Goal: Information Seeking & Learning: Learn about a topic

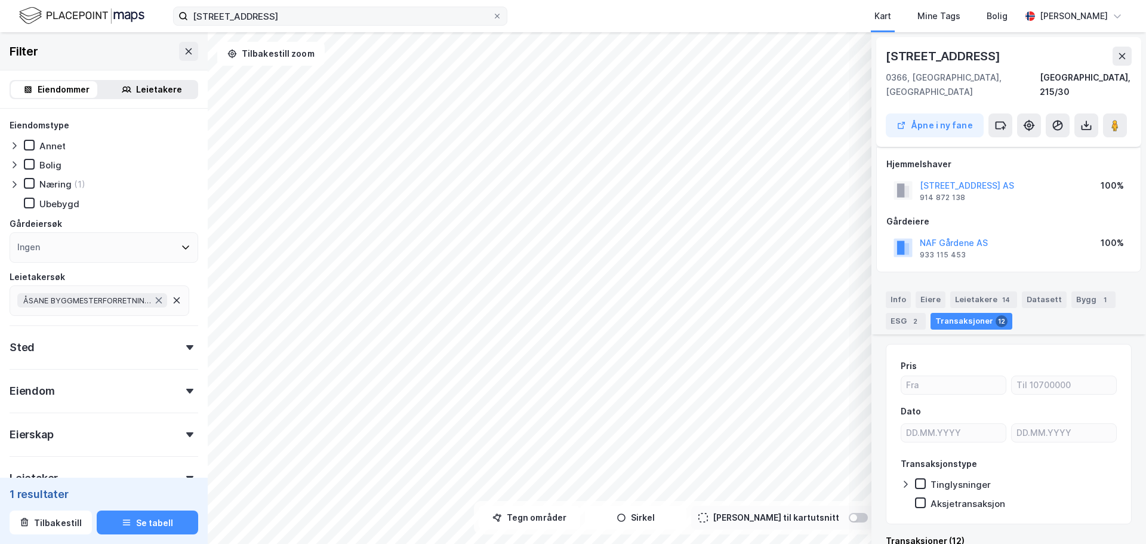
scroll to position [1978, 0]
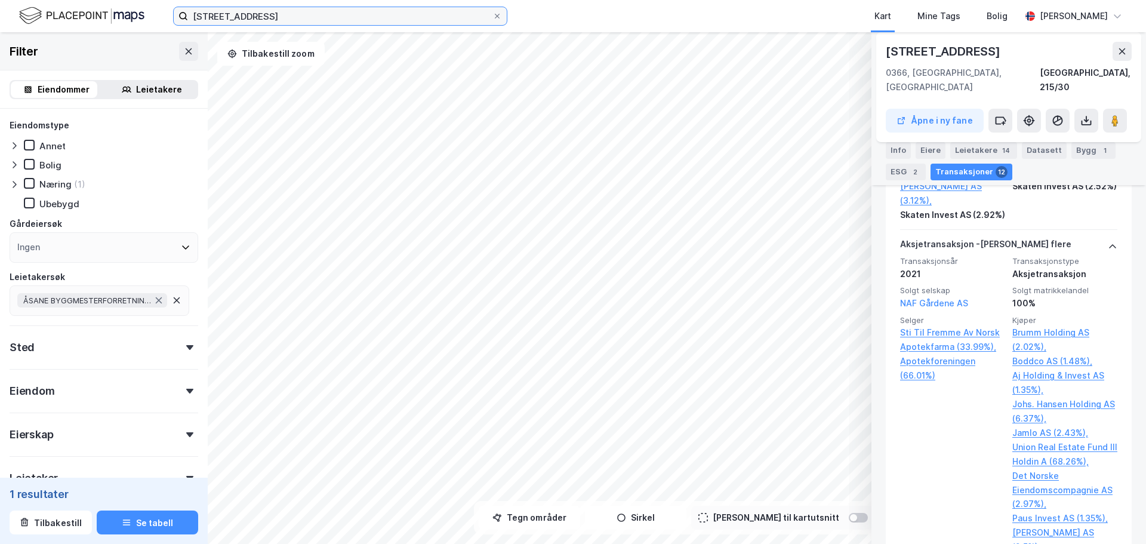
click at [240, 15] on input "[STREET_ADDRESS]" at bounding box center [340, 16] width 304 height 18
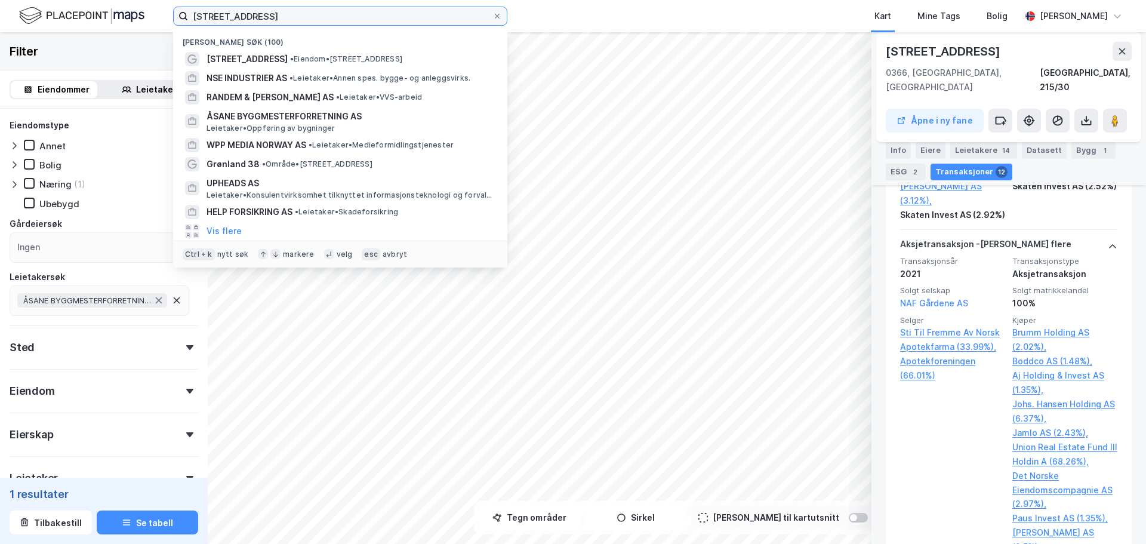
click at [240, 15] on input "[STREET_ADDRESS]" at bounding box center [340, 16] width 304 height 18
paste input "989653245"
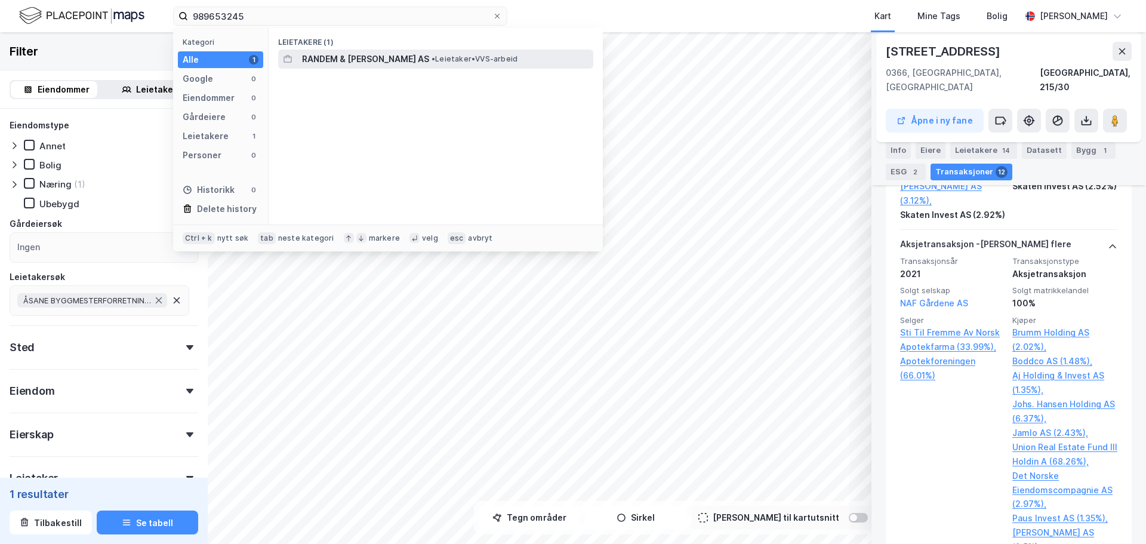
click at [431, 62] on span "• Leietaker • VVS-arbeid" at bounding box center [474, 59] width 86 height 10
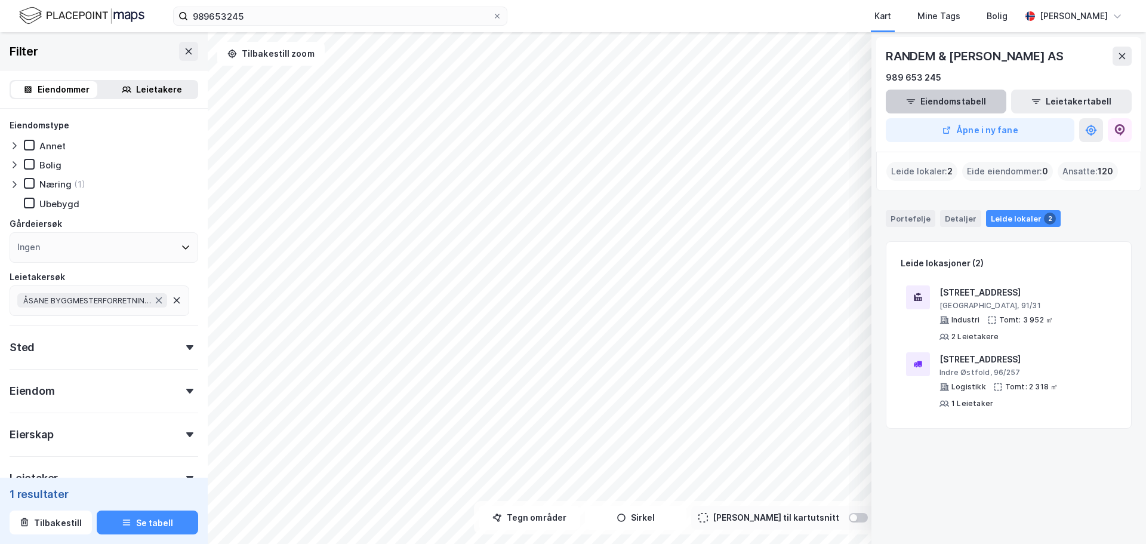
click at [967, 101] on button "Eiendomstabell" at bounding box center [946, 102] width 121 height 24
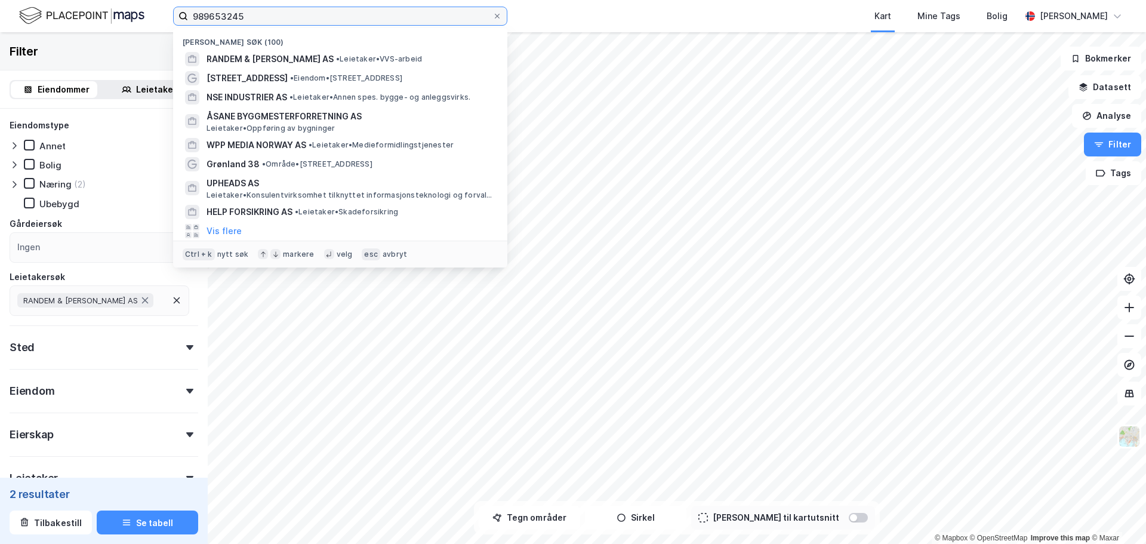
click at [295, 12] on input "989653245" at bounding box center [340, 16] width 304 height 18
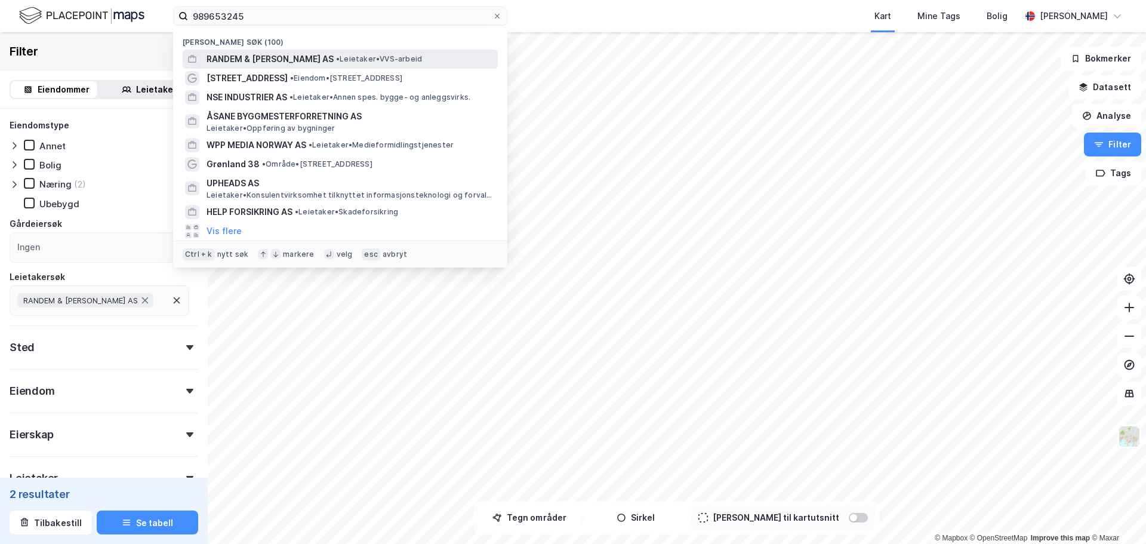
click at [295, 58] on span "RANDEM & [PERSON_NAME] AS" at bounding box center [269, 59] width 127 height 14
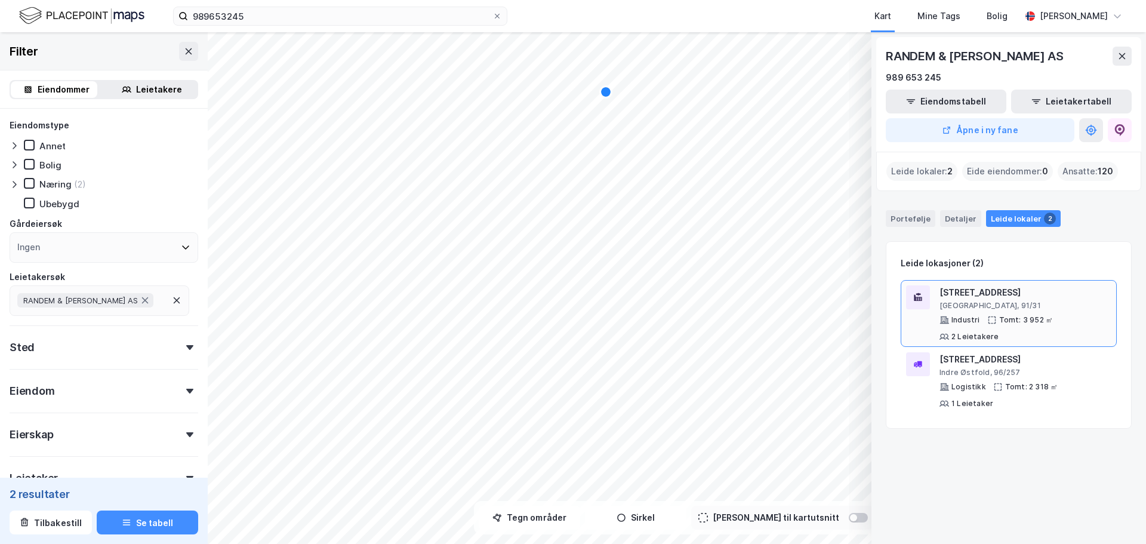
click at [1017, 298] on div "[STREET_ADDRESS]" at bounding box center [1025, 292] width 172 height 14
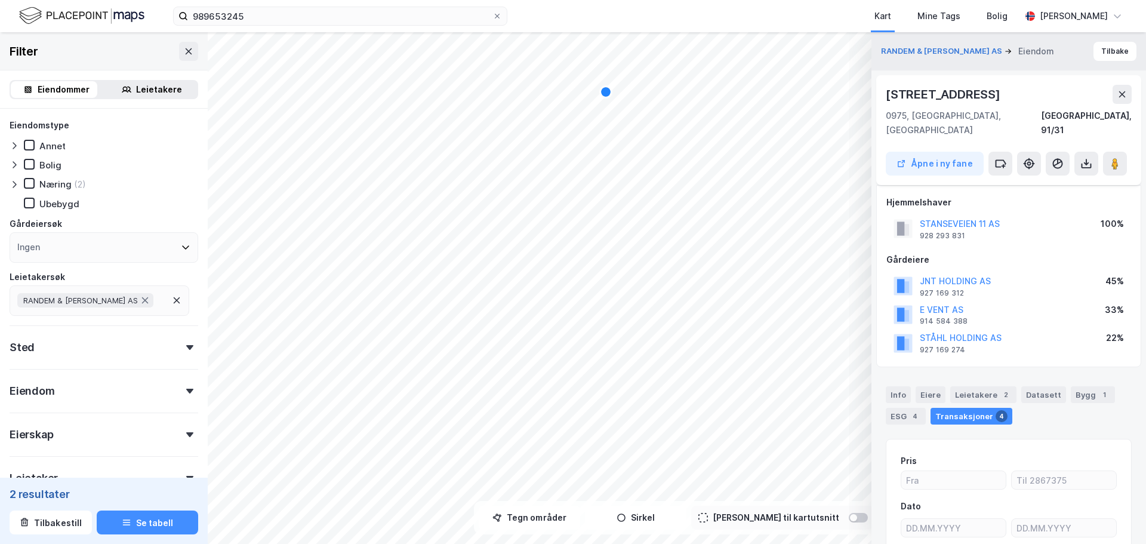
scroll to position [104, 0]
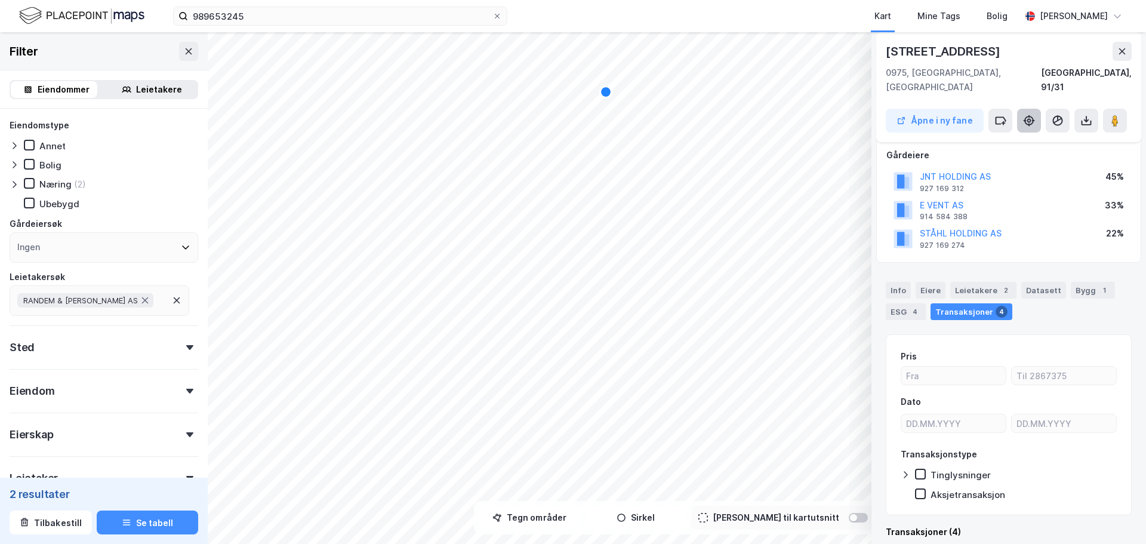
click at [1027, 118] on icon at bounding box center [1029, 120] width 4 height 4
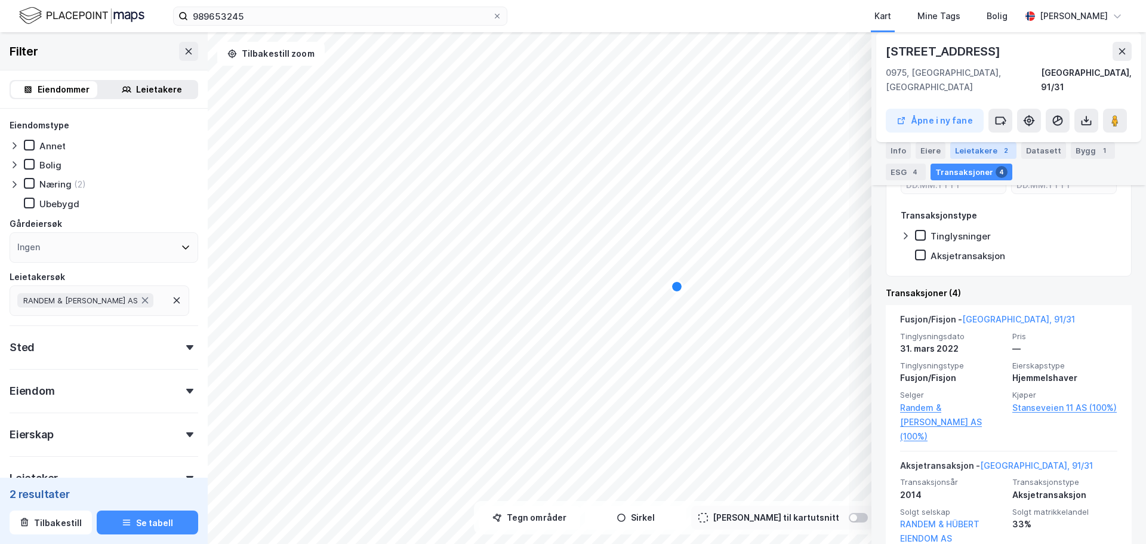
click at [990, 151] on div "Leietakere 2" at bounding box center [983, 150] width 66 height 17
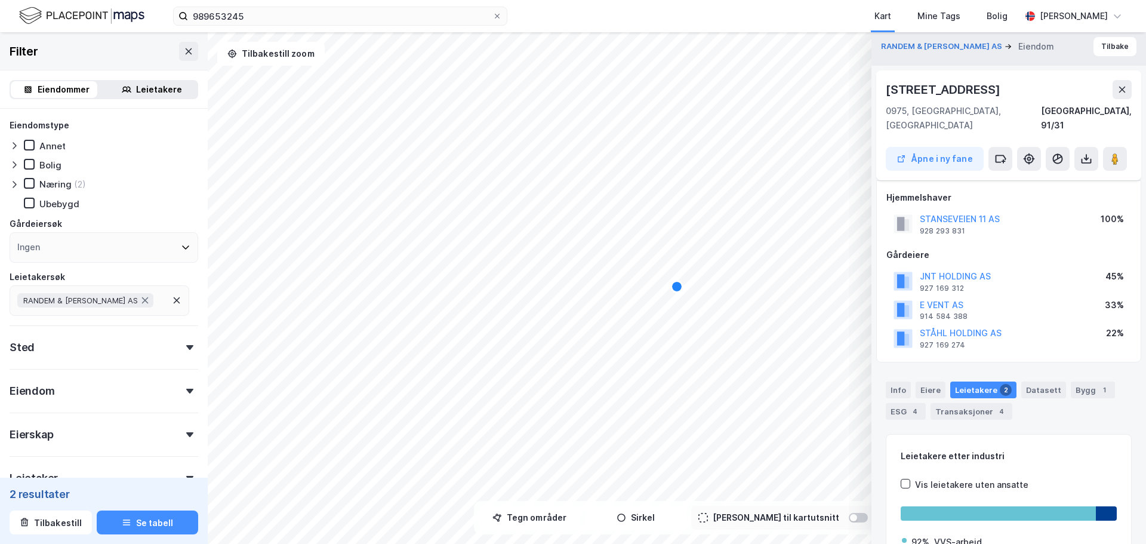
scroll to position [0, 0]
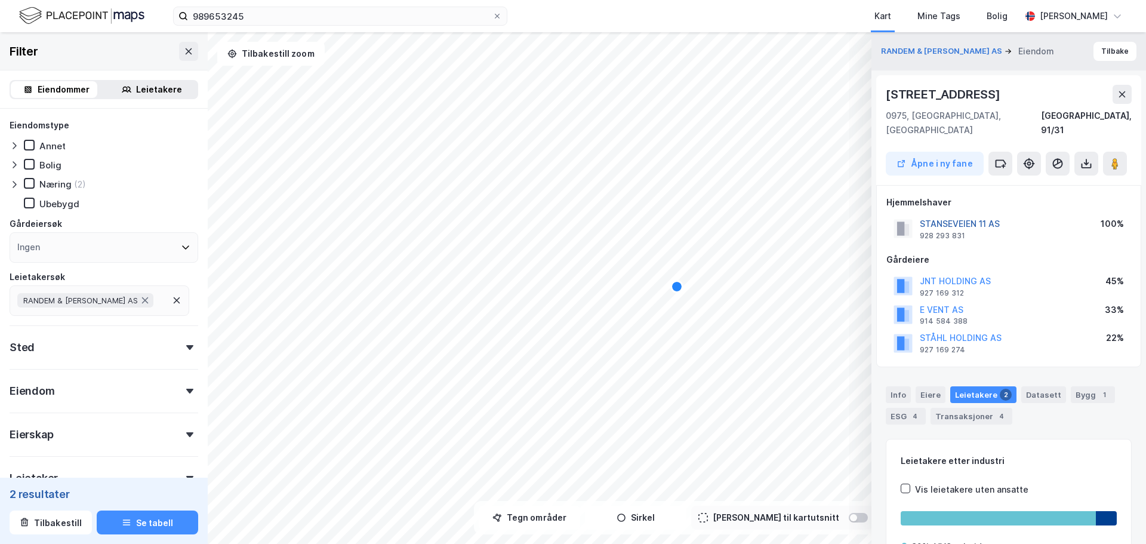
click at [0, 0] on button "STANSEVEIEN 11 AS" at bounding box center [0, 0] width 0 height 0
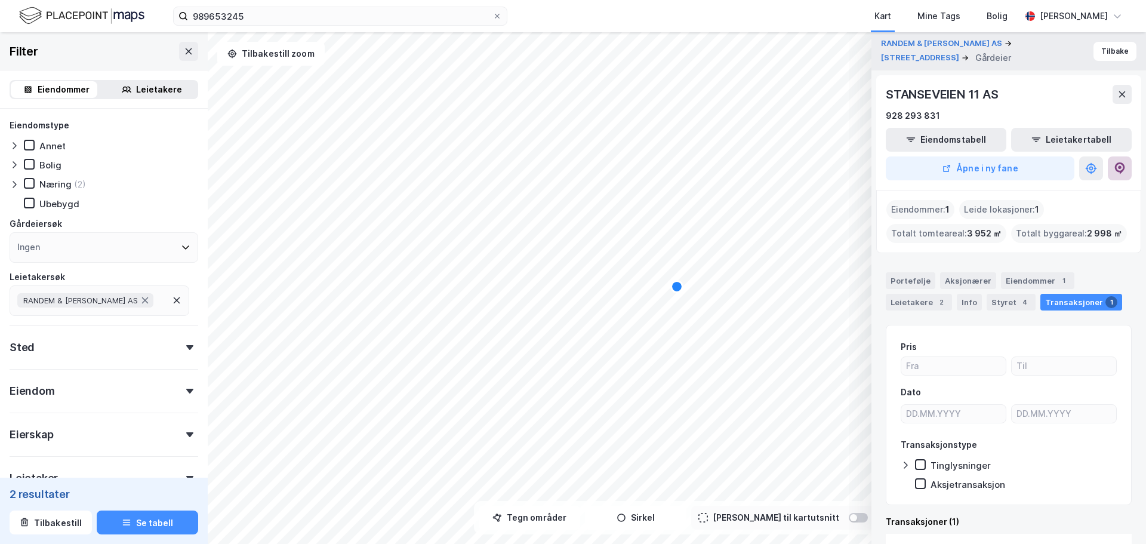
click at [1117, 162] on icon at bounding box center [1119, 168] width 12 height 12
click at [926, 279] on div "Portefølje" at bounding box center [911, 280] width 50 height 17
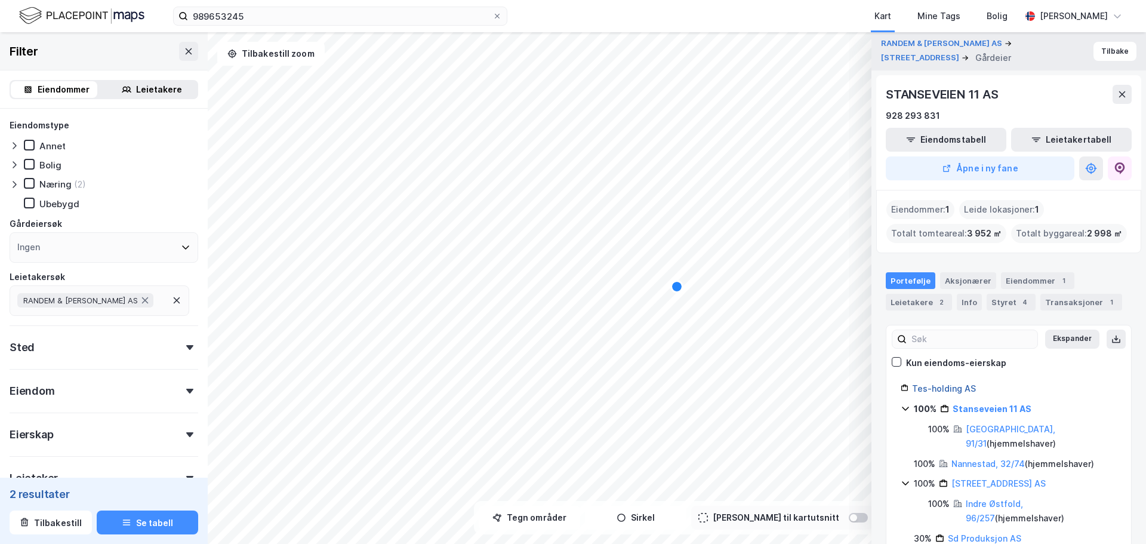
click at [958, 390] on link "Tes-holding AS" at bounding box center [944, 388] width 64 height 10
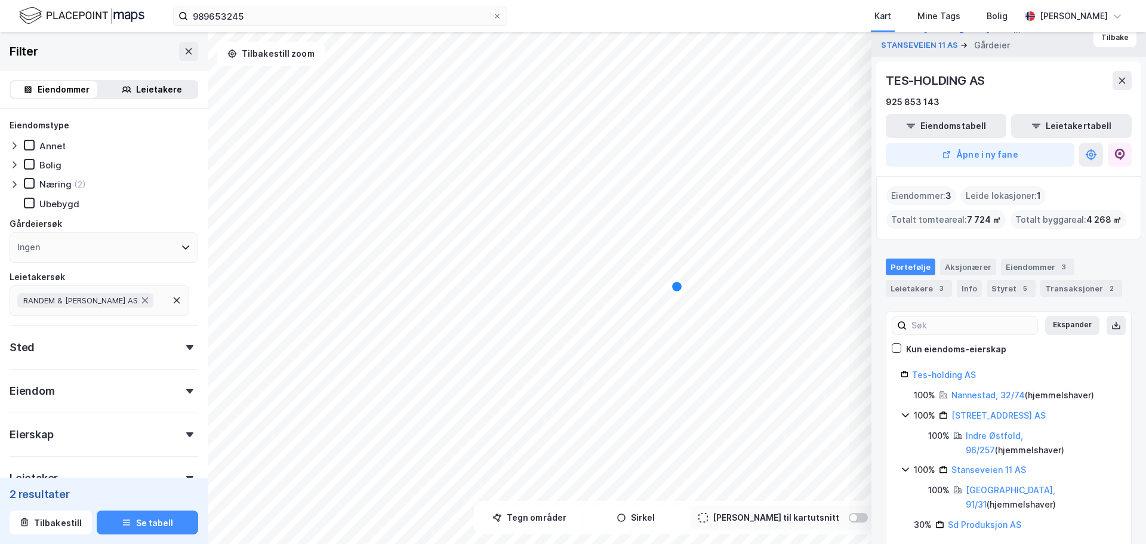
scroll to position [17, 0]
click at [985, 415] on link "[STREET_ADDRESS] AS" at bounding box center [998, 412] width 94 height 10
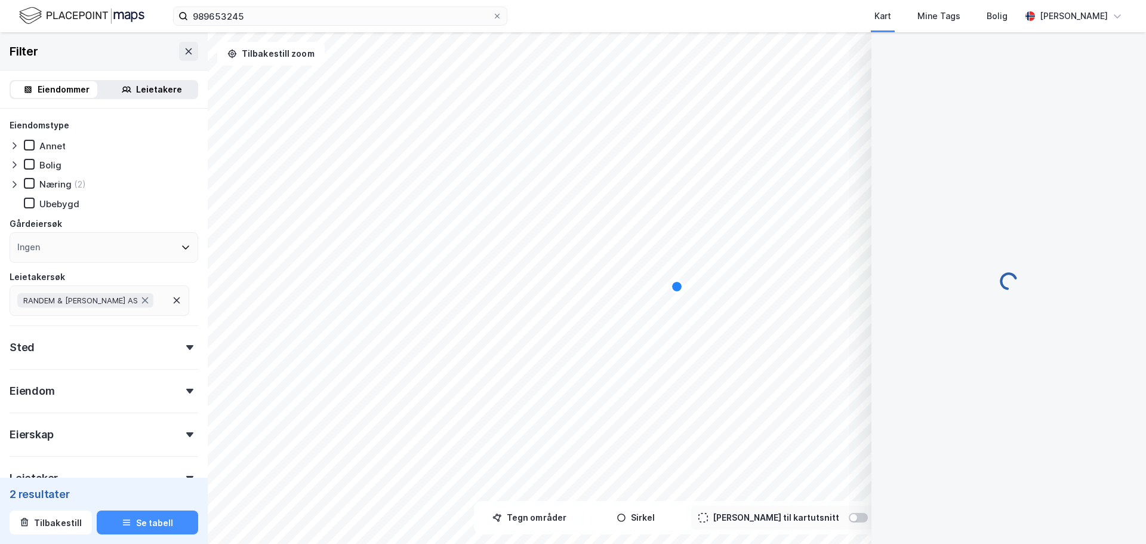
scroll to position [0, 0]
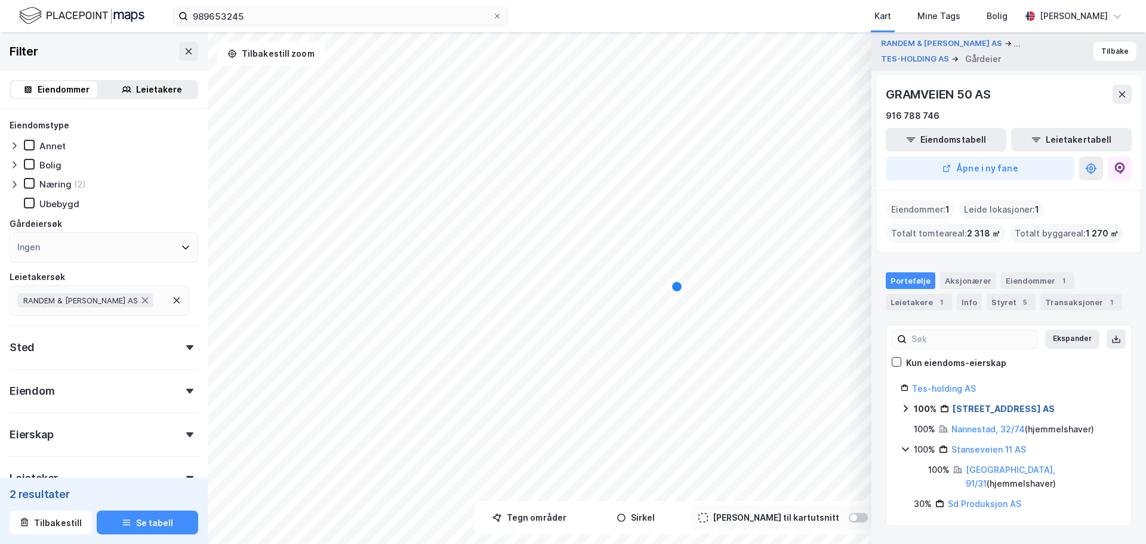
click at [992, 409] on link "[STREET_ADDRESS] AS" at bounding box center [1003, 408] width 102 height 10
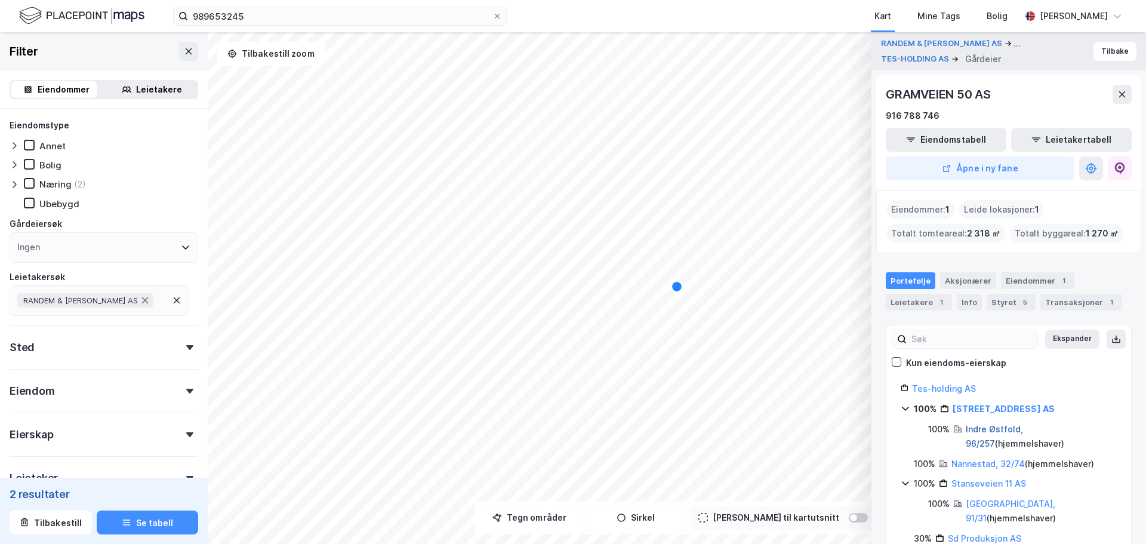
click at [1001, 432] on link "Indre Østfold, 96/257" at bounding box center [994, 436] width 57 height 24
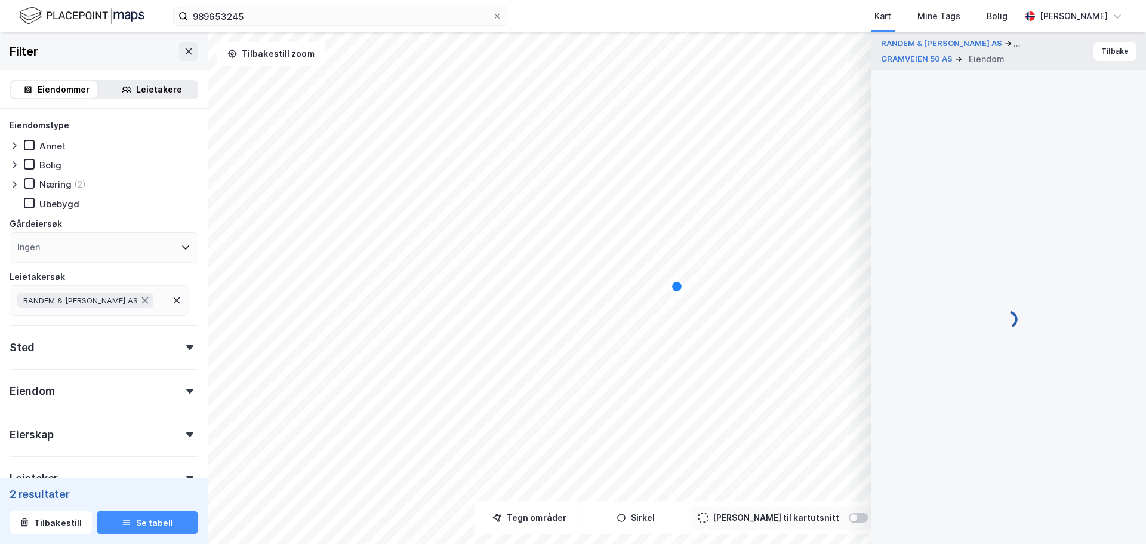
scroll to position [1, 0]
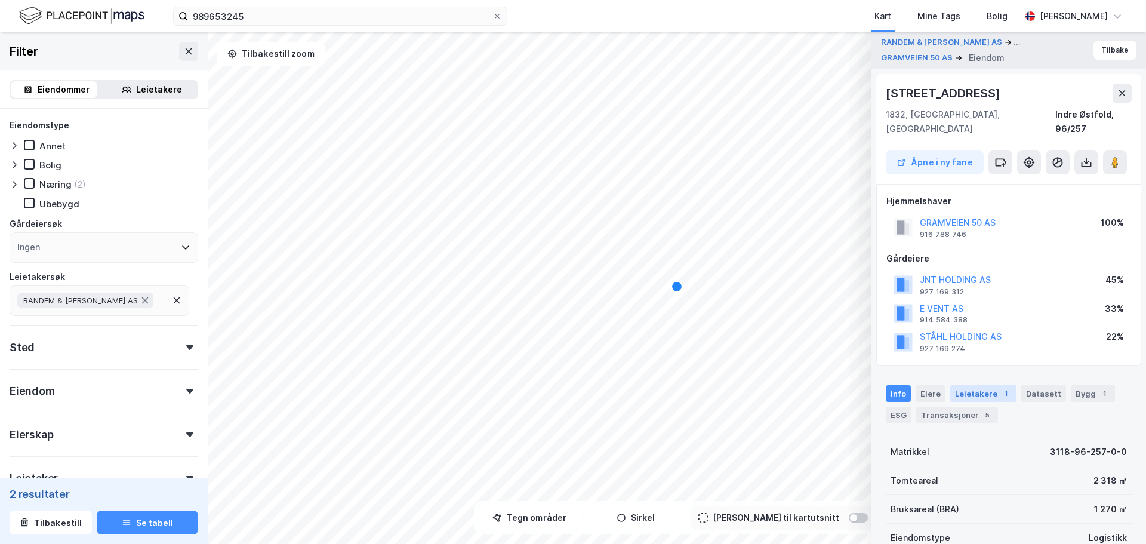
click at [987, 385] on div "Leietakere 1" at bounding box center [983, 393] width 66 height 17
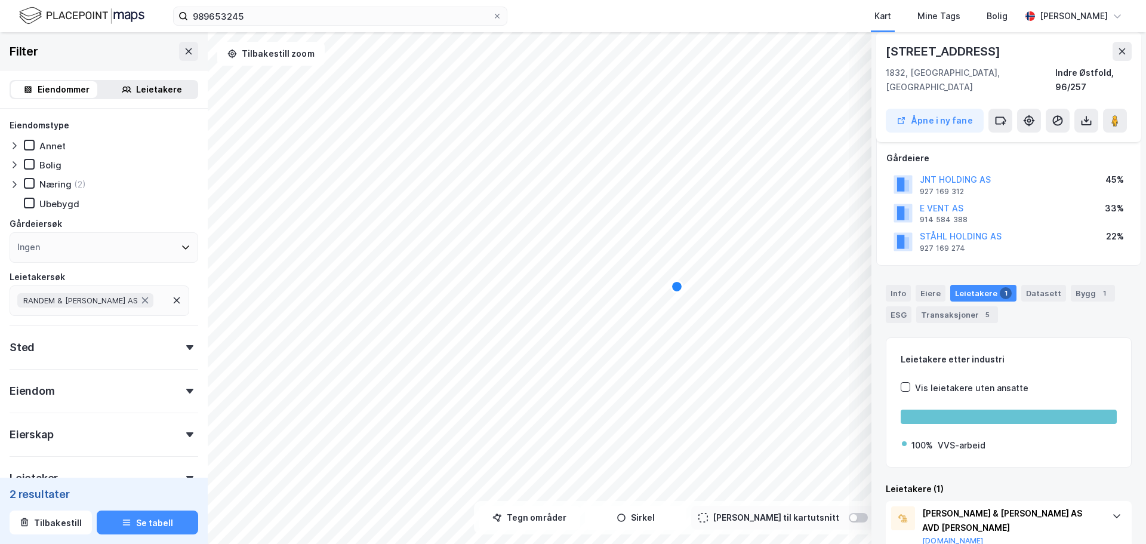
scroll to position [118, 0]
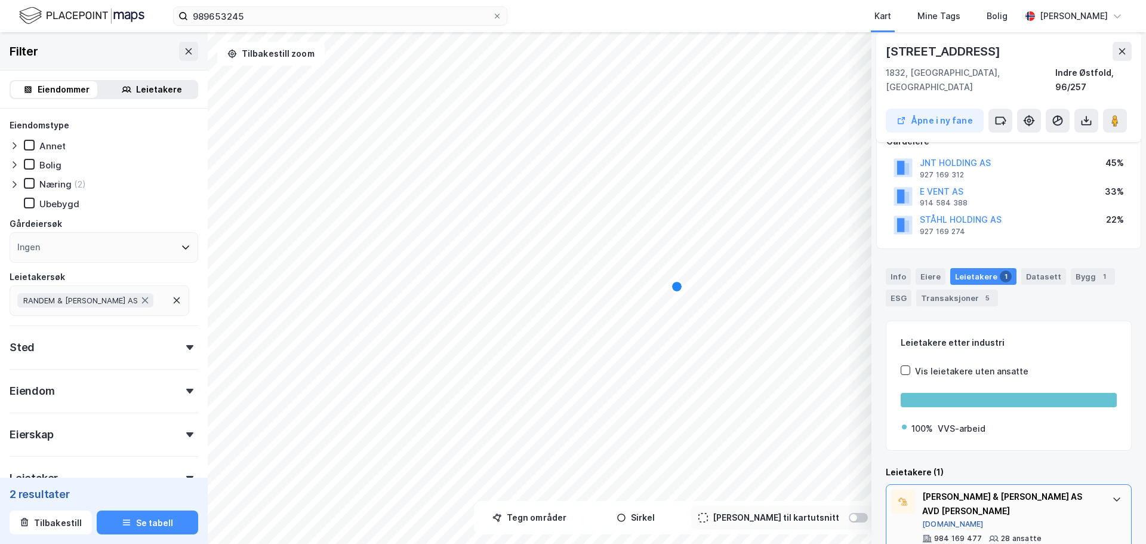
click at [941, 519] on button "[DOMAIN_NAME]" at bounding box center [952, 524] width 61 height 10
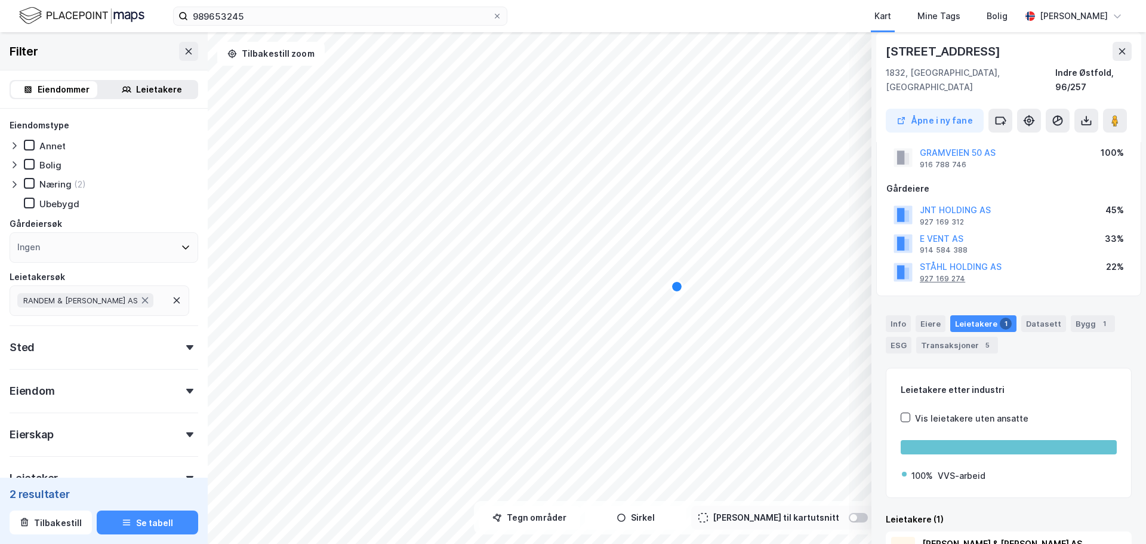
scroll to position [0, 0]
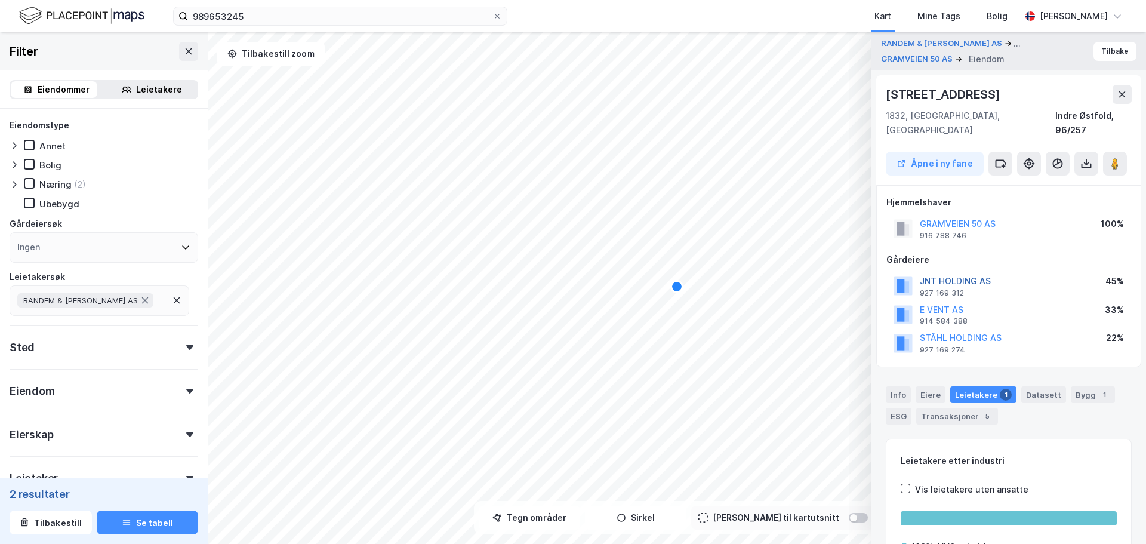
click at [0, 0] on button "JNT HOLDING AS" at bounding box center [0, 0] width 0 height 0
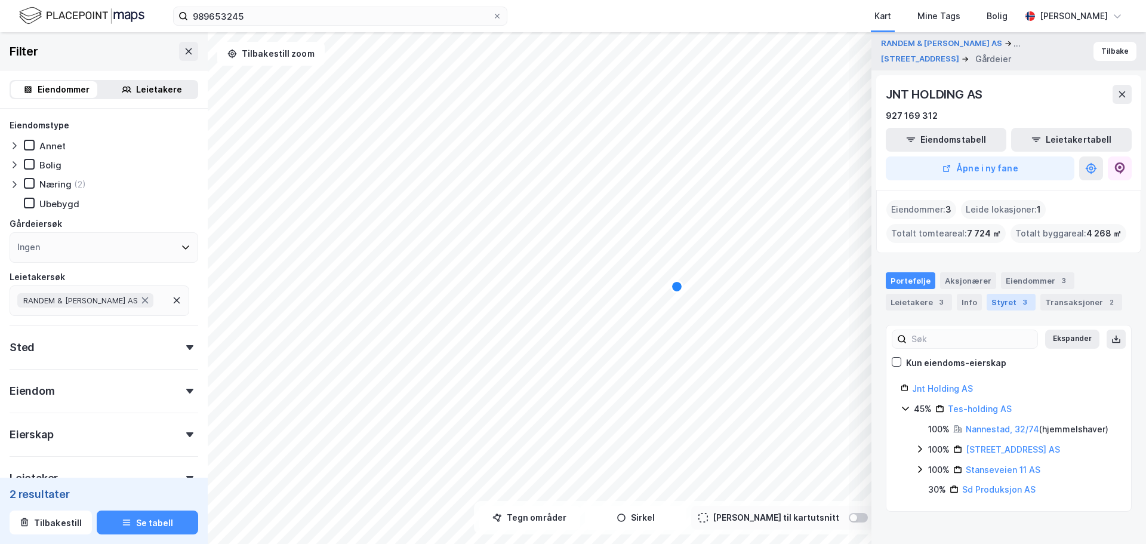
click at [1010, 301] on div "Styret 3" at bounding box center [1010, 302] width 49 height 17
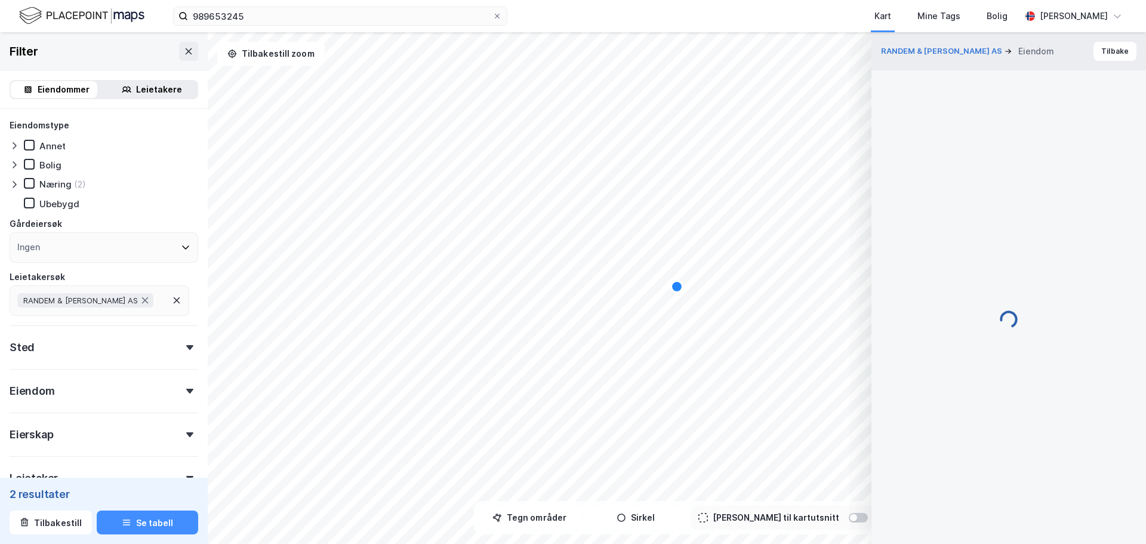
scroll to position [2, 0]
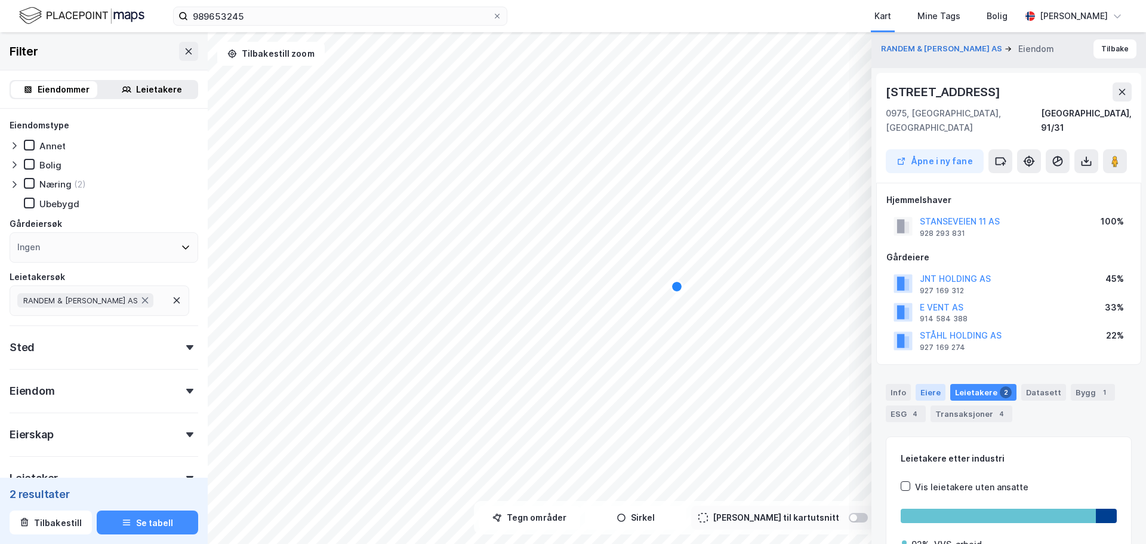
click at [924, 384] on div "Eiere" at bounding box center [930, 392] width 30 height 17
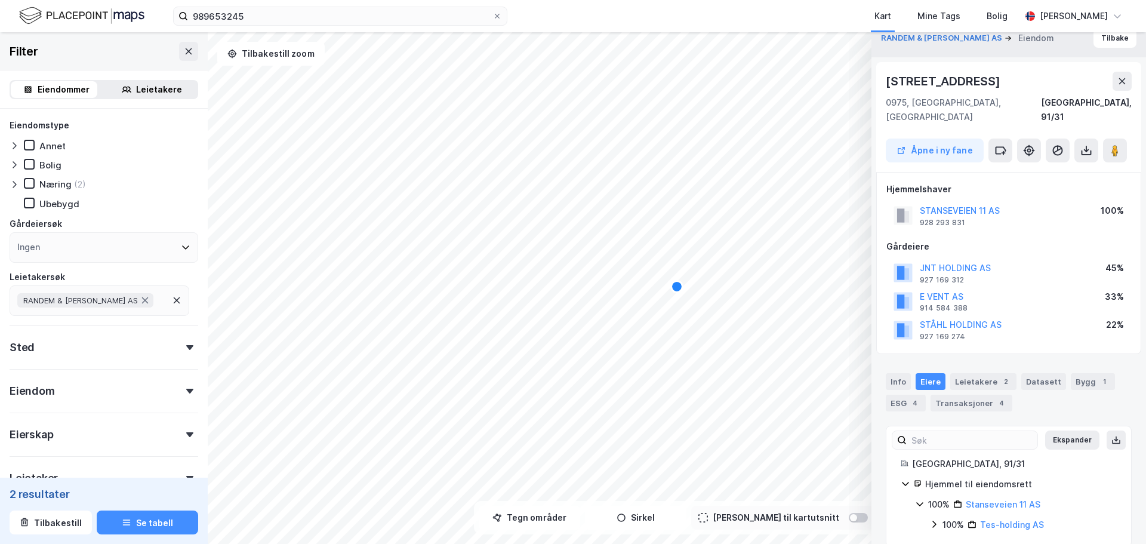
scroll to position [16, 0]
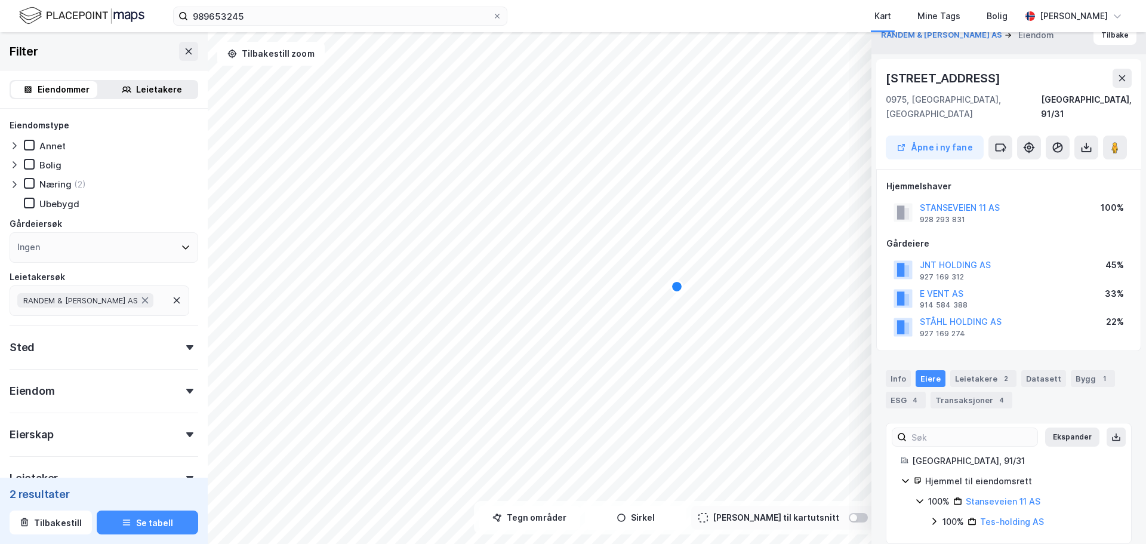
click at [936, 516] on icon at bounding box center [934, 521] width 10 height 10
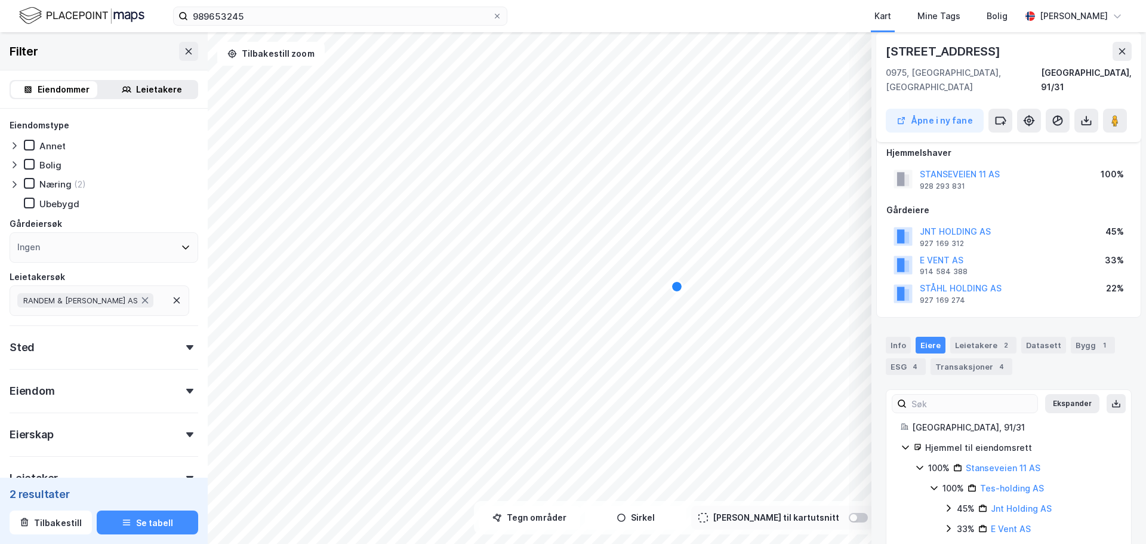
scroll to position [77, 0]
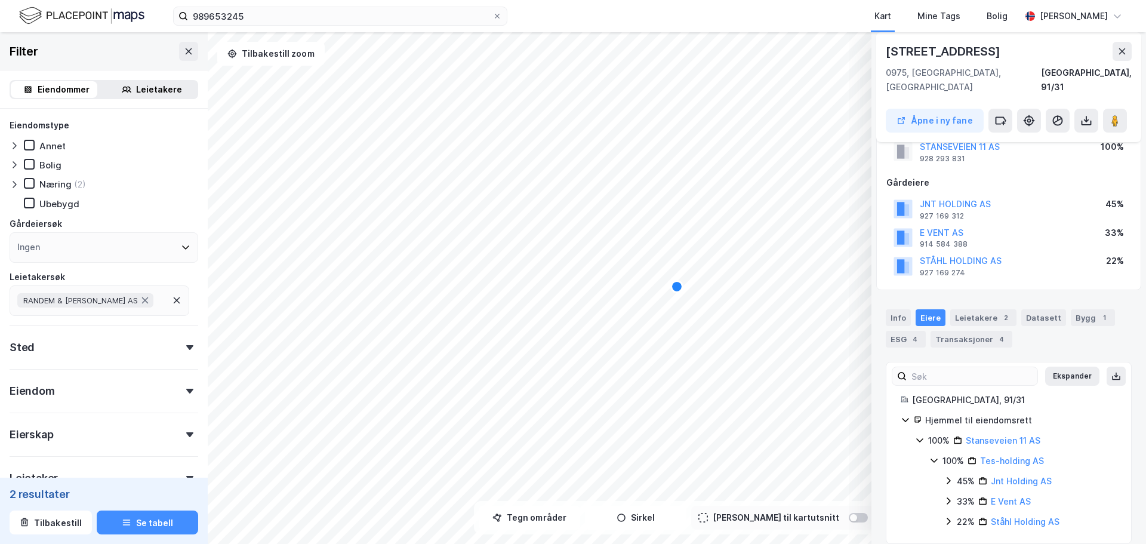
click at [949, 517] on icon at bounding box center [948, 520] width 4 height 7
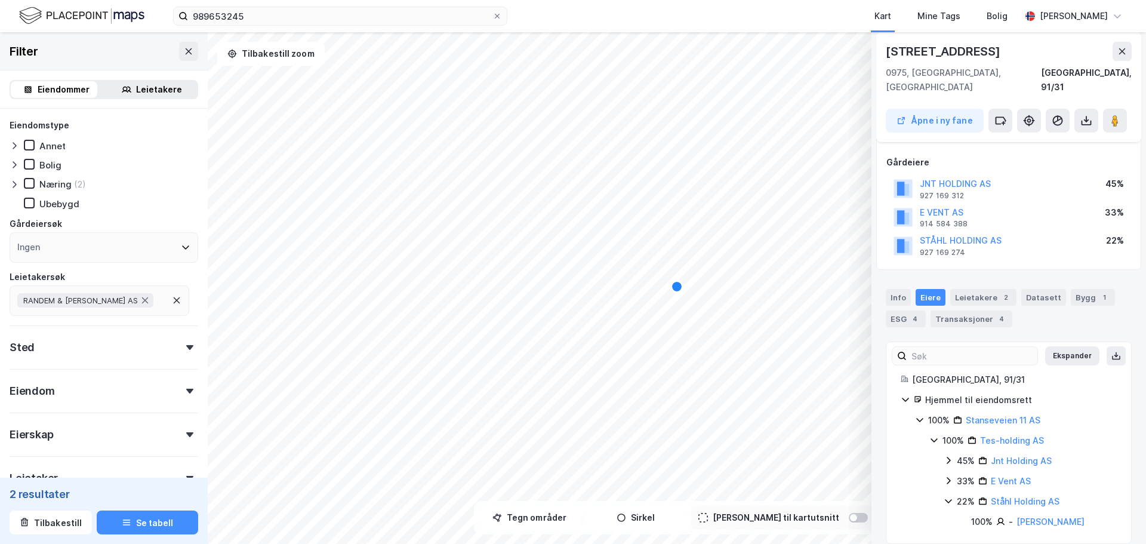
click at [948, 476] on icon at bounding box center [948, 481] width 10 height 10
click at [948, 455] on icon at bounding box center [948, 460] width 10 height 10
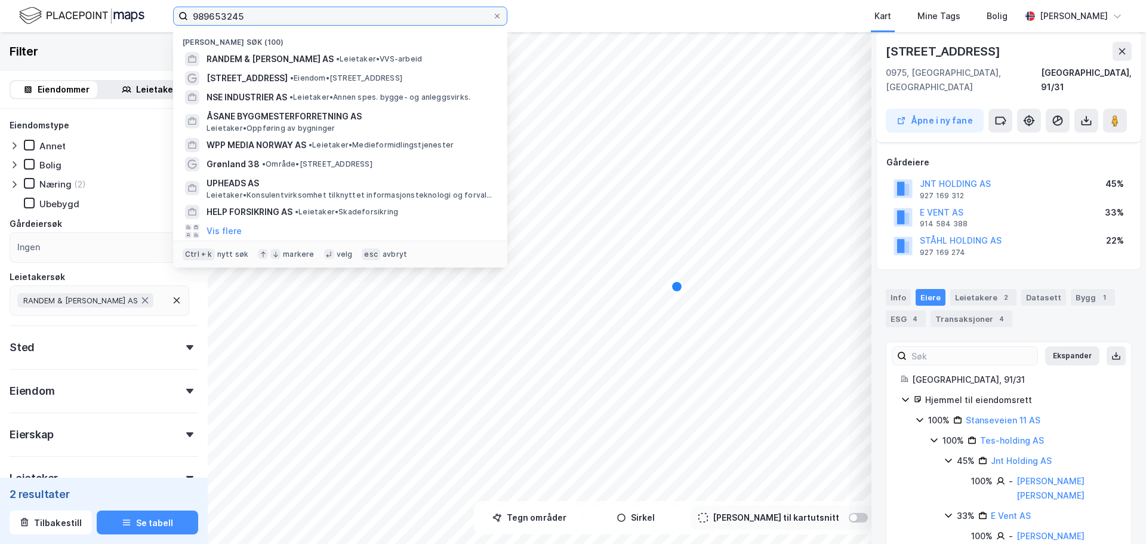
click at [291, 20] on input "989653245" at bounding box center [340, 16] width 304 height 18
paste input "34161181"
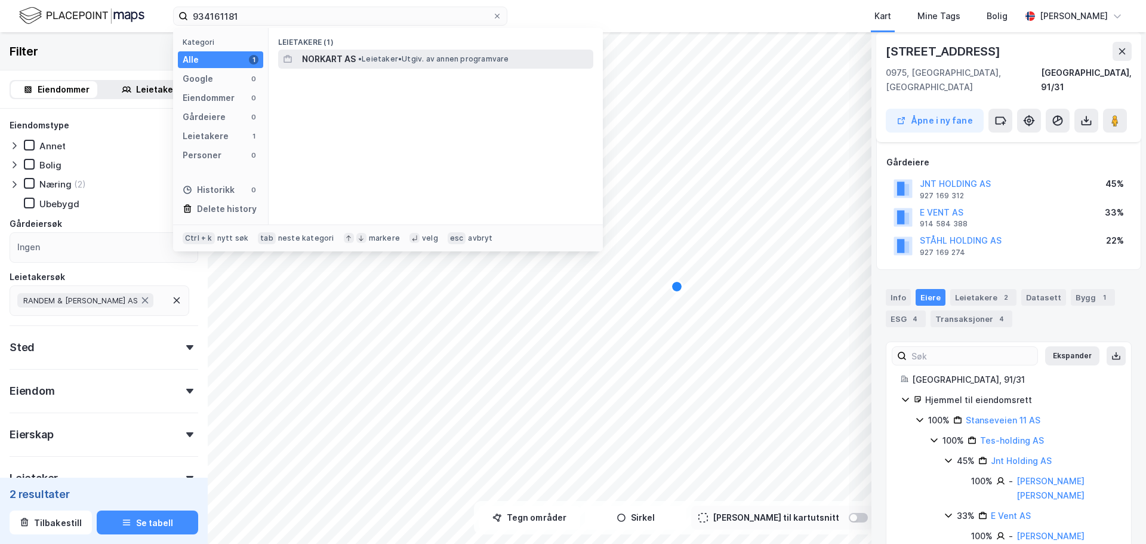
click at [357, 62] on div "[PERSON_NAME] AS • Leietaker • Utgiv. av annen programvare" at bounding box center [446, 59] width 289 height 14
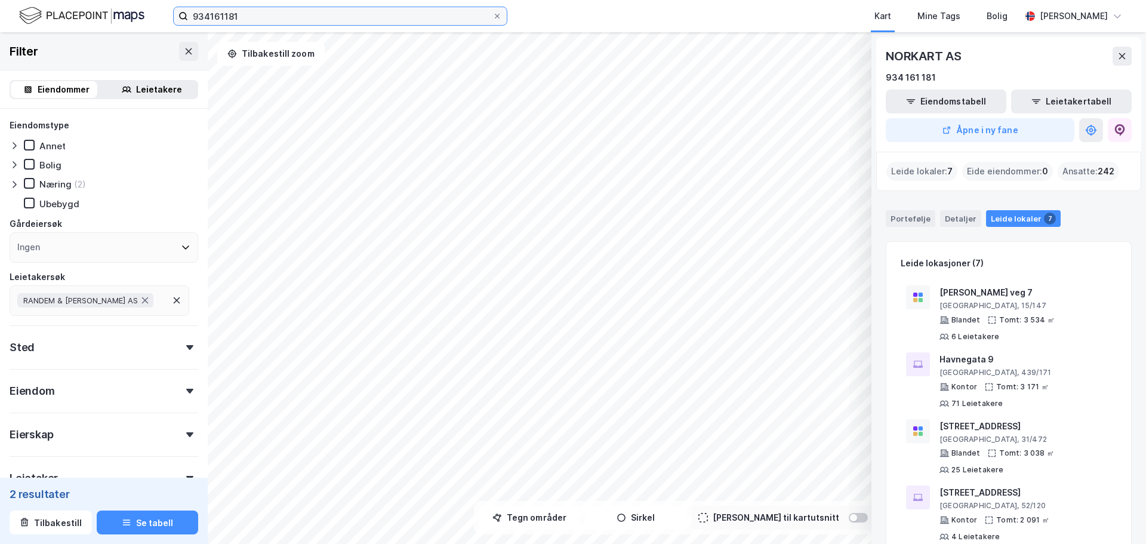
click at [297, 17] on input "934161181" at bounding box center [340, 16] width 304 height 18
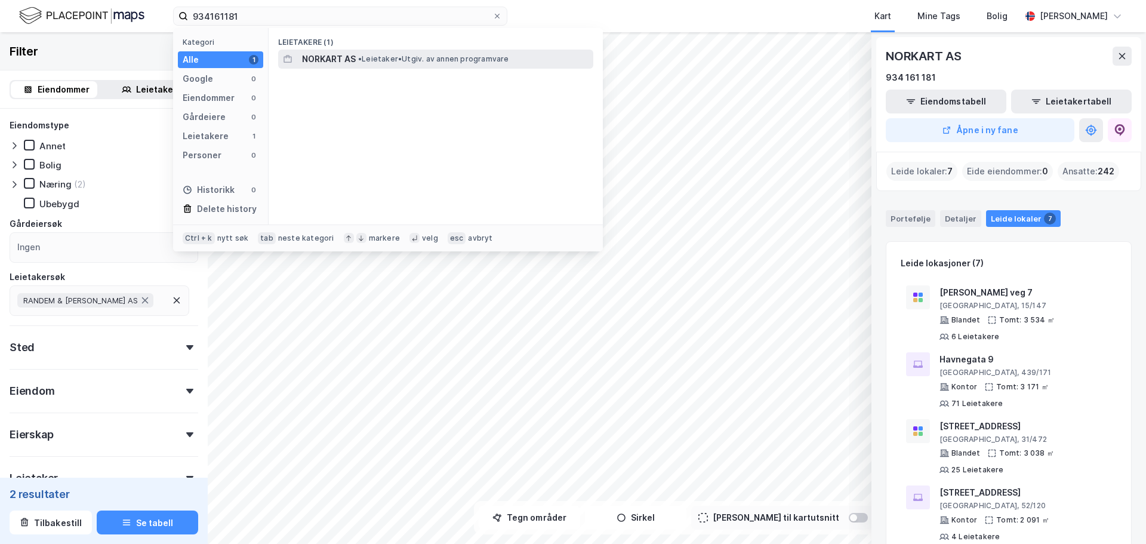
click at [362, 61] on span "•" at bounding box center [360, 58] width 4 height 9
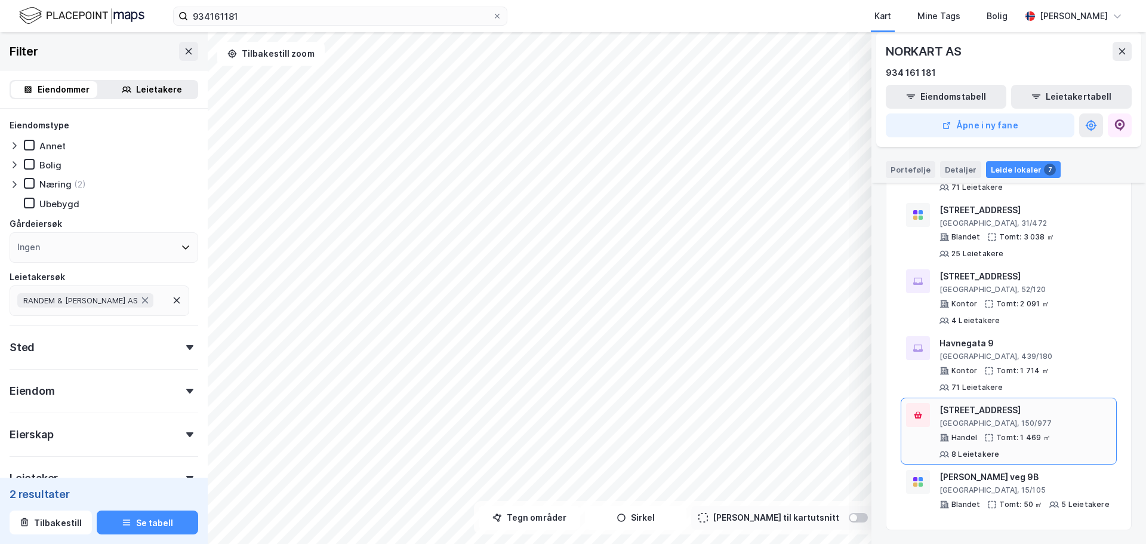
scroll to position [217, 0]
click at [1036, 214] on div "[STREET_ADDRESS]" at bounding box center [1025, 209] width 172 height 14
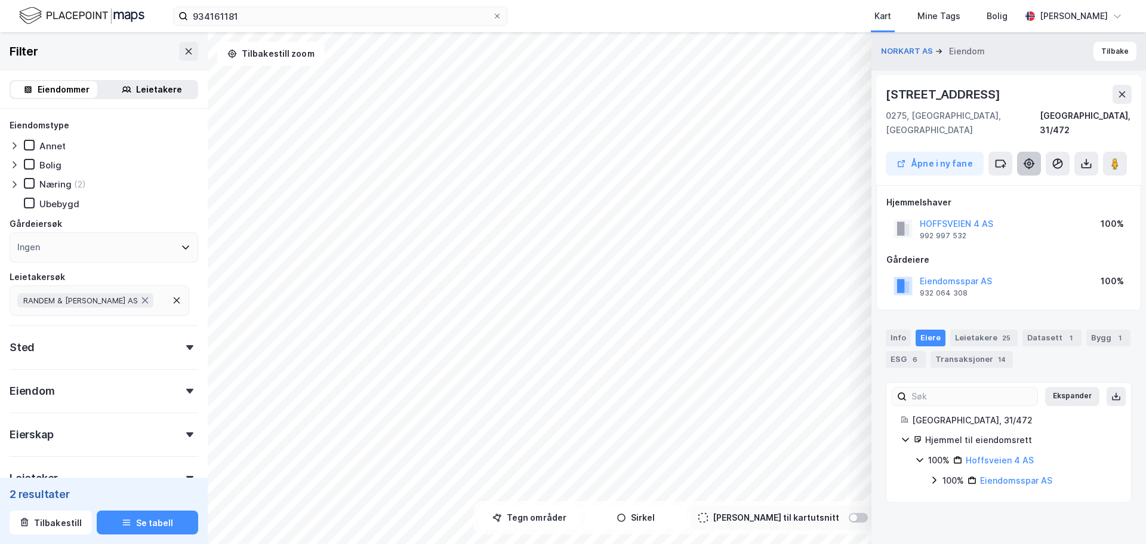
click at [1027, 158] on icon at bounding box center [1029, 164] width 12 height 12
click at [992, 329] on div "Leietakere 25" at bounding box center [983, 337] width 67 height 17
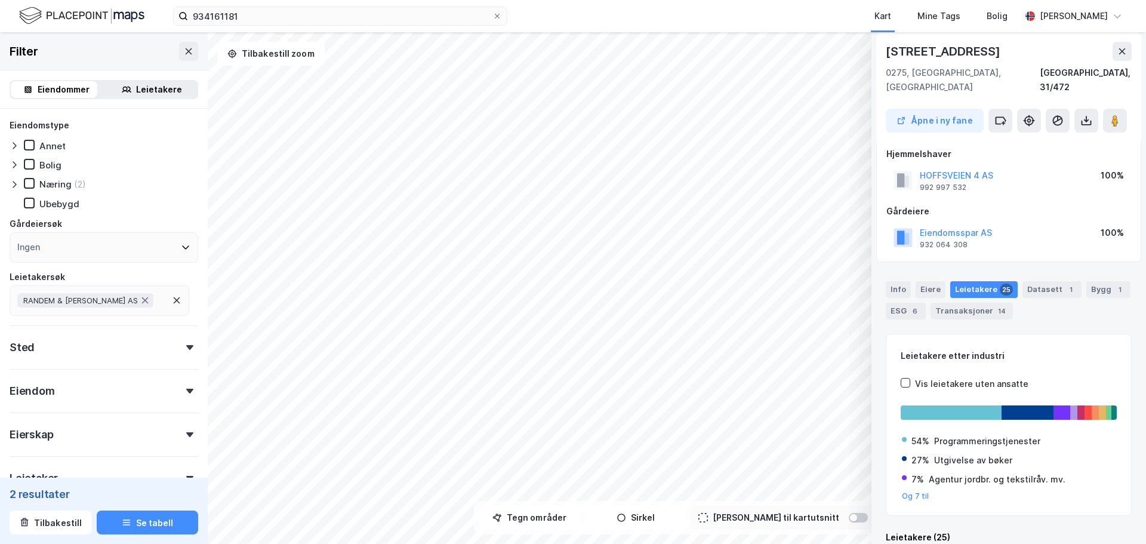
scroll to position [0, 0]
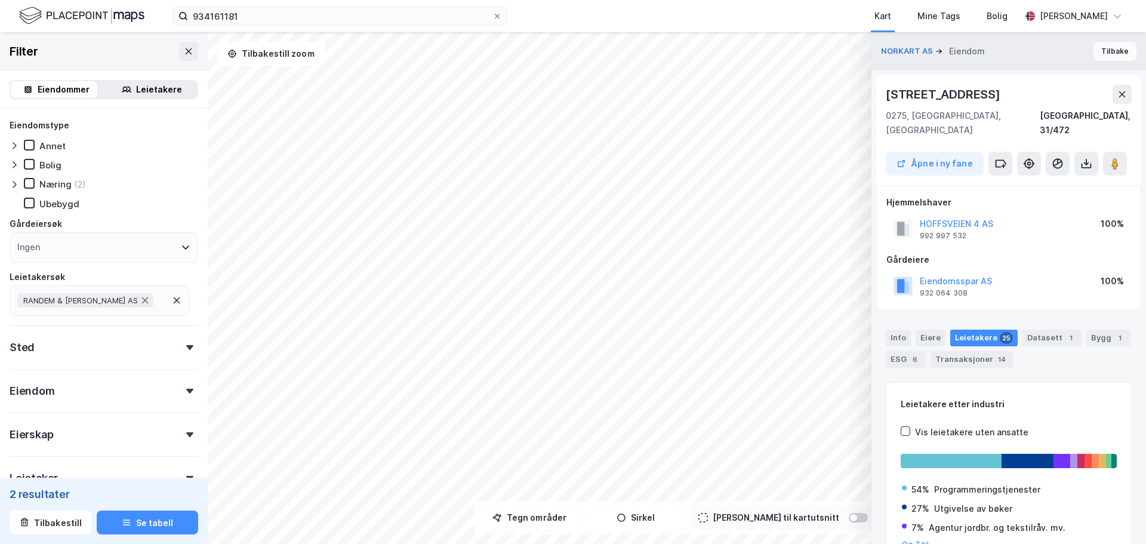
click at [1107, 49] on button "Tilbake" at bounding box center [1114, 51] width 43 height 19
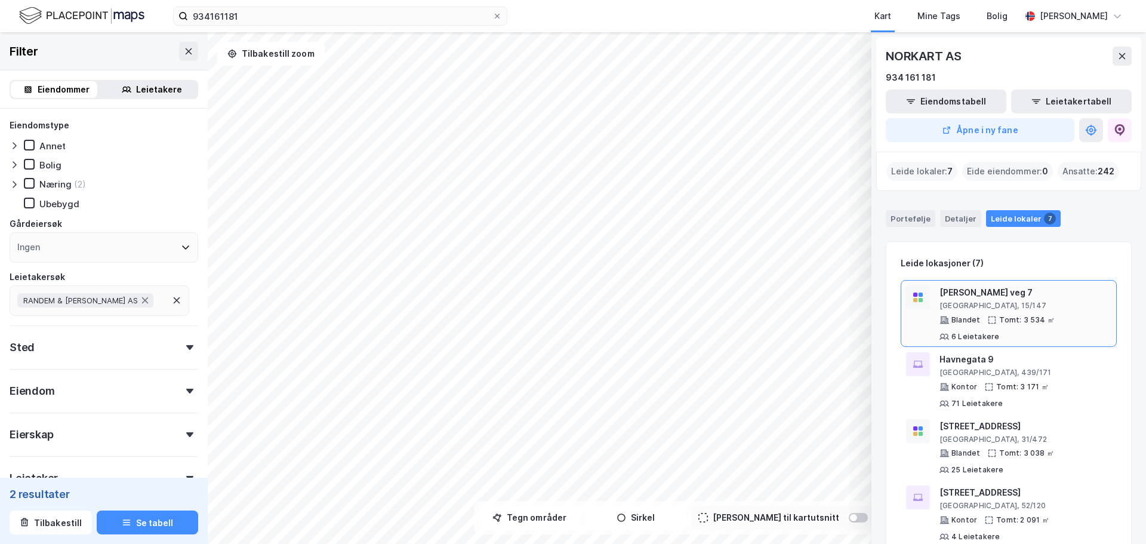
click at [1044, 301] on div "[GEOGRAPHIC_DATA], 15/147" at bounding box center [1025, 306] width 172 height 10
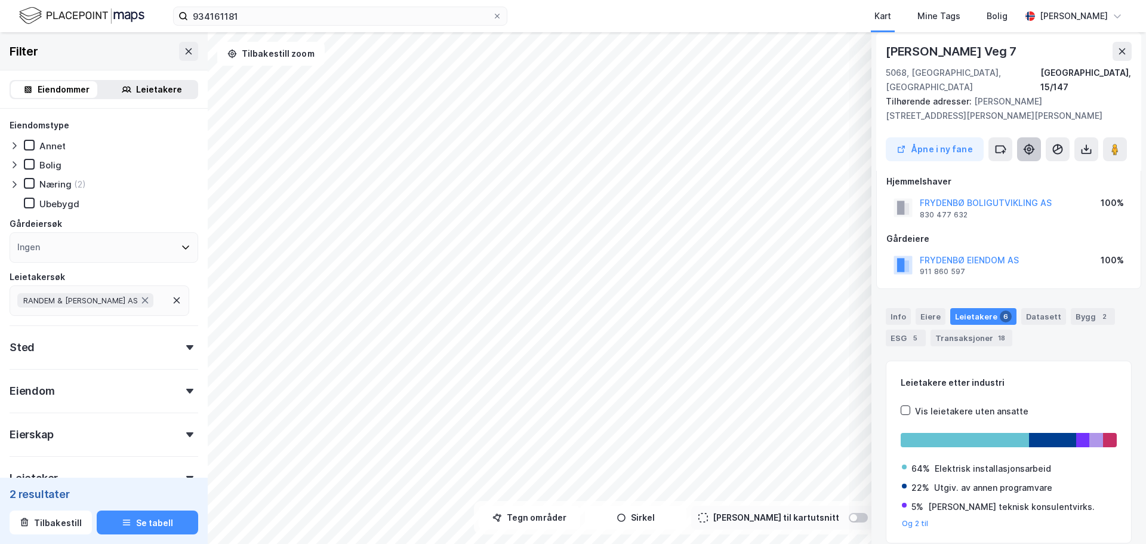
scroll to position [23, 0]
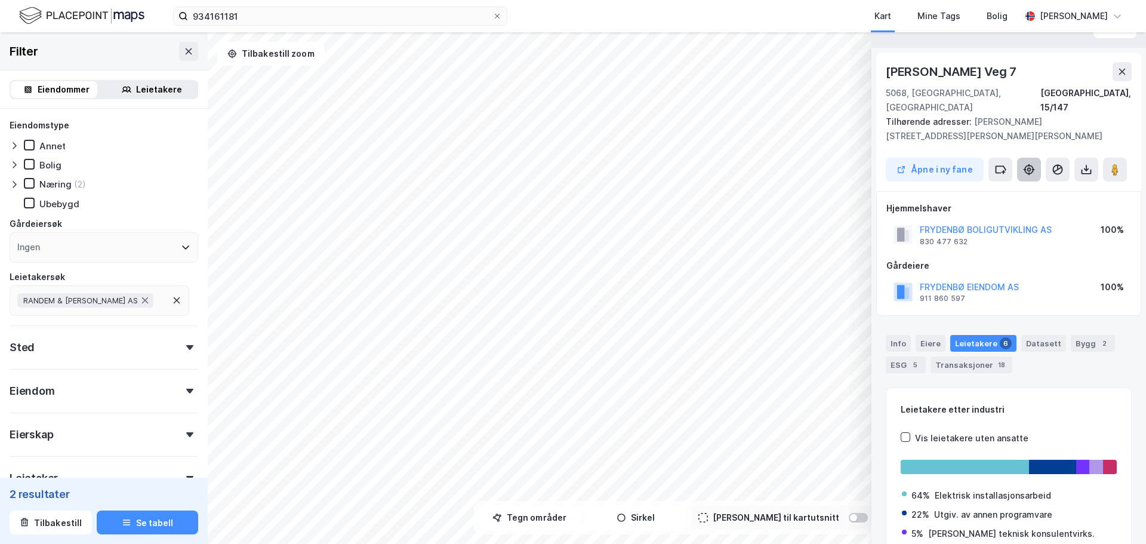
click at [1033, 164] on icon at bounding box center [1029, 170] width 12 height 12
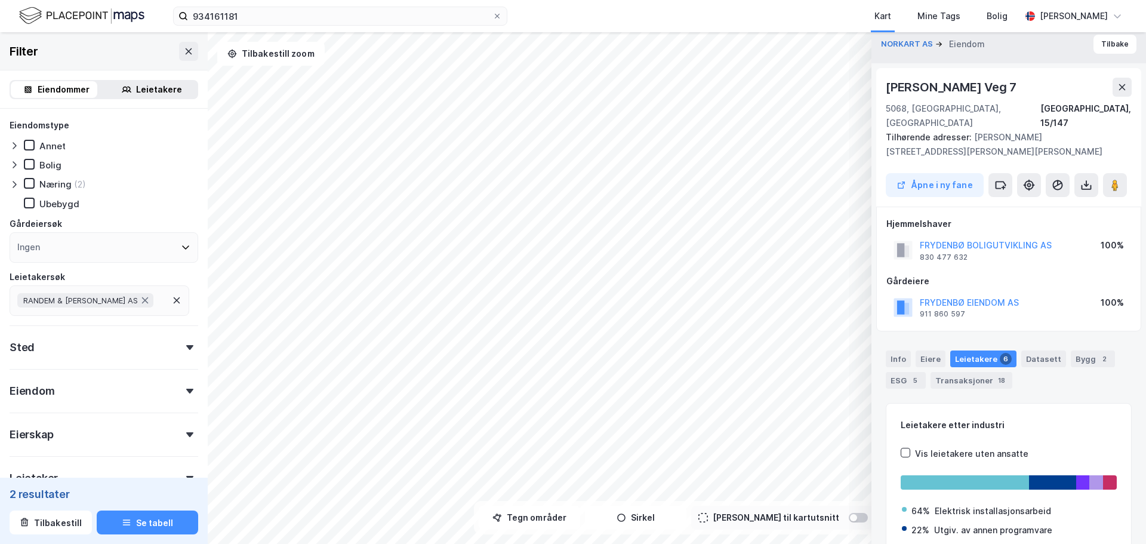
scroll to position [0, 0]
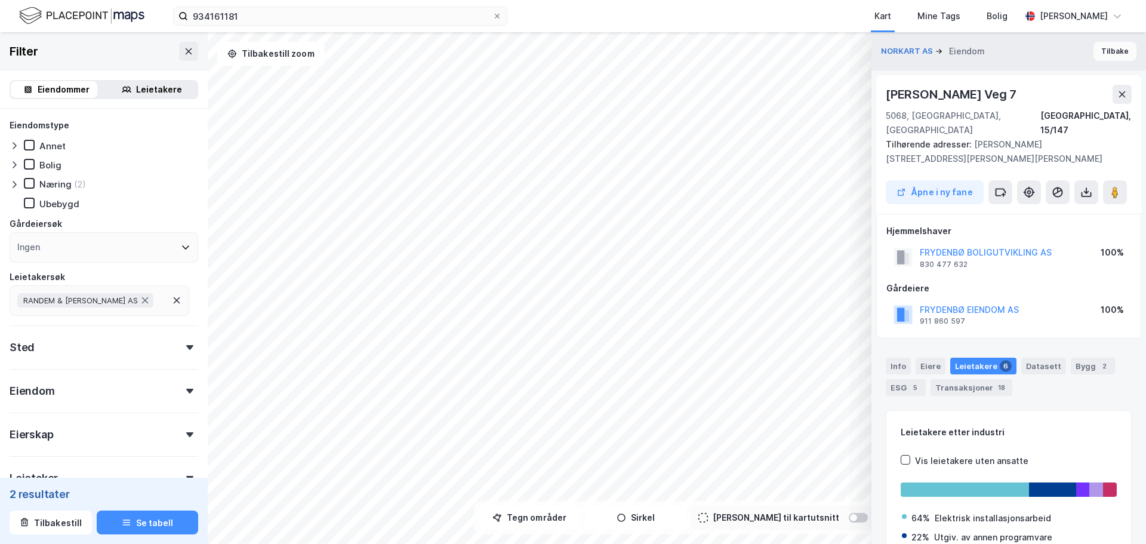
click at [1099, 57] on button "Tilbake" at bounding box center [1114, 51] width 43 height 19
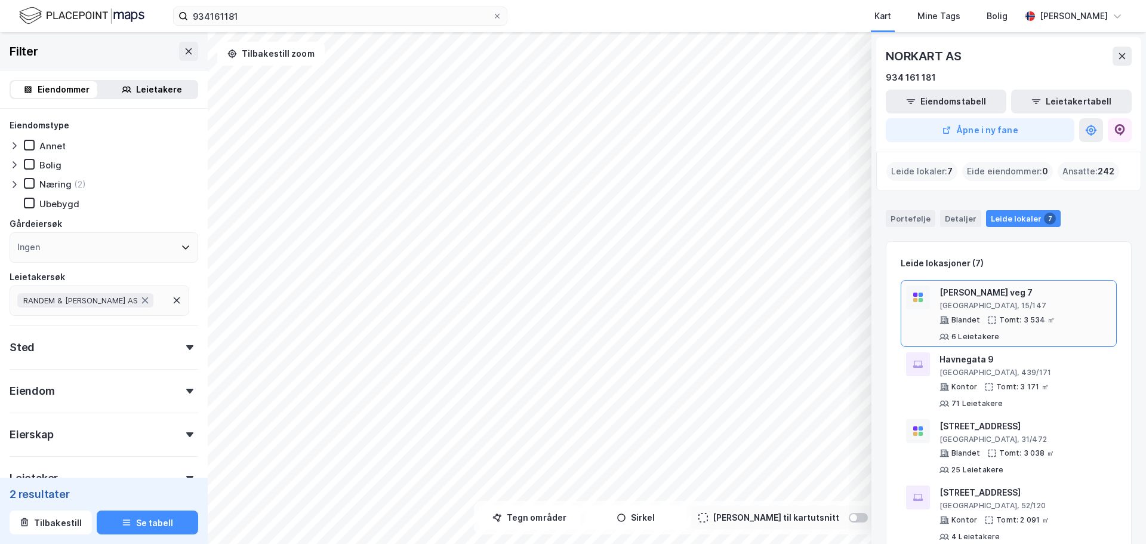
click at [1047, 301] on div "[GEOGRAPHIC_DATA], 15/147" at bounding box center [1025, 306] width 172 height 10
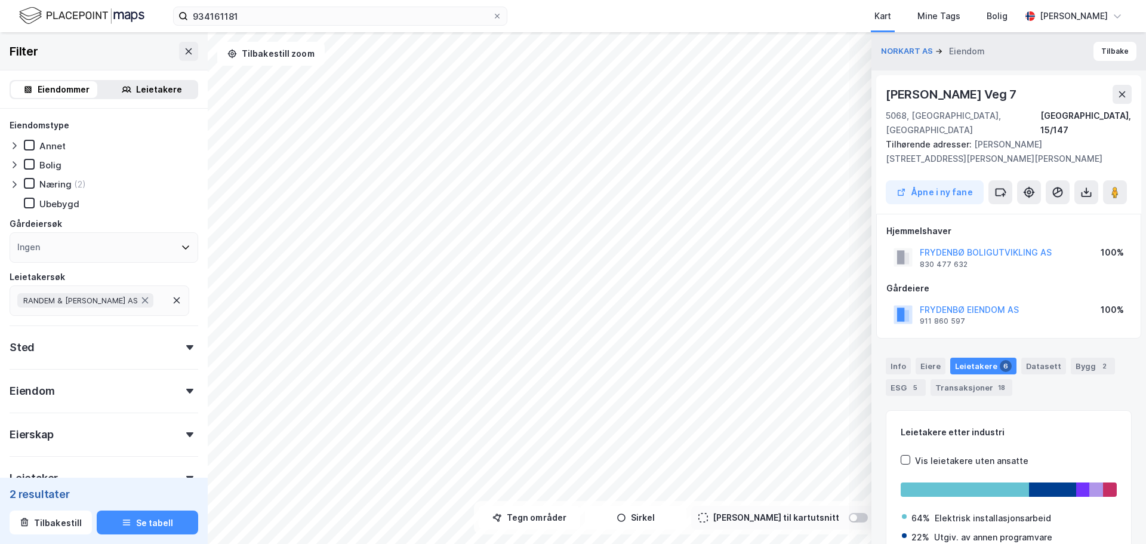
scroll to position [1, 0]
click at [1102, 44] on button "Tilbake" at bounding box center [1114, 50] width 43 height 19
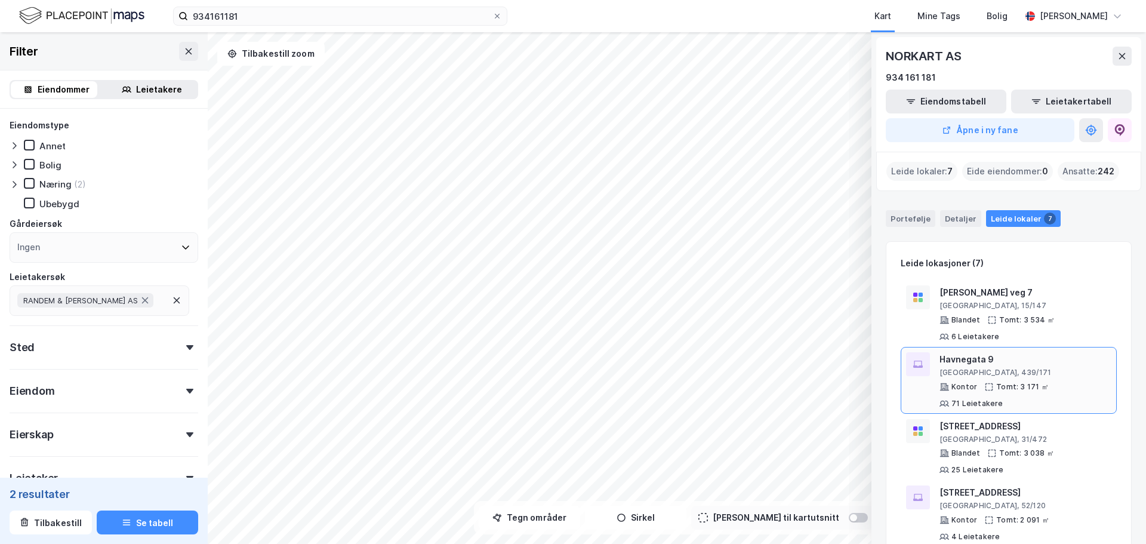
click at [1060, 375] on div "[GEOGRAPHIC_DATA], 439/171" at bounding box center [1025, 373] width 172 height 10
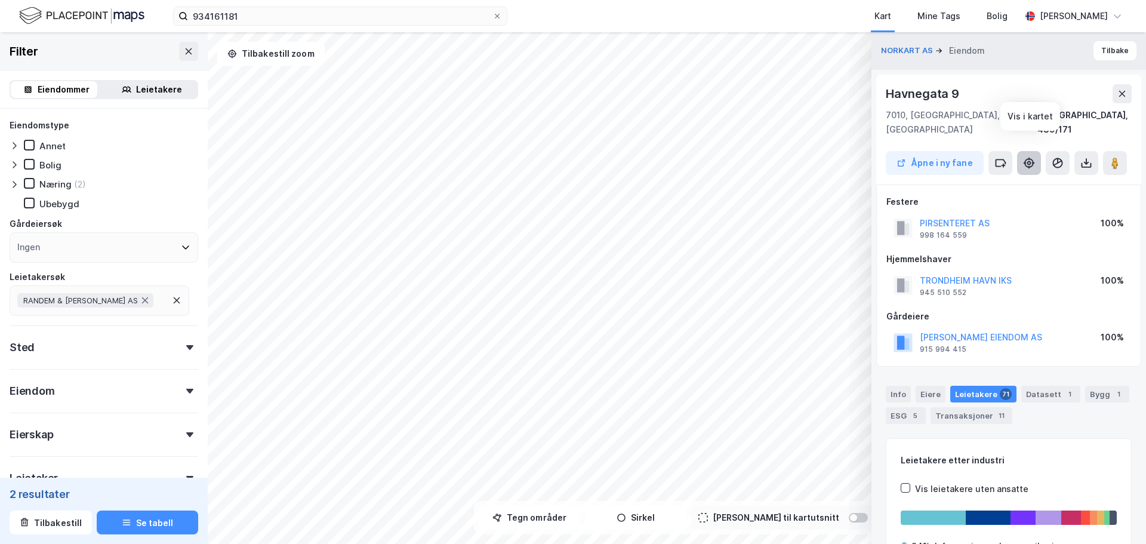
click at [1036, 151] on button at bounding box center [1029, 163] width 24 height 24
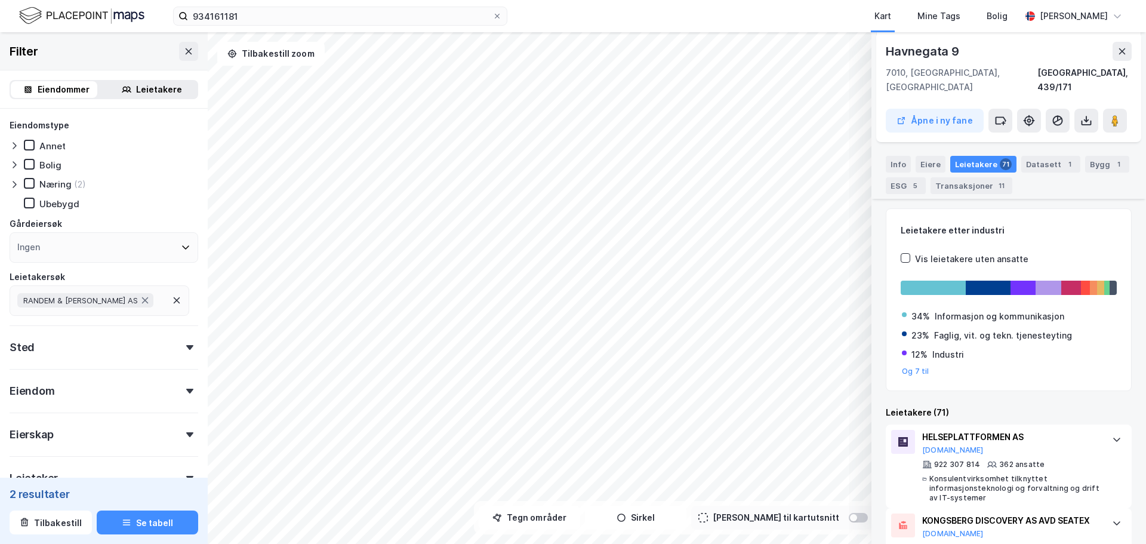
scroll to position [0, 0]
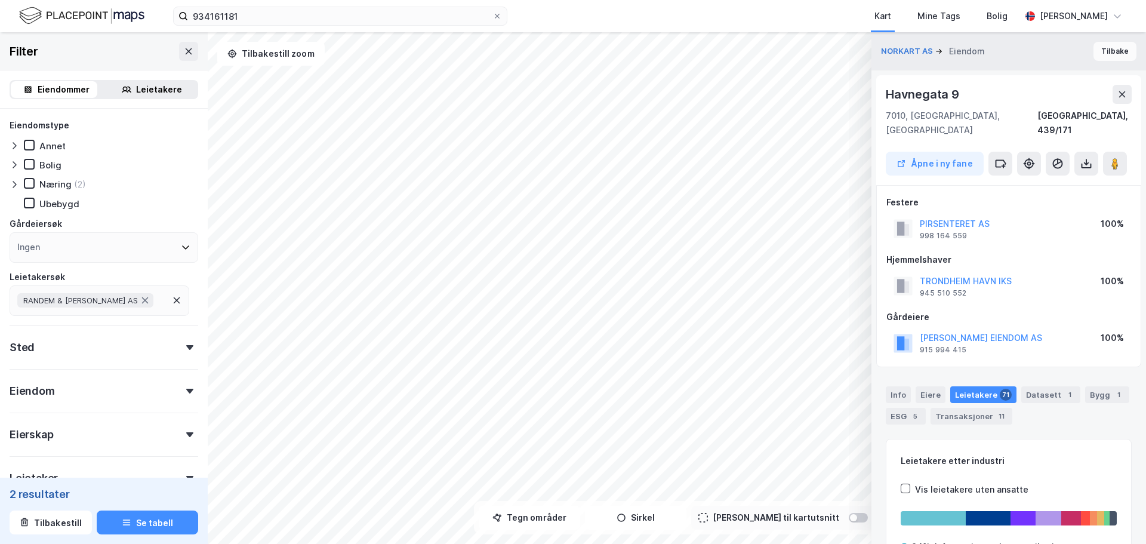
click at [1112, 48] on button "Tilbake" at bounding box center [1114, 51] width 43 height 19
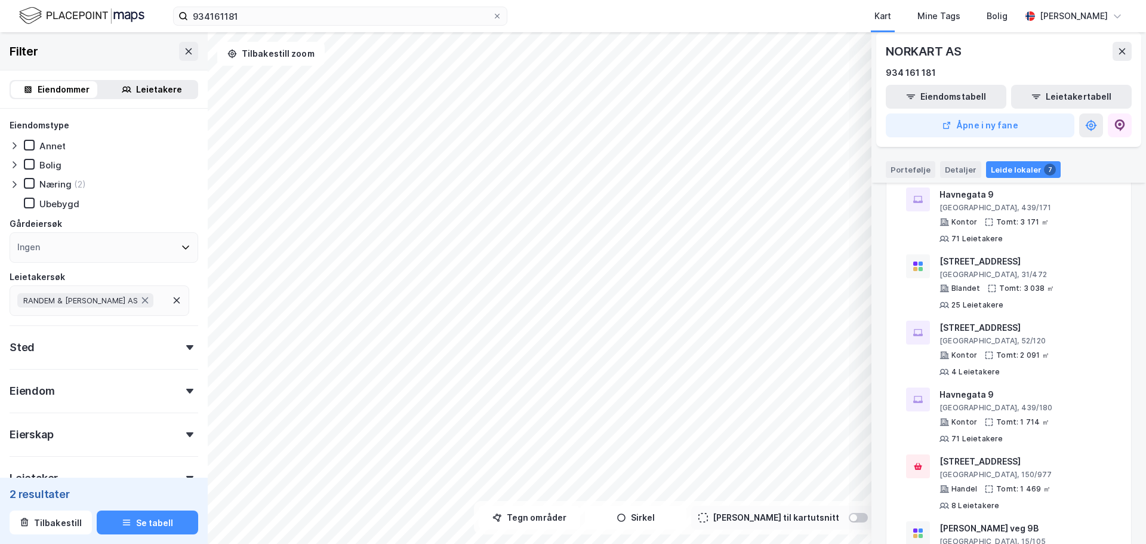
scroll to position [179, 0]
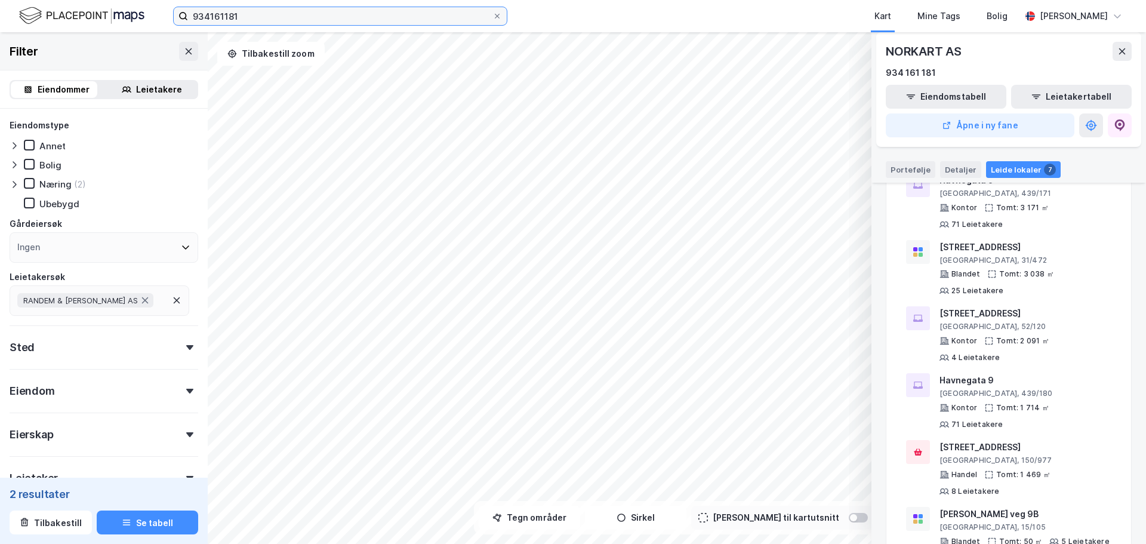
click at [232, 14] on input "934161181" at bounding box center [340, 16] width 304 height 18
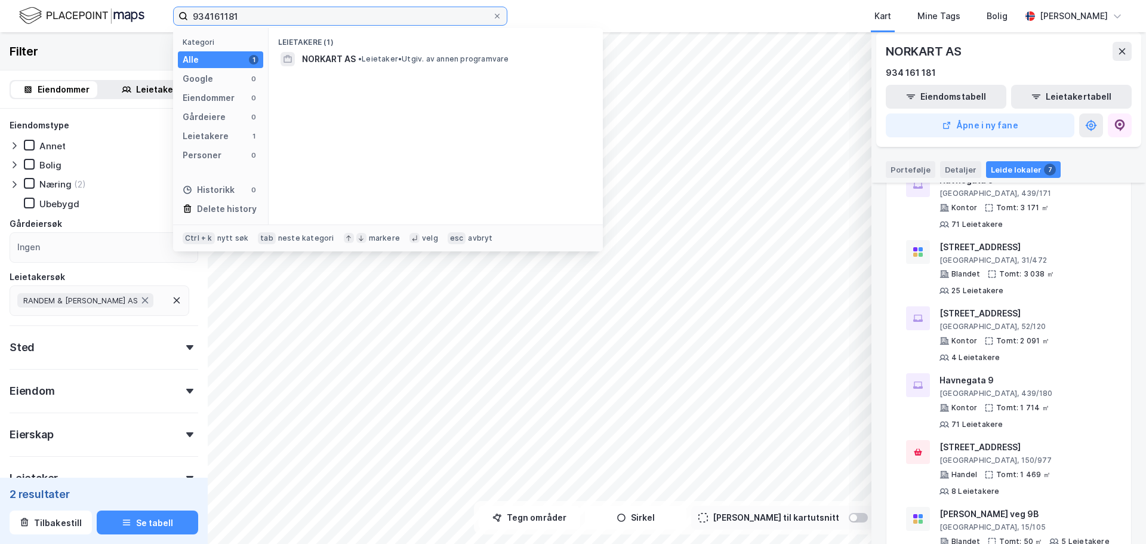
paste input "8521549"
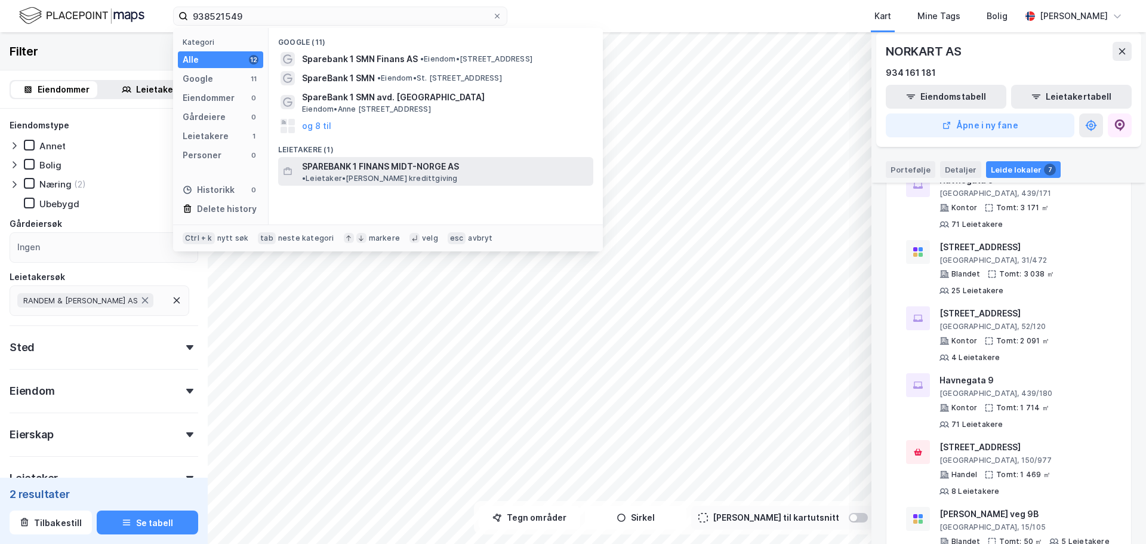
click at [394, 167] on span "SPAREBANK 1 FINANS MIDT-NORGE AS" at bounding box center [380, 166] width 157 height 14
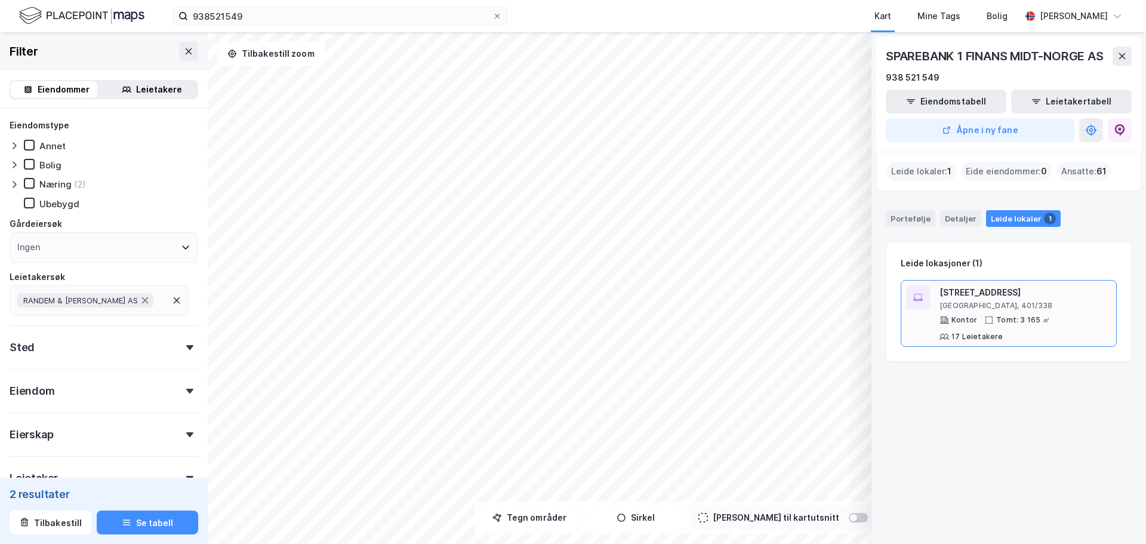
click at [973, 304] on div "[GEOGRAPHIC_DATA], 401/338" at bounding box center [1025, 306] width 172 height 10
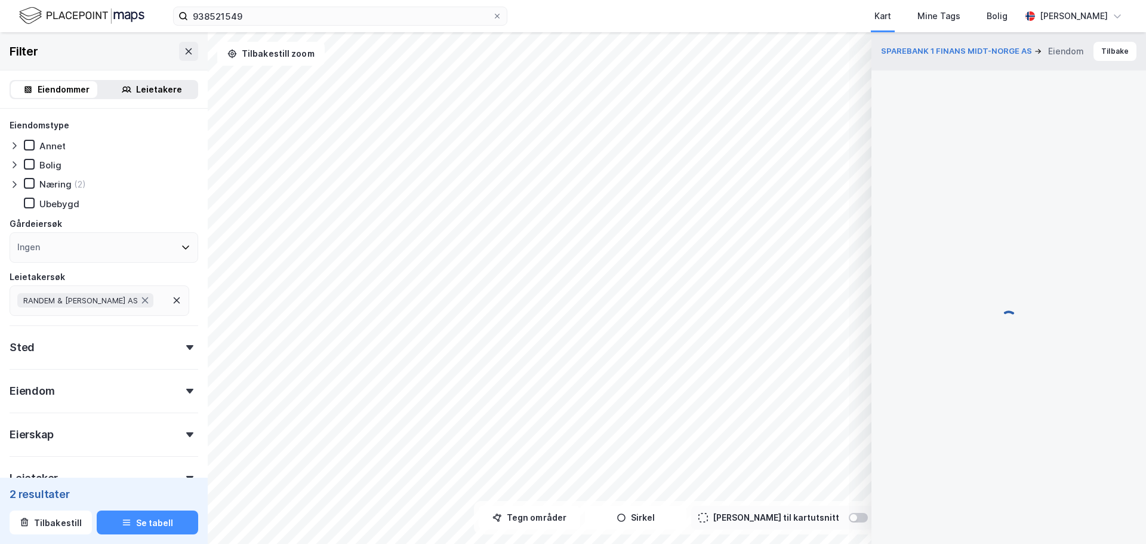
scroll to position [3, 0]
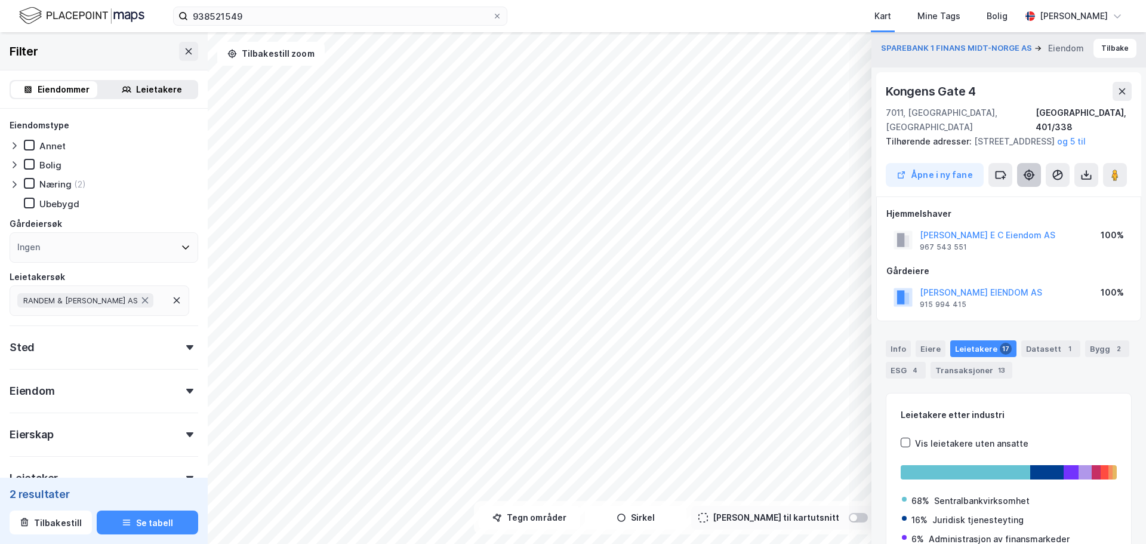
click at [1030, 173] on icon at bounding box center [1029, 175] width 12 height 12
click at [1029, 176] on icon at bounding box center [1029, 174] width 4 height 4
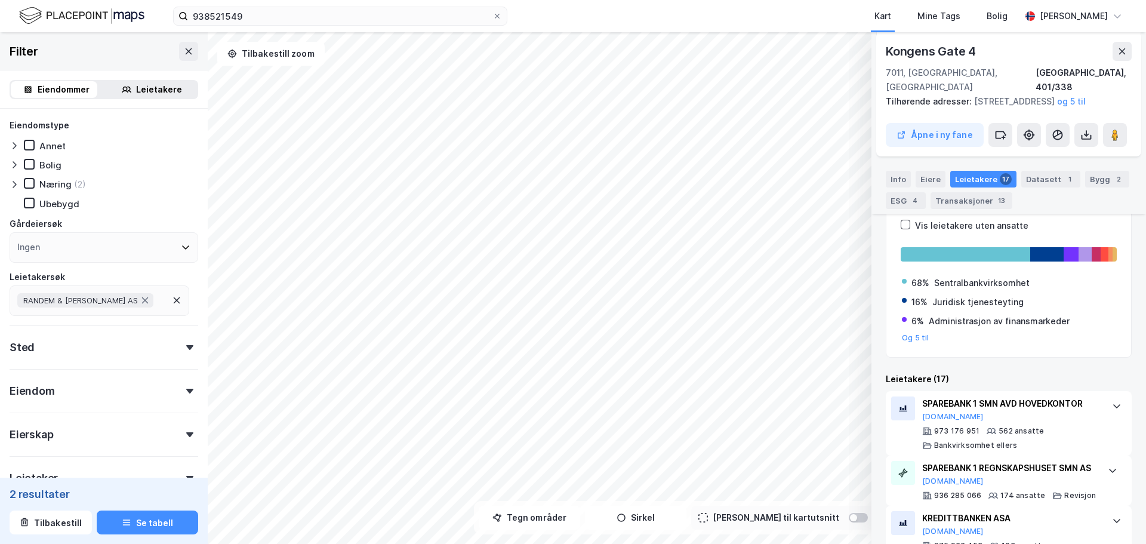
scroll to position [0, 0]
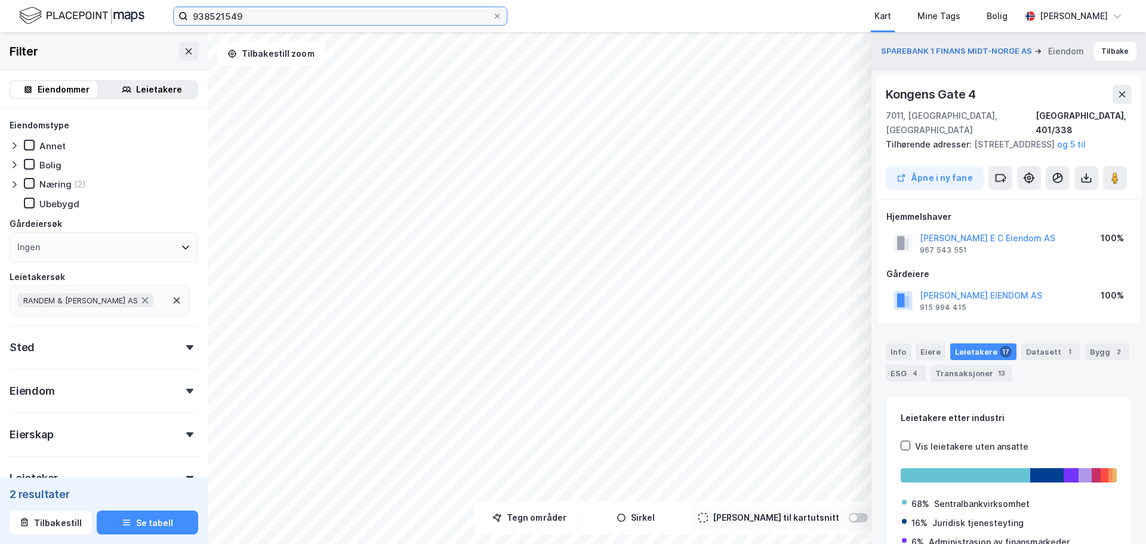
click at [209, 13] on input "938521549" at bounding box center [340, 16] width 304 height 18
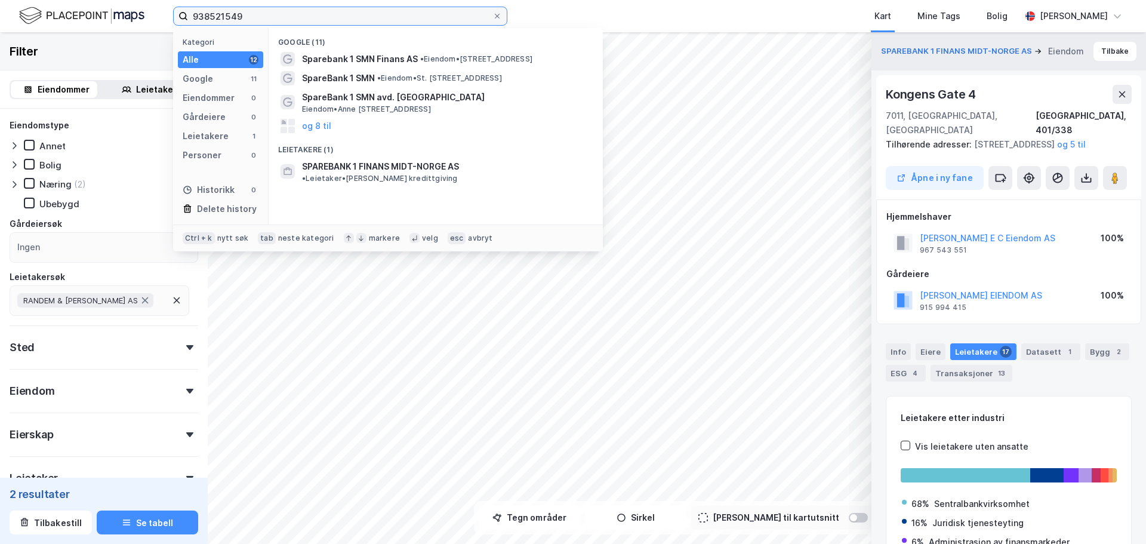
click at [209, 13] on input "938521549" at bounding box center [340, 16] width 304 height 18
paste input "832529982"
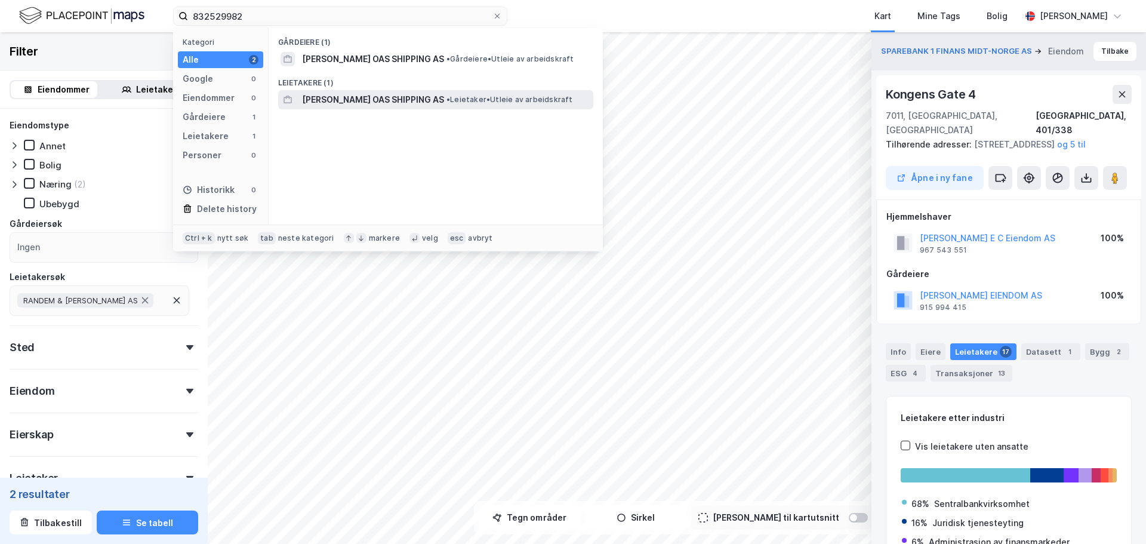
click at [343, 100] on span "[PERSON_NAME] OAS SHIPPING AS" at bounding box center [373, 99] width 142 height 14
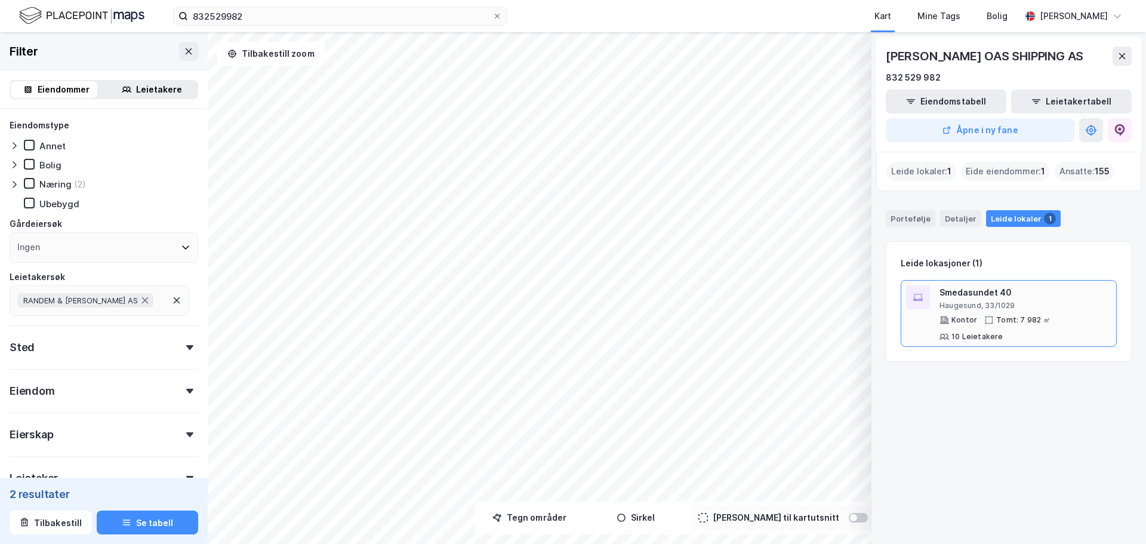
click at [1056, 295] on div "Smedasundet 40" at bounding box center [1025, 292] width 172 height 14
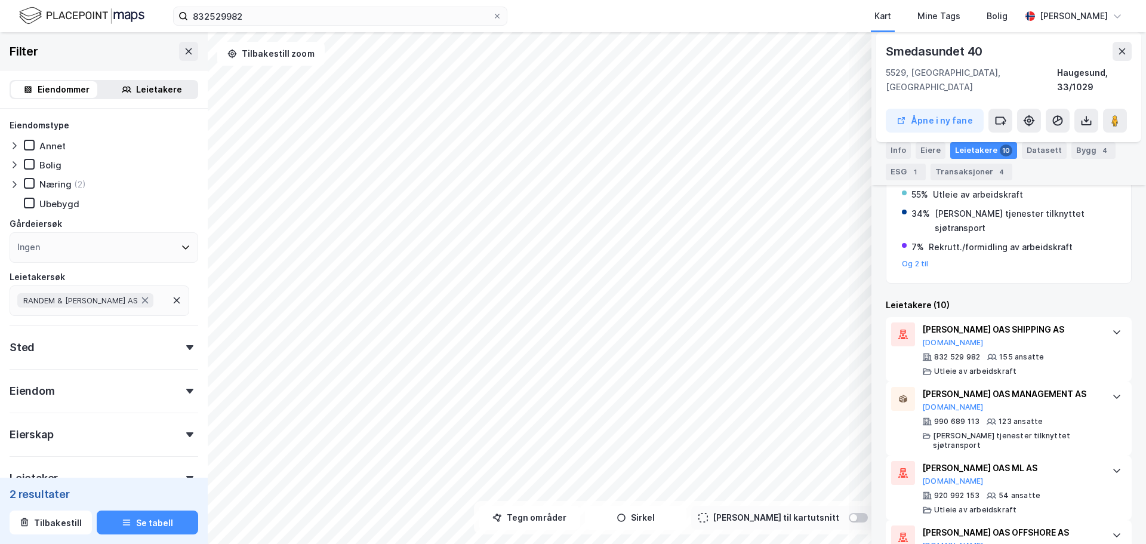
scroll to position [292, 0]
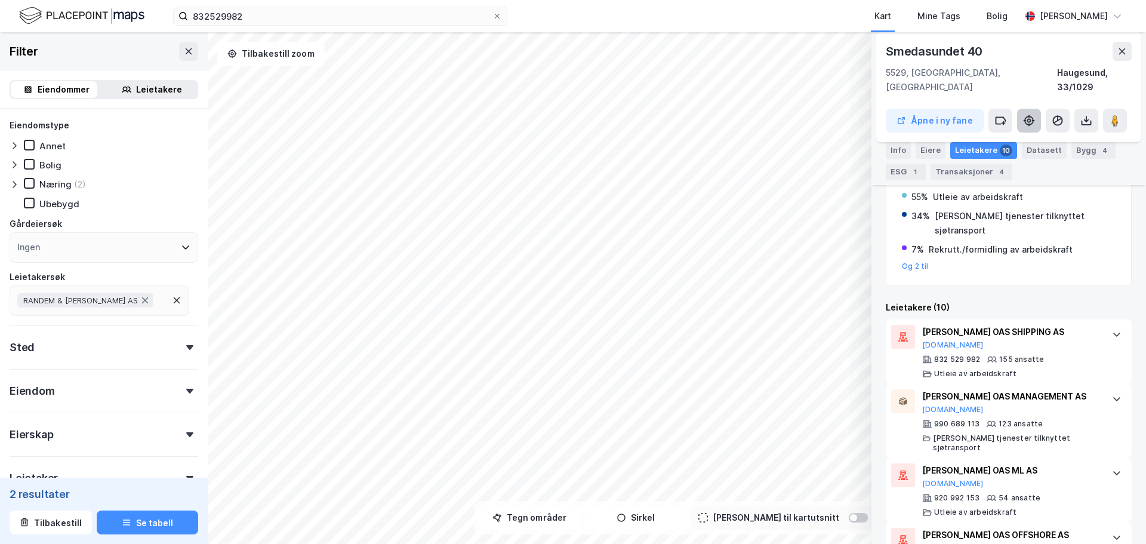
click at [1034, 115] on icon at bounding box center [1029, 121] width 12 height 12
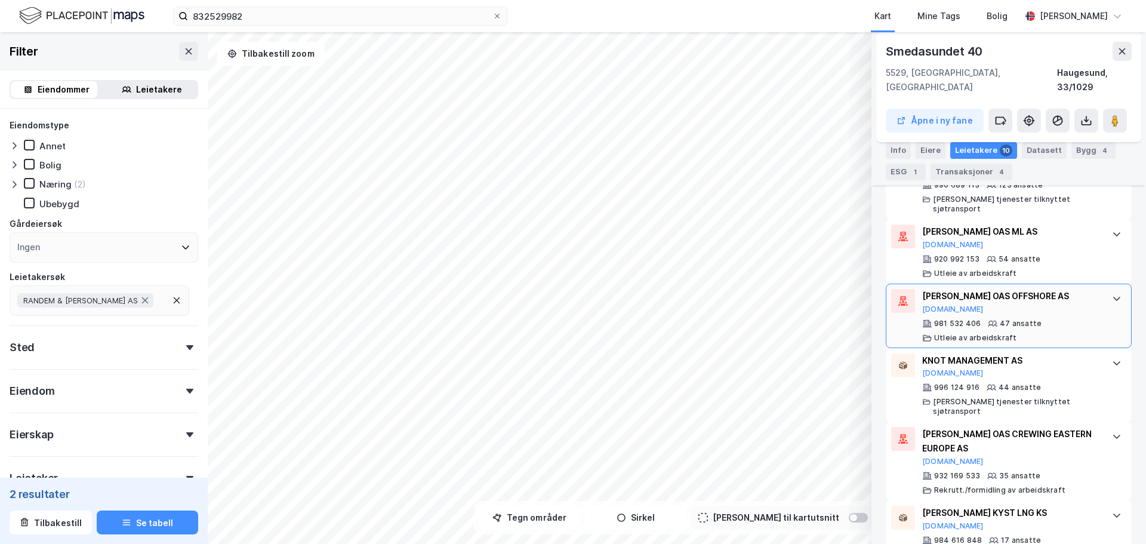
scroll to position [0, 0]
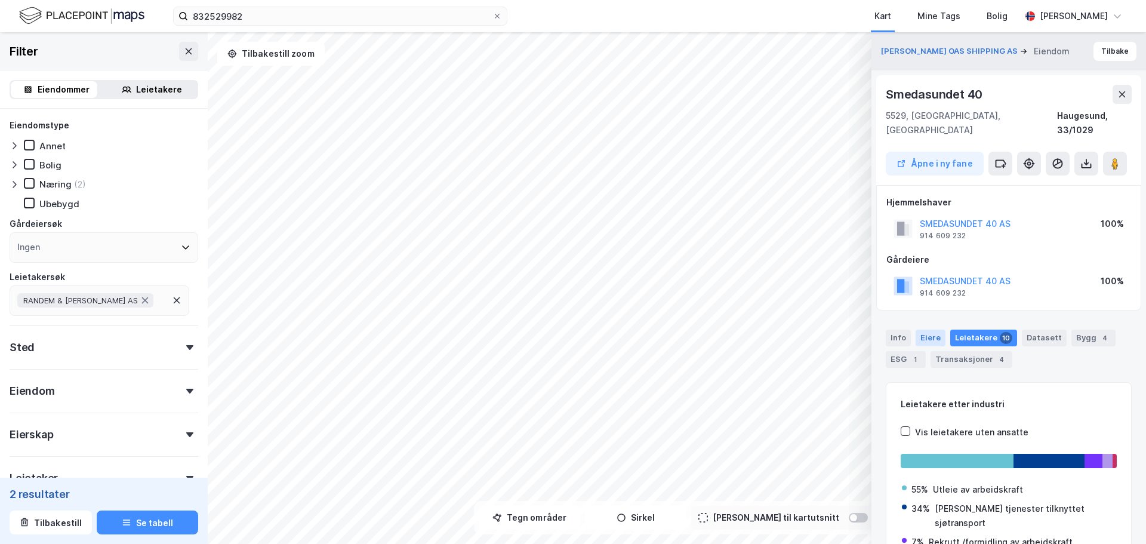
click at [929, 329] on div "Eiere" at bounding box center [930, 337] width 30 height 17
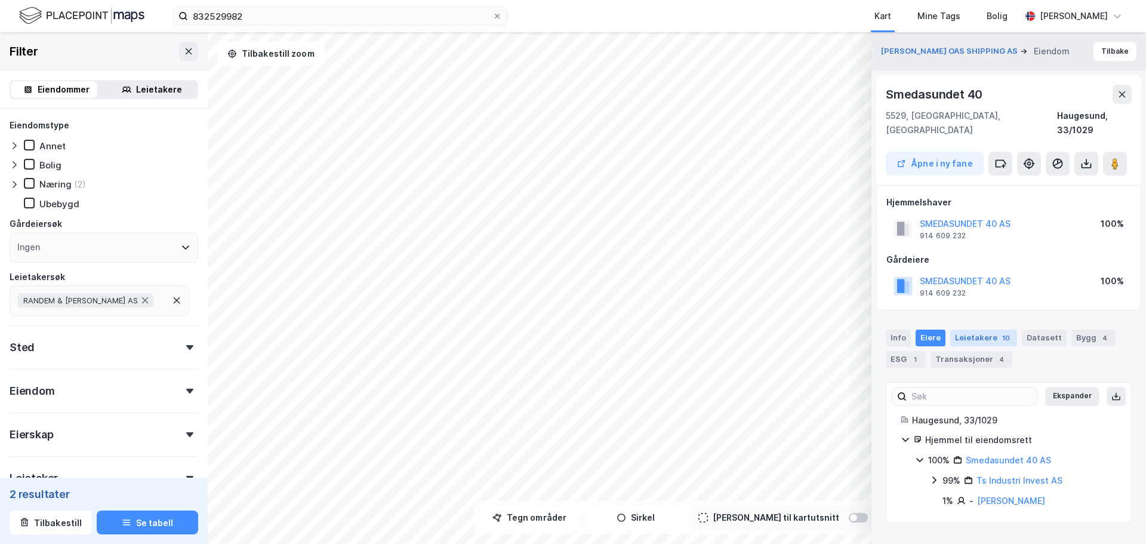
click at [977, 329] on div "Leietakere 10" at bounding box center [983, 337] width 67 height 17
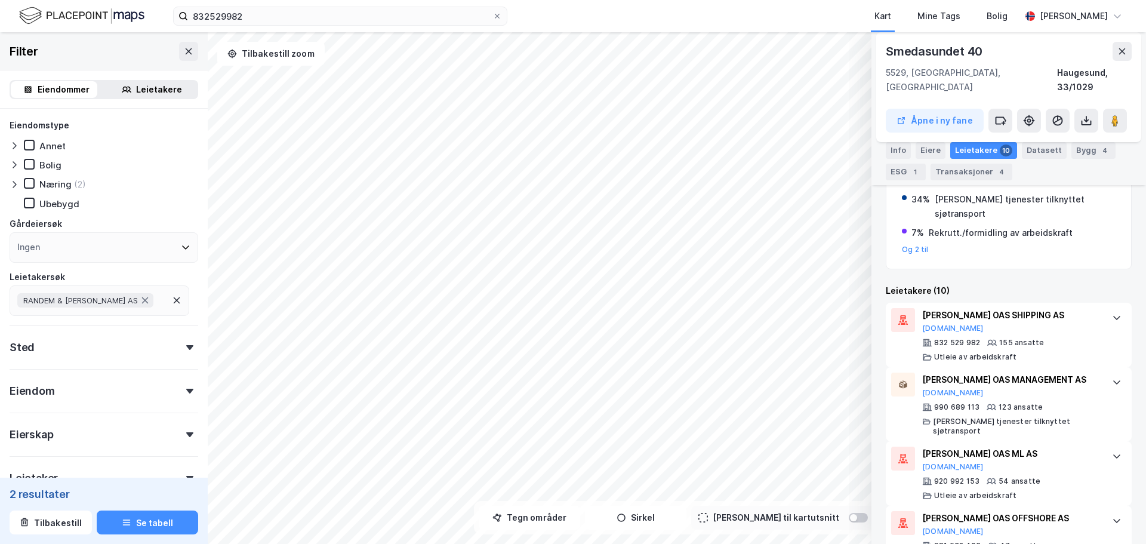
scroll to position [235, 0]
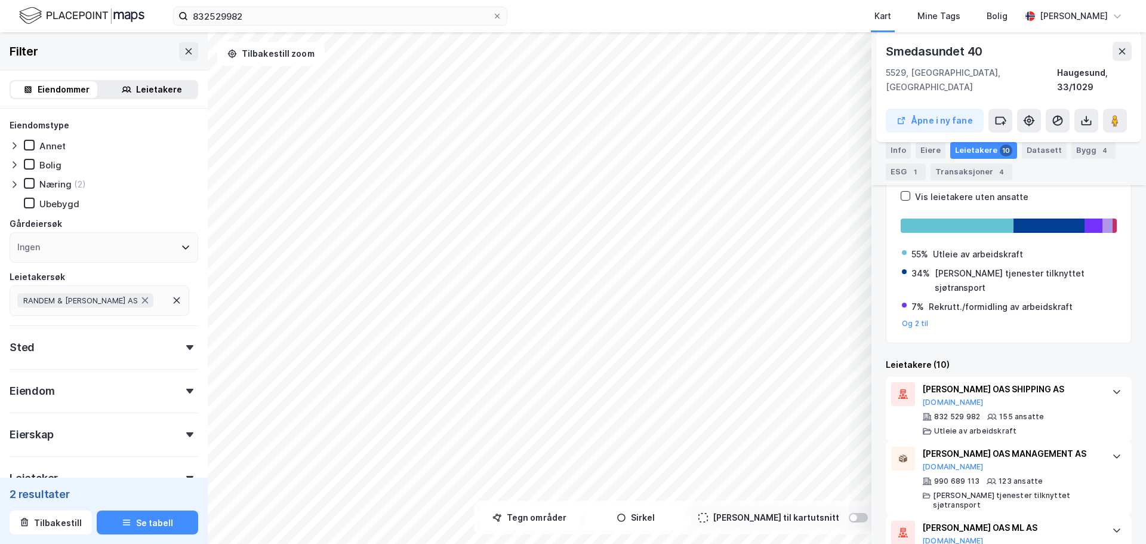
drag, startPoint x: 928, startPoint y: 147, endPoint x: 958, endPoint y: 208, distance: 68.6
click at [928, 147] on div "Eiere" at bounding box center [930, 150] width 30 height 17
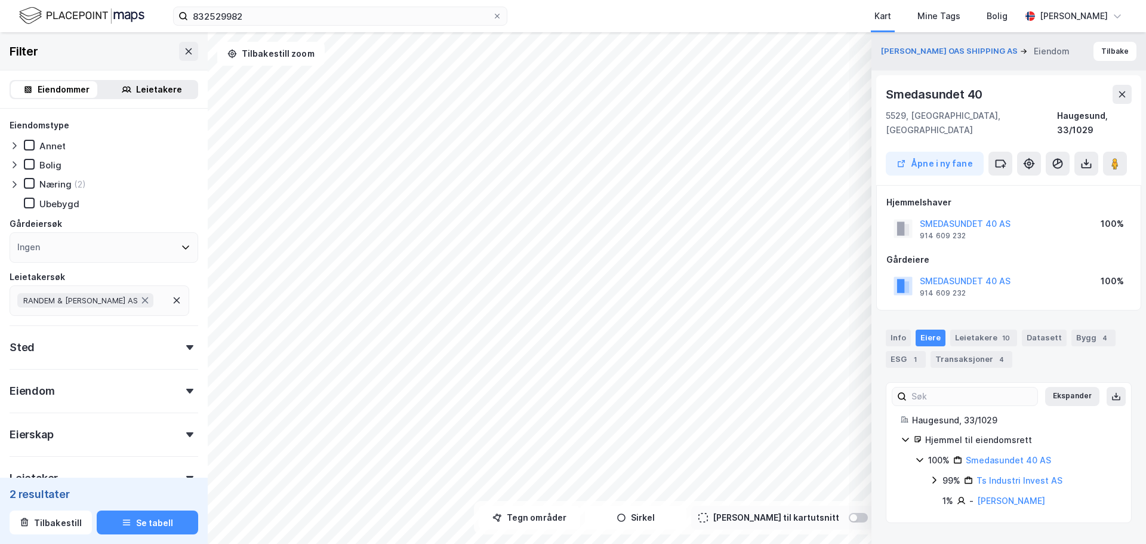
scroll to position [0, 0]
click at [0, 0] on button "SMEDASUNDET 40 AS" at bounding box center [0, 0] width 0 height 0
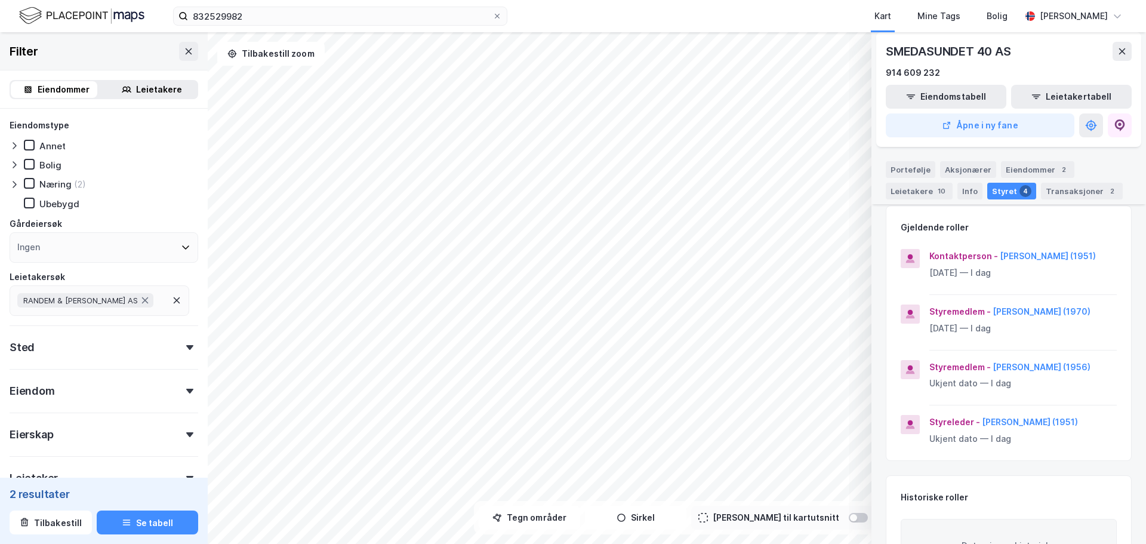
scroll to position [60, 0]
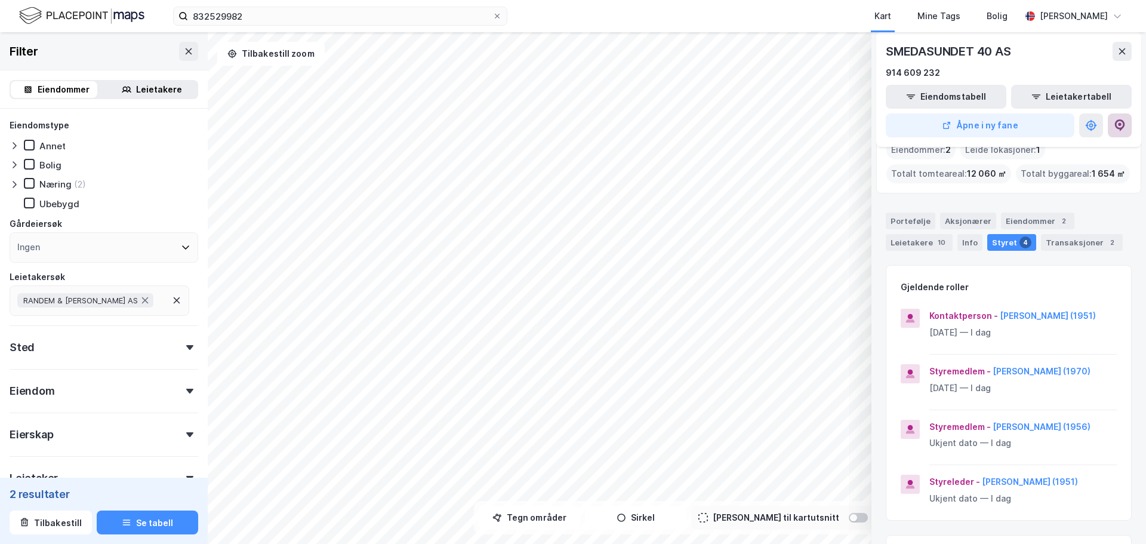
click at [1115, 129] on icon at bounding box center [1119, 125] width 12 height 12
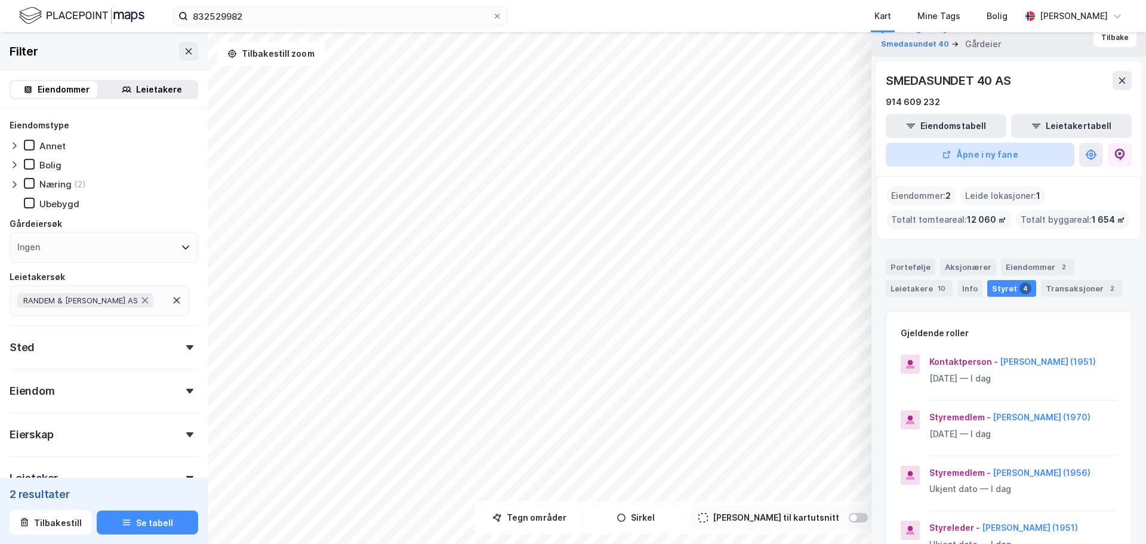
scroll to position [0, 0]
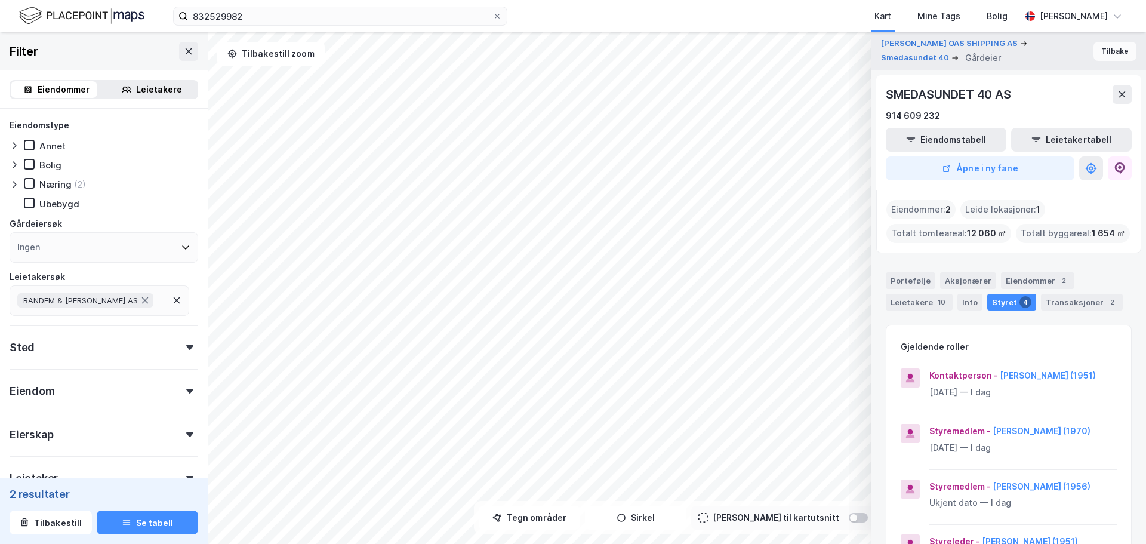
click at [1097, 53] on button "Tilbake" at bounding box center [1114, 51] width 43 height 19
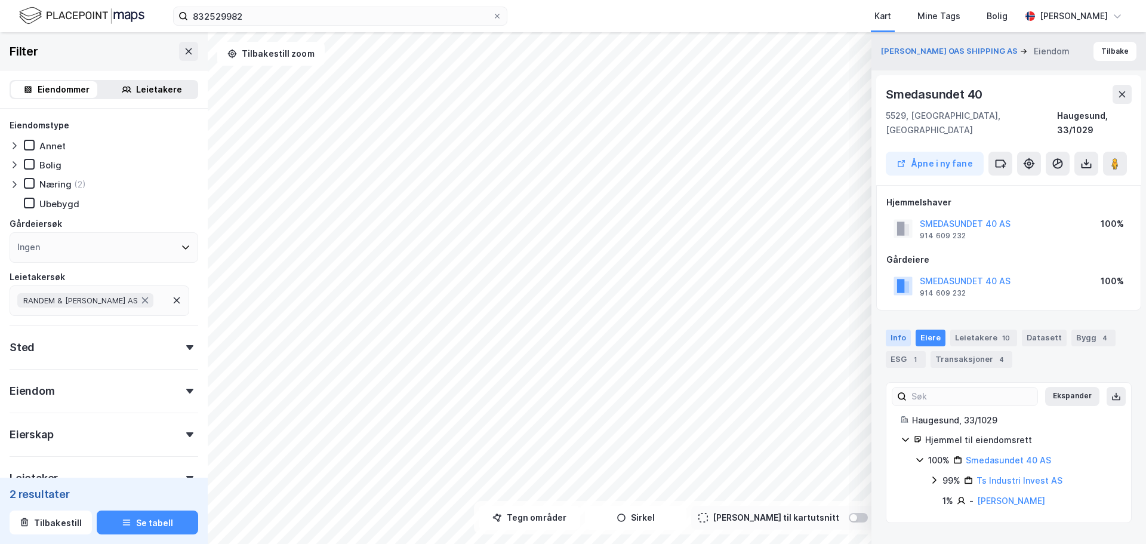
click at [898, 329] on div "Info" at bounding box center [898, 337] width 25 height 17
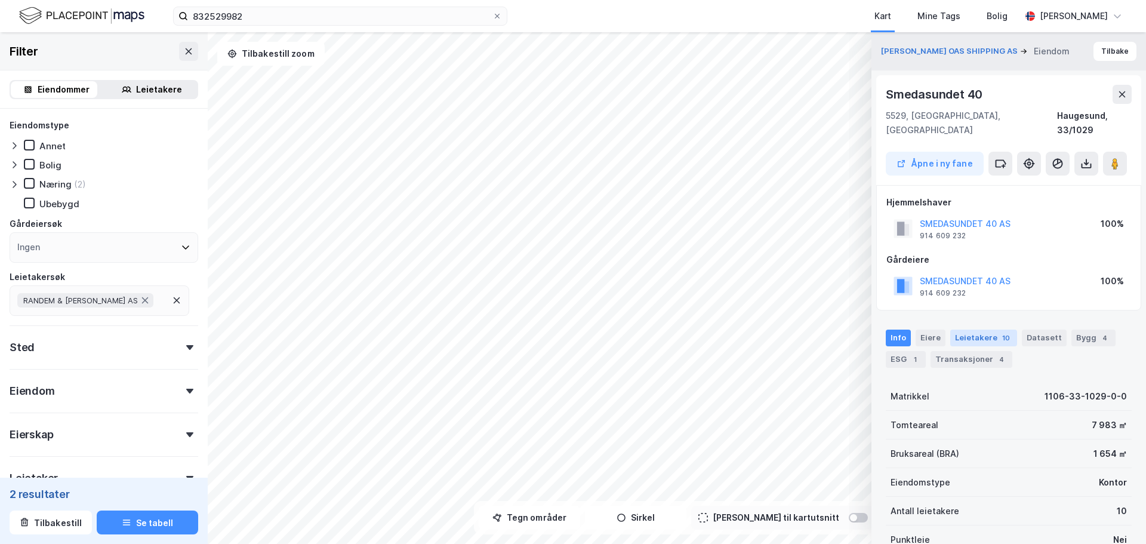
click at [979, 329] on div "Leietakere 10" at bounding box center [983, 337] width 67 height 17
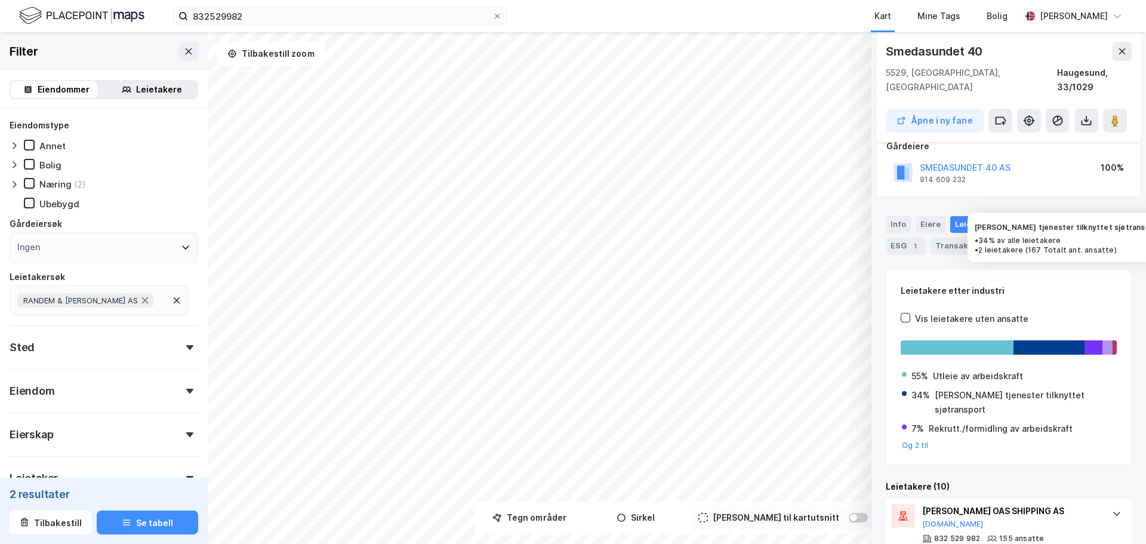
scroll to position [352, 0]
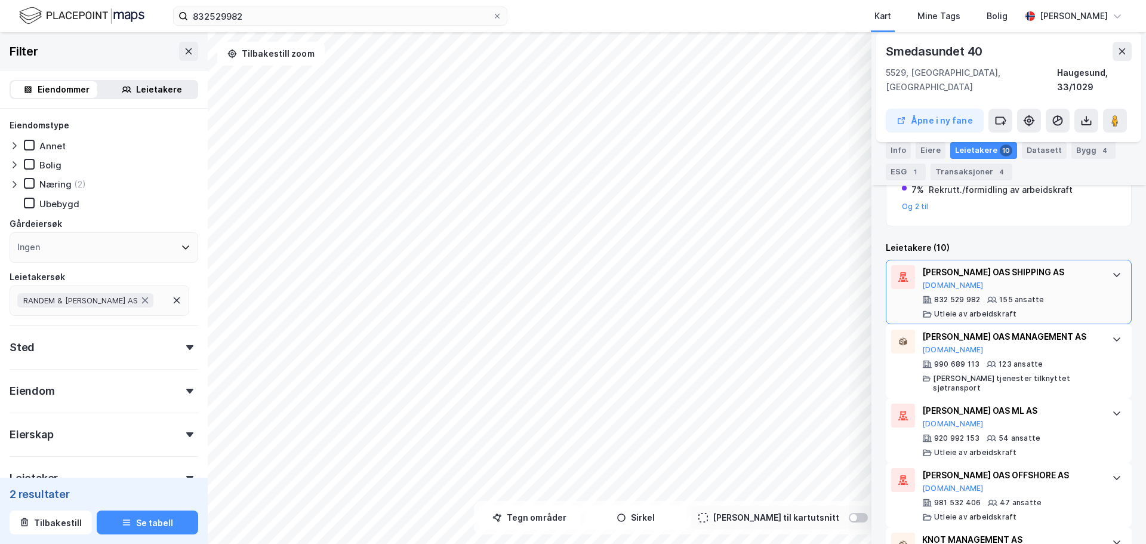
click at [1060, 265] on div "[PERSON_NAME] OAS SHIPPING AS" at bounding box center [1011, 272] width 178 height 14
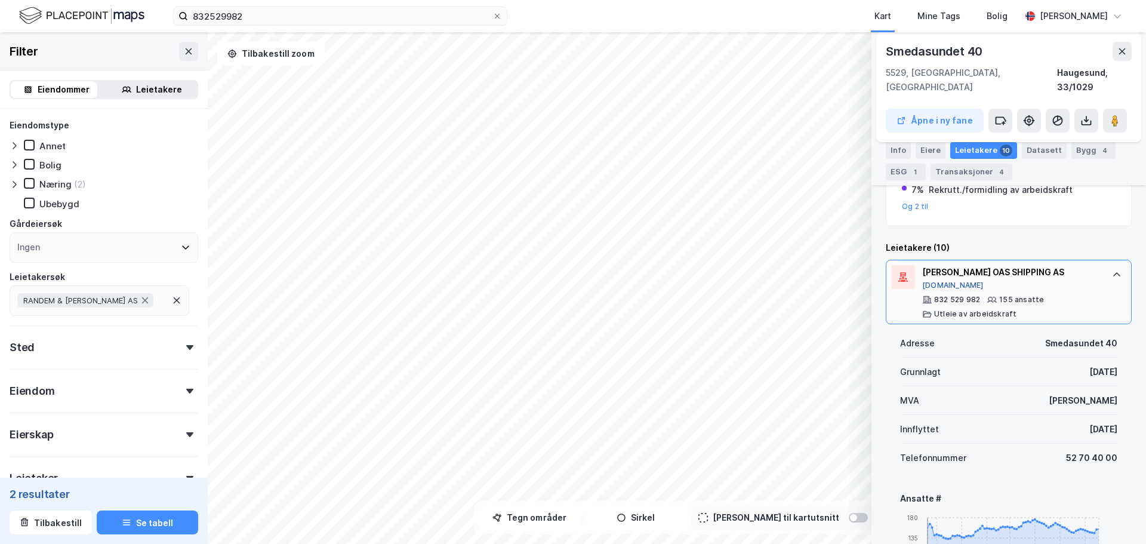
click at [936, 280] on button "[DOMAIN_NAME]" at bounding box center [952, 285] width 61 height 10
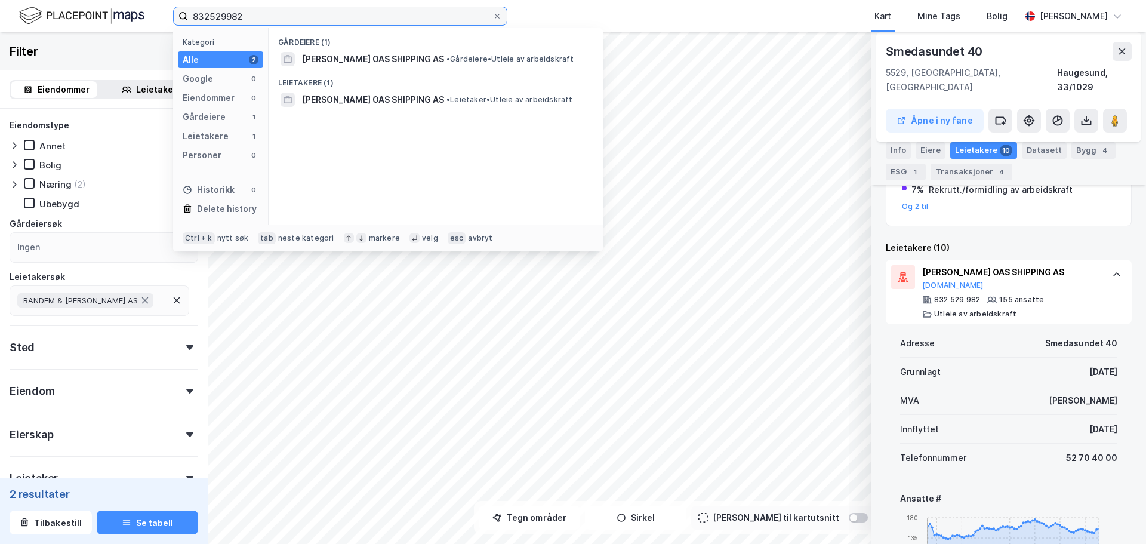
click at [266, 18] on input "832529982" at bounding box center [340, 16] width 304 height 18
paste input "914761026"
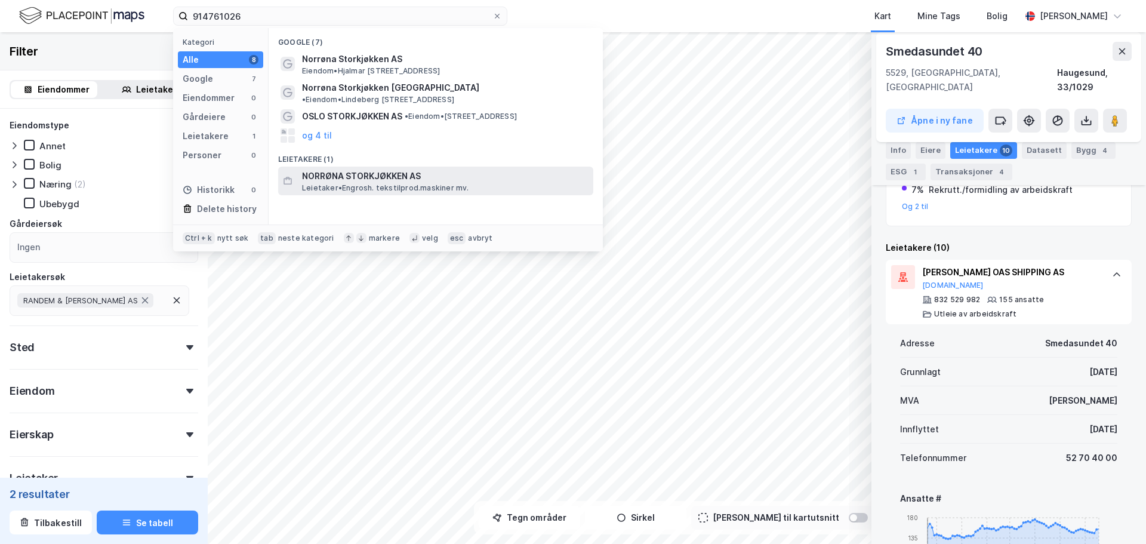
click at [406, 183] on span "Leietaker • Engrosh. tekstilprod.maskiner mv." at bounding box center [385, 188] width 167 height 10
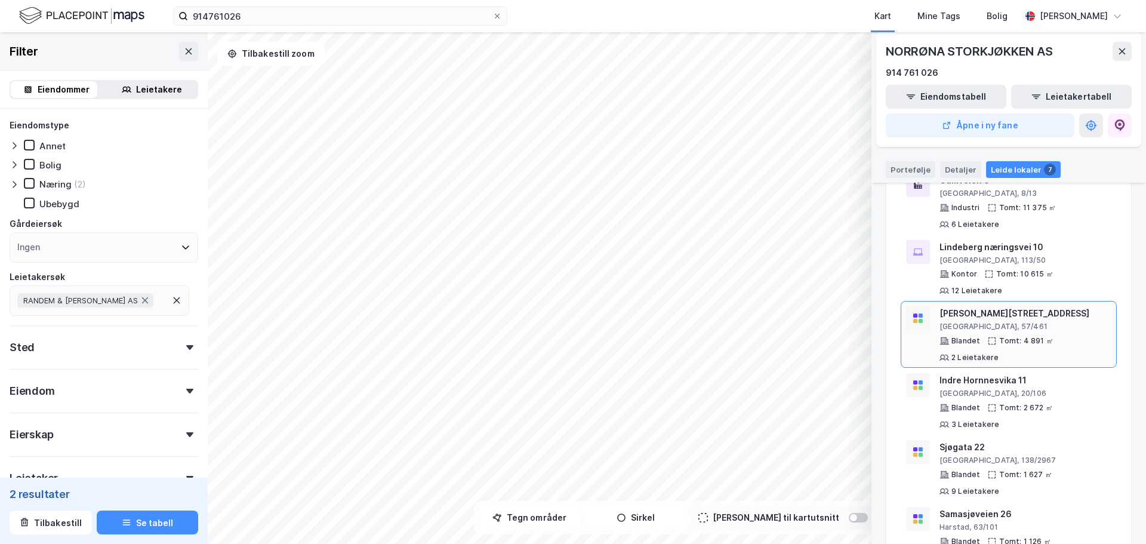
scroll to position [233, 0]
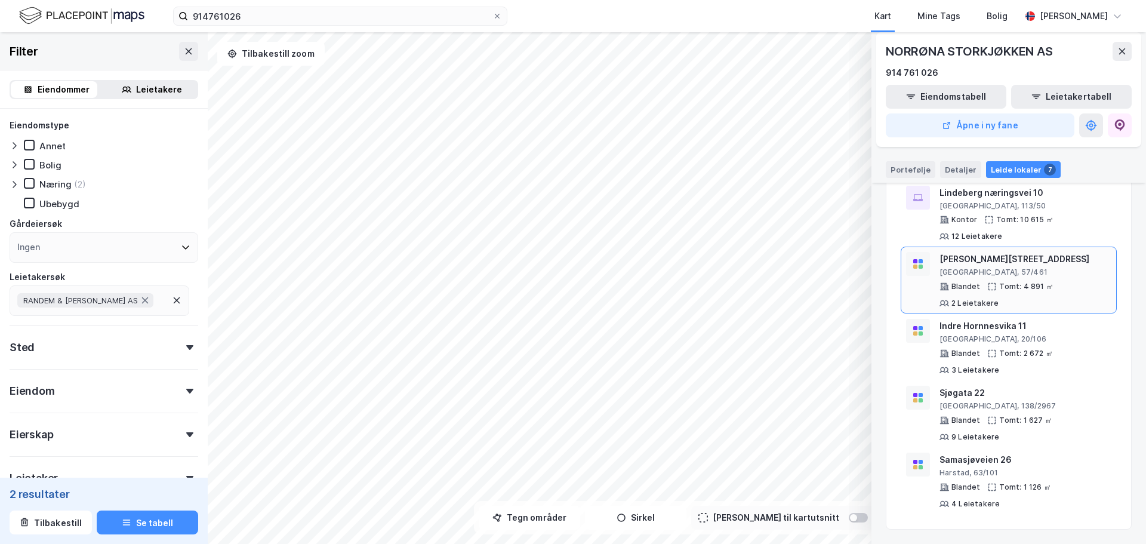
click at [1047, 275] on div "[GEOGRAPHIC_DATA], 57/461" at bounding box center [1025, 272] width 172 height 10
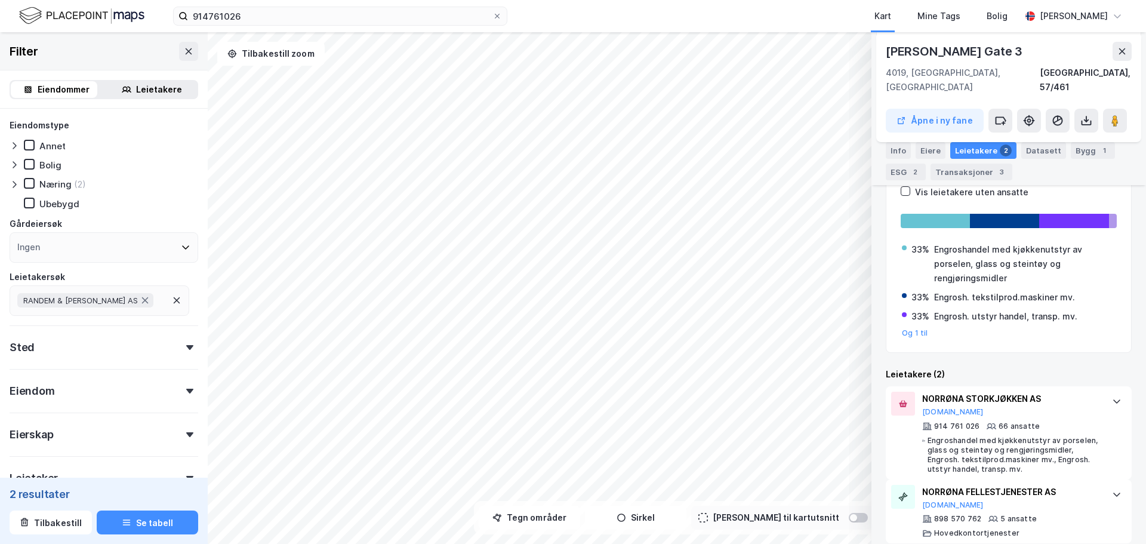
scroll to position [0, 0]
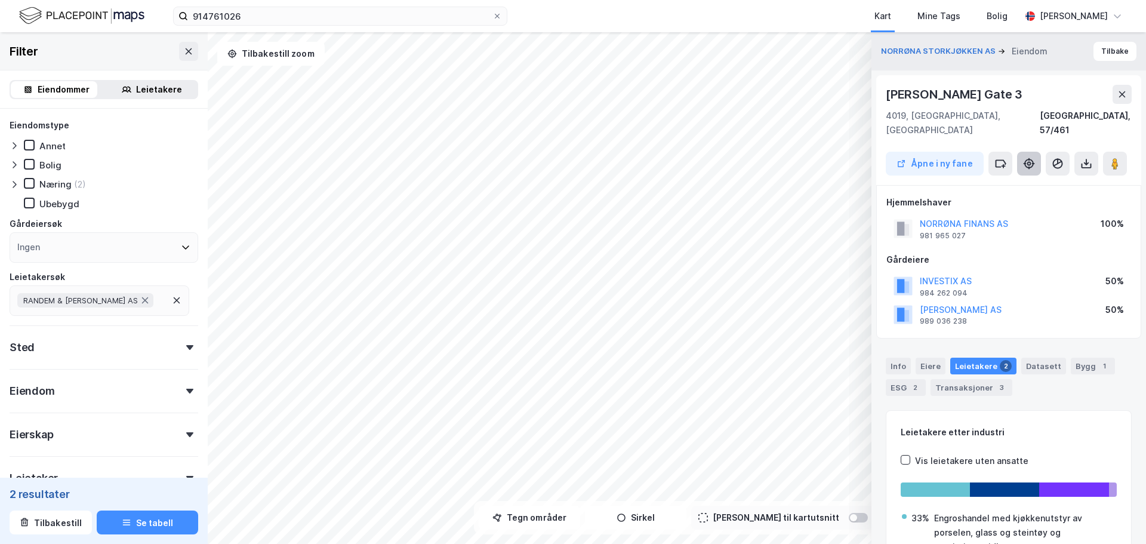
click at [1035, 152] on button at bounding box center [1029, 164] width 24 height 24
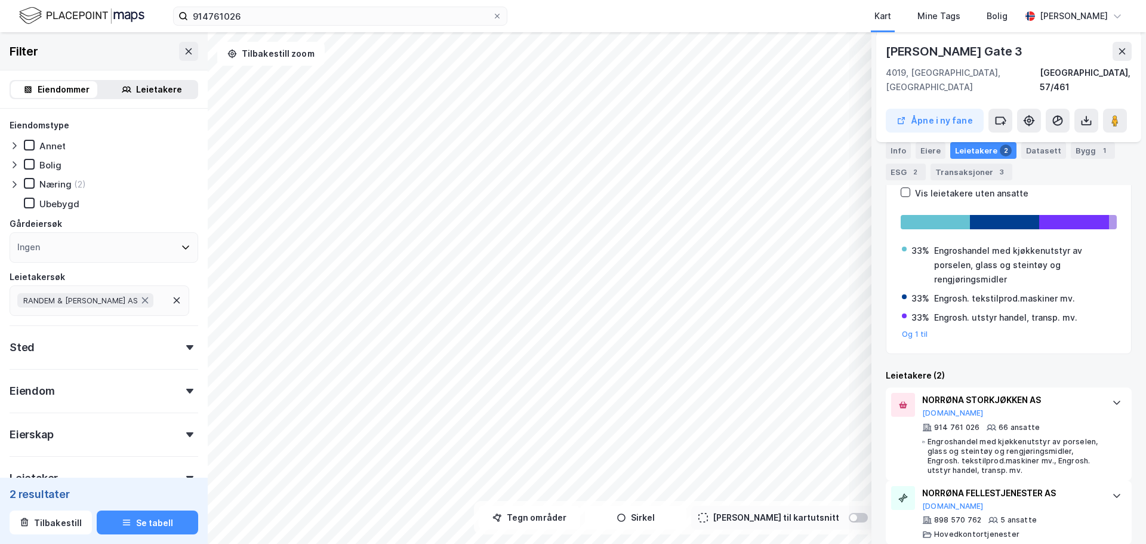
scroll to position [269, 0]
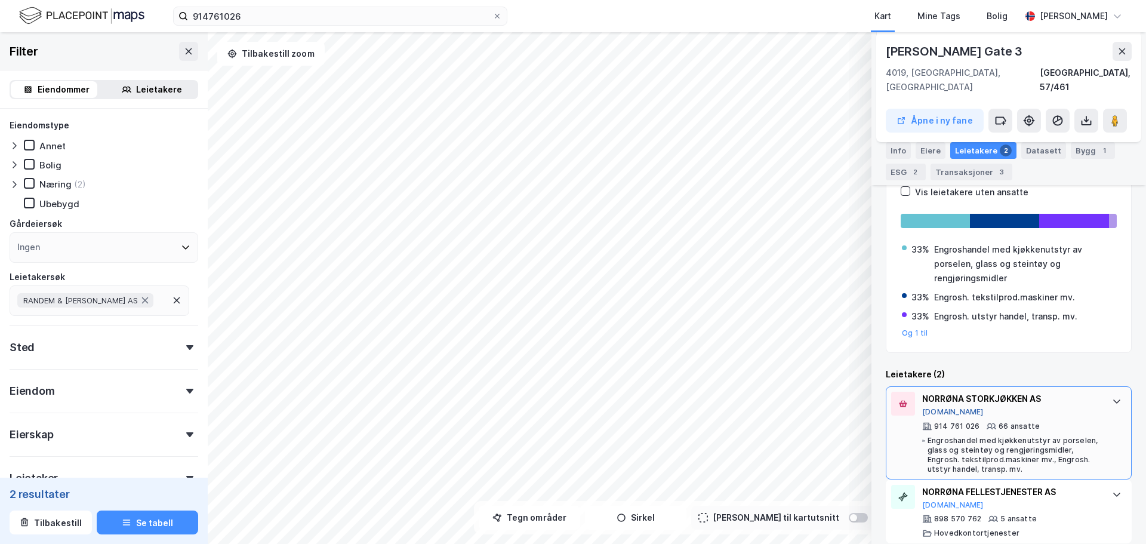
click at [938, 407] on button "[DOMAIN_NAME]" at bounding box center [952, 412] width 61 height 10
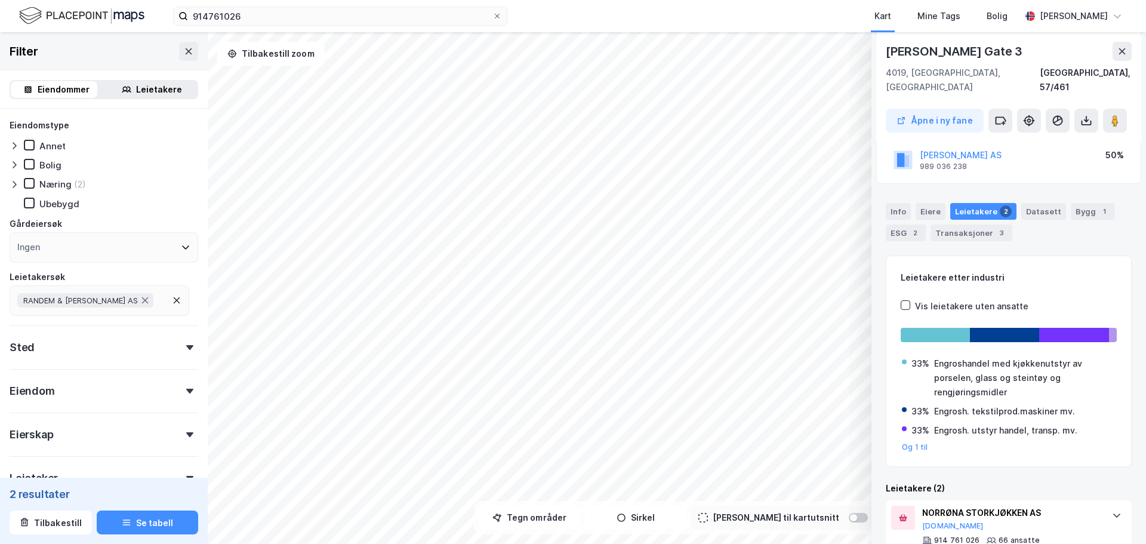
scroll to position [0, 0]
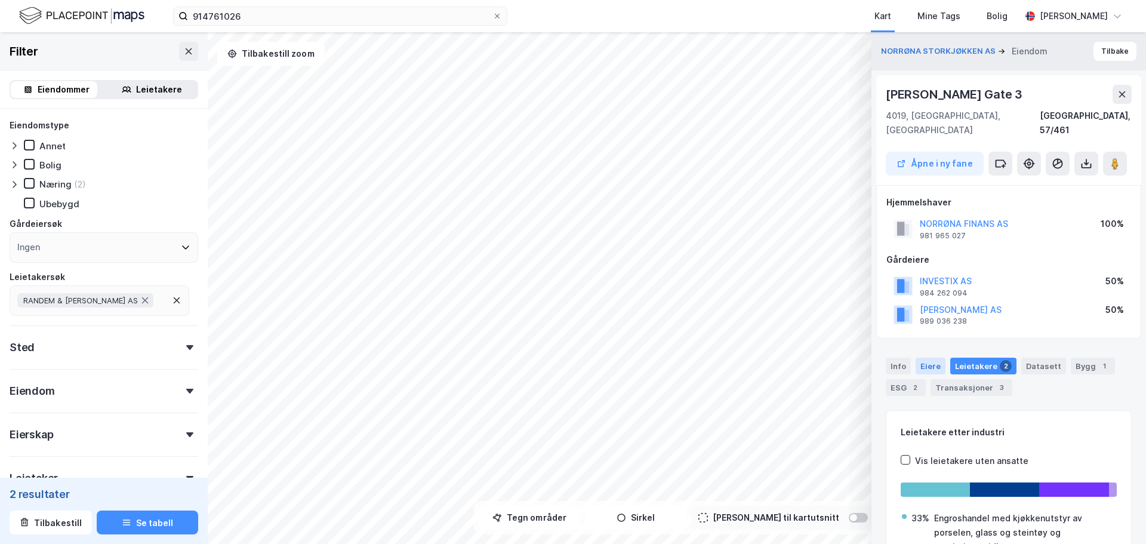
click at [931, 357] on div "Eiere" at bounding box center [930, 365] width 30 height 17
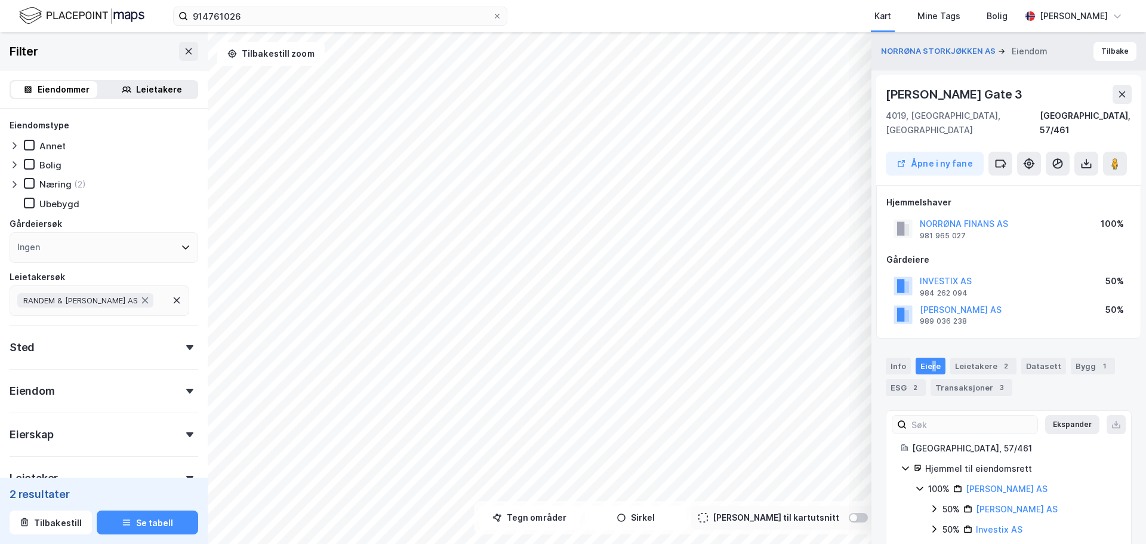
scroll to position [8, 0]
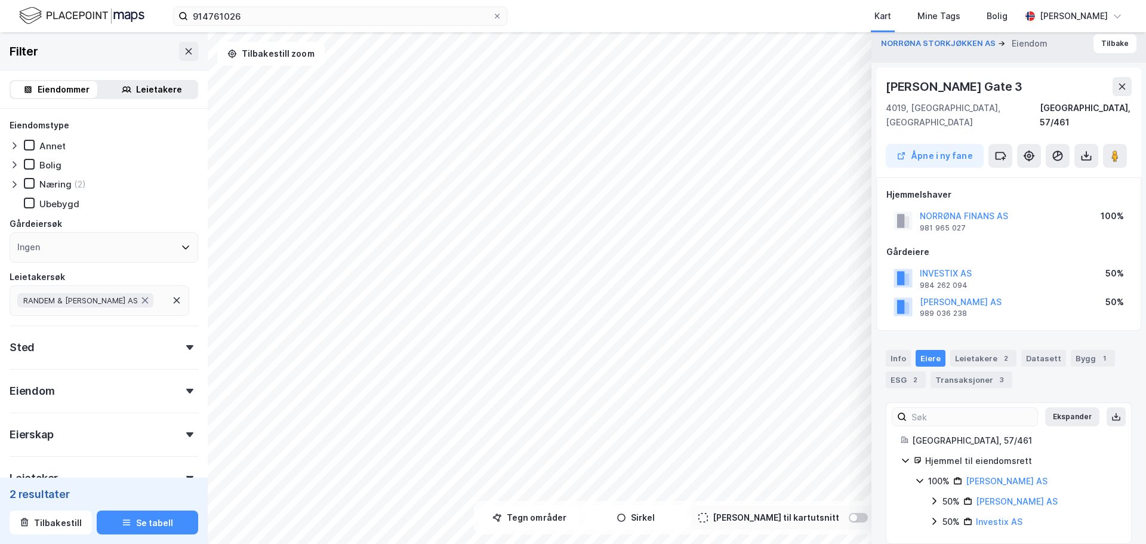
click at [936, 496] on icon at bounding box center [934, 501] width 10 height 10
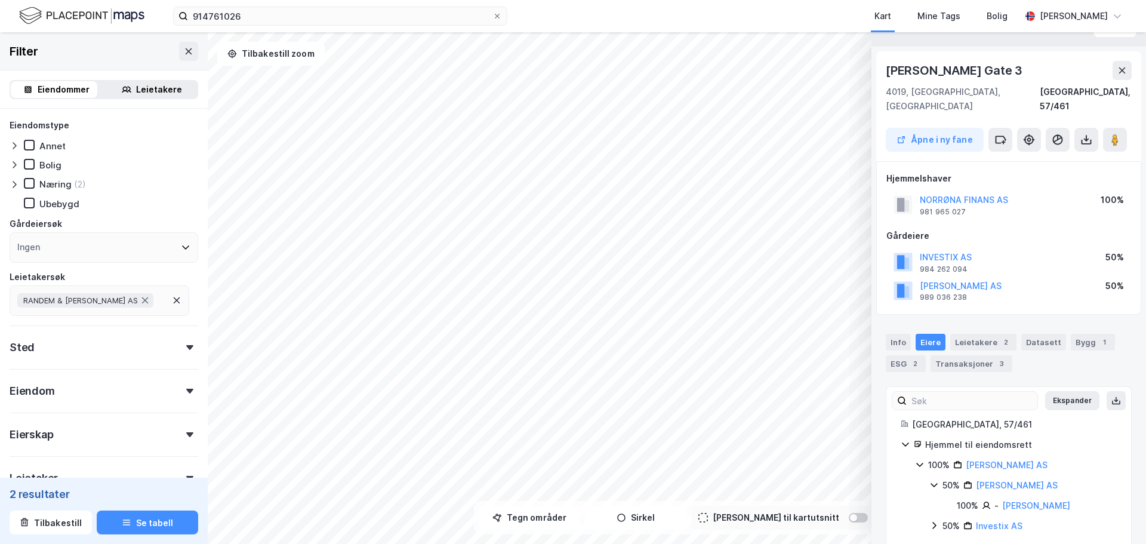
scroll to position [28, 0]
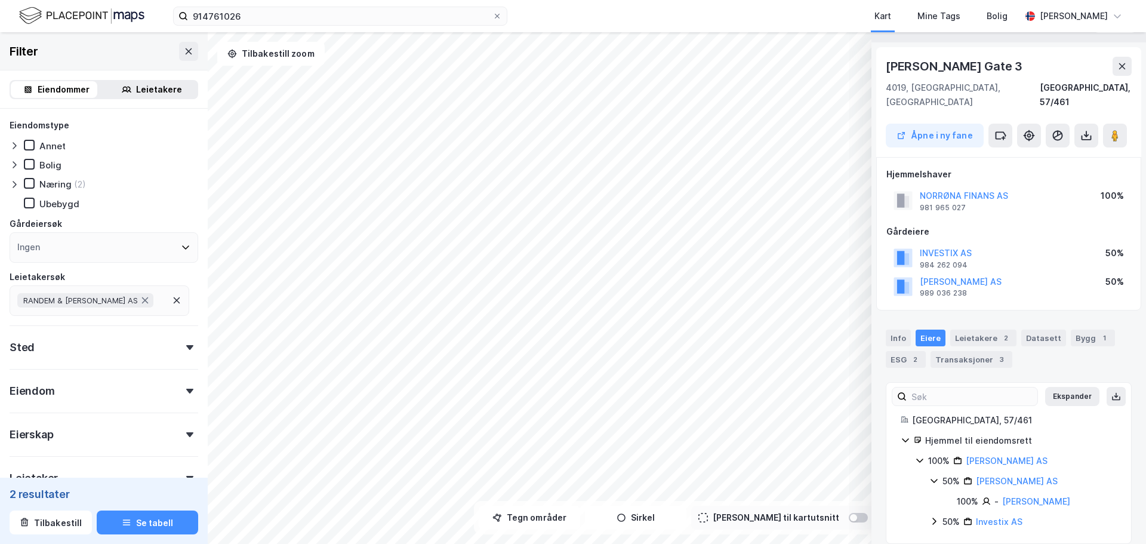
click at [935, 517] on icon at bounding box center [934, 520] width 4 height 7
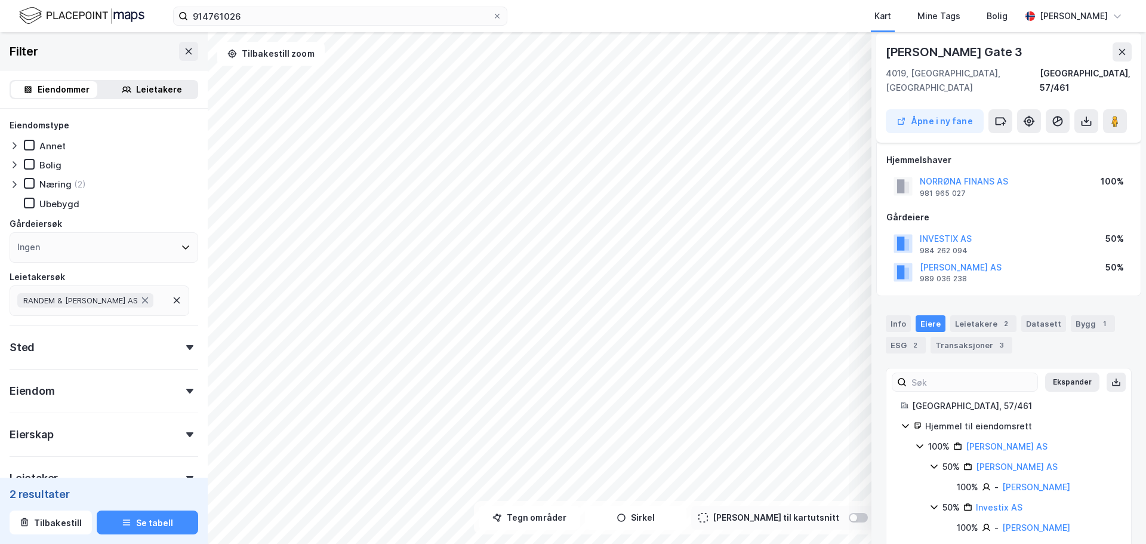
scroll to position [48, 0]
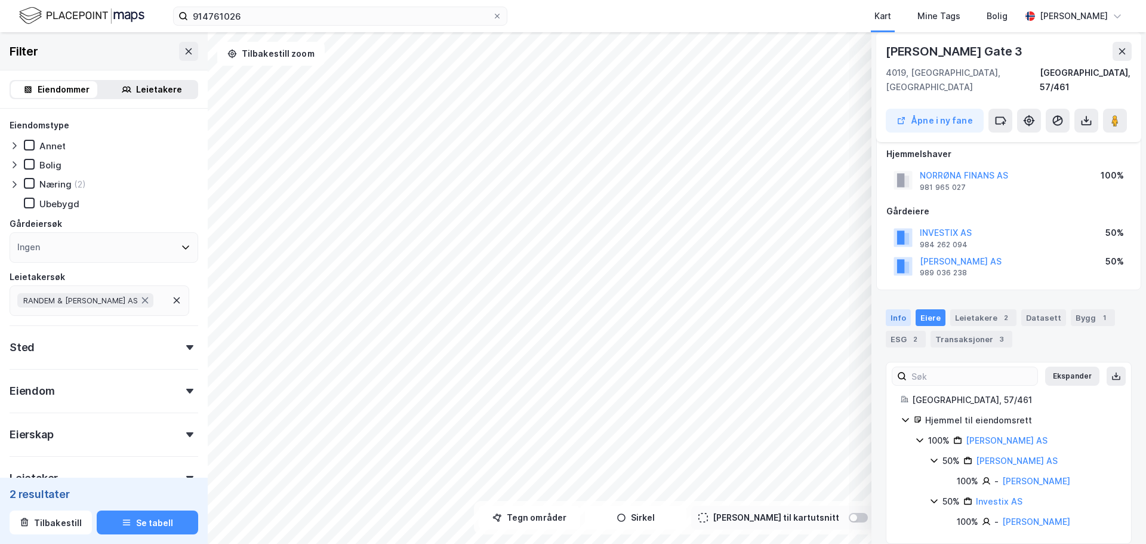
click at [900, 309] on div "Info" at bounding box center [898, 317] width 25 height 17
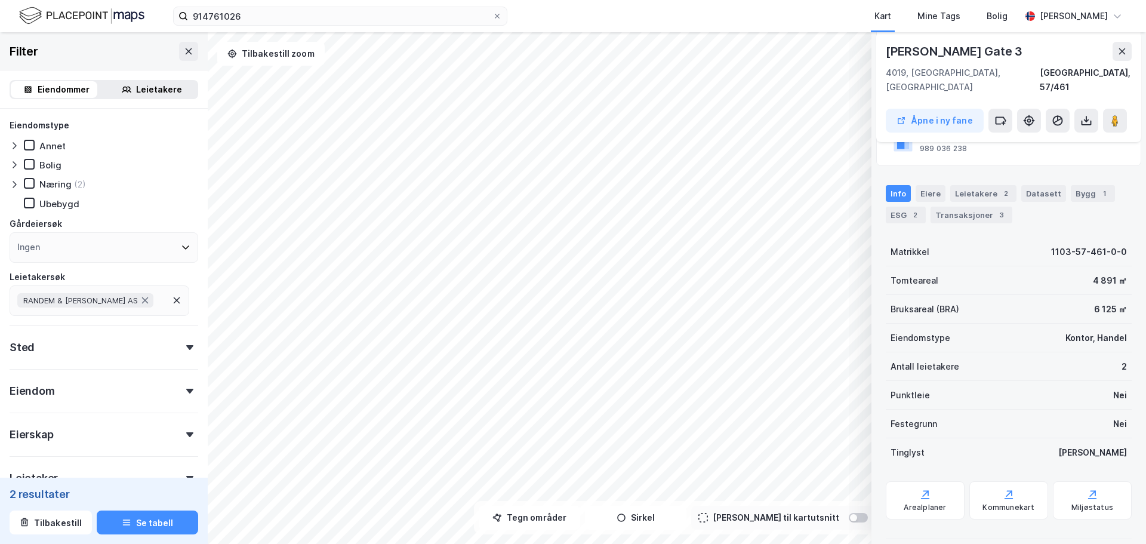
scroll to position [0, 0]
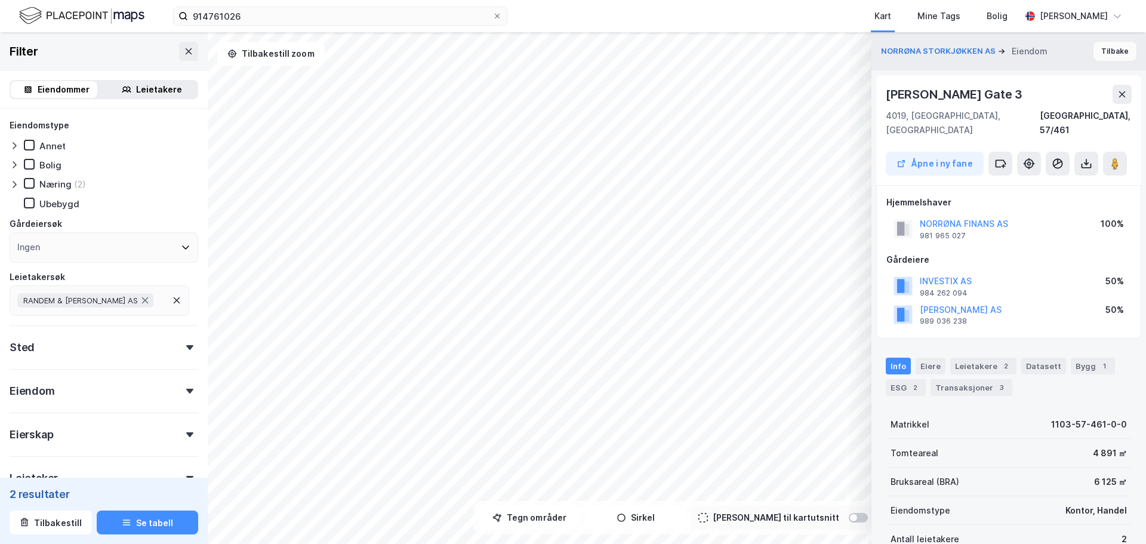
click at [1100, 55] on button "Tilbake" at bounding box center [1114, 51] width 43 height 19
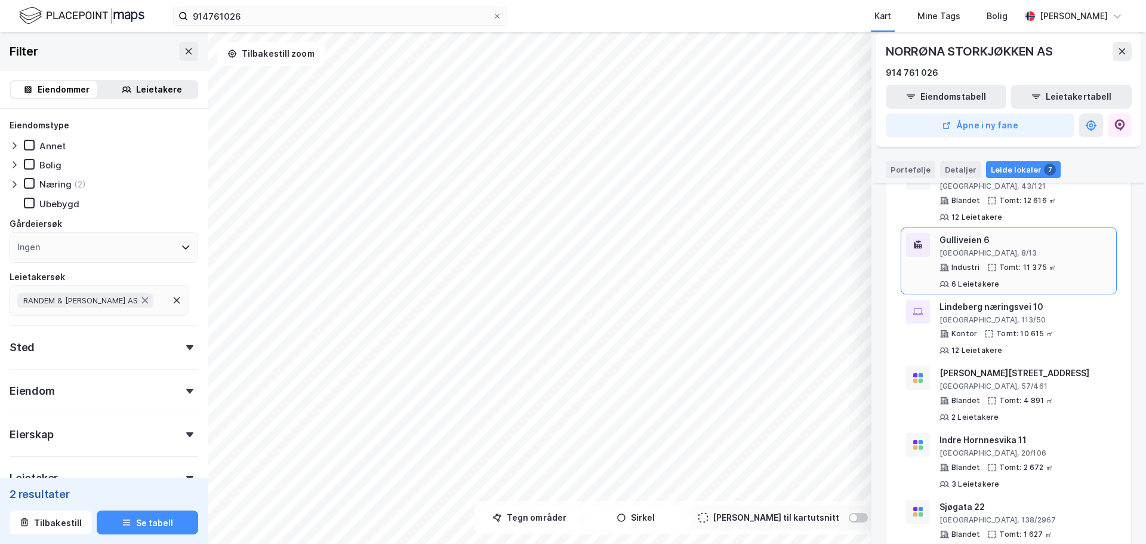
scroll to position [179, 0]
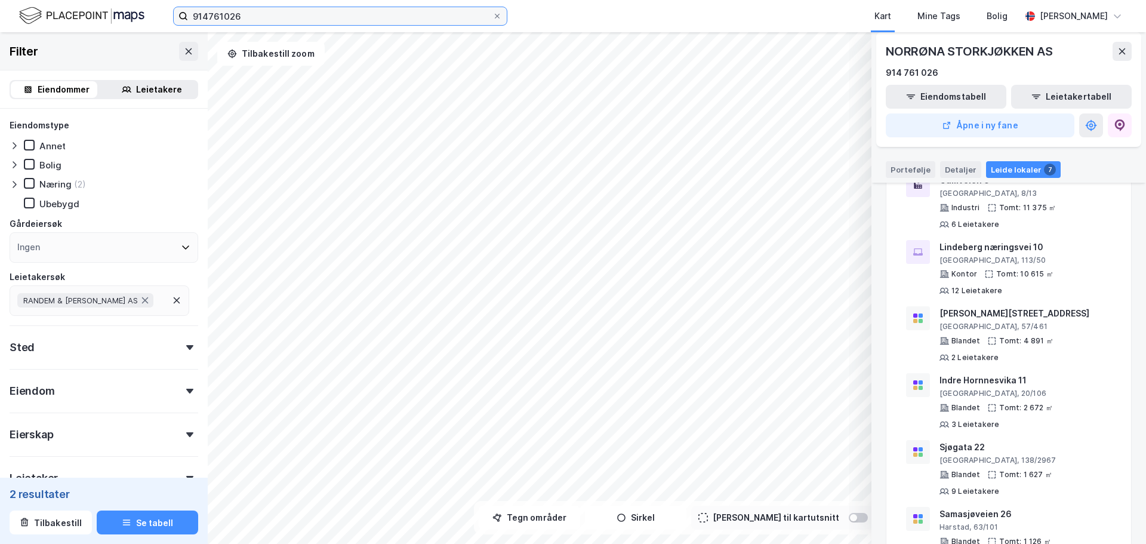
click at [239, 11] on input "914761026" at bounding box center [340, 16] width 304 height 18
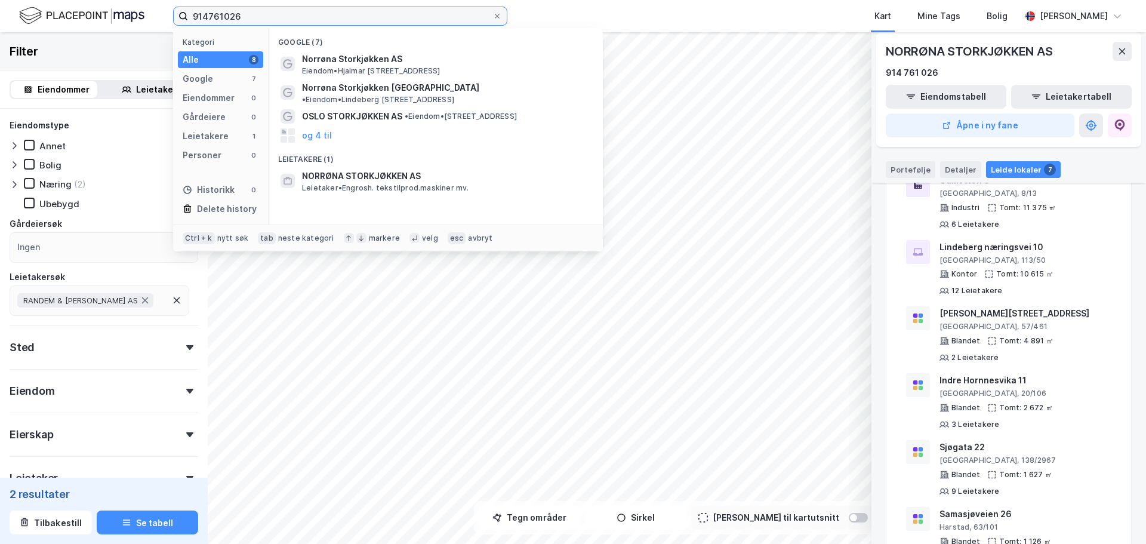
paste input "80429245"
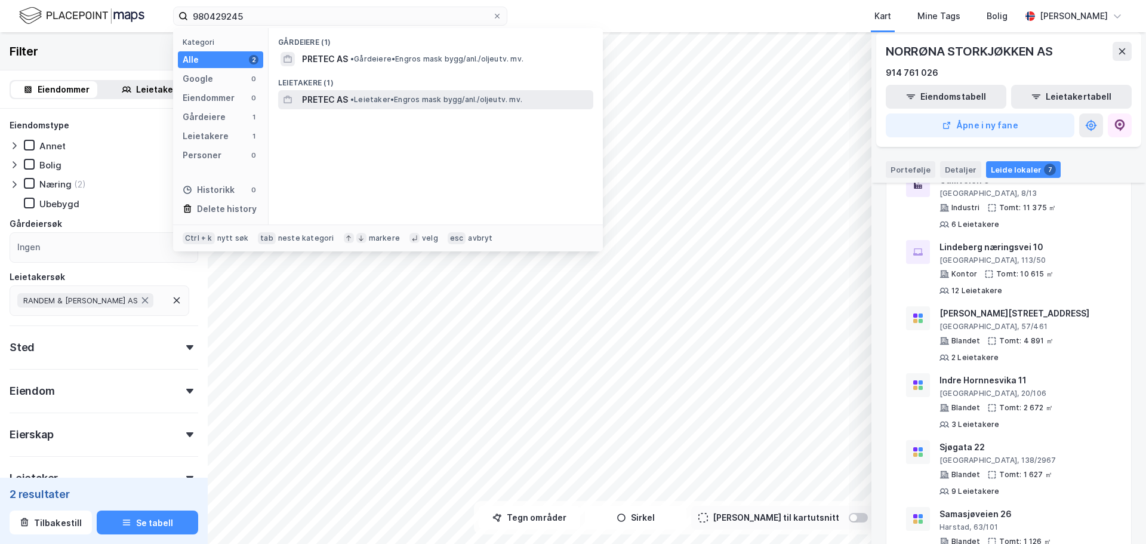
click at [328, 103] on span "PRETEC AS" at bounding box center [325, 99] width 46 height 14
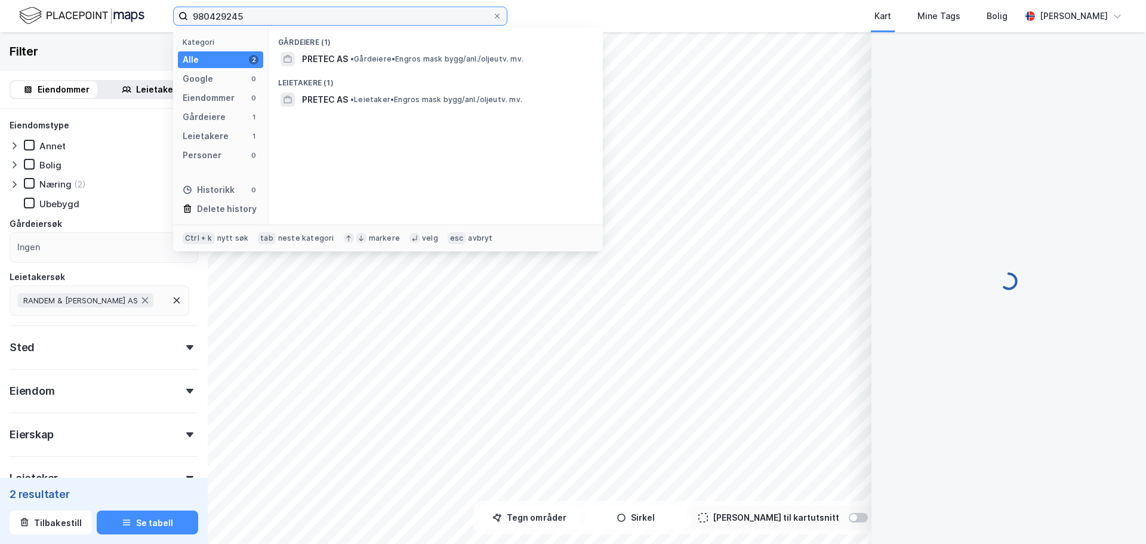
click at [274, 18] on input "980429245" at bounding box center [340, 16] width 304 height 18
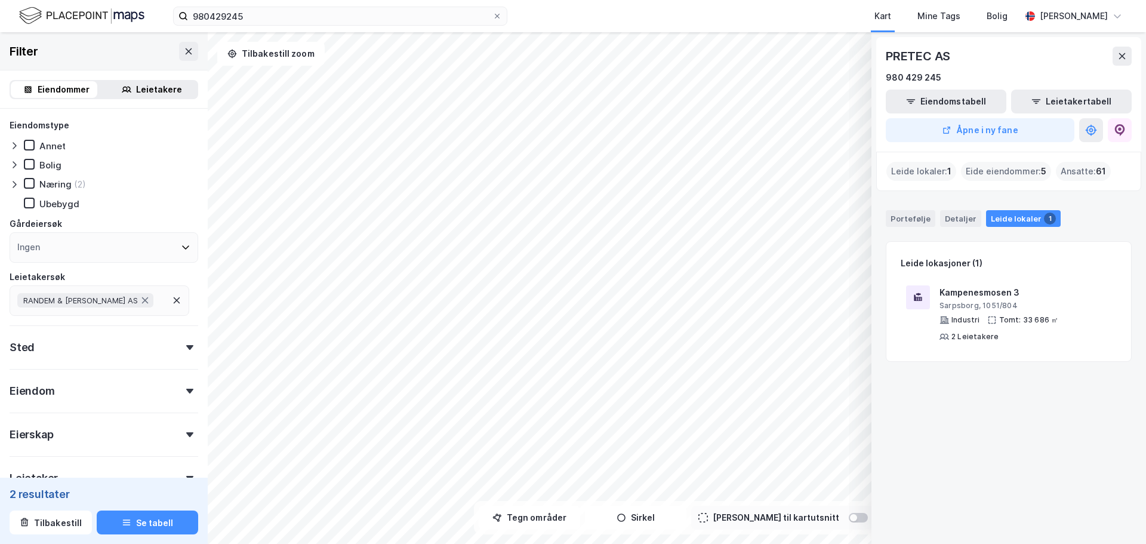
click at [1007, 425] on div "PRETEC AS 980 429 245 Eiendomstabell Leietakertabell Åpne i ny fane Leide lokal…" at bounding box center [1008, 287] width 274 height 511
click at [967, 298] on div "Kampenesmosen 3" at bounding box center [1025, 292] width 172 height 14
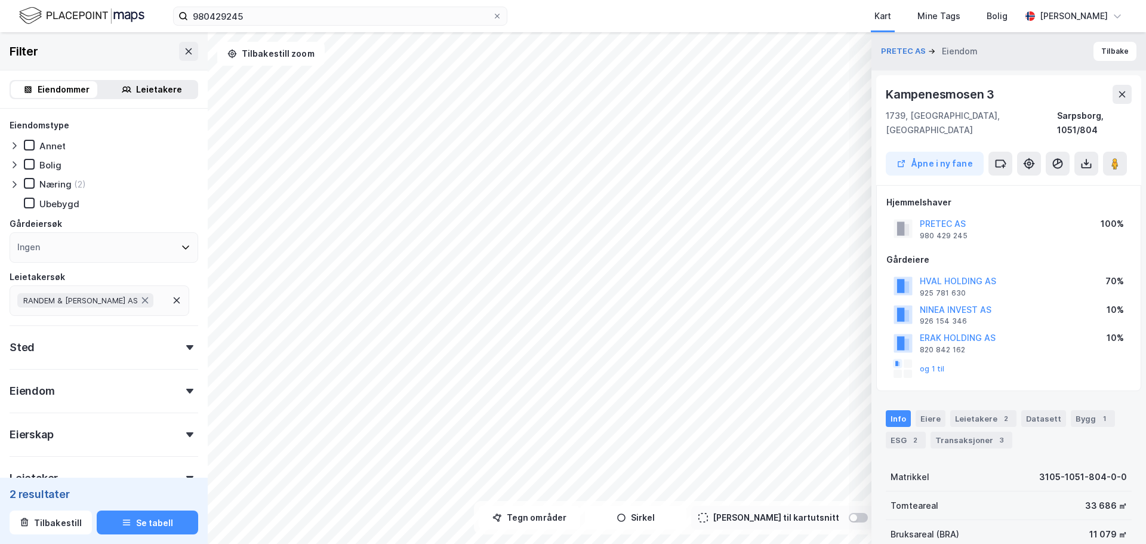
scroll to position [5, 0]
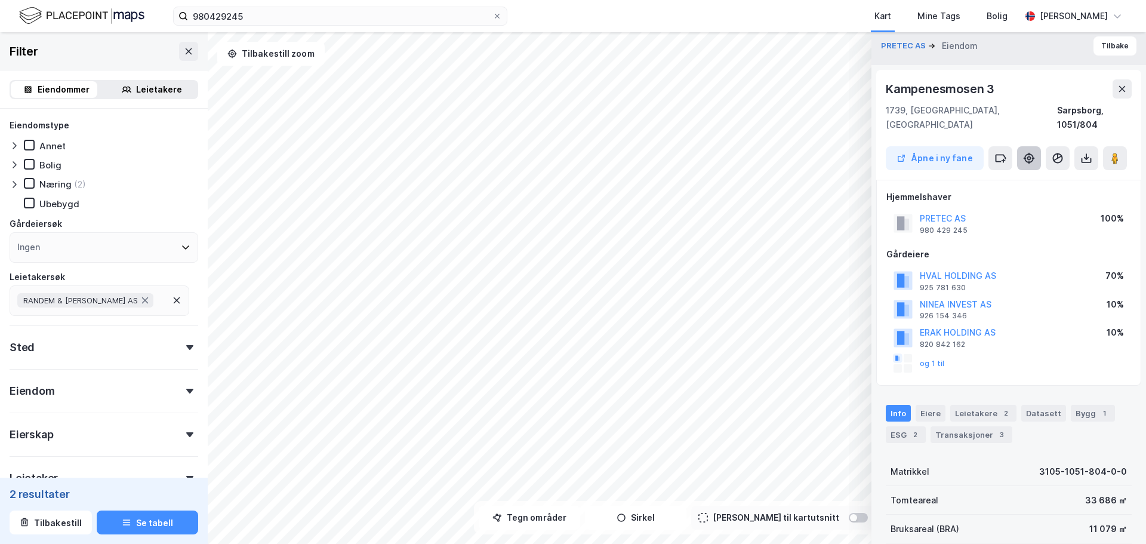
click at [1032, 158] on icon at bounding box center [1033, 158] width 3 height 1
click at [974, 405] on div "Leietakere 2" at bounding box center [983, 413] width 66 height 17
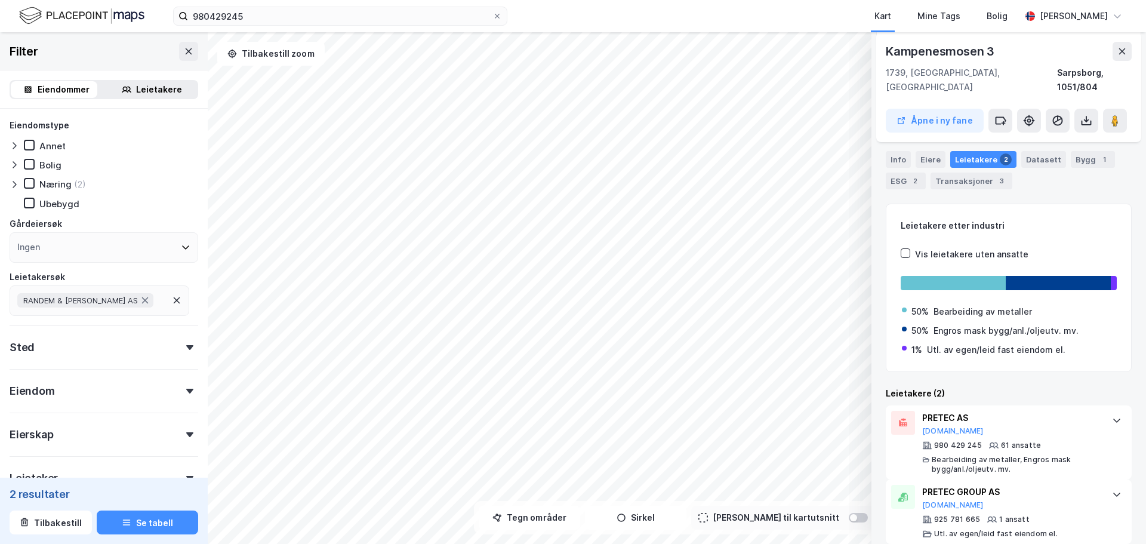
scroll to position [0, 0]
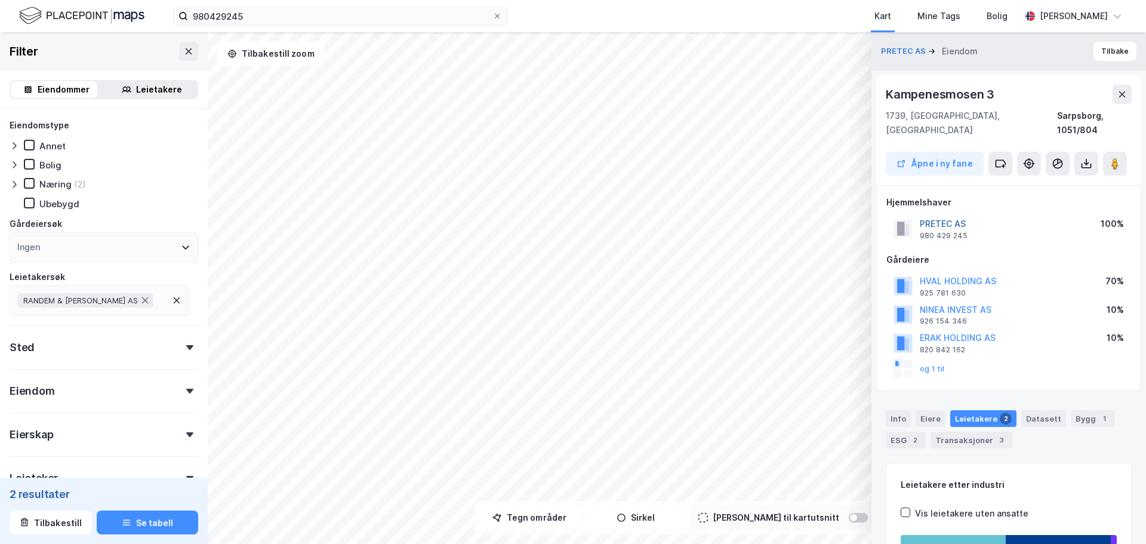
click at [0, 0] on button "PRETEC AS" at bounding box center [0, 0] width 0 height 0
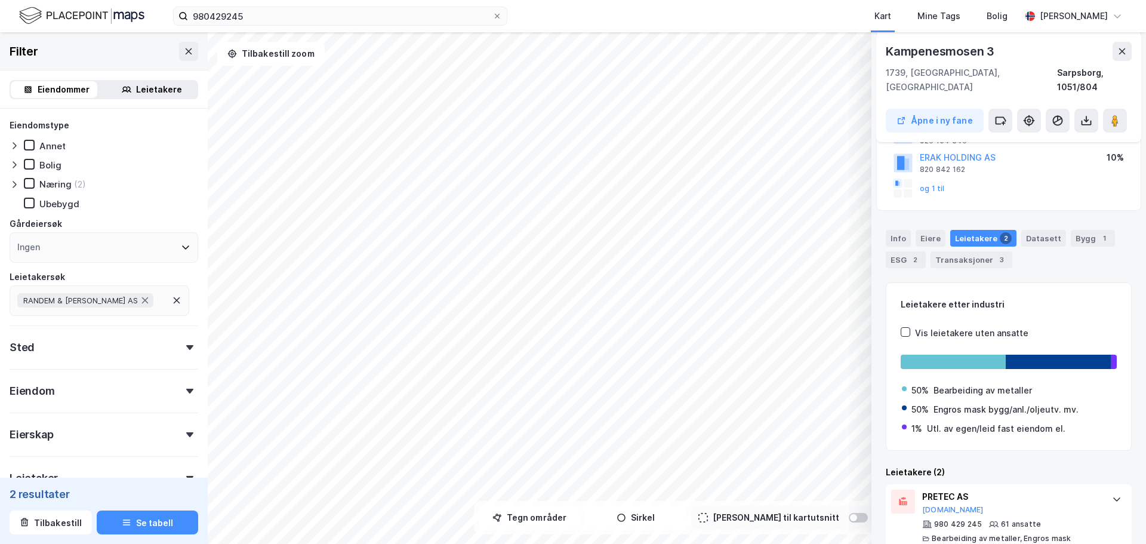
scroll to position [259, 0]
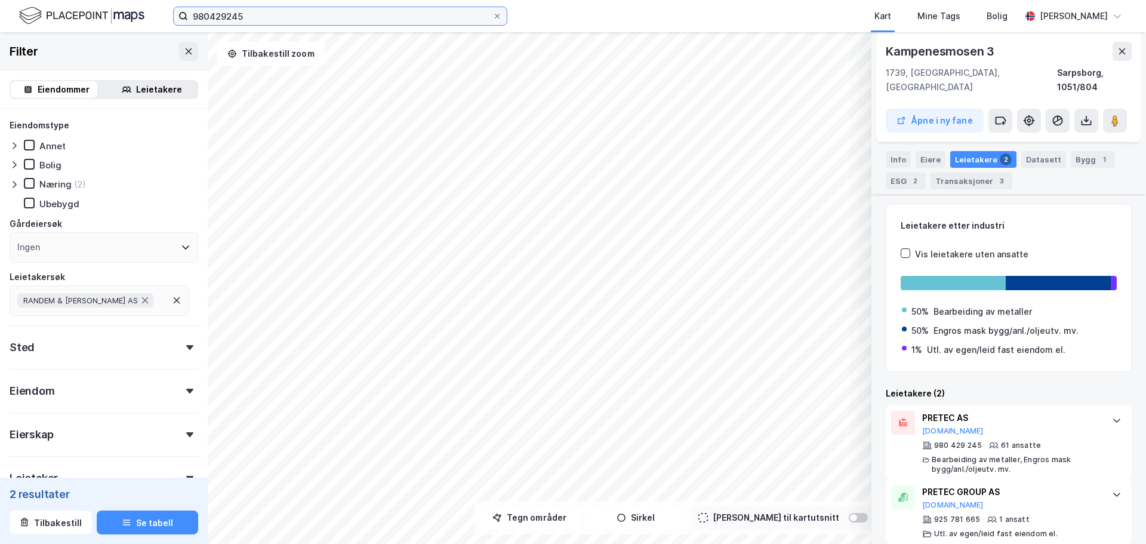
click at [205, 14] on input "980429245" at bounding box center [340, 16] width 304 height 18
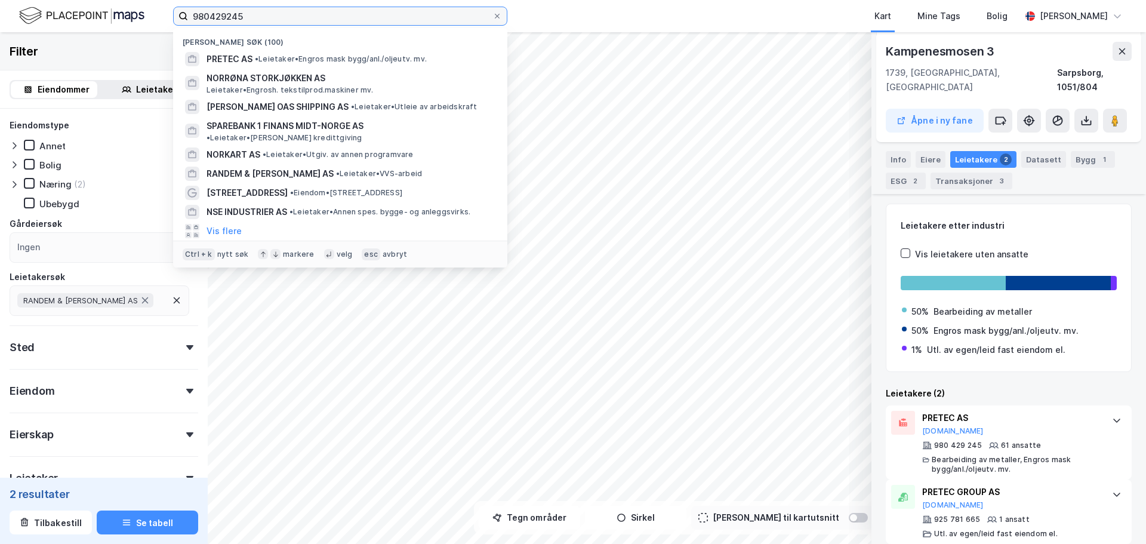
paste input "881886472"
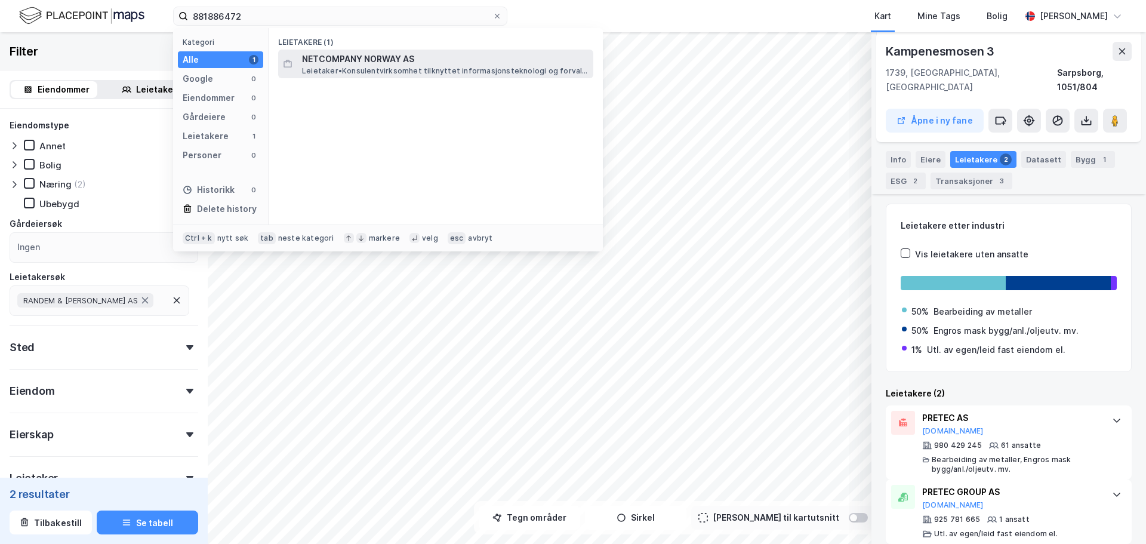
click at [350, 69] on span "Leietaker • Konsulentvirksomhet tilknyttet informasjonsteknologi og forvaltning…" at bounding box center [446, 71] width 289 height 10
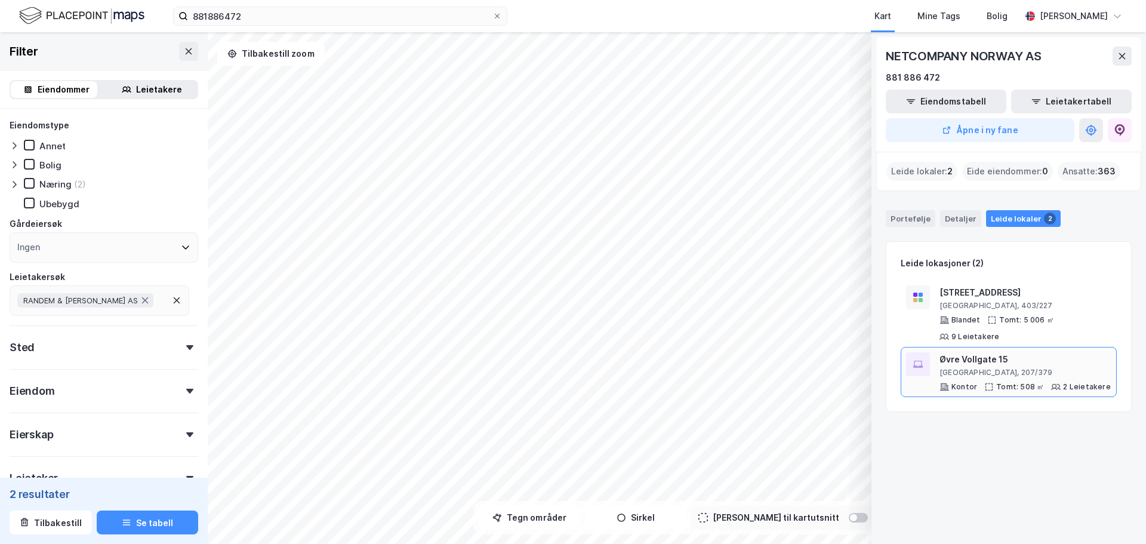
click at [1041, 360] on div "Øvre Vollgate 15" at bounding box center [1024, 359] width 171 height 14
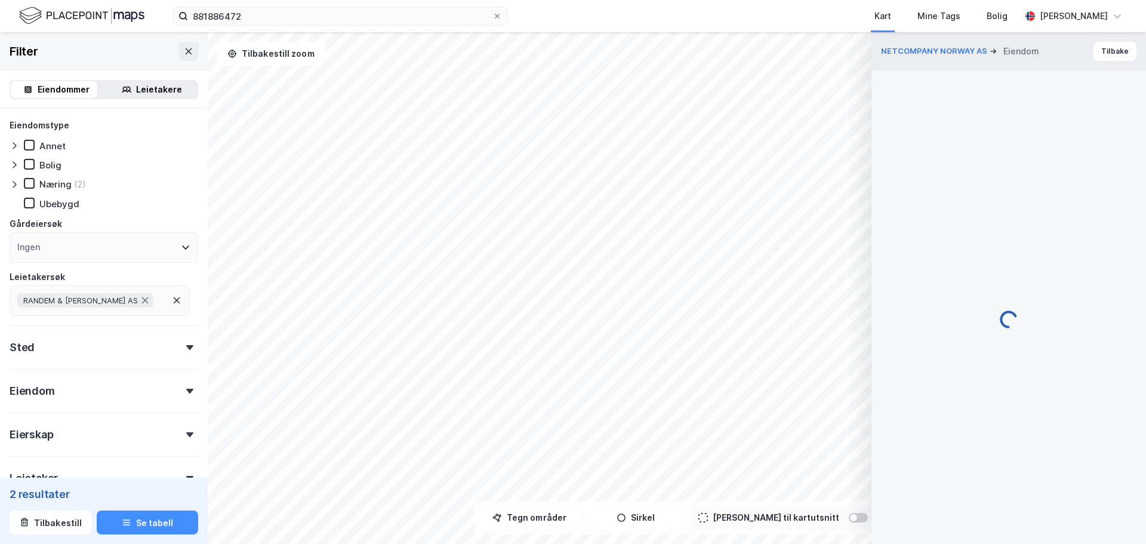
scroll to position [106, 0]
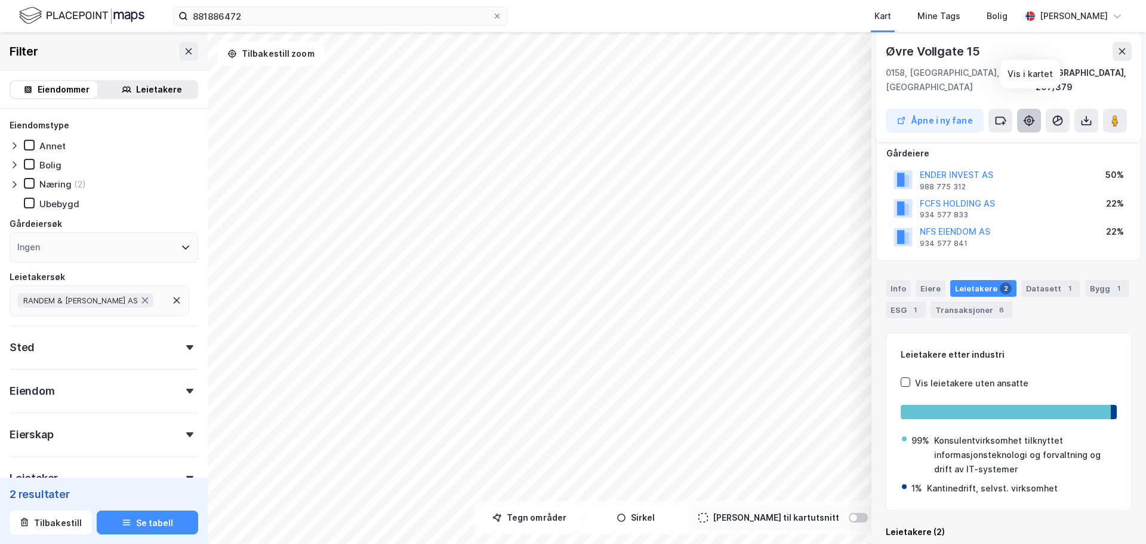
click at [1032, 115] on icon at bounding box center [1029, 121] width 12 height 12
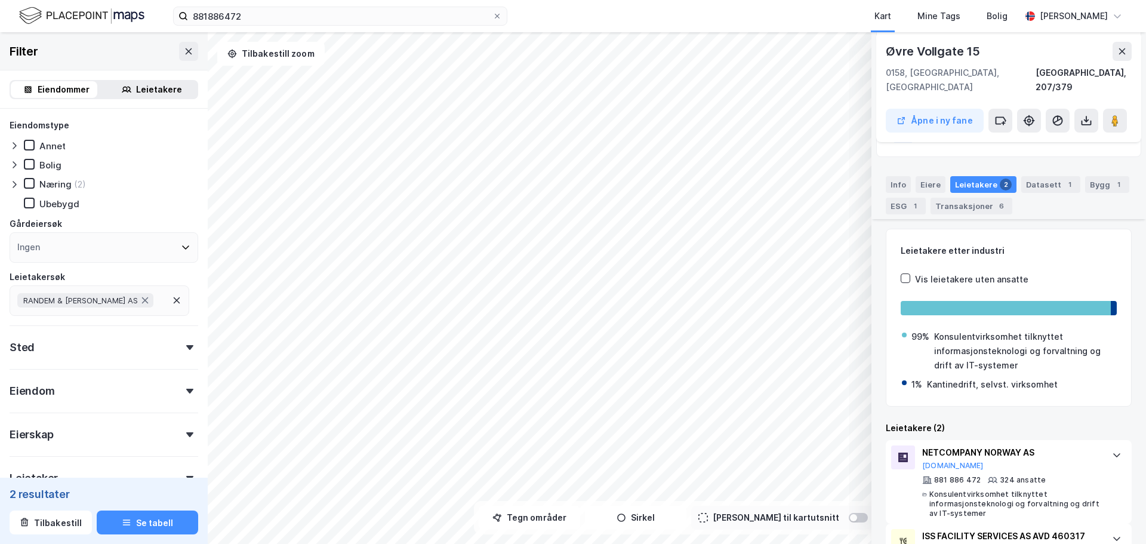
scroll to position [269, 0]
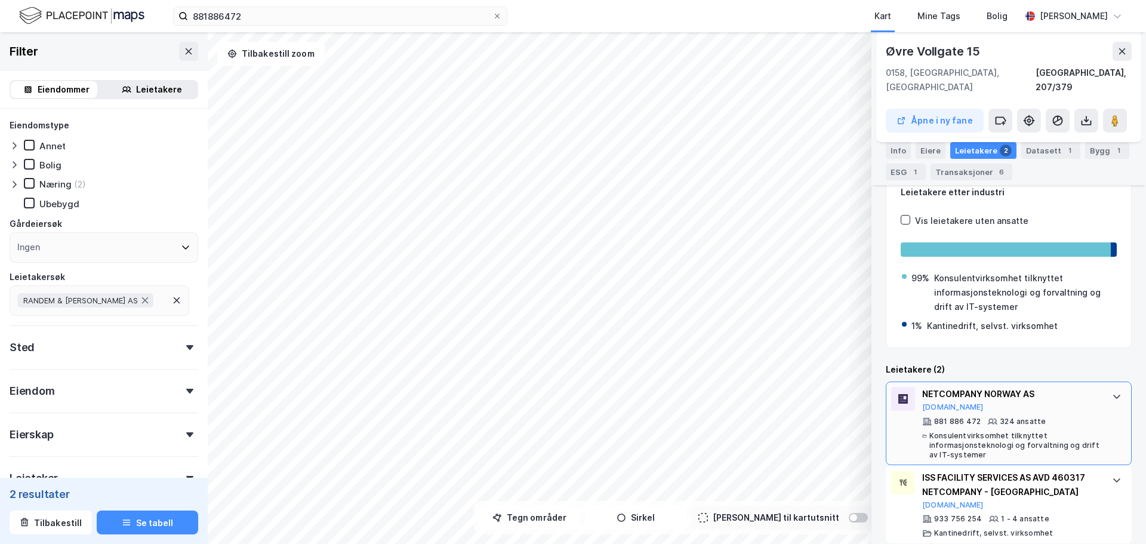
click at [973, 387] on div "NETCOMPANY NORWAY AS [DOMAIN_NAME]" at bounding box center [1011, 399] width 178 height 25
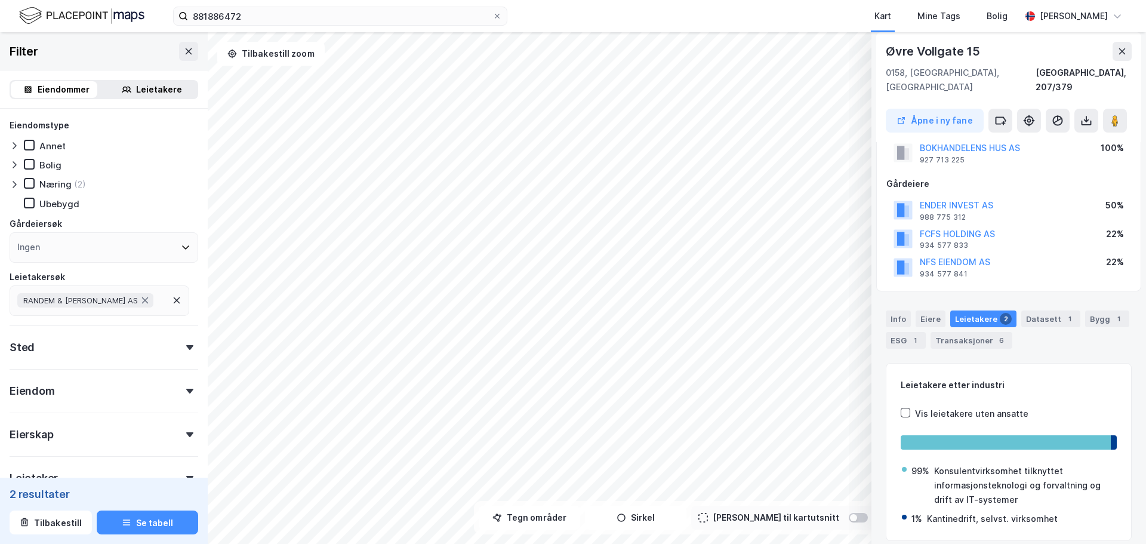
scroll to position [0, 0]
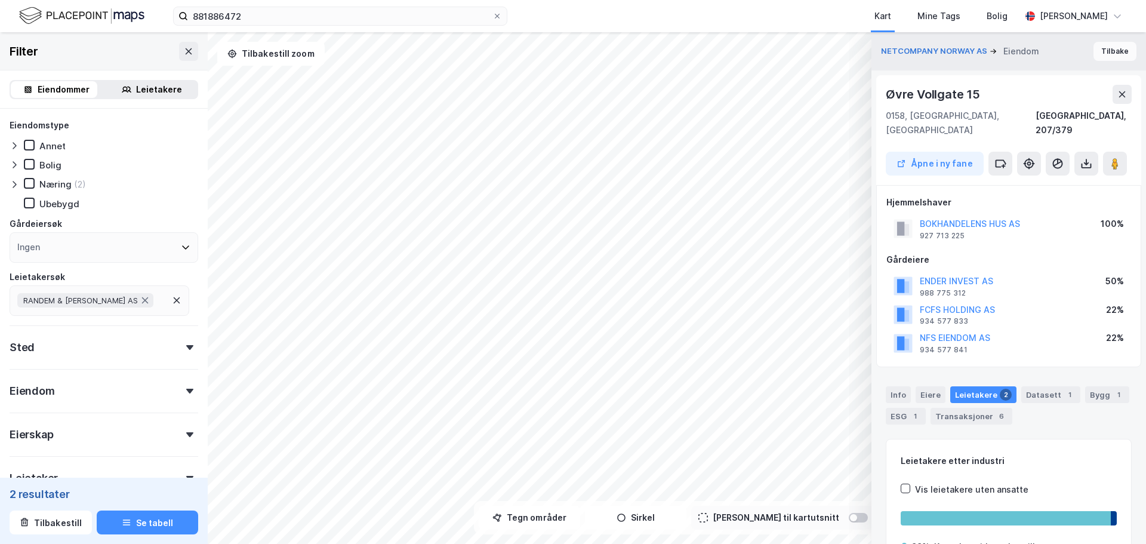
click at [1113, 48] on button "Tilbake" at bounding box center [1114, 51] width 43 height 19
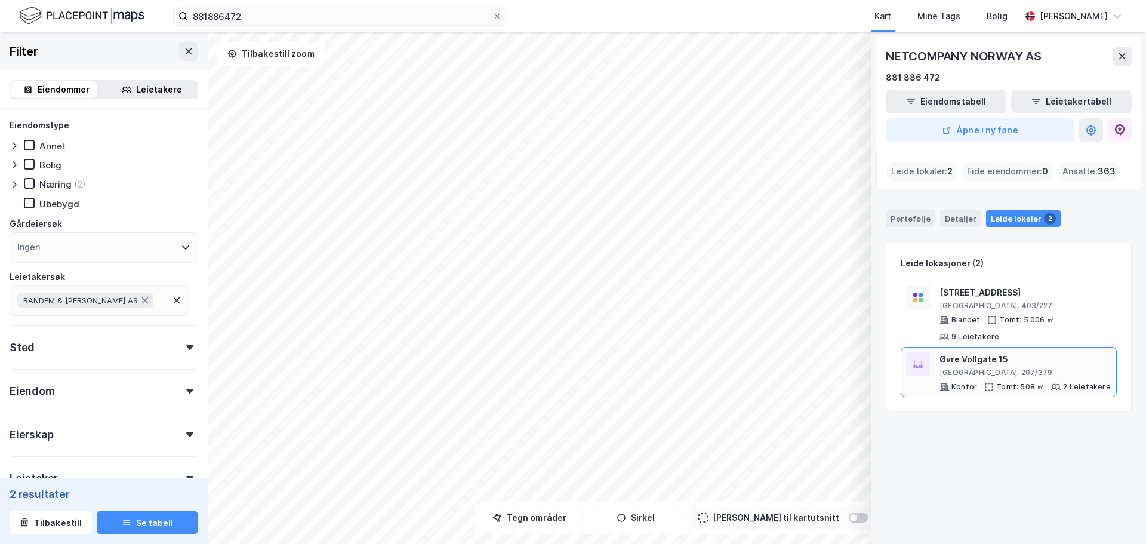
click at [1041, 356] on div "Øvre Vollgate 15" at bounding box center [1024, 359] width 171 height 14
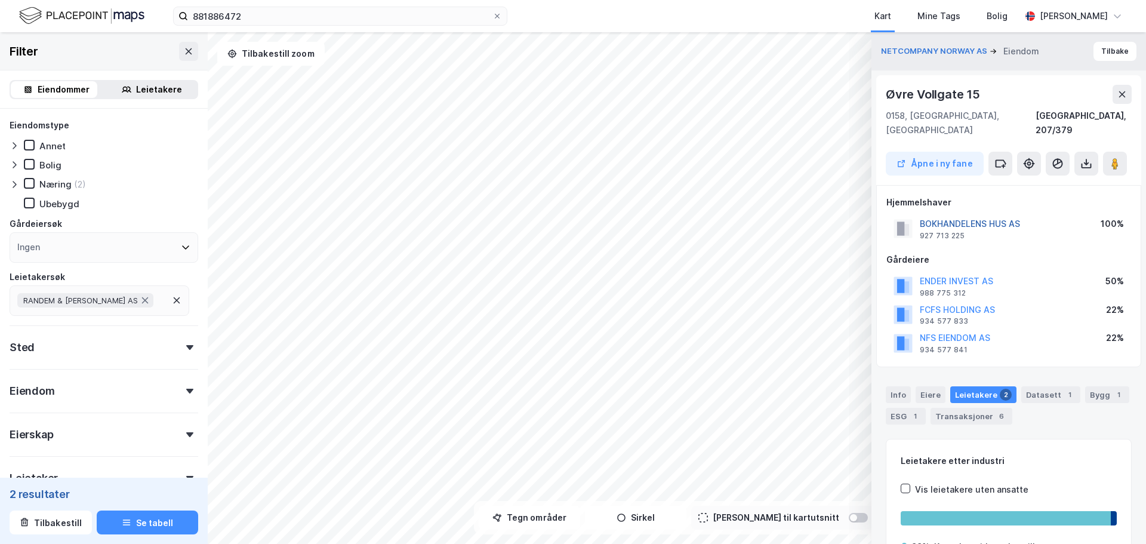
click at [0, 0] on button "BOKHANDELENS HUS AS" at bounding box center [0, 0] width 0 height 0
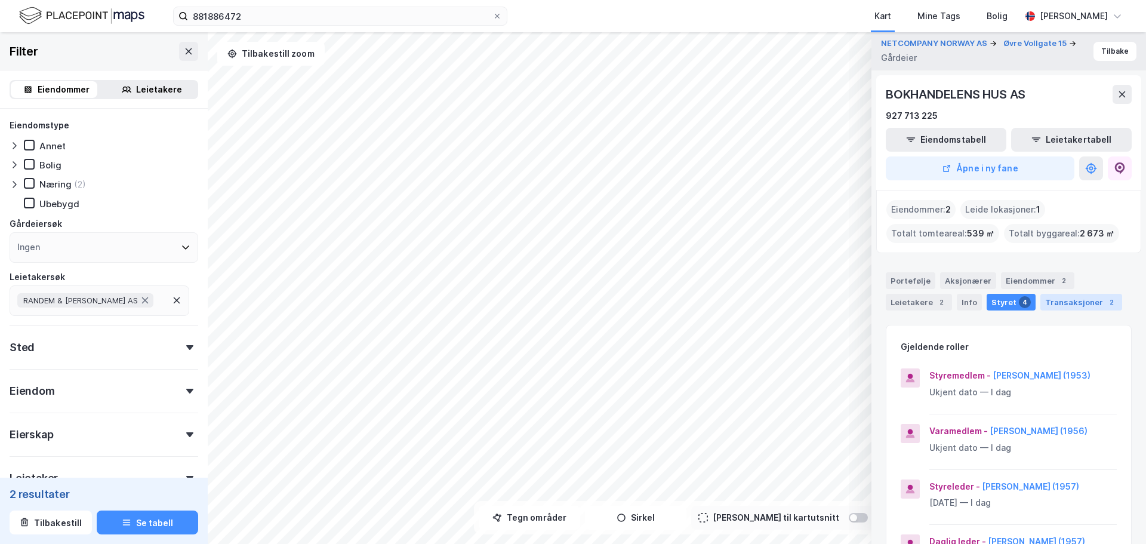
click at [1051, 298] on div "Transaksjoner 2" at bounding box center [1081, 302] width 82 height 17
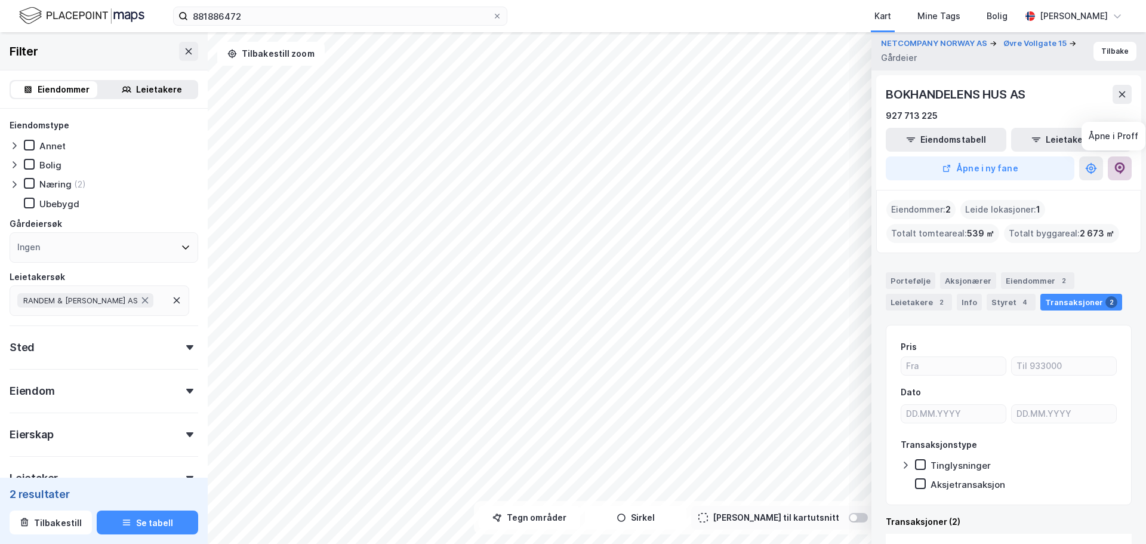
click at [1115, 174] on button at bounding box center [1120, 168] width 24 height 24
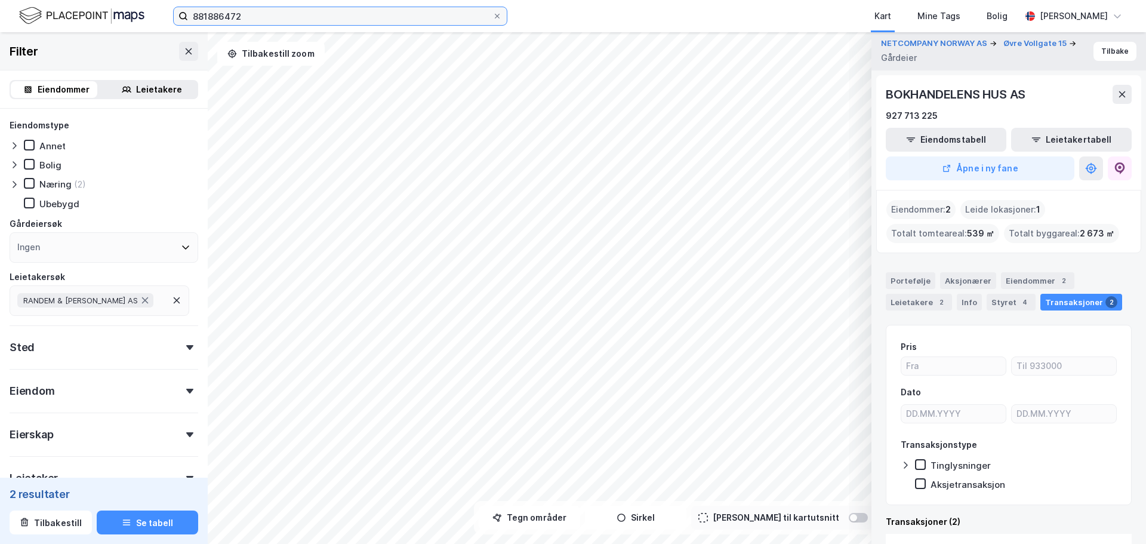
click at [240, 17] on input "881886472" at bounding box center [340, 16] width 304 height 18
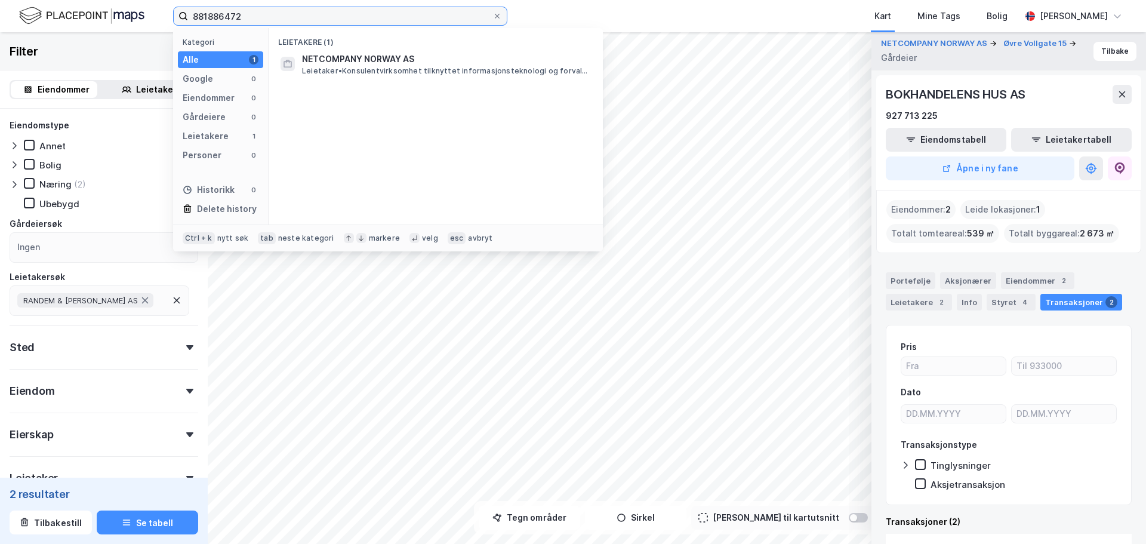
click at [240, 17] on input "881886472" at bounding box center [340, 16] width 304 height 18
paste input "956753104"
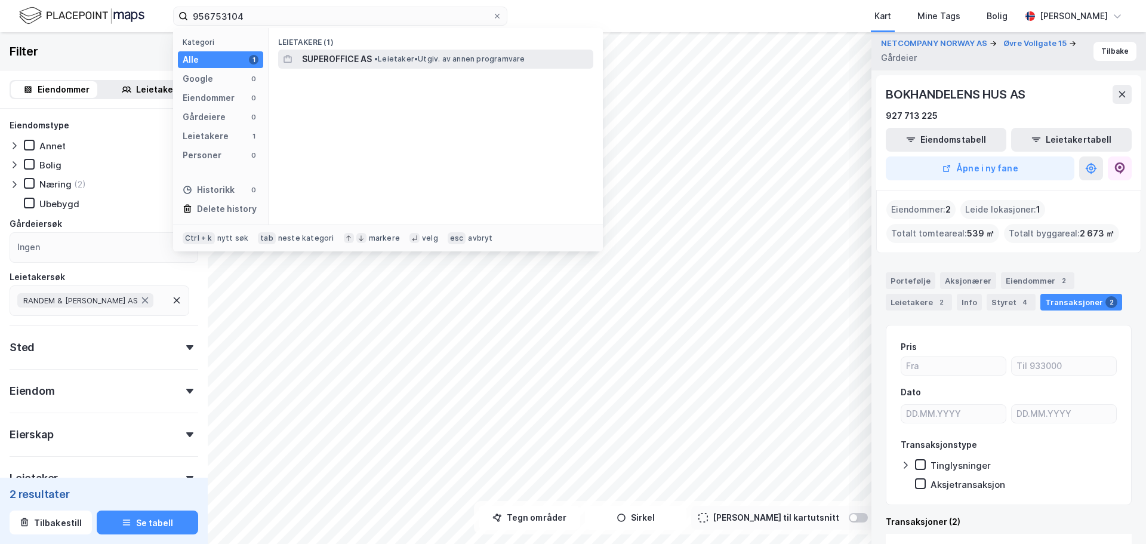
click at [377, 65] on div "SUPEROFFICE AS • Leietaker • Utgiv. av annen programvare" at bounding box center [446, 59] width 289 height 14
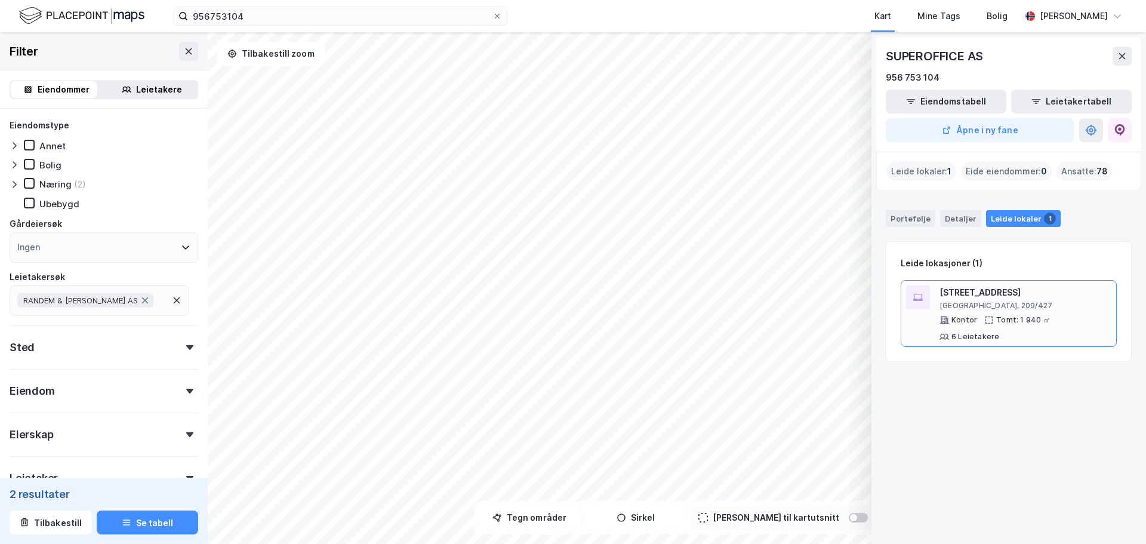
click at [1057, 298] on div "[STREET_ADDRESS]" at bounding box center [1025, 292] width 172 height 14
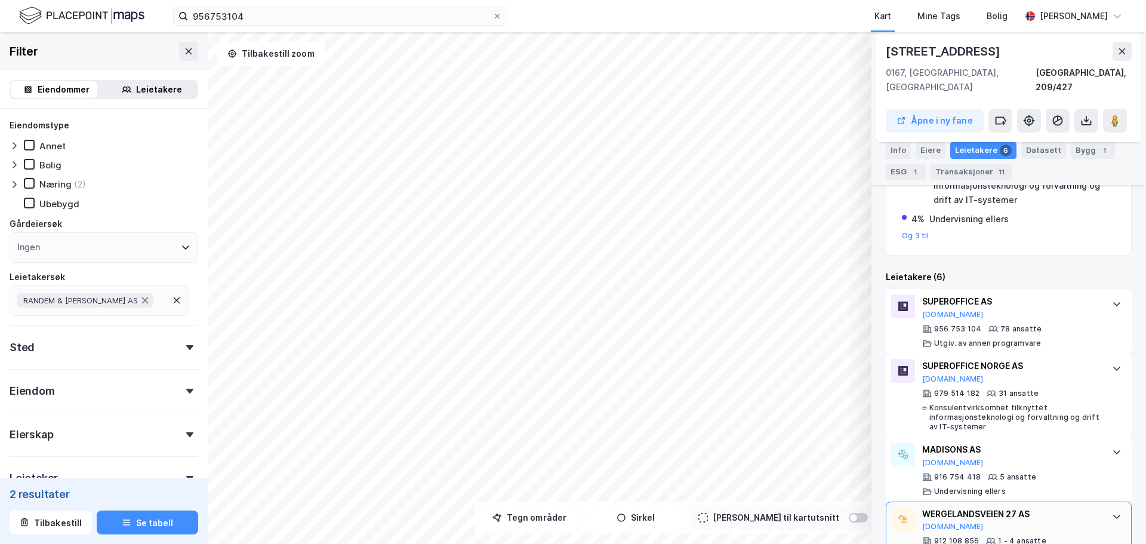
scroll to position [20, 0]
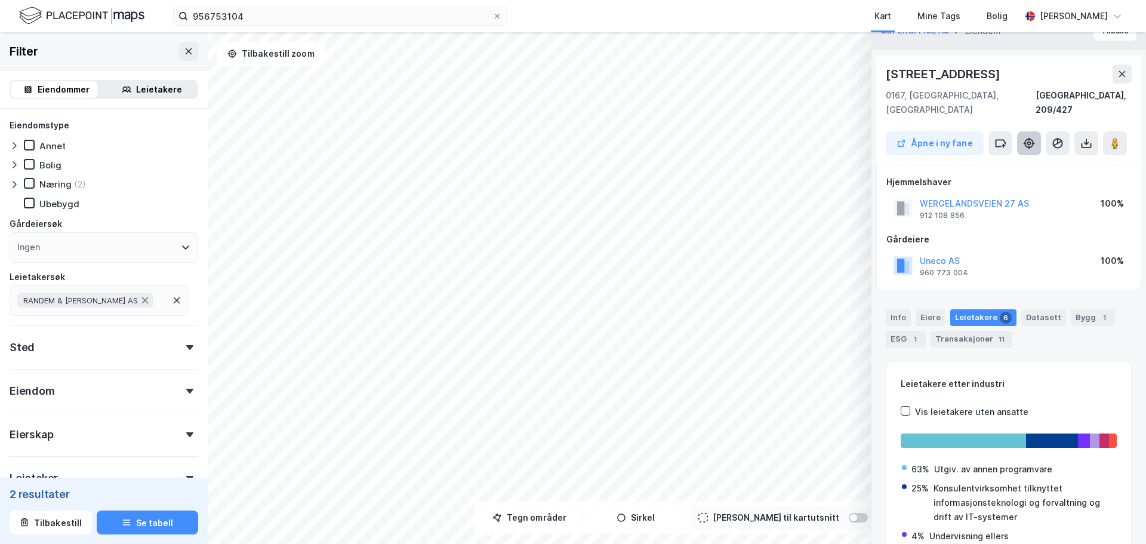
click at [1035, 131] on button at bounding box center [1029, 143] width 24 height 24
click at [958, 331] on div "Transaksjoner 11" at bounding box center [971, 339] width 82 height 17
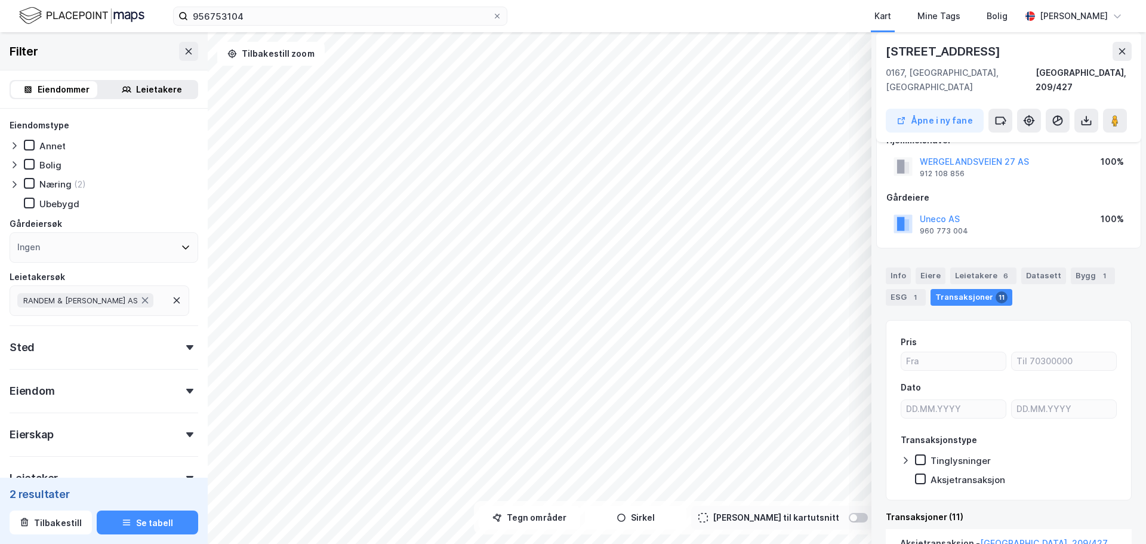
scroll to position [0, 0]
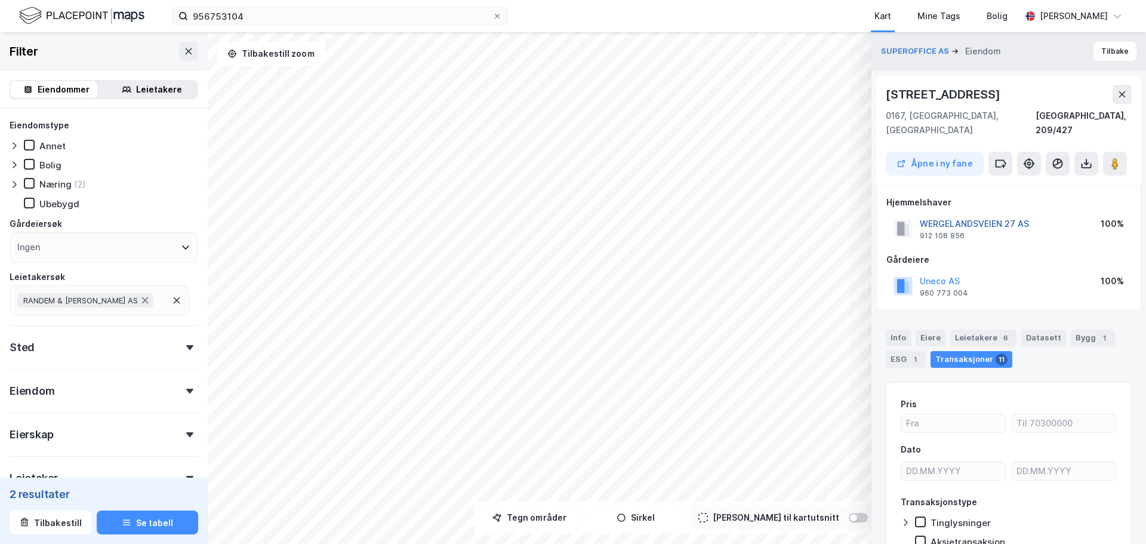
click at [0, 0] on button "WERGELANDSVEIEN 27 AS" at bounding box center [0, 0] width 0 height 0
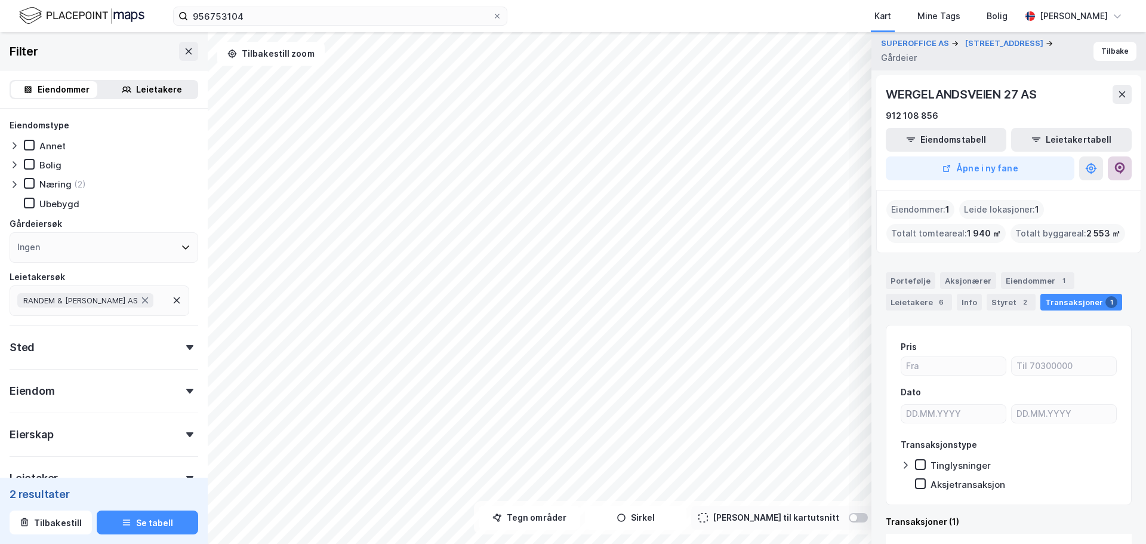
click at [1127, 169] on button at bounding box center [1120, 168] width 24 height 24
click at [899, 286] on div "Portefølje" at bounding box center [911, 280] width 50 height 17
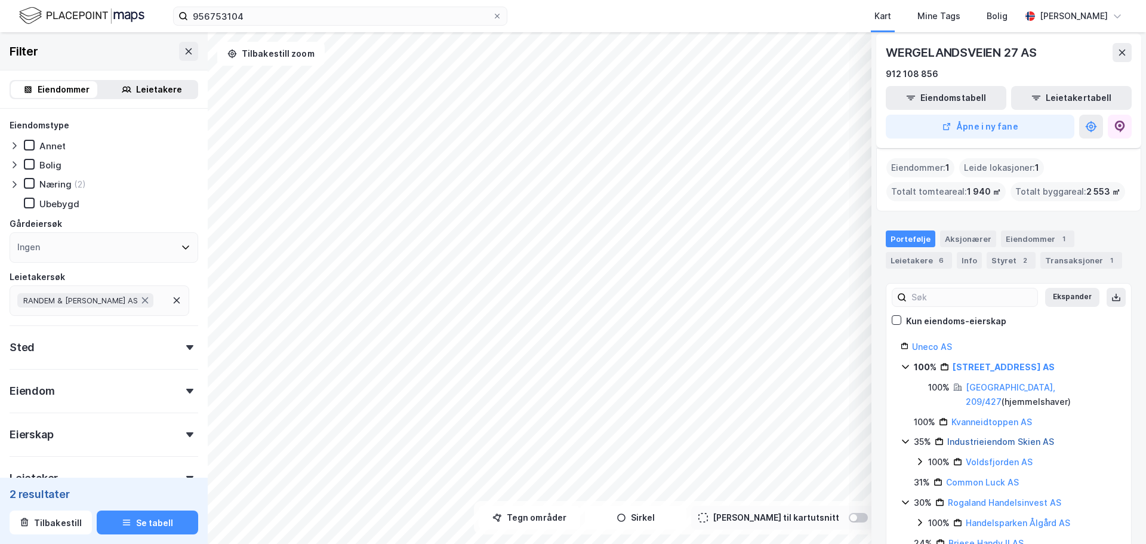
scroll to position [119, 0]
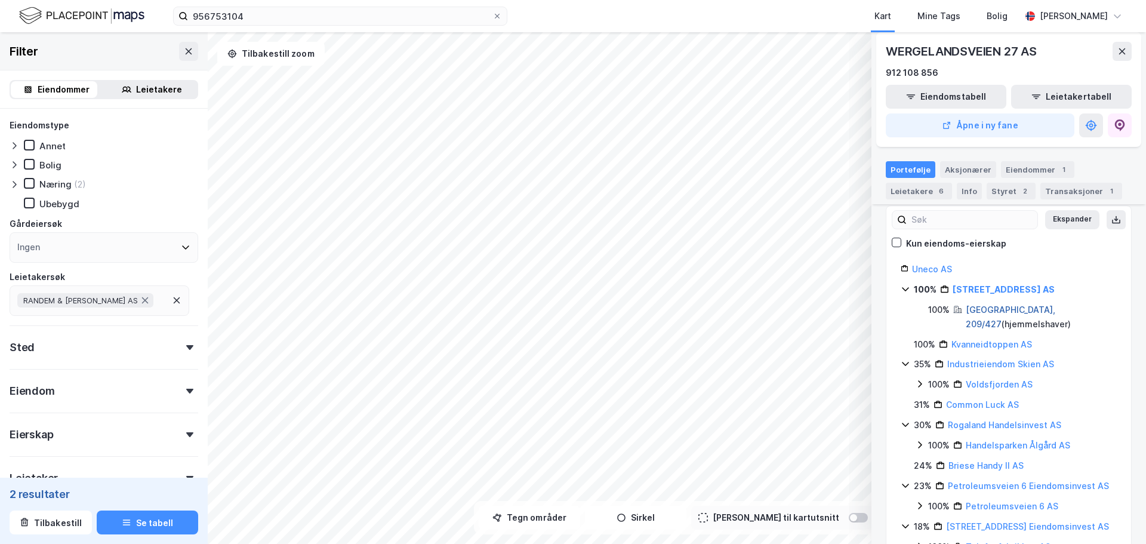
click at [1000, 310] on link "[GEOGRAPHIC_DATA], 209/427" at bounding box center [1011, 316] width 90 height 24
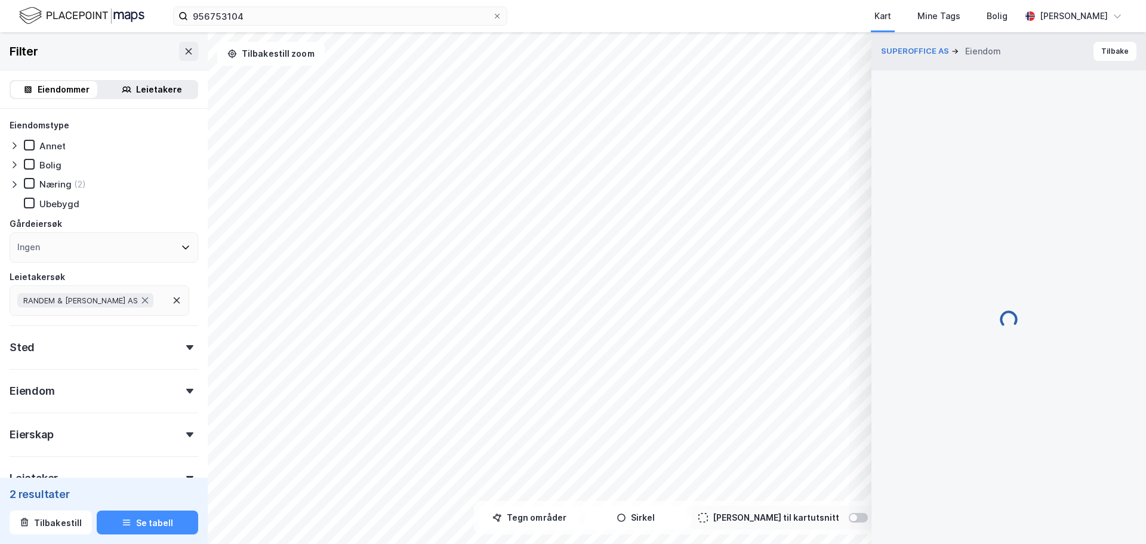
scroll to position [2, 0]
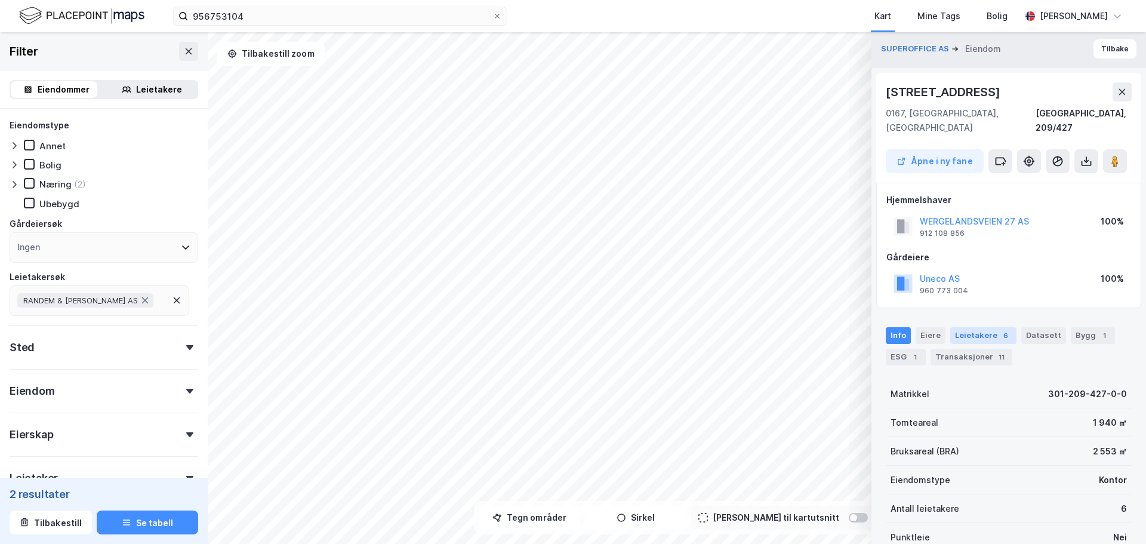
click at [978, 327] on div "Leietakere 6" at bounding box center [983, 335] width 66 height 17
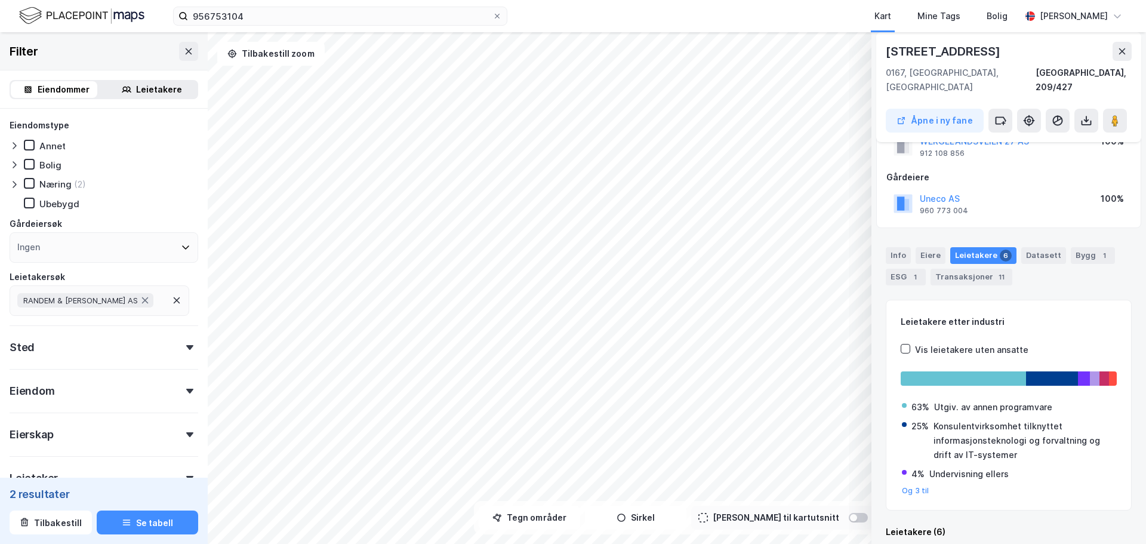
scroll to position [321, 0]
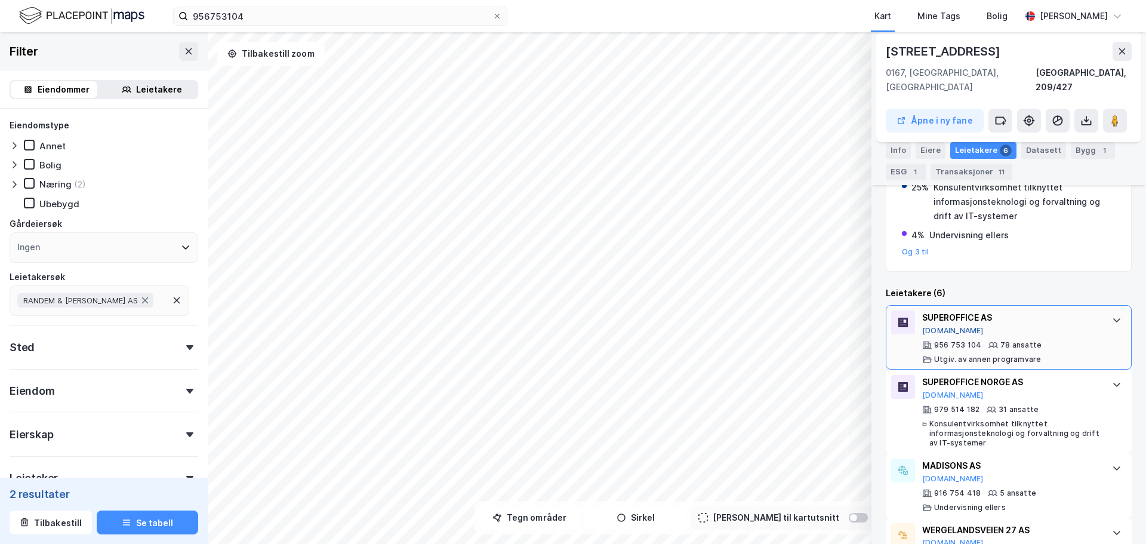
click at [933, 326] on button "[DOMAIN_NAME]" at bounding box center [952, 331] width 61 height 10
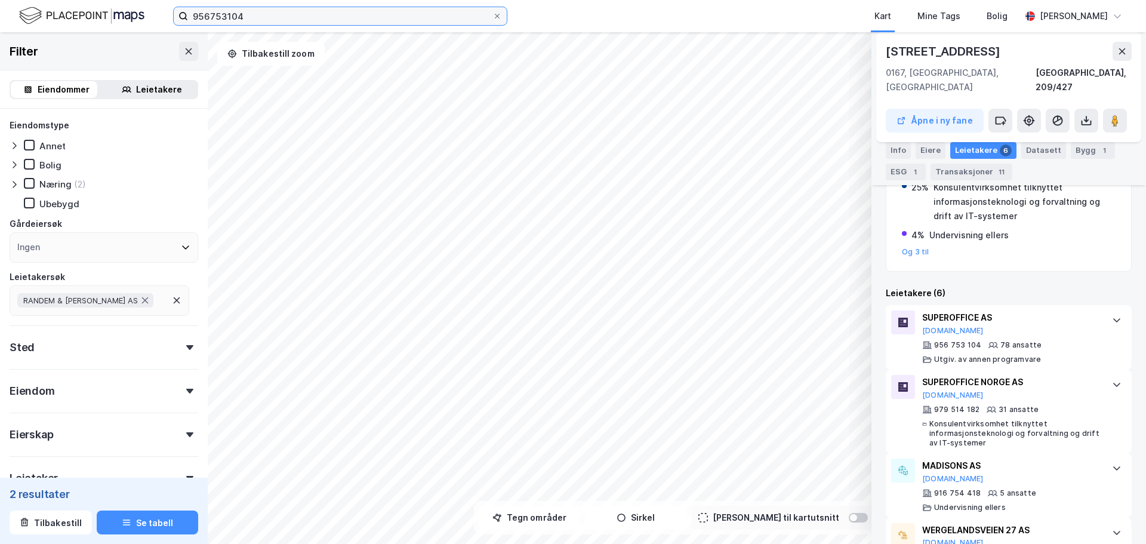
click at [327, 19] on input "956753104" at bounding box center [340, 16] width 304 height 18
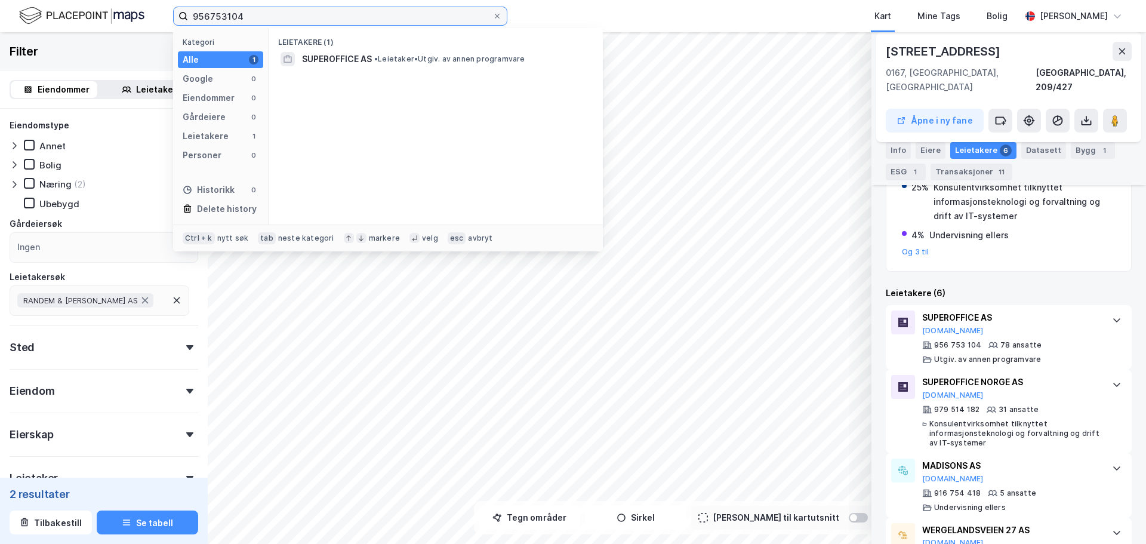
click at [327, 19] on input "956753104" at bounding box center [340, 16] width 304 height 18
paste input "77263646"
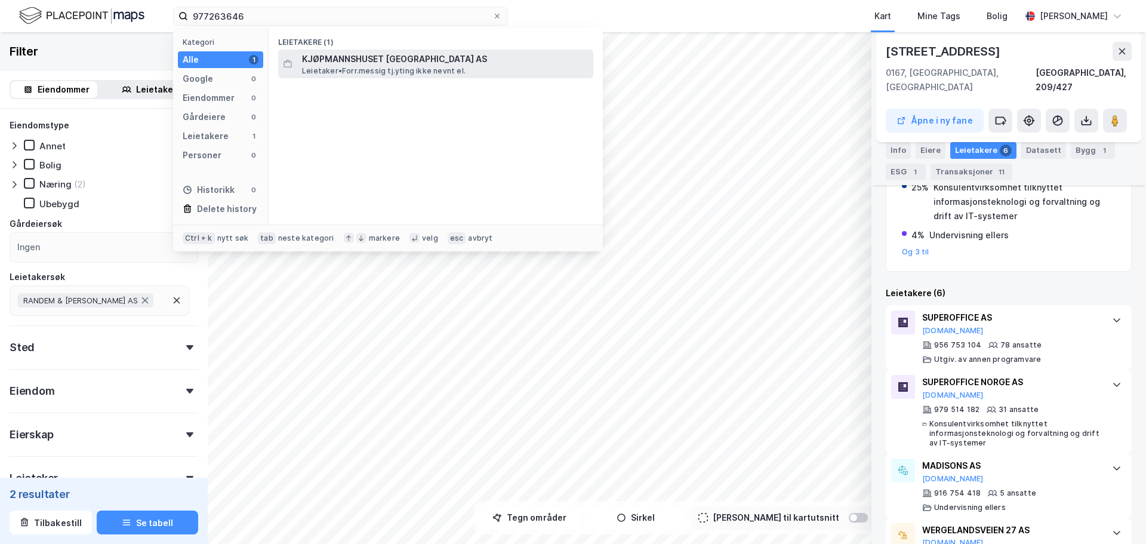
click at [347, 72] on span "Leietaker • Forr.messig tj.yting ikke nevnt el." at bounding box center [384, 71] width 164 height 10
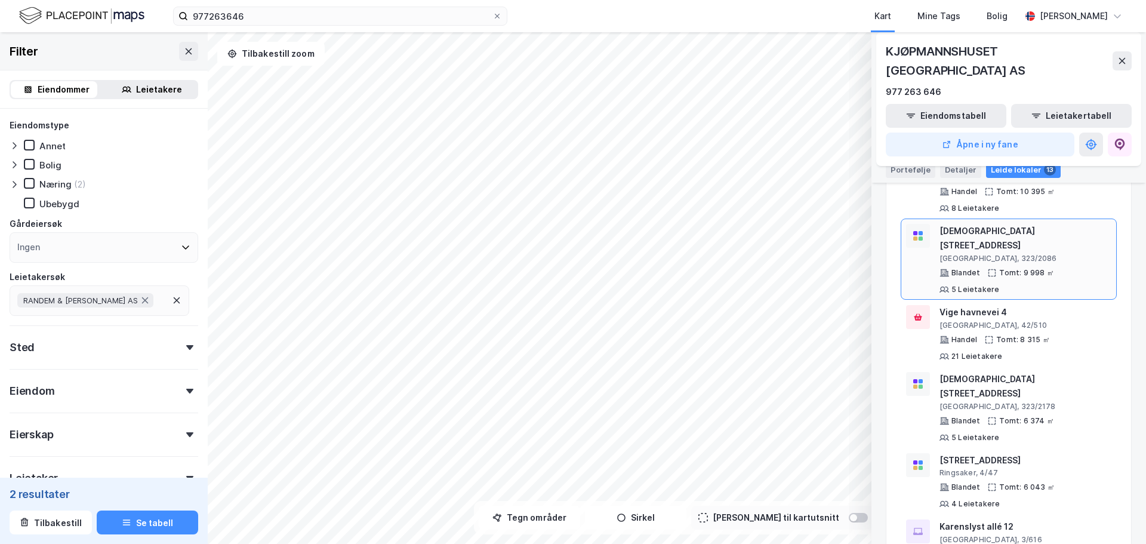
scroll to position [634, 0]
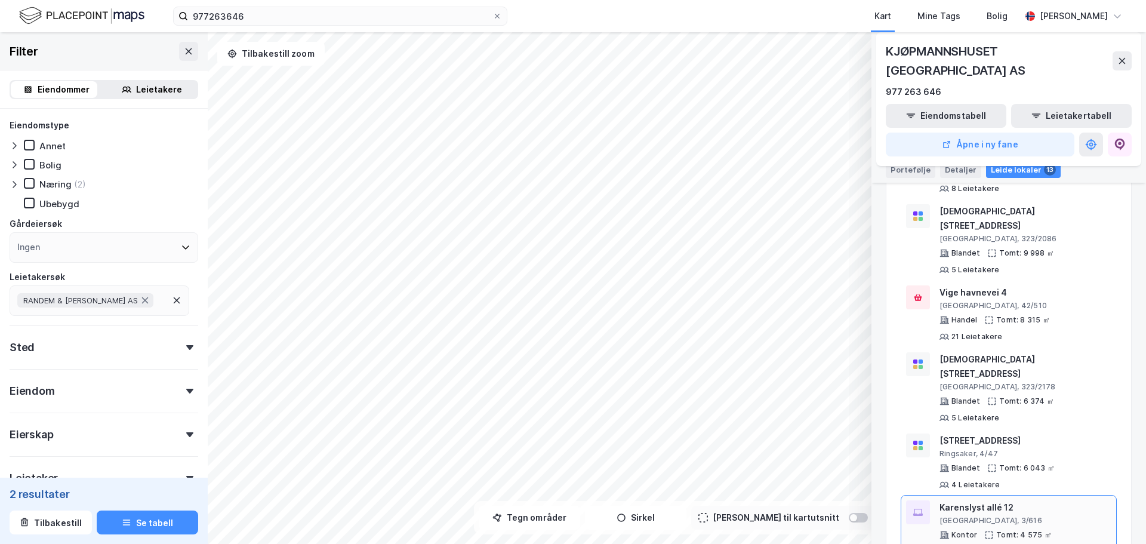
click at [1026, 516] on div "[GEOGRAPHIC_DATA], 3/616" at bounding box center [1025, 521] width 172 height 10
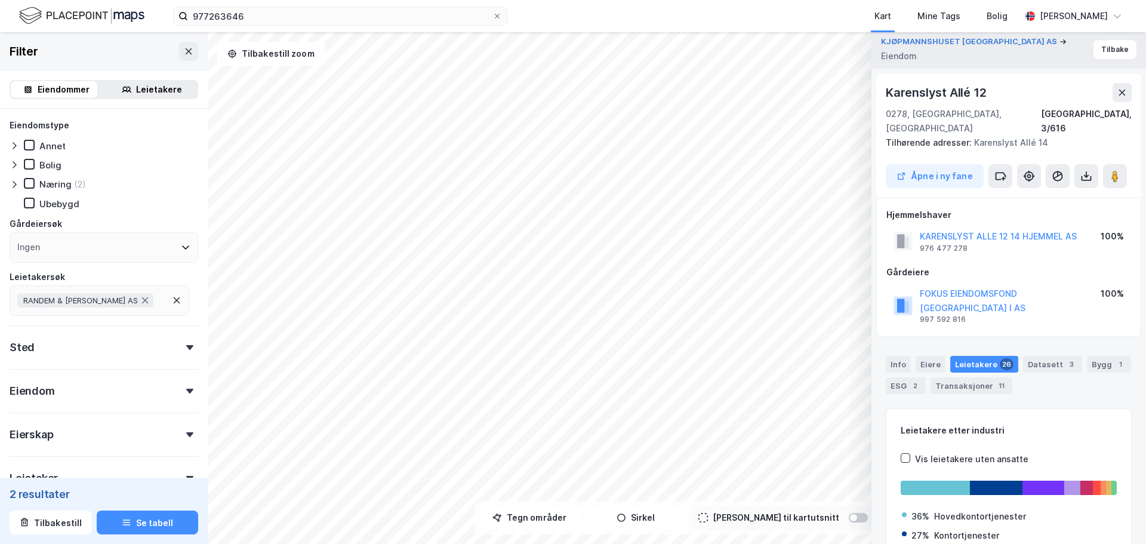
scroll to position [0, 0]
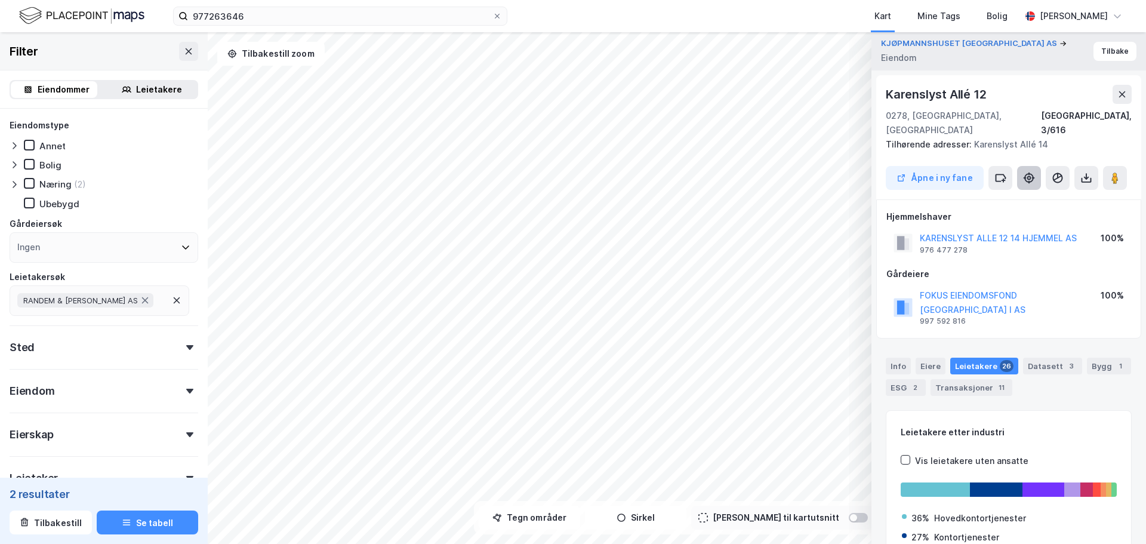
click at [1032, 166] on button at bounding box center [1029, 178] width 24 height 24
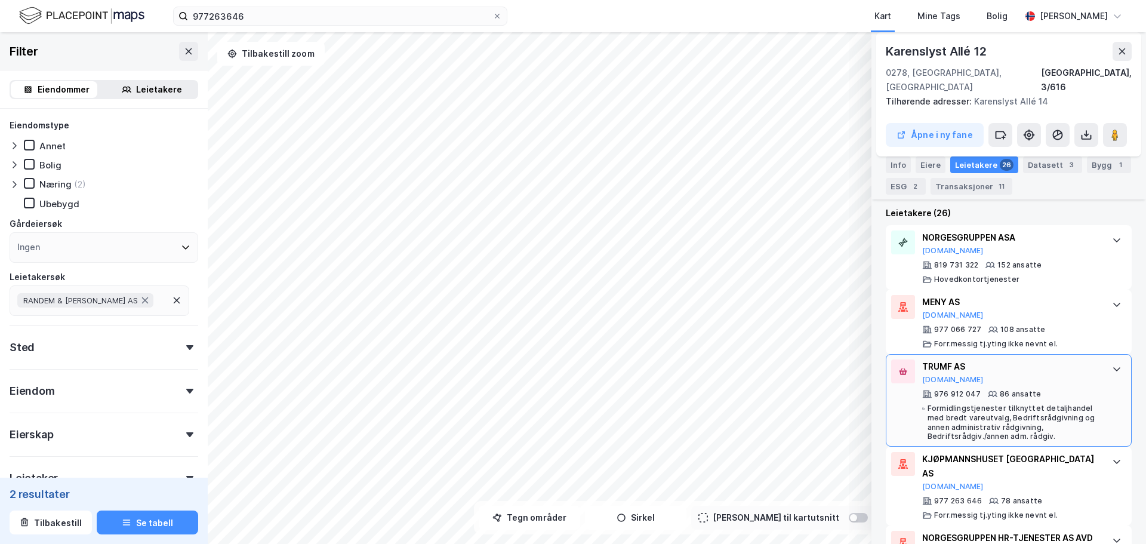
scroll to position [418, 0]
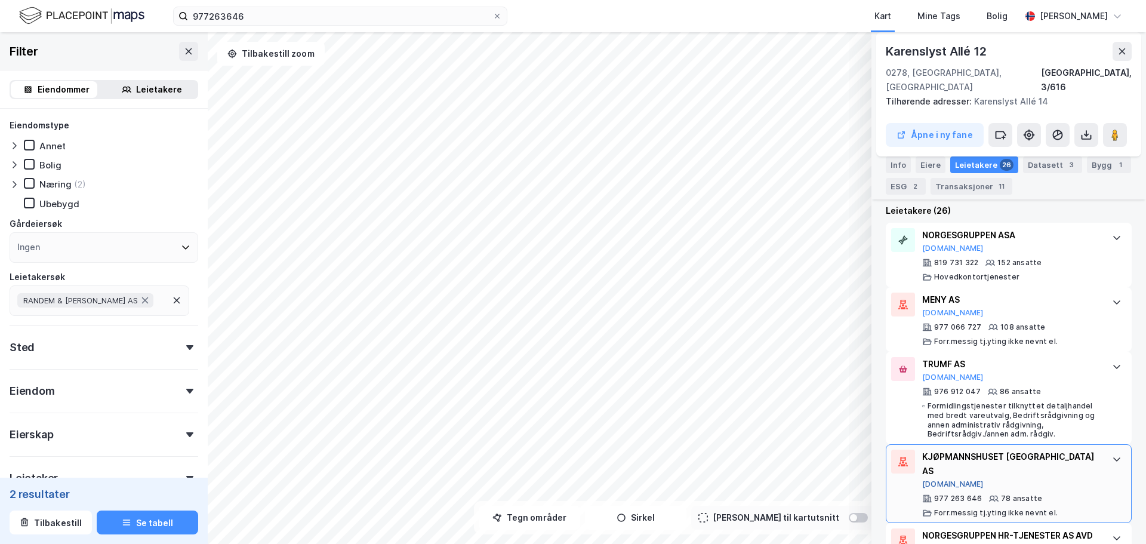
click at [935, 479] on button "[DOMAIN_NAME]" at bounding box center [952, 484] width 61 height 10
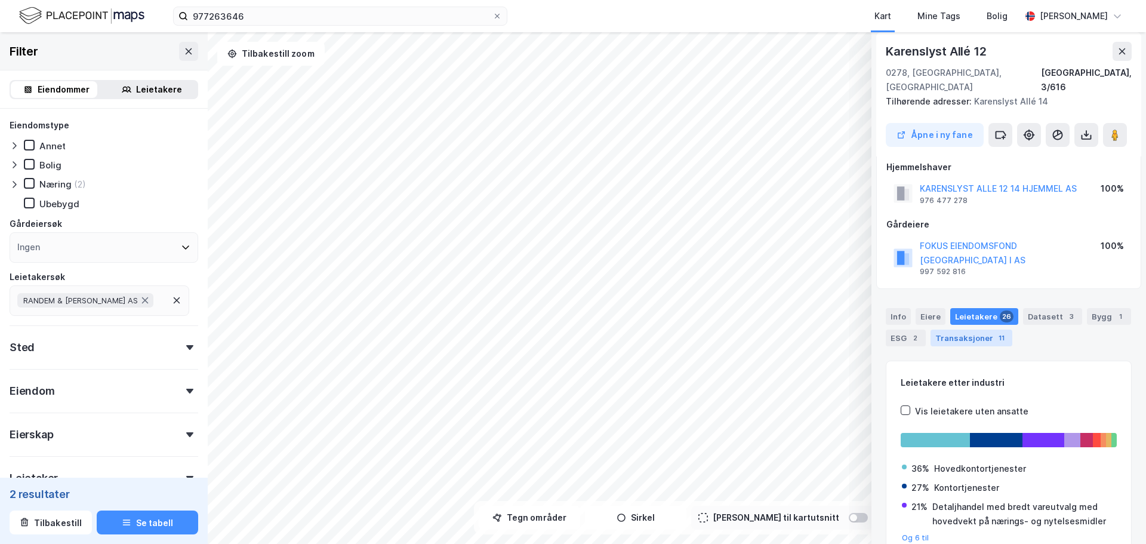
scroll to position [0, 0]
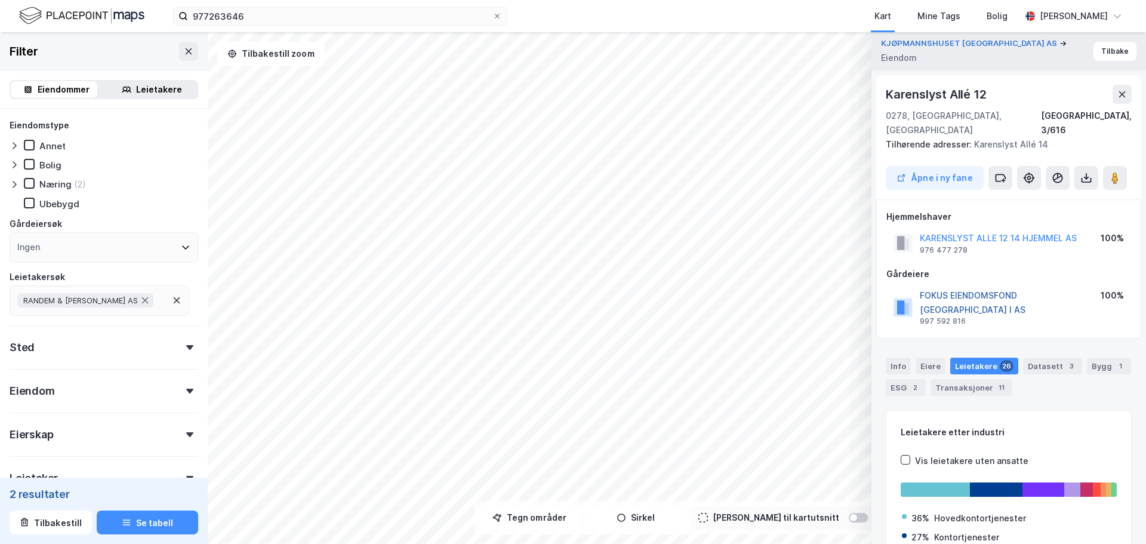
click at [0, 0] on button "FOKUS EIENDOMSFOND [GEOGRAPHIC_DATA] I AS" at bounding box center [0, 0] width 0 height 0
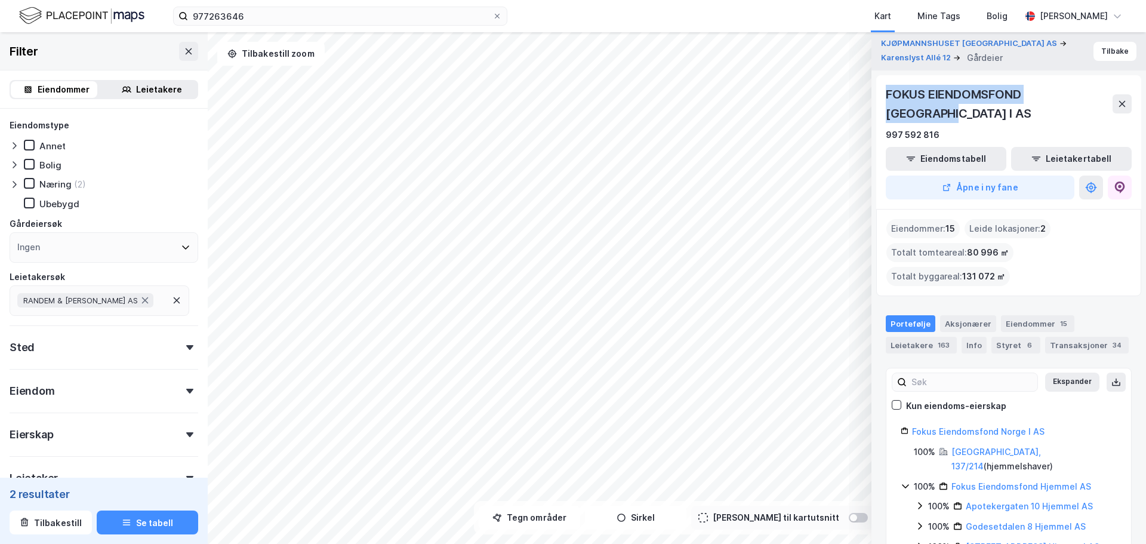
drag, startPoint x: 886, startPoint y: 93, endPoint x: 1091, endPoint y: 97, distance: 205.3
click at [1091, 97] on div "FOKUS EIENDOMSFOND [GEOGRAPHIC_DATA] I AS" at bounding box center [999, 104] width 227 height 38
copy div "FOKUS EIENDOMSFOND [GEOGRAPHIC_DATA] I AS"
click at [1111, 45] on button "Tilbake" at bounding box center [1114, 51] width 43 height 19
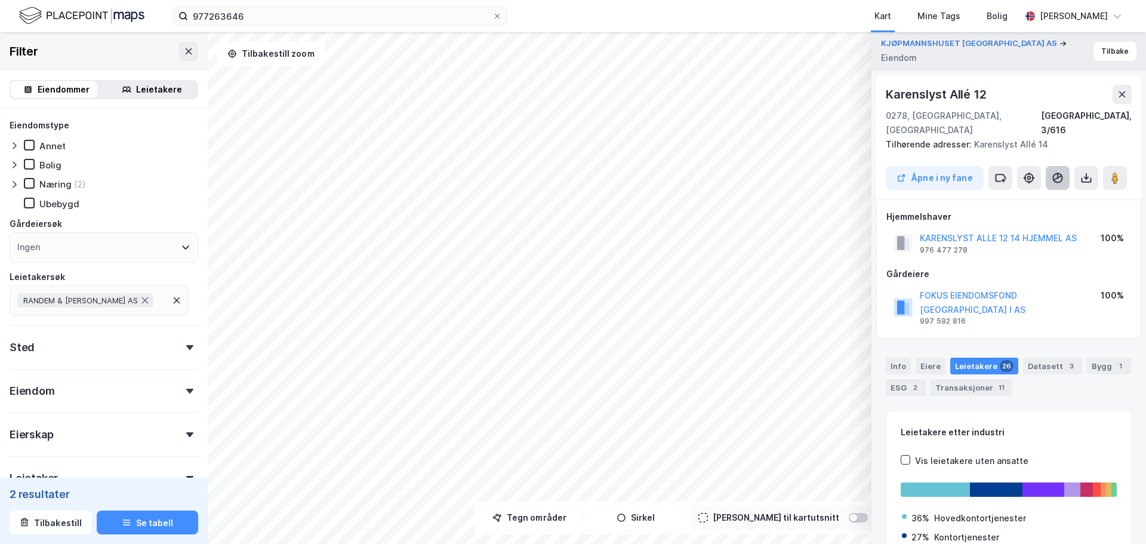
scroll to position [2, 0]
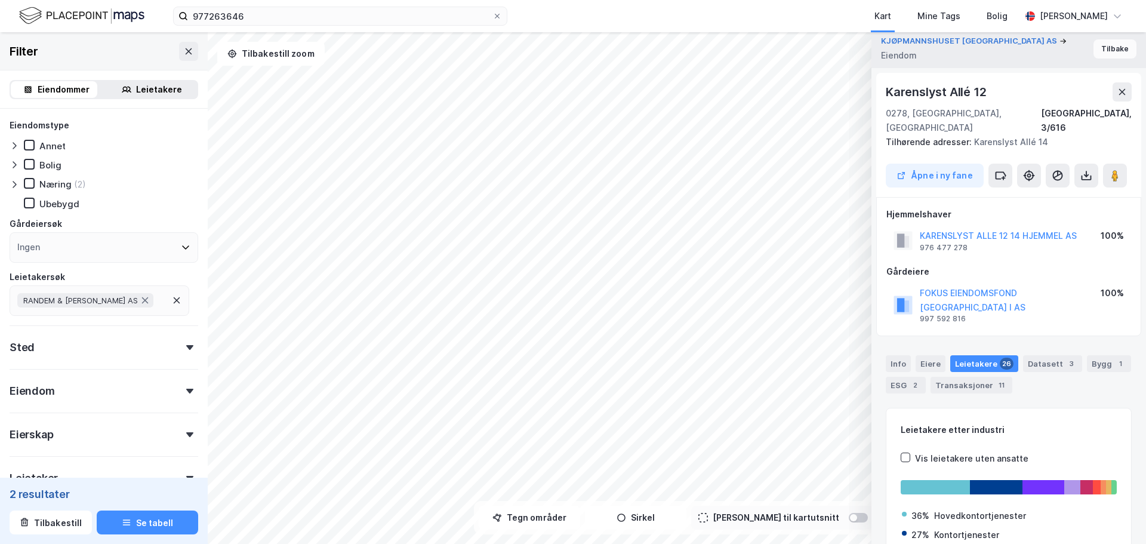
click at [1097, 49] on button "Tilbake" at bounding box center [1114, 48] width 43 height 19
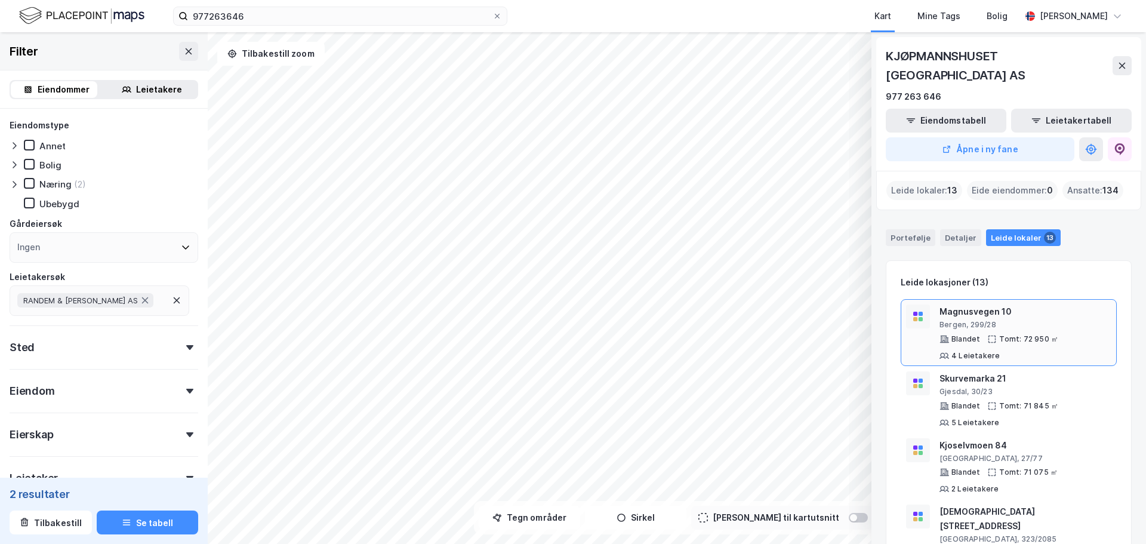
click at [1050, 304] on div "Magnusvegen 10" at bounding box center [1025, 311] width 172 height 14
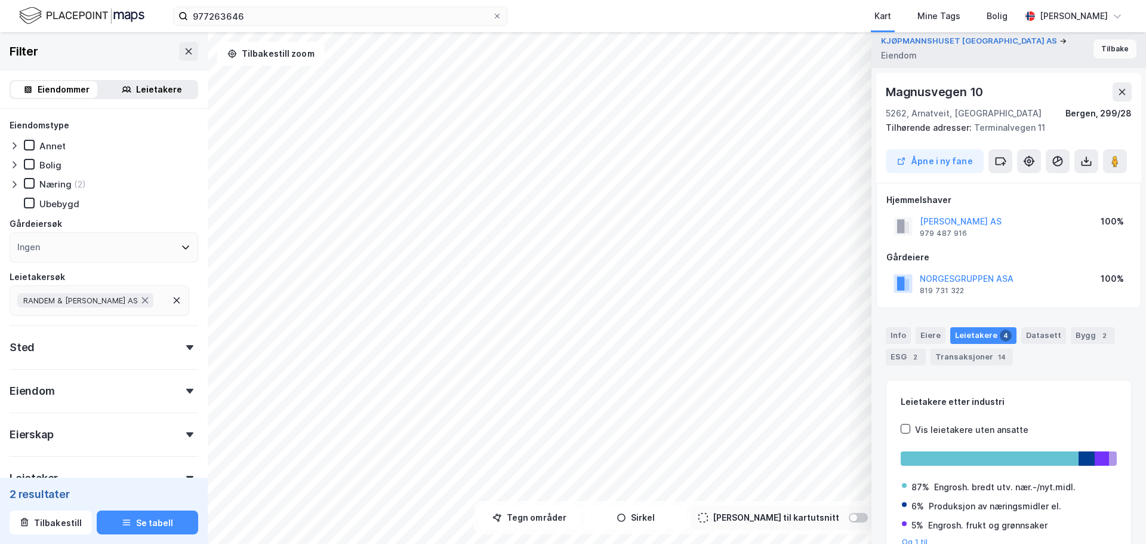
click at [1121, 50] on button "Tilbake" at bounding box center [1114, 48] width 43 height 19
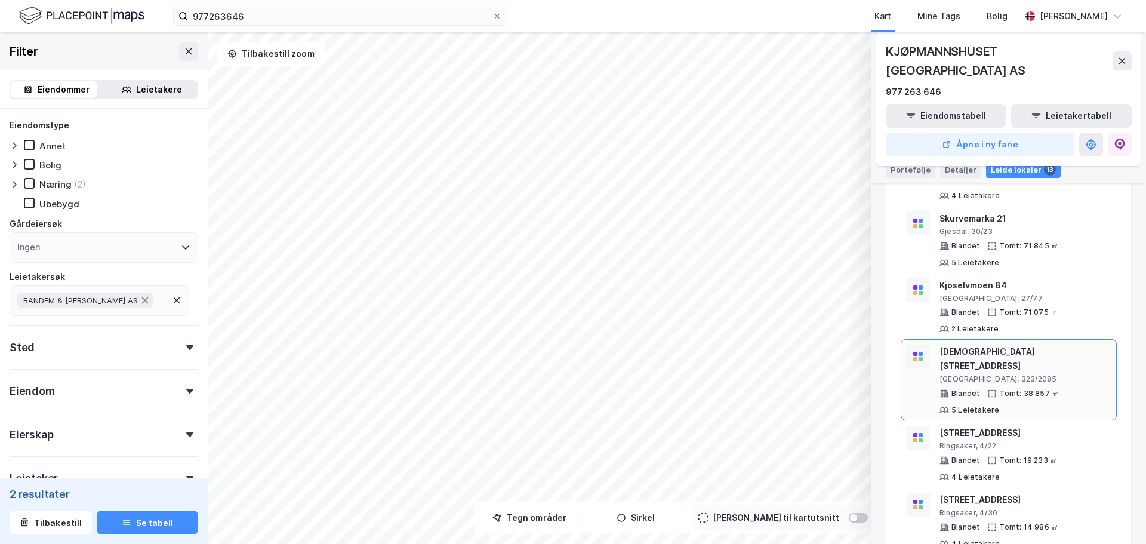
scroll to position [179, 0]
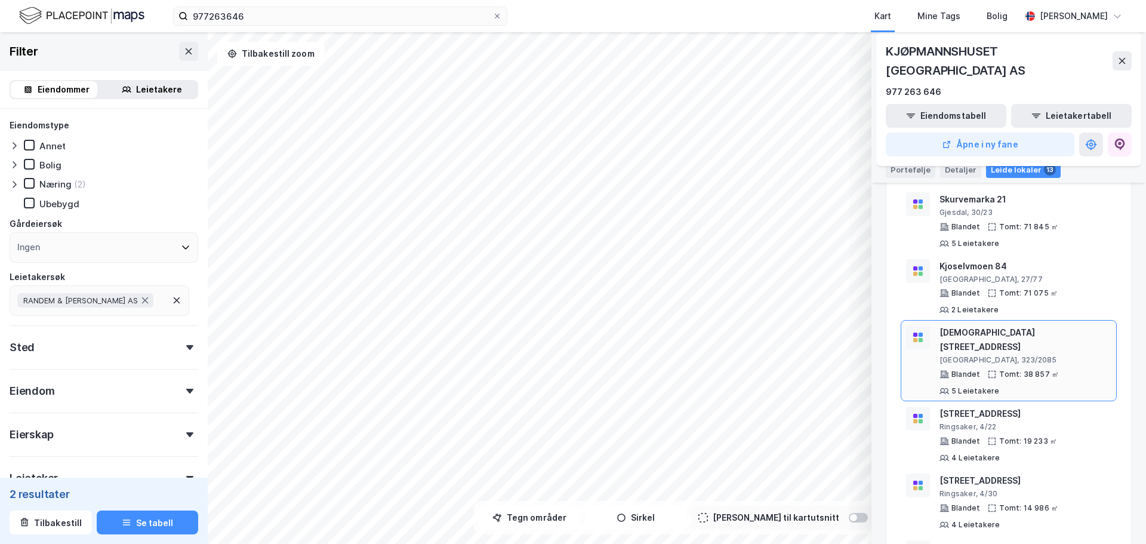
click at [1053, 355] on div "[GEOGRAPHIC_DATA], 323/2085" at bounding box center [1025, 360] width 172 height 10
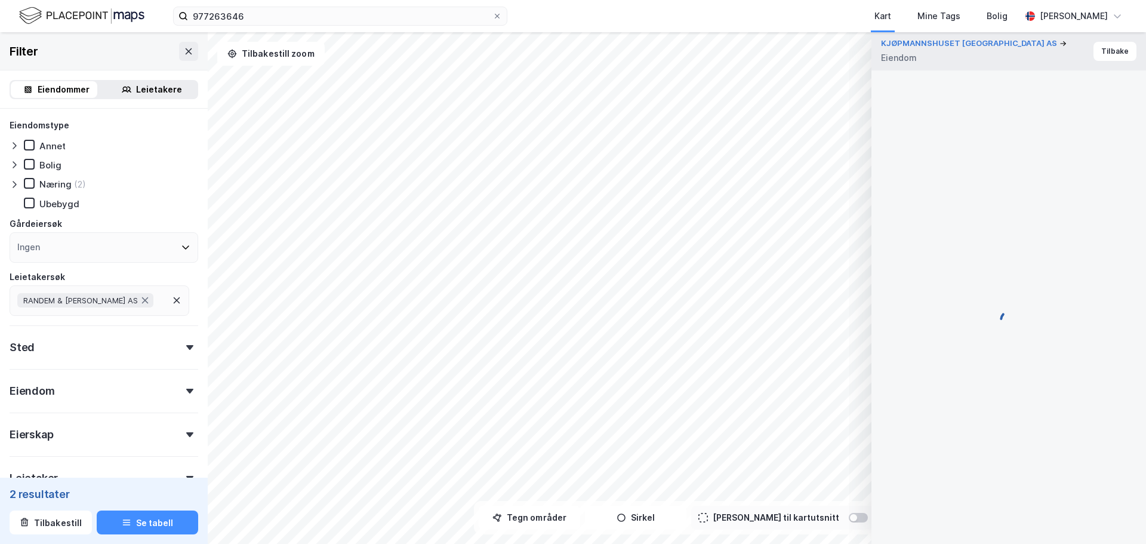
scroll to position [2, 0]
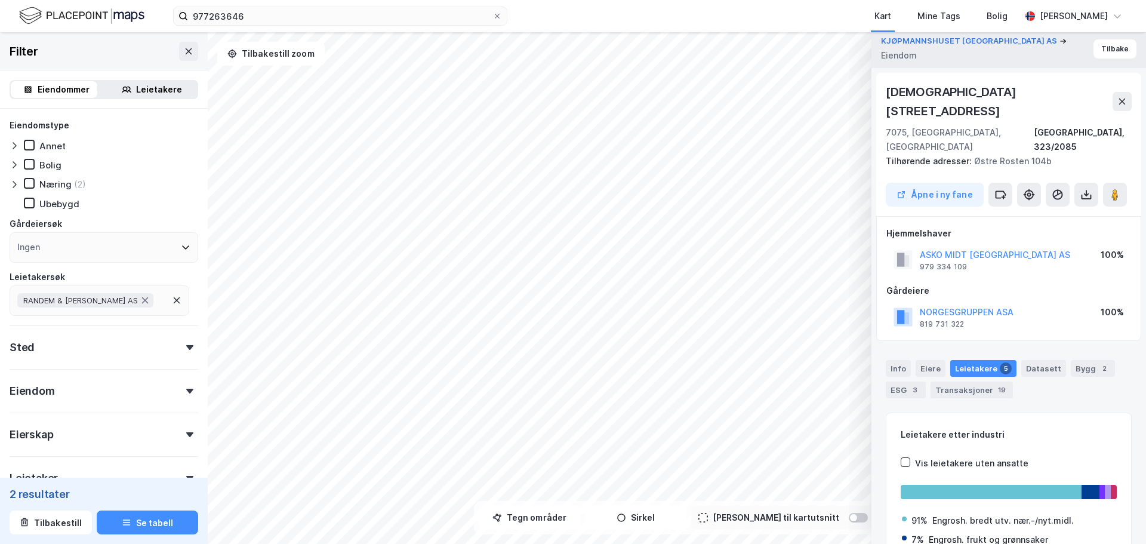
click at [1108, 53] on button "Tilbake" at bounding box center [1114, 48] width 43 height 19
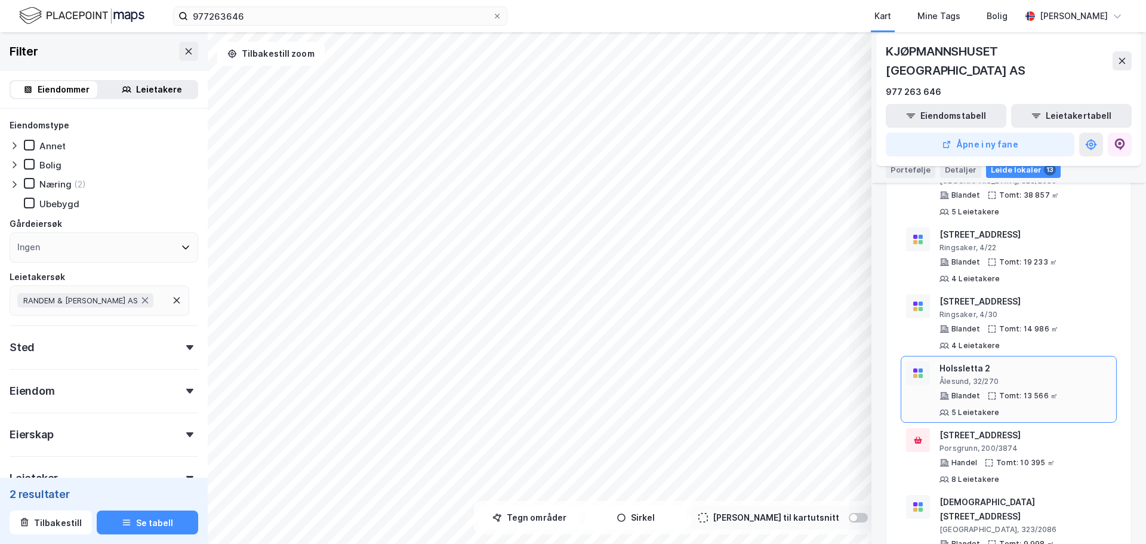
scroll to position [418, 0]
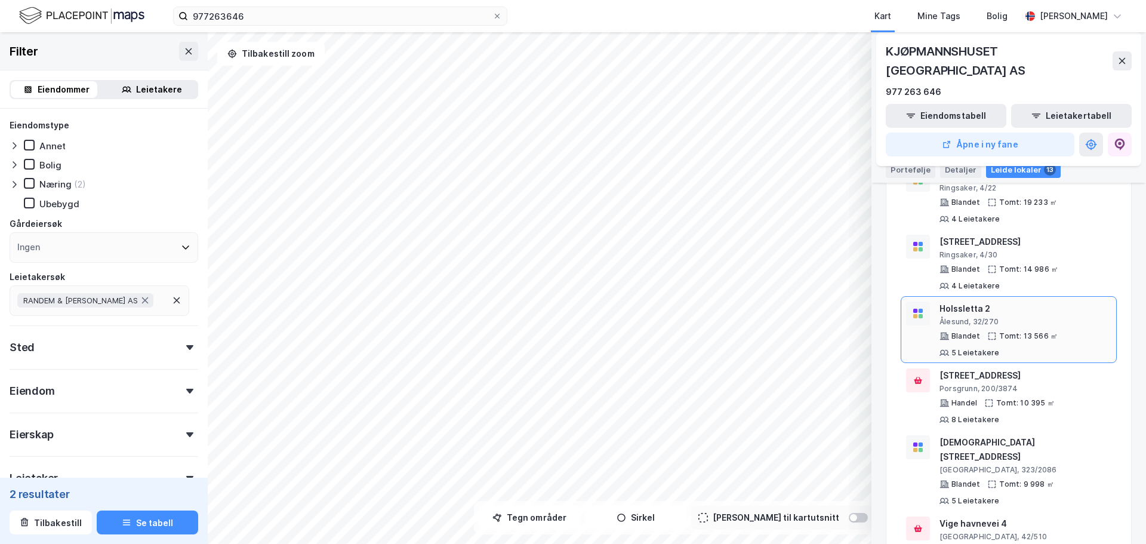
click at [1031, 317] on div "Ålesund, 32/270" at bounding box center [1025, 322] width 172 height 10
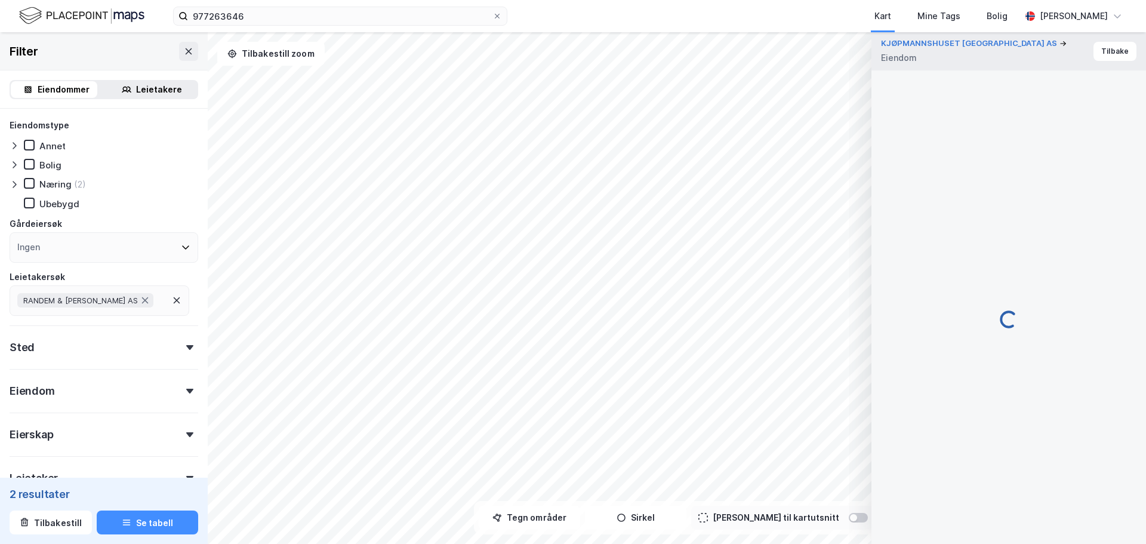
scroll to position [2, 0]
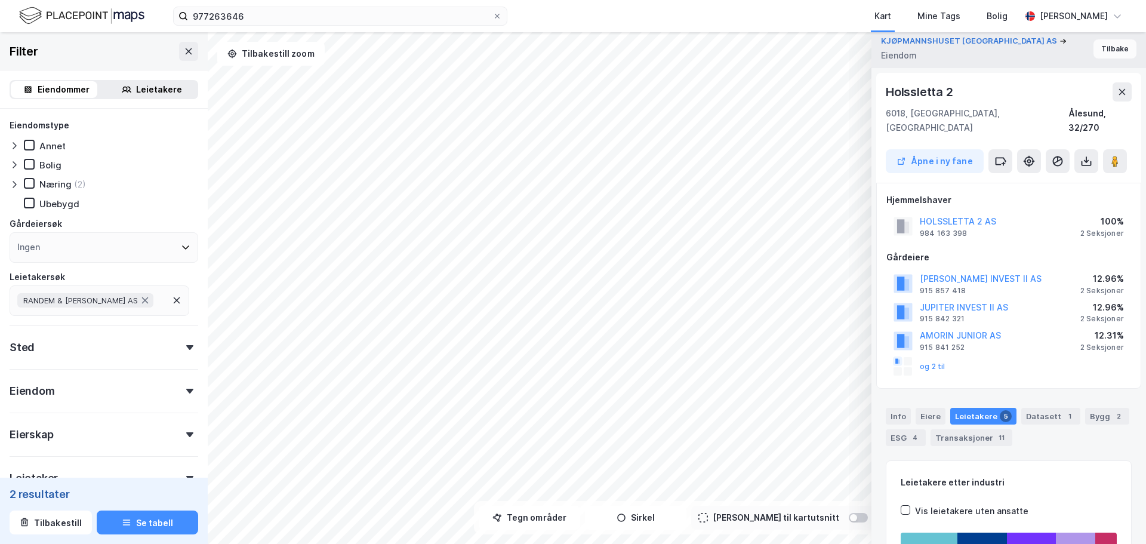
click at [1111, 49] on button "Tilbake" at bounding box center [1114, 48] width 43 height 19
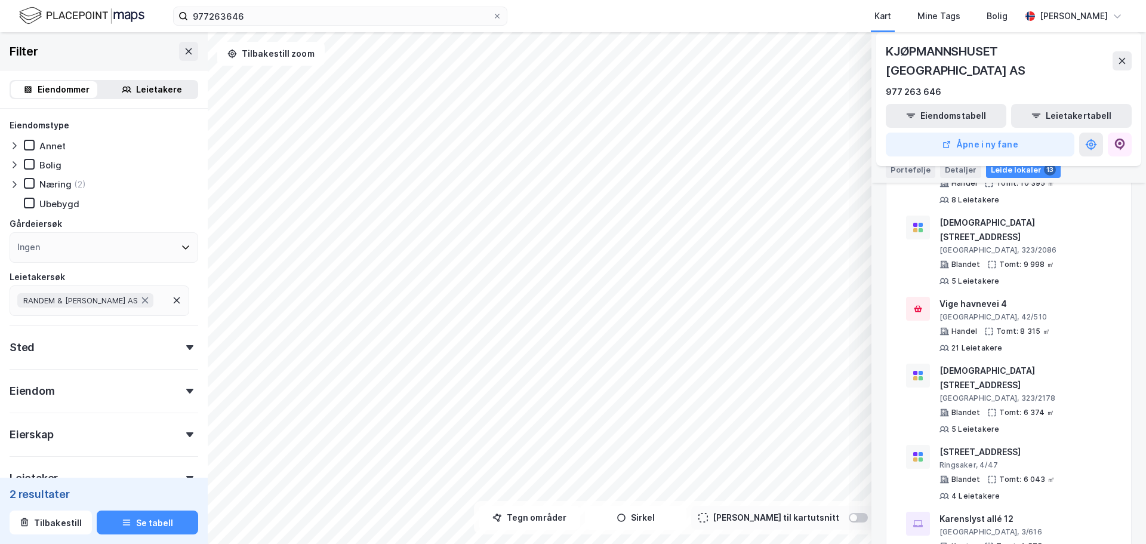
scroll to position [634, 0]
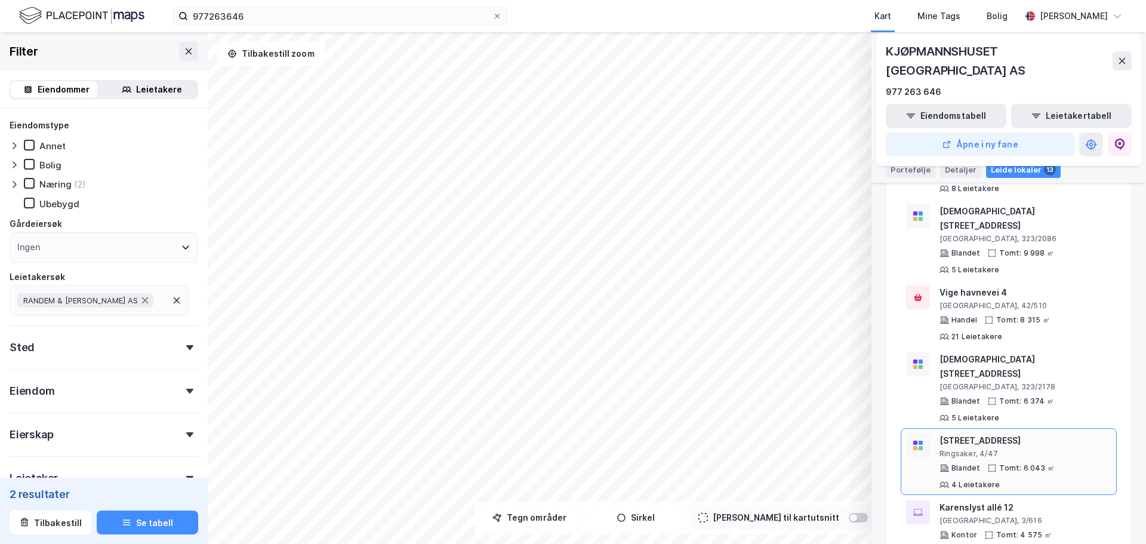
click at [1020, 449] on div "Ringsaker, 4/47" at bounding box center [1025, 454] width 172 height 10
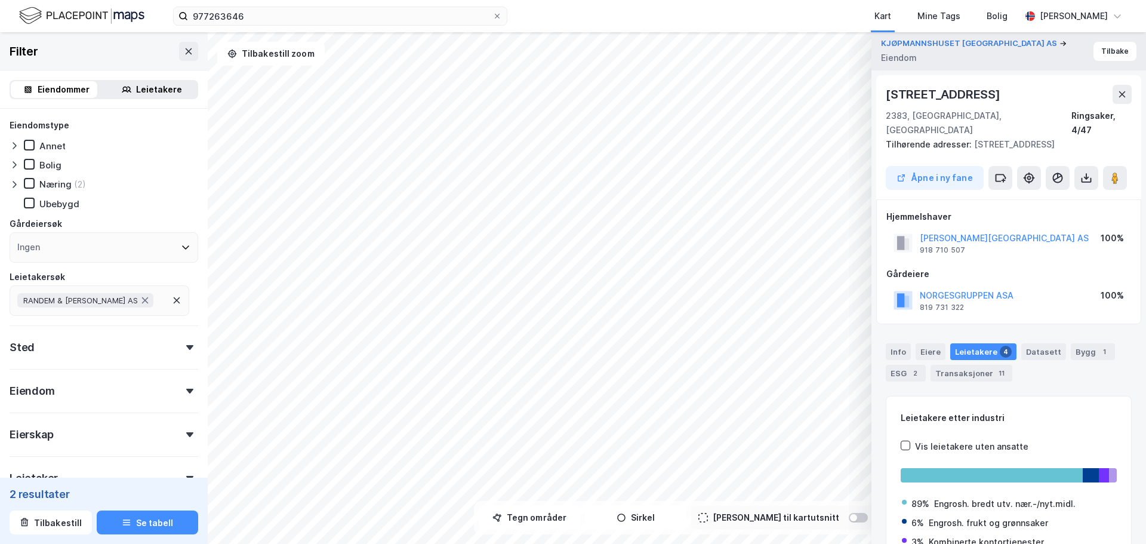
scroll to position [2, 0]
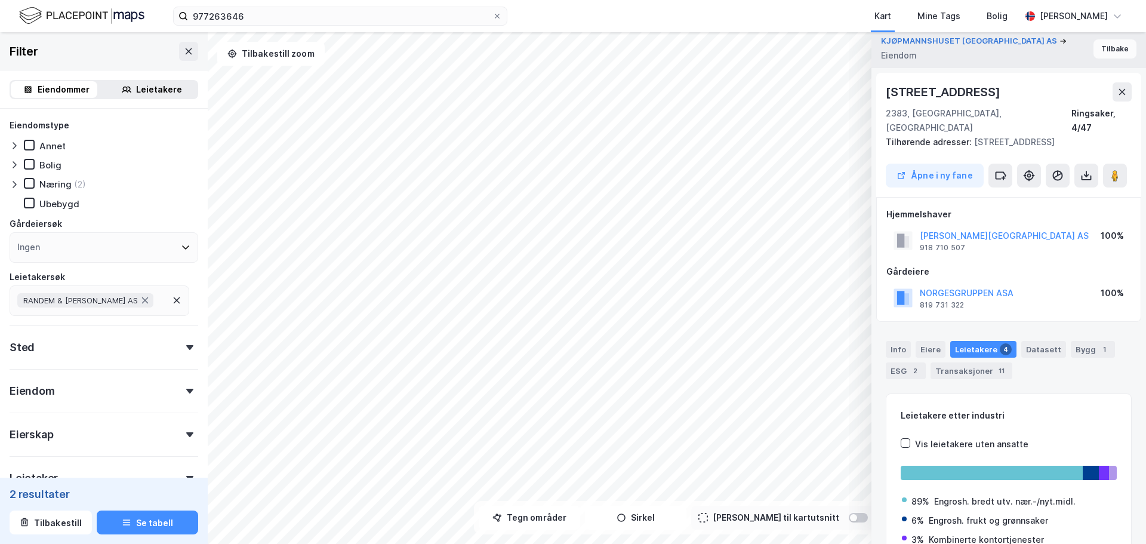
click at [1114, 54] on button "Tilbake" at bounding box center [1114, 48] width 43 height 19
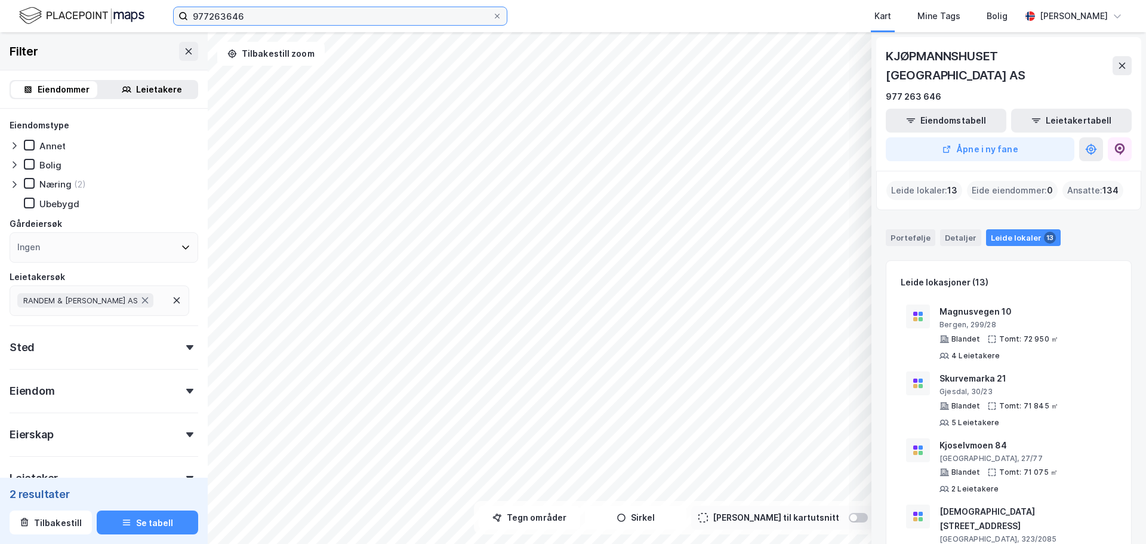
click at [220, 15] on input "977263646" at bounding box center [340, 16] width 304 height 18
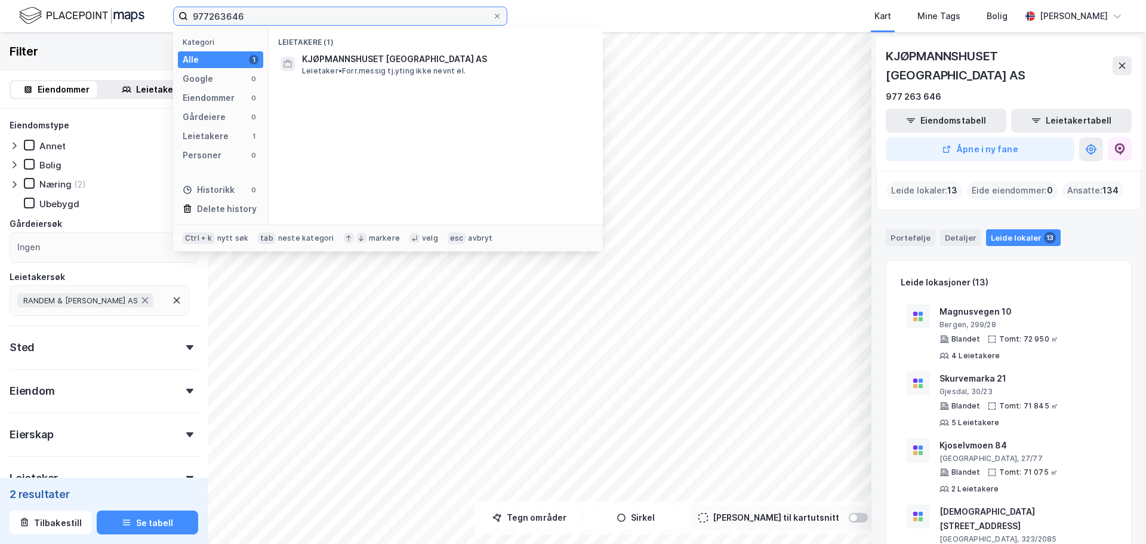
click at [220, 15] on input "977263646" at bounding box center [340, 16] width 304 height 18
paste input "11114461"
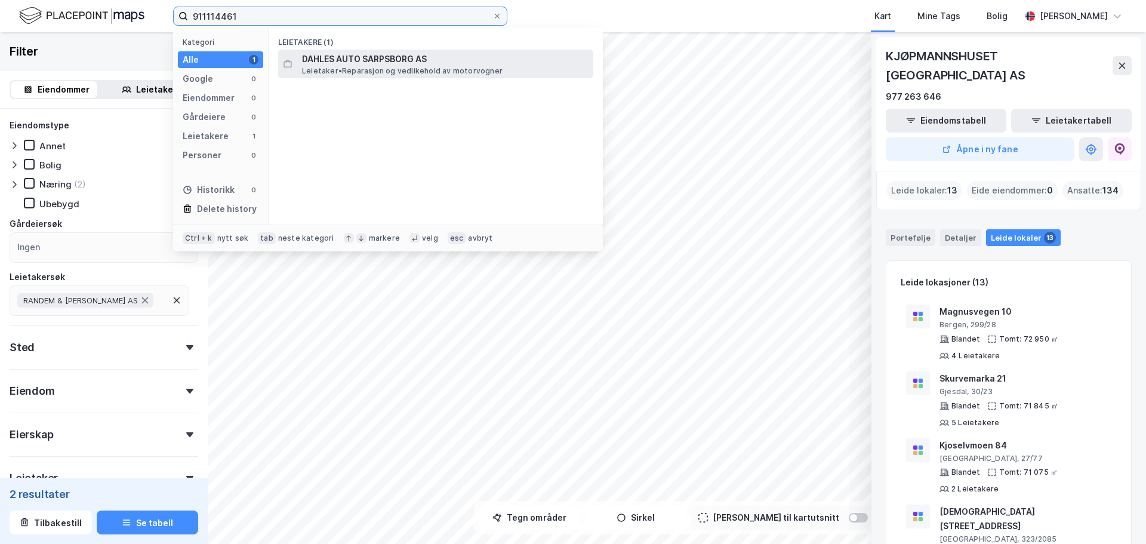
type input "911114461"
click at [365, 61] on span "DAHLES AUTO SARPSBORG AS" at bounding box center [445, 59] width 286 height 14
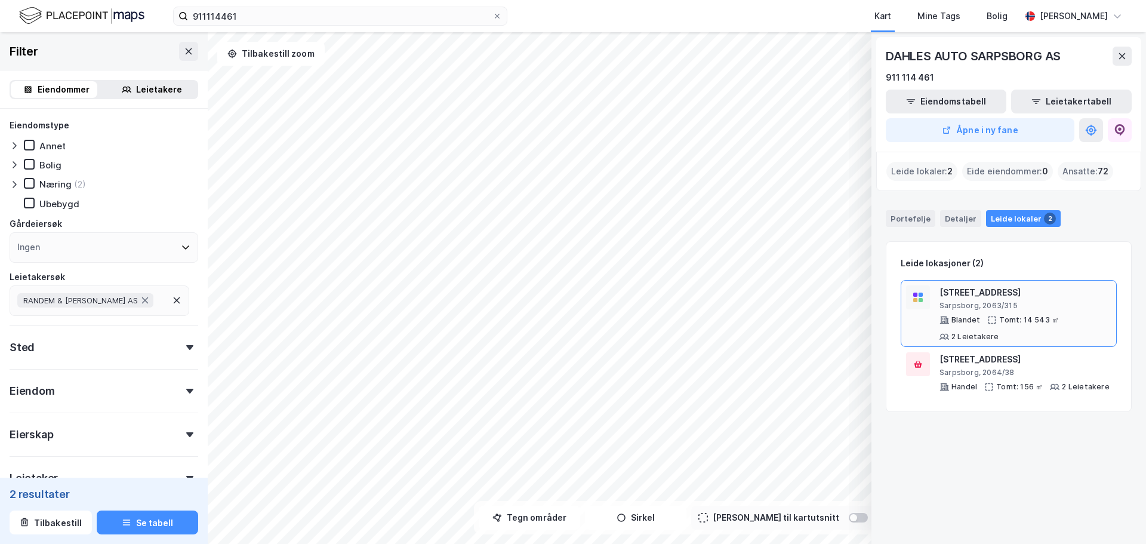
click at [1068, 301] on div "Sarpsborg, 2063/315" at bounding box center [1025, 306] width 172 height 10
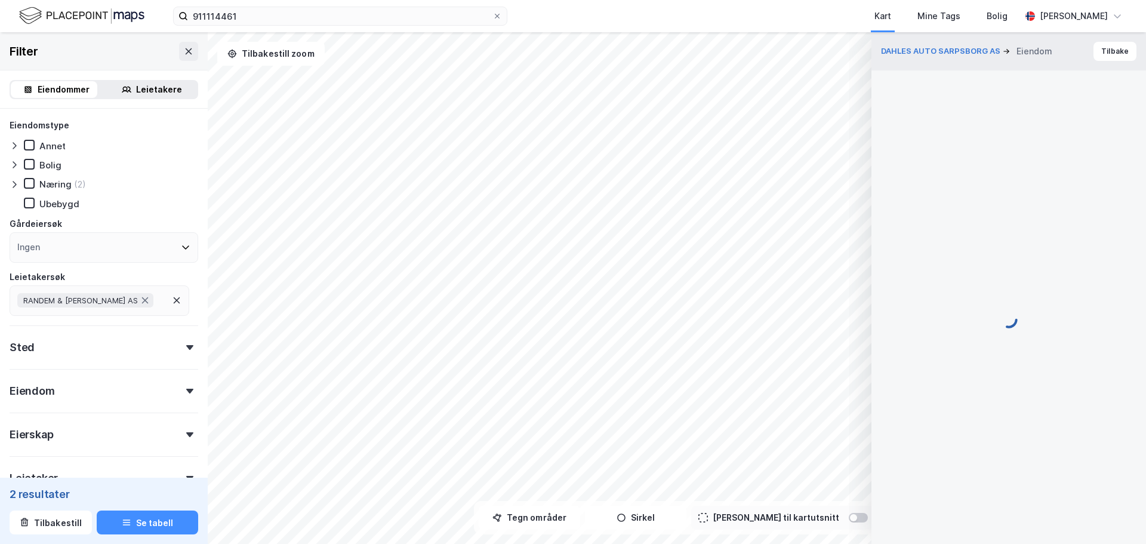
scroll to position [2, 0]
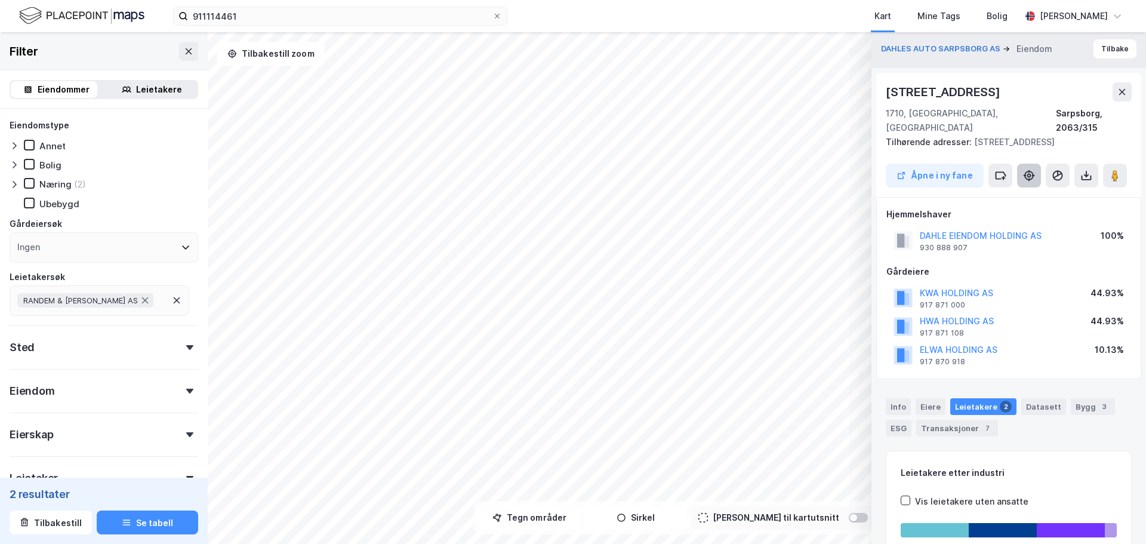
click at [1031, 173] on icon at bounding box center [1029, 175] width 4 height 4
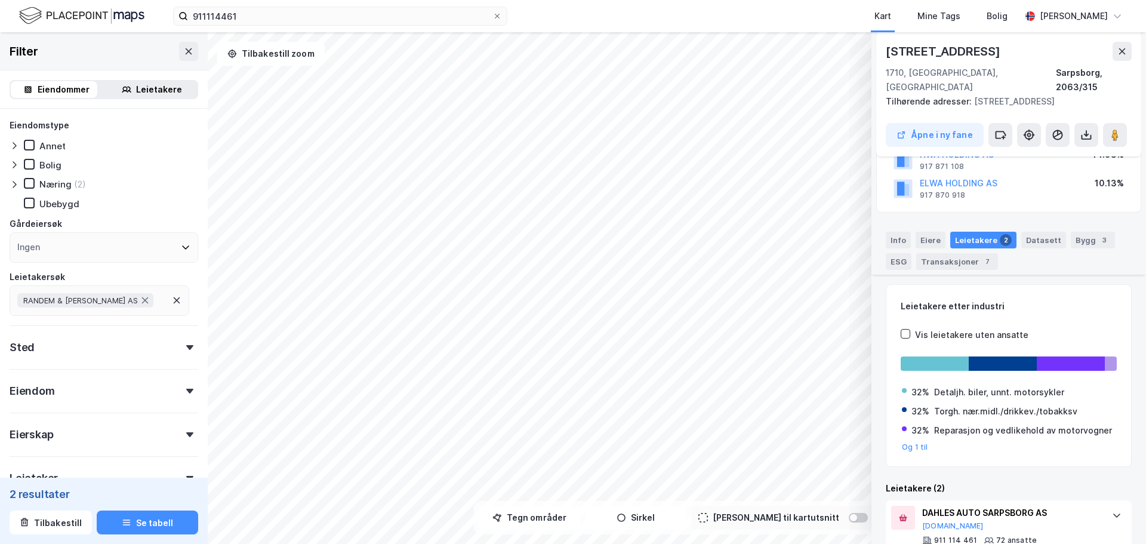
scroll to position [273, 0]
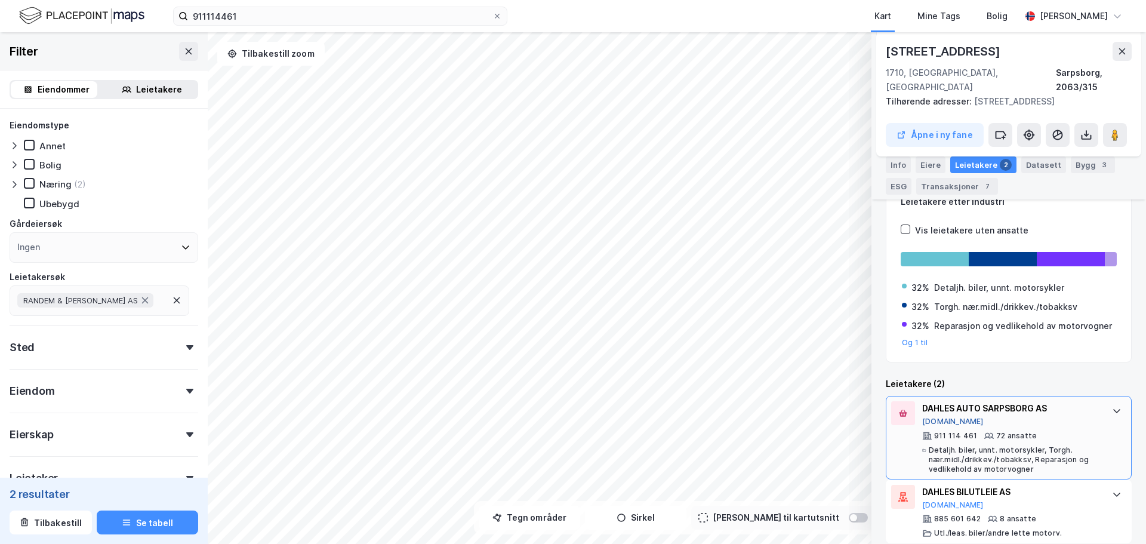
click at [942, 417] on button "[DOMAIN_NAME]" at bounding box center [952, 422] width 61 height 10
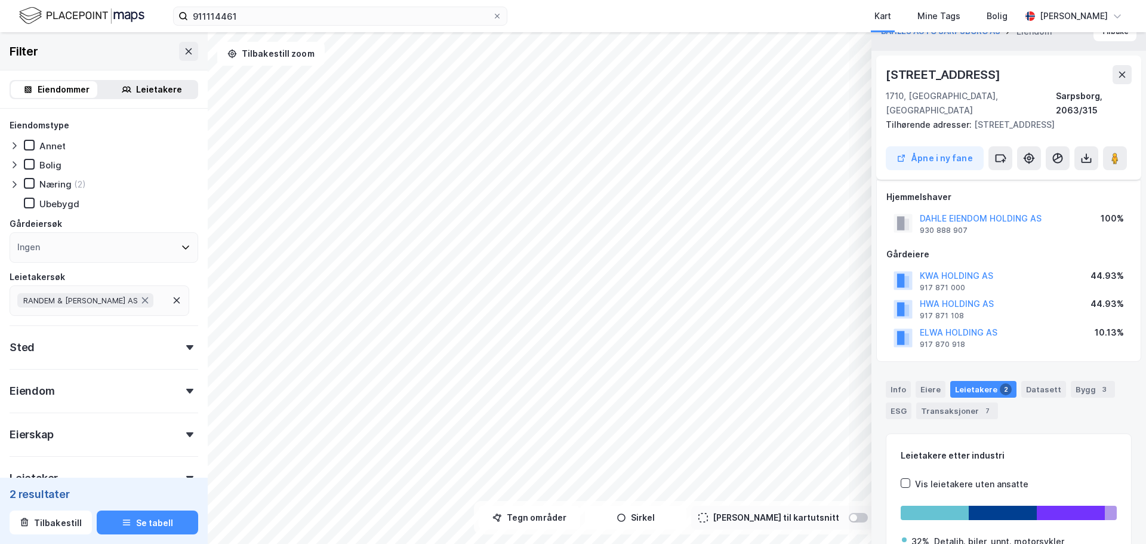
scroll to position [0, 0]
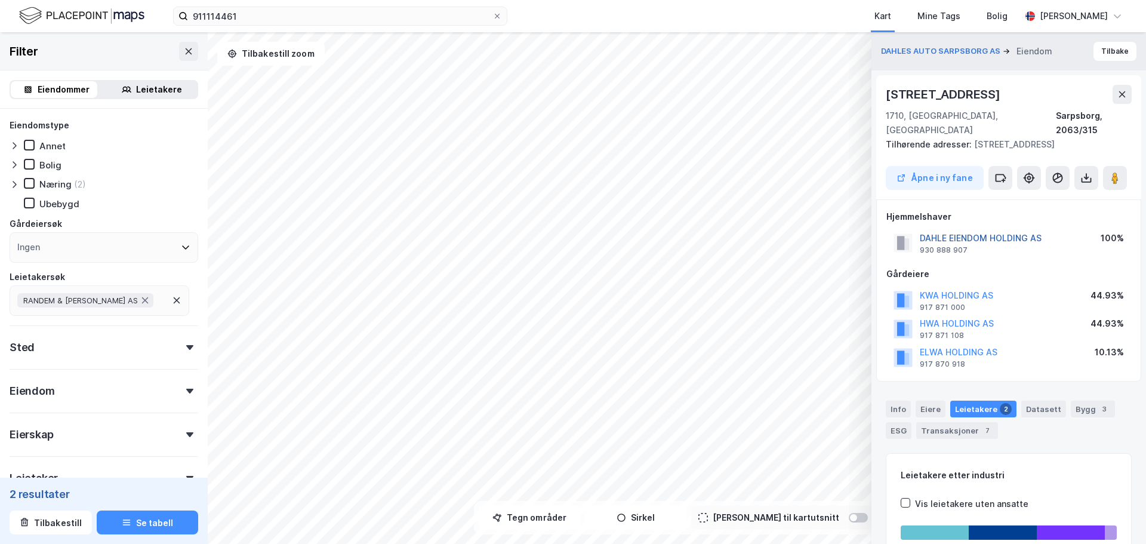
click at [0, 0] on button "DAHLE EIENDOM HOLDING AS" at bounding box center [0, 0] width 0 height 0
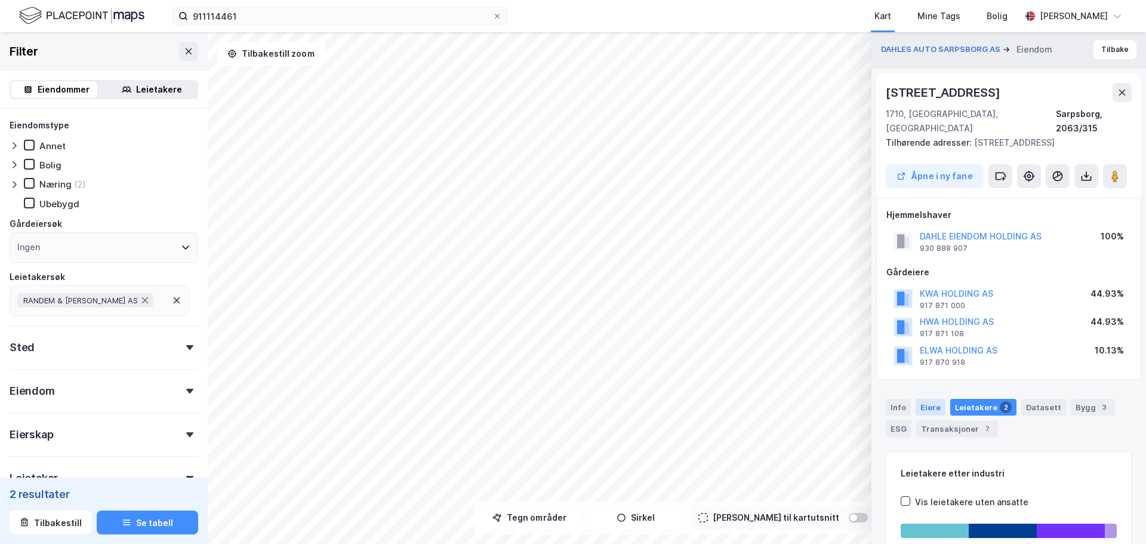
click at [923, 399] on div "Eiere" at bounding box center [930, 407] width 30 height 17
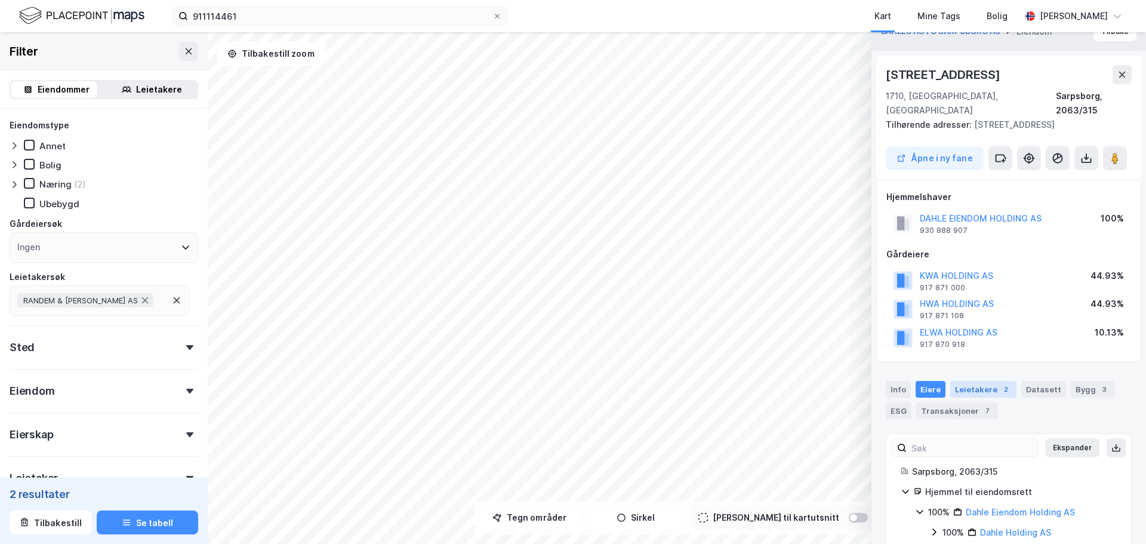
scroll to position [30, 0]
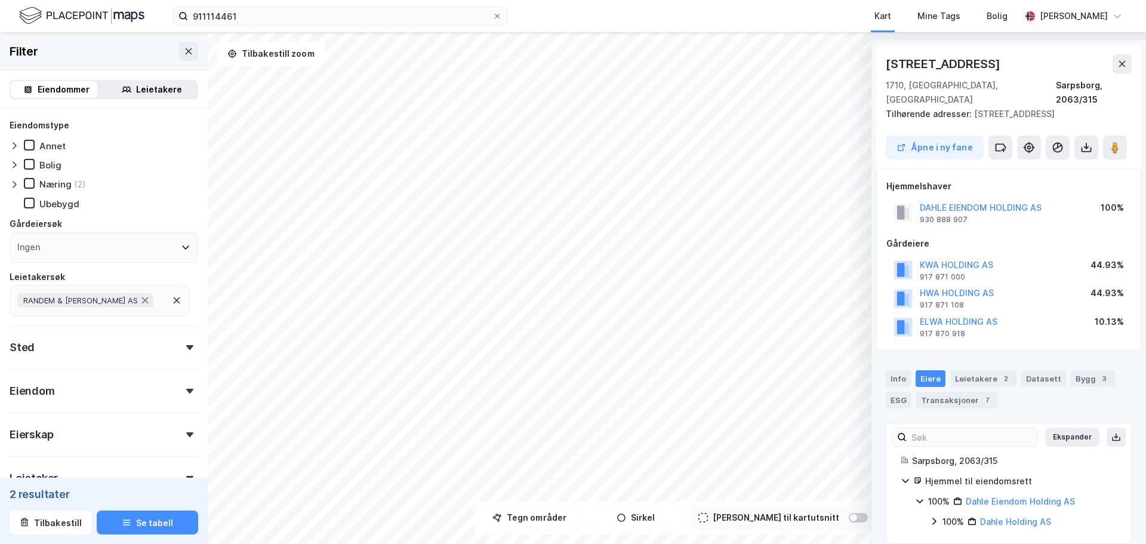
click at [937, 516] on icon at bounding box center [934, 521] width 10 height 10
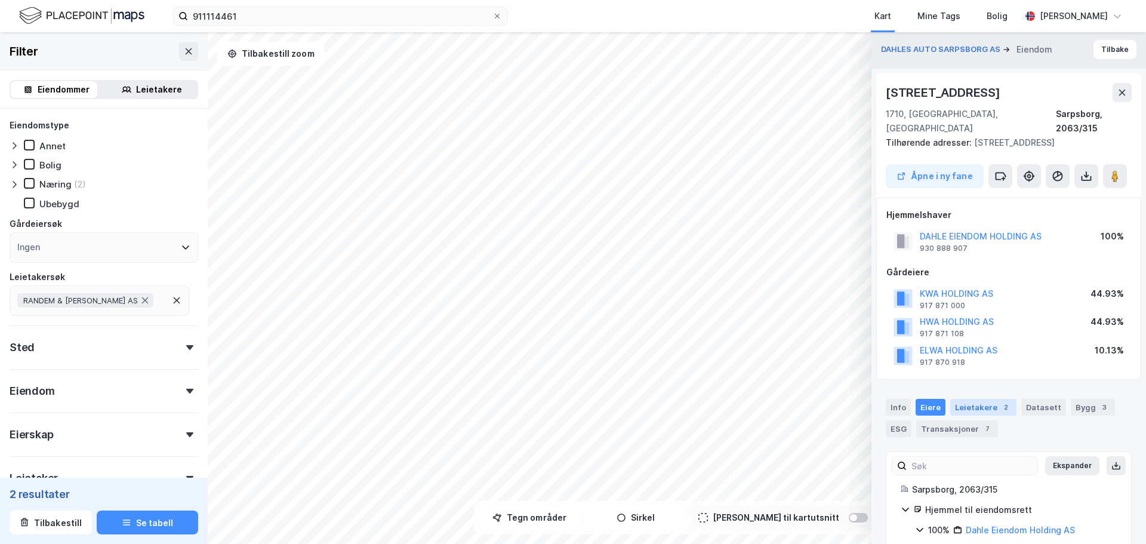
scroll to position [0, 0]
click at [0, 0] on button "DAHLE EIENDOM HOLDING AS" at bounding box center [0, 0] width 0 height 0
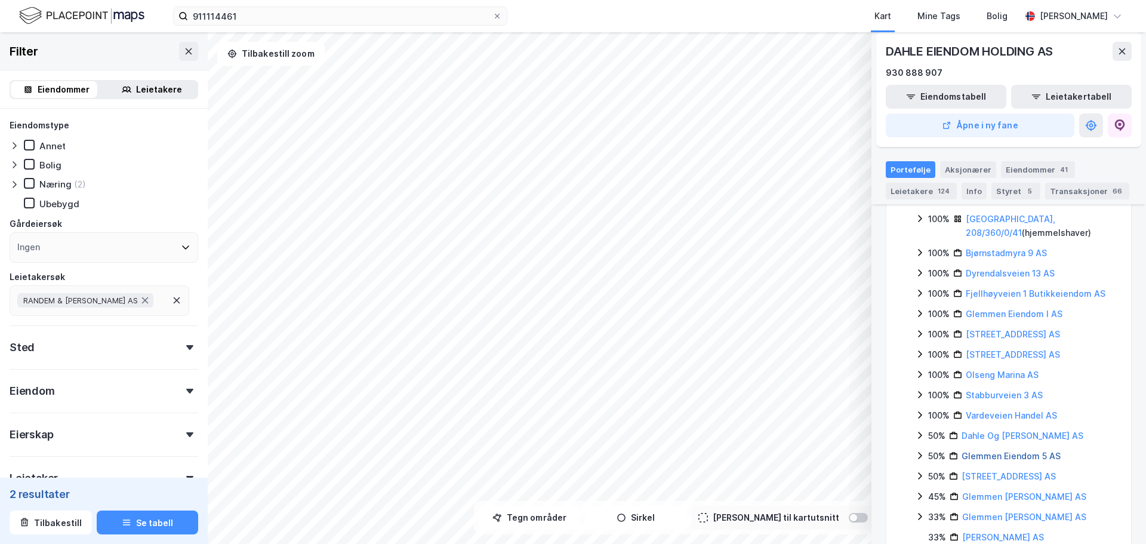
scroll to position [537, 0]
click at [917, 338] on icon at bounding box center [920, 333] width 10 height 10
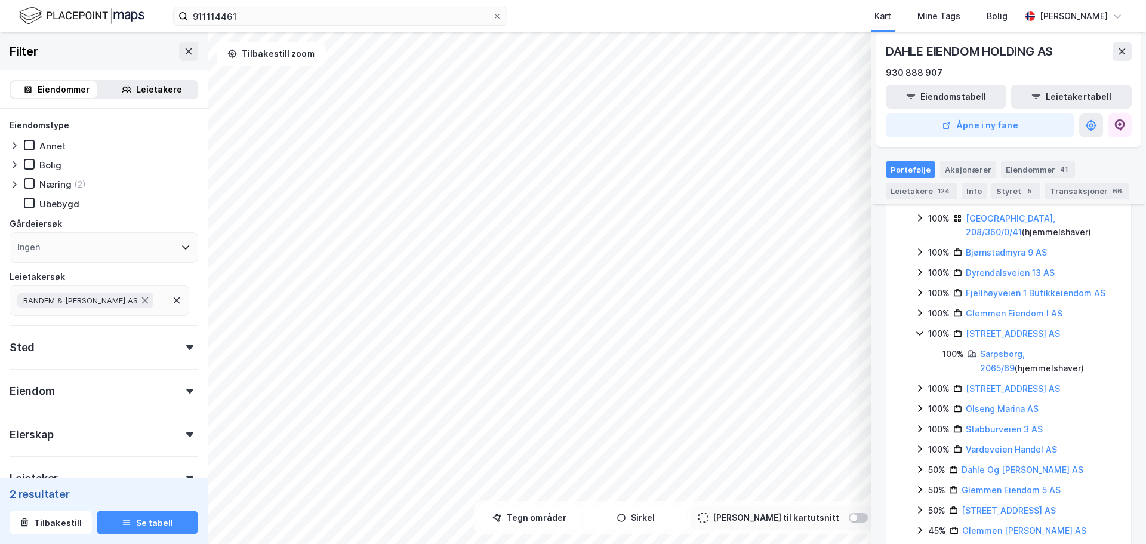
click at [917, 338] on icon at bounding box center [920, 333] width 10 height 10
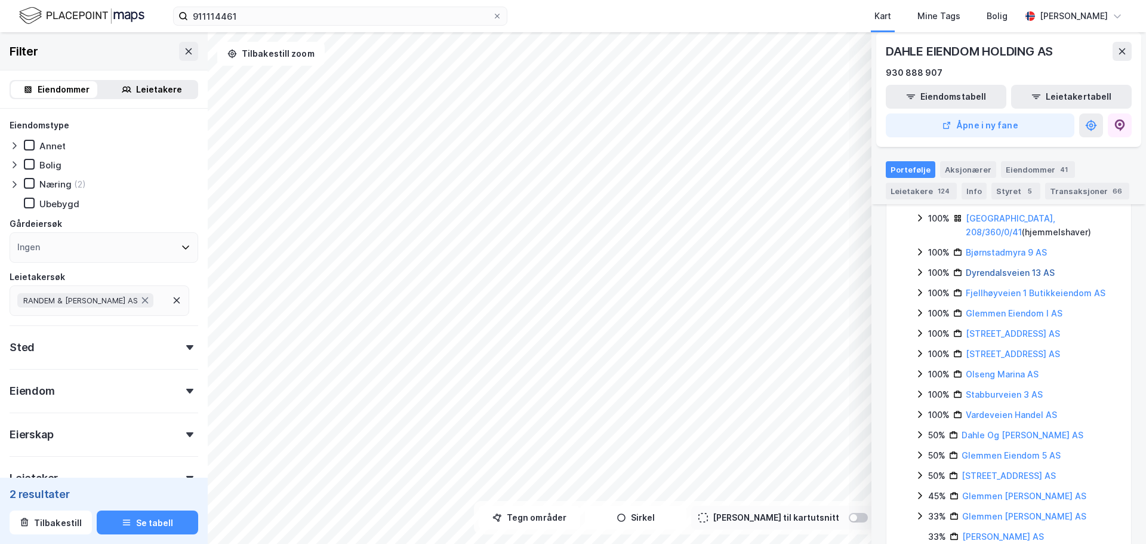
click at [1019, 277] on link "Dyrendalsveien 13 AS" at bounding box center [1010, 272] width 89 height 10
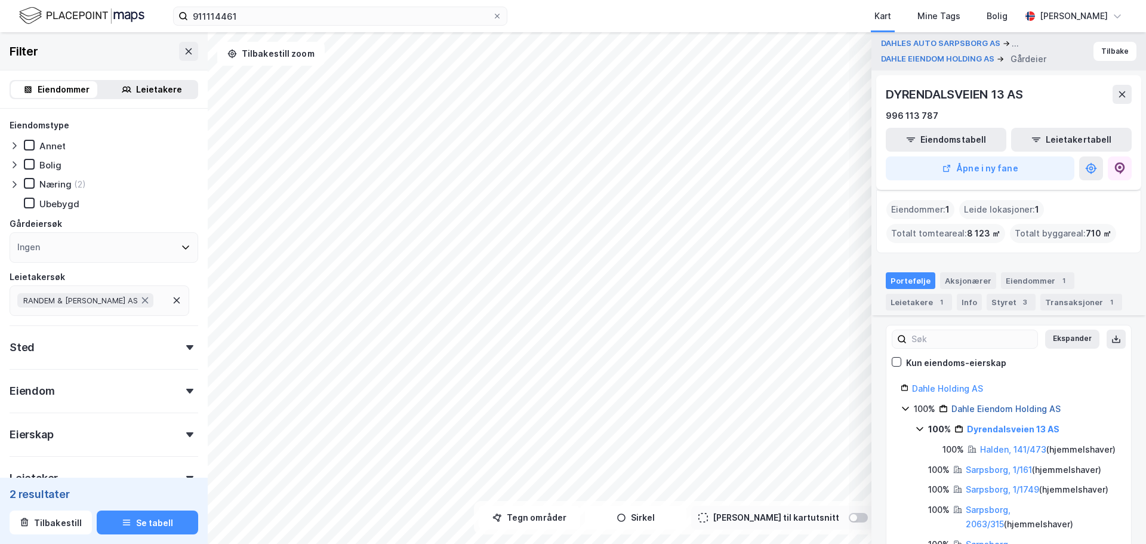
click at [1020, 408] on link "Dahle Eiendom Holding AS" at bounding box center [1005, 408] width 109 height 10
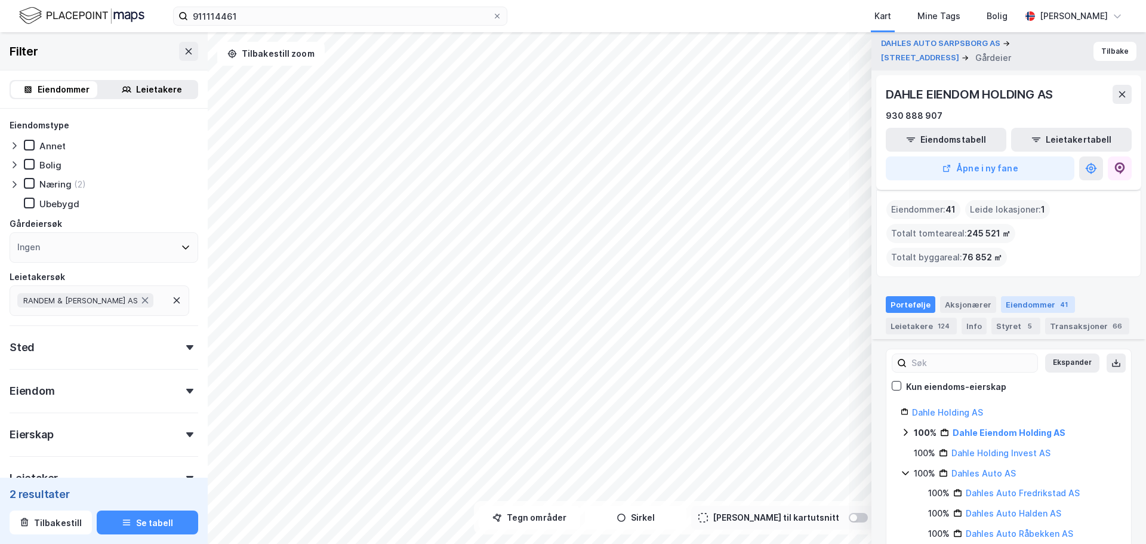
click at [1025, 307] on div "Eiendommer 41" at bounding box center [1038, 304] width 74 height 17
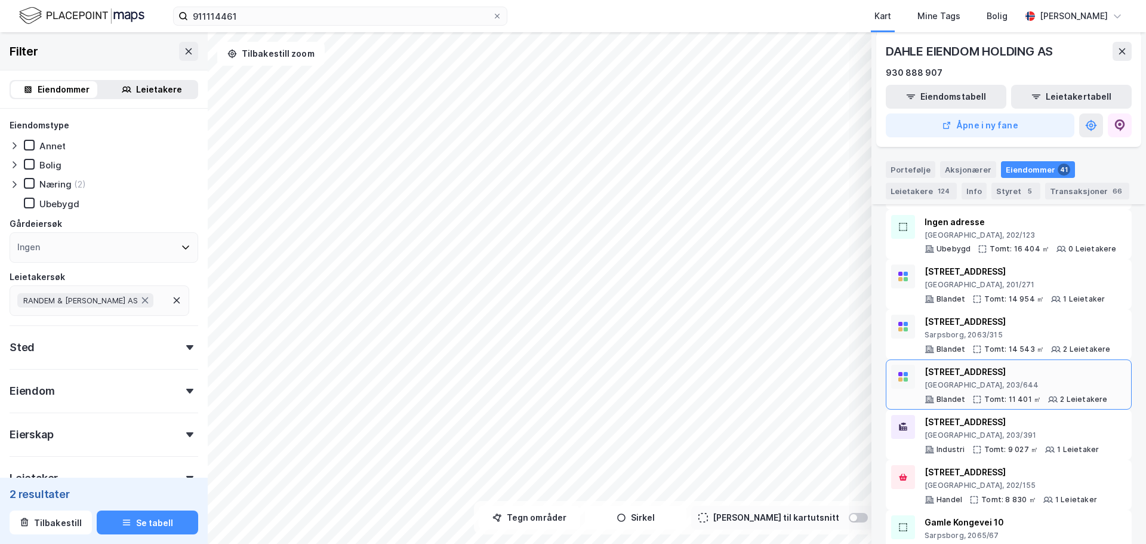
scroll to position [239, 0]
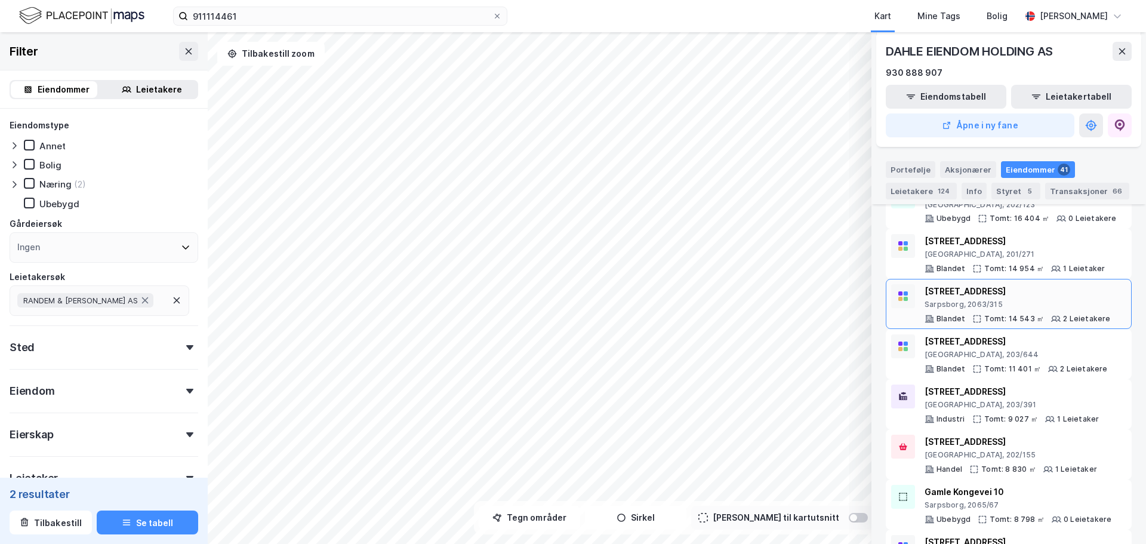
click at [1025, 297] on div "[STREET_ADDRESS]" at bounding box center [1017, 291] width 186 height 14
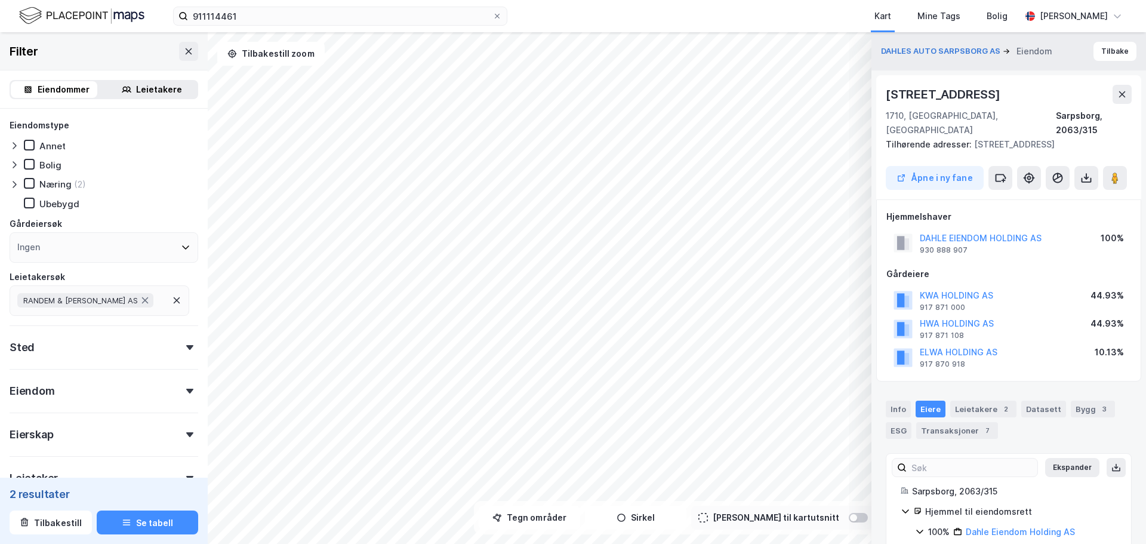
scroll to position [2, 0]
click at [1116, 53] on button "Tilbake" at bounding box center [1114, 49] width 43 height 19
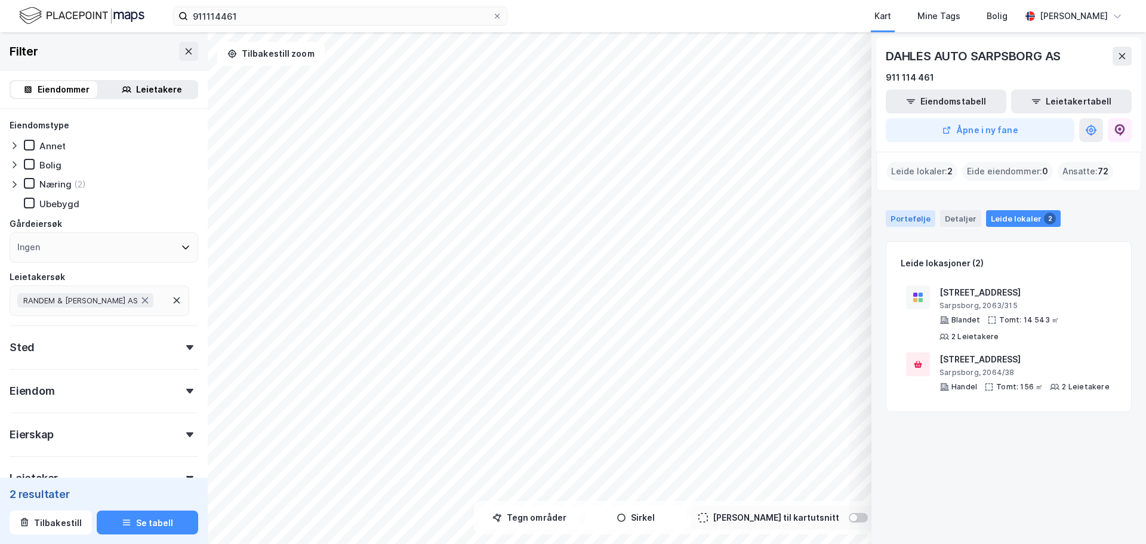
click at [914, 220] on div "Portefølje" at bounding box center [911, 218] width 50 height 17
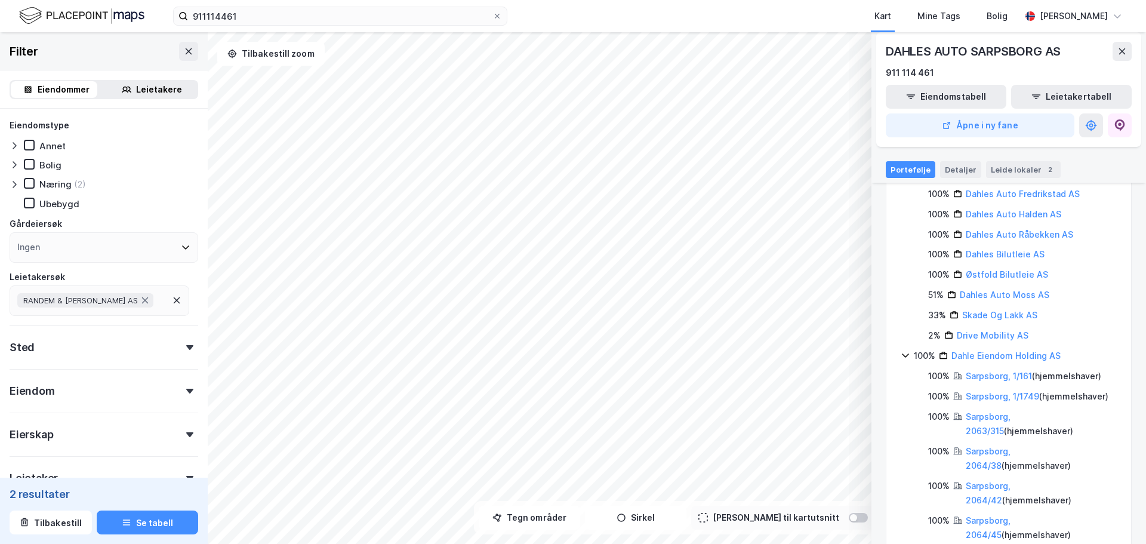
scroll to position [179, 0]
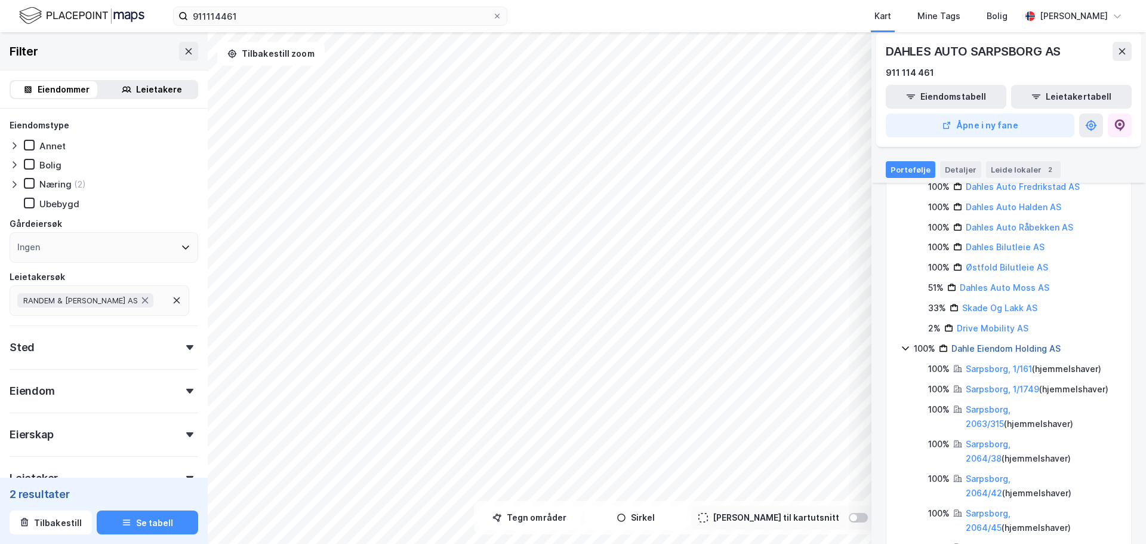
click at [997, 348] on link "Dahle Eiendom Holding AS" at bounding box center [1005, 348] width 109 height 10
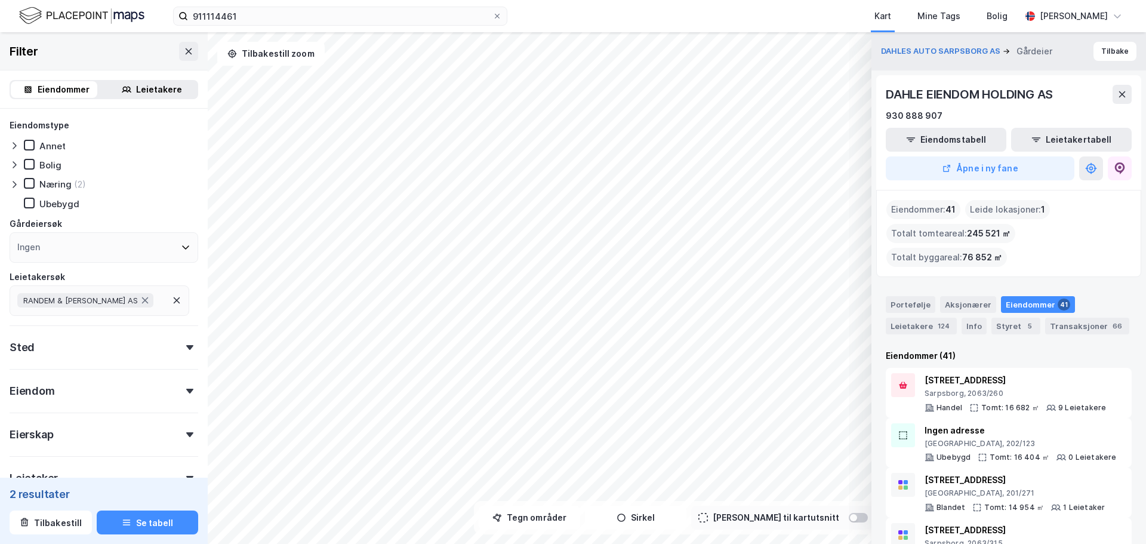
click at [1041, 304] on div "Eiendommer 41" at bounding box center [1038, 304] width 74 height 17
click at [998, 165] on button "Åpne i ny fane" at bounding box center [980, 168] width 189 height 24
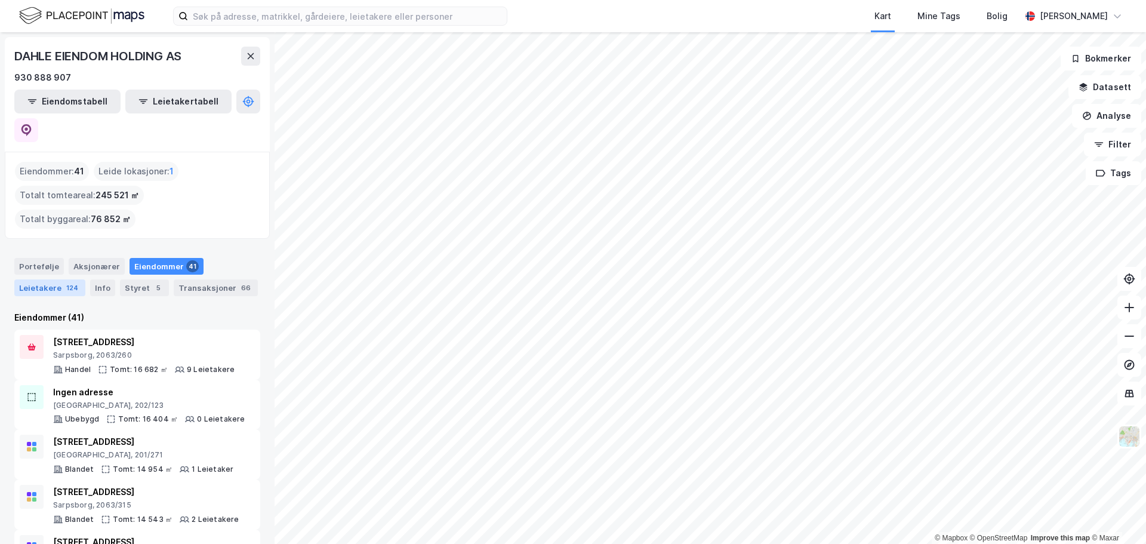
click at [47, 279] on div "Leietakere 124" at bounding box center [49, 287] width 71 height 17
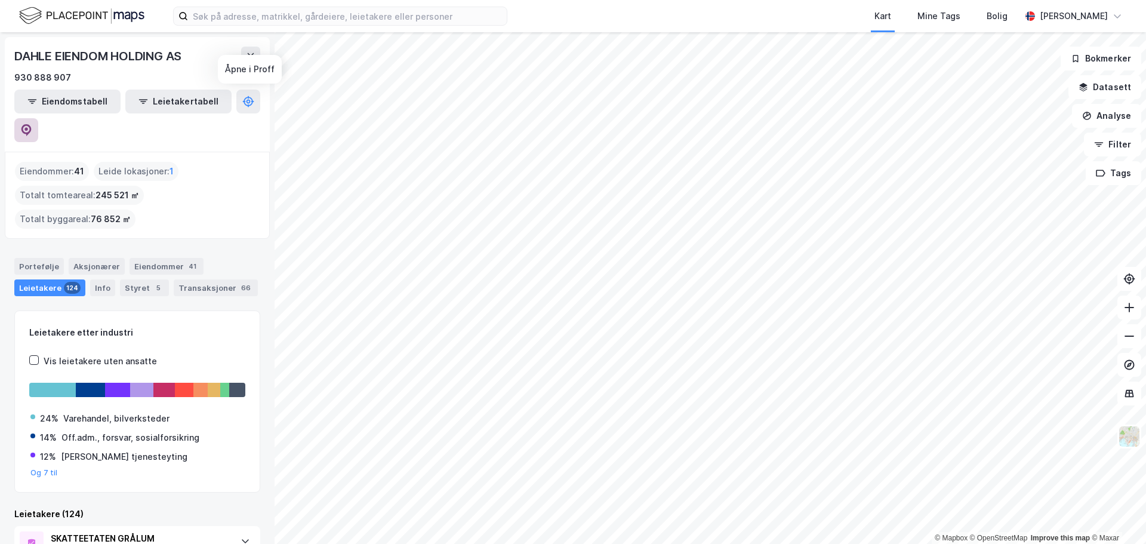
click at [38, 118] on button at bounding box center [26, 130] width 24 height 24
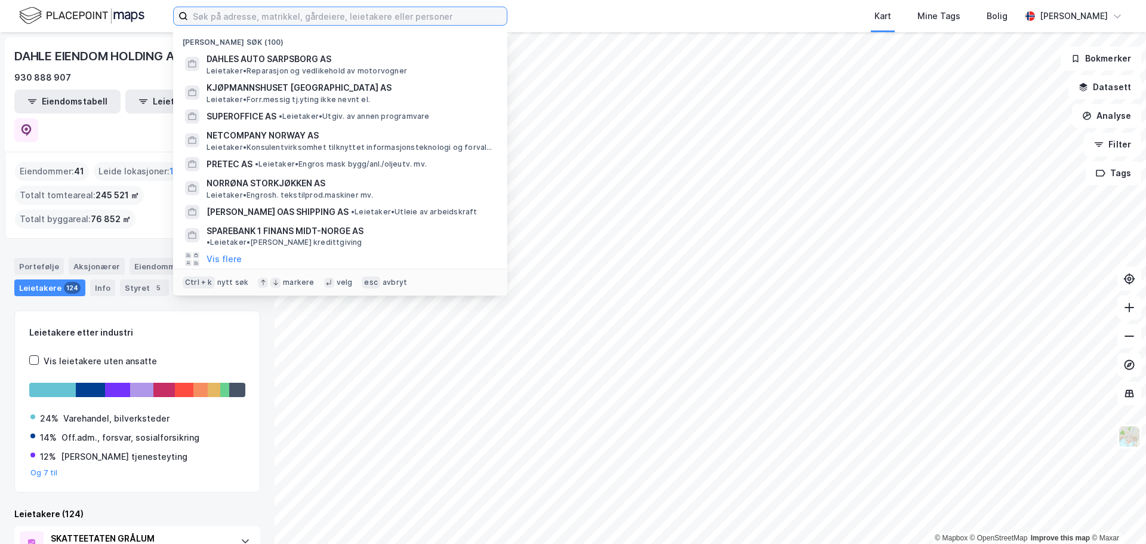
click at [297, 10] on input at bounding box center [347, 16] width 319 height 18
paste input "969030357"
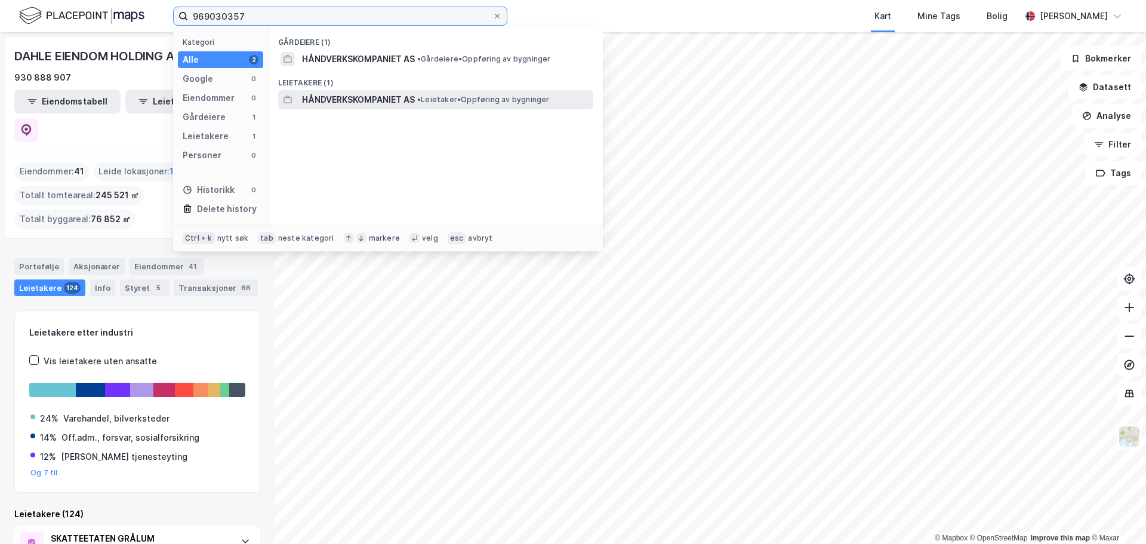
type input "969030357"
click at [358, 97] on span "HÅNDVERKSKOMPANIET AS" at bounding box center [358, 99] width 113 height 14
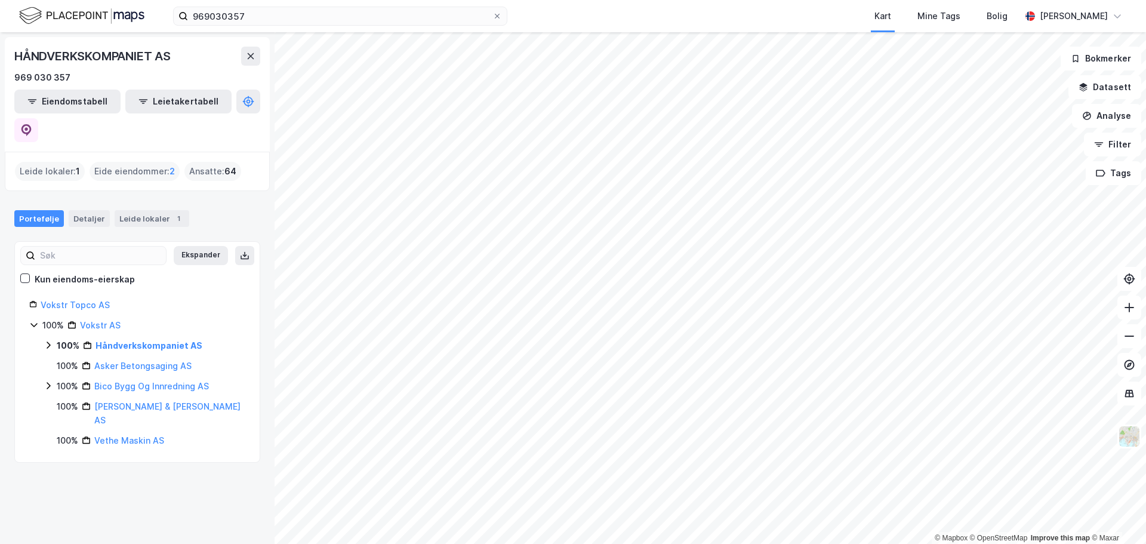
click at [48, 340] on icon at bounding box center [49, 345] width 10 height 10
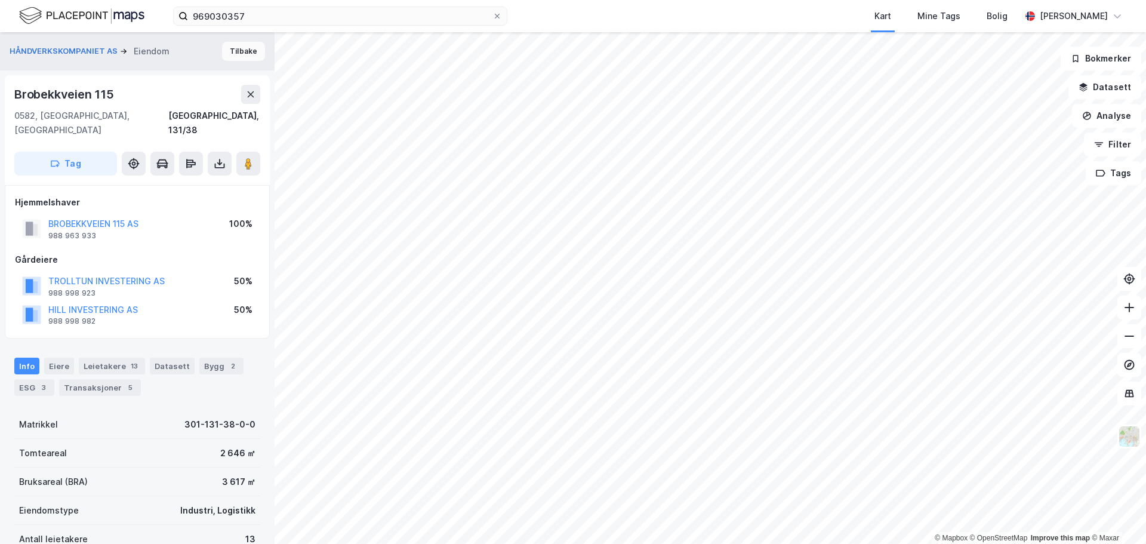
click at [237, 52] on button "Tilbake" at bounding box center [243, 51] width 43 height 19
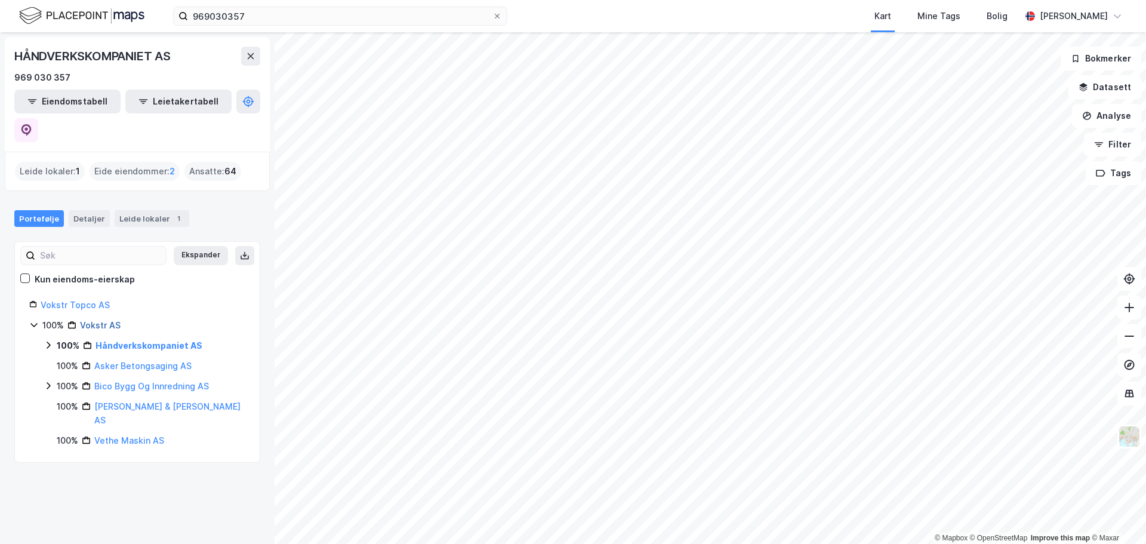
click at [98, 320] on link "Vokstr AS" at bounding box center [100, 325] width 41 height 10
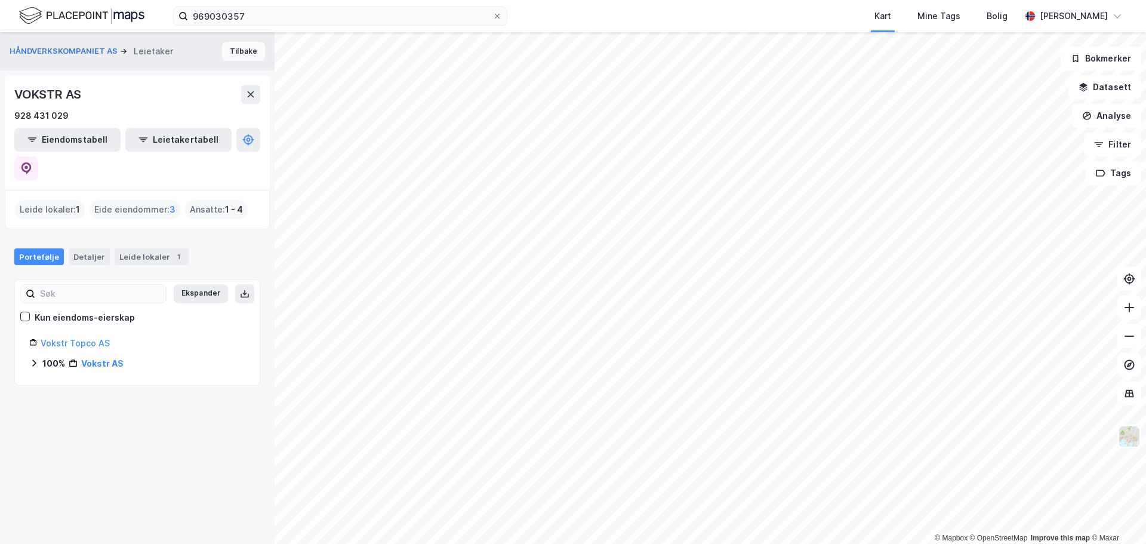
click at [235, 53] on button "Tilbake" at bounding box center [243, 51] width 43 height 19
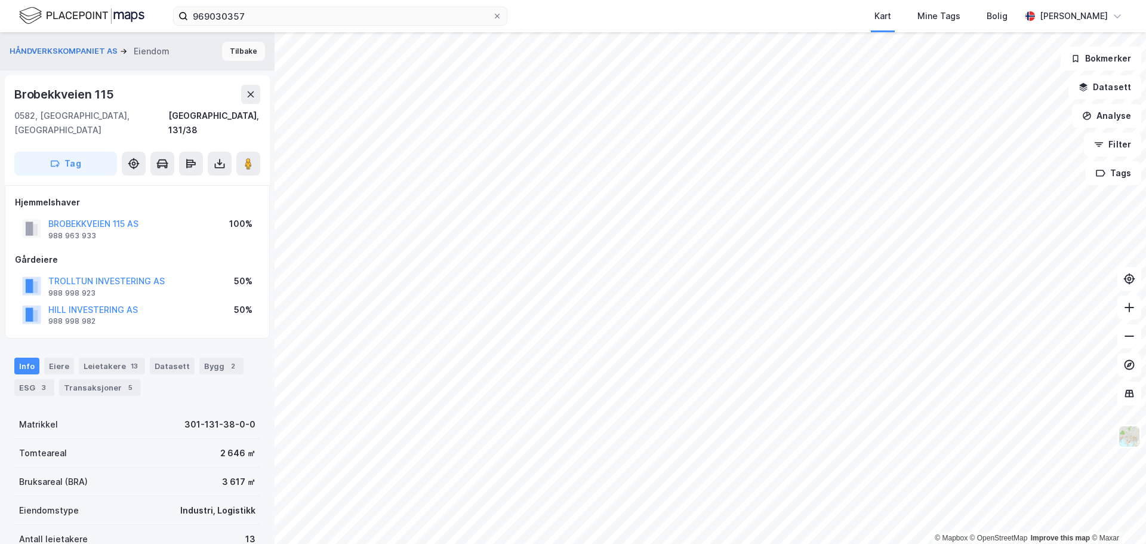
click at [232, 56] on button "Tilbake" at bounding box center [243, 51] width 43 height 19
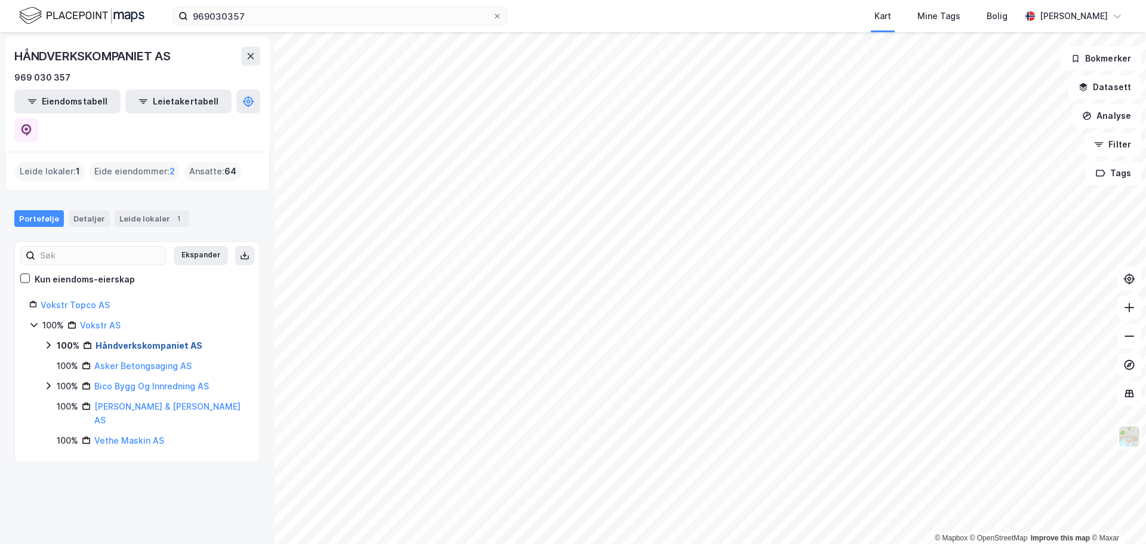
click at [136, 340] on link "Håndverkskompaniet AS" at bounding box center [148, 345] width 107 height 10
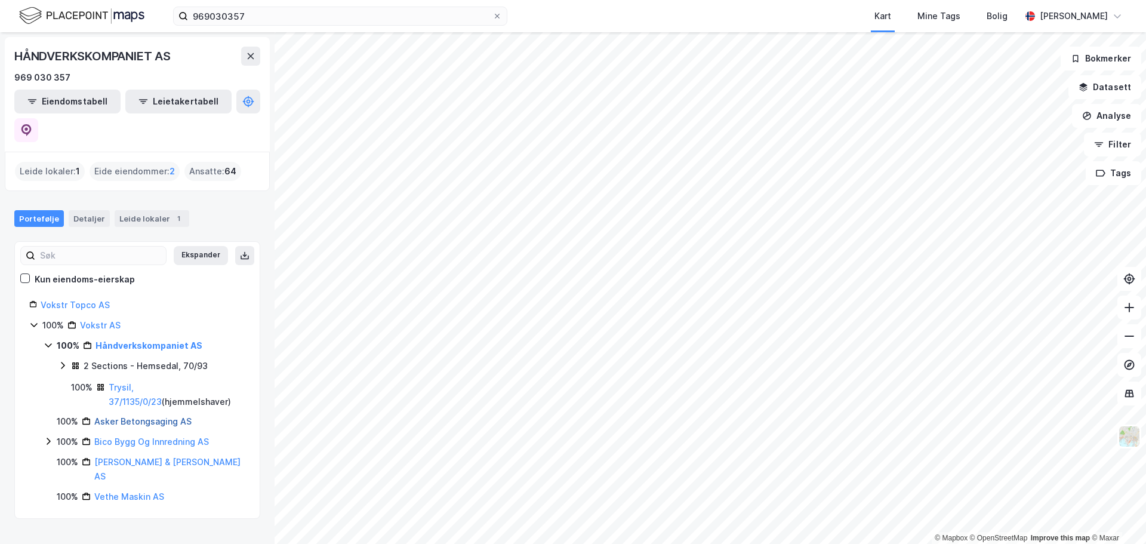
click at [112, 416] on link "Asker Betongsaging AS" at bounding box center [142, 421] width 97 height 10
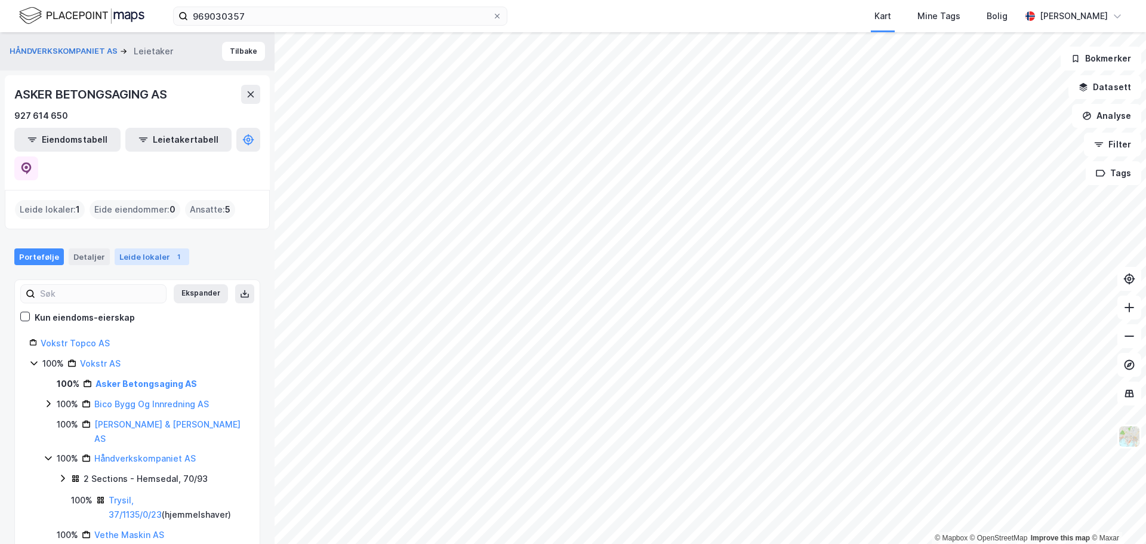
click at [140, 248] on div "Leide lokaler 1" at bounding box center [152, 256] width 75 height 17
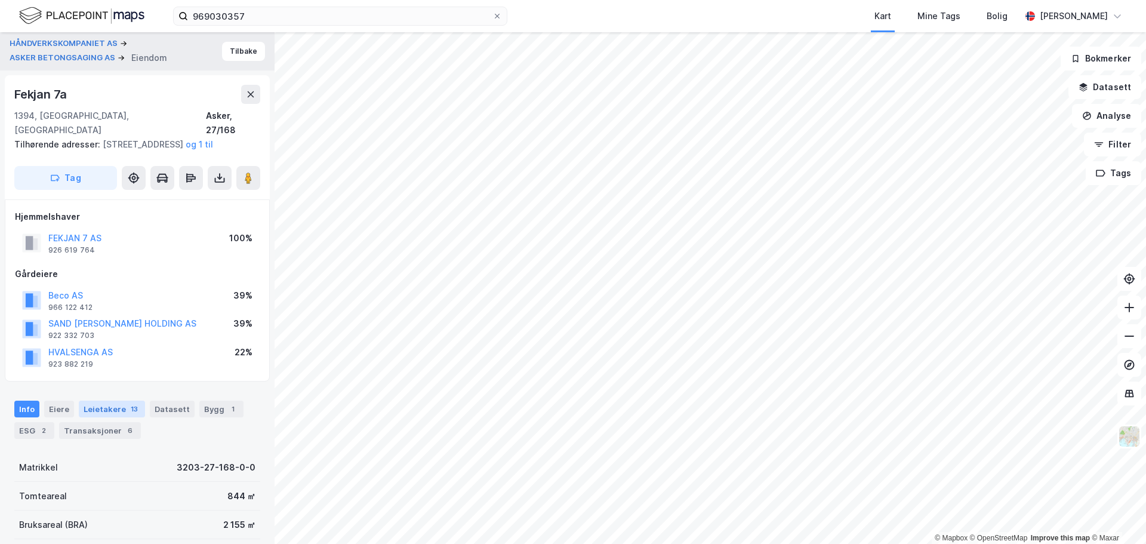
click at [119, 400] on div "Leietakere 13" at bounding box center [112, 408] width 66 height 17
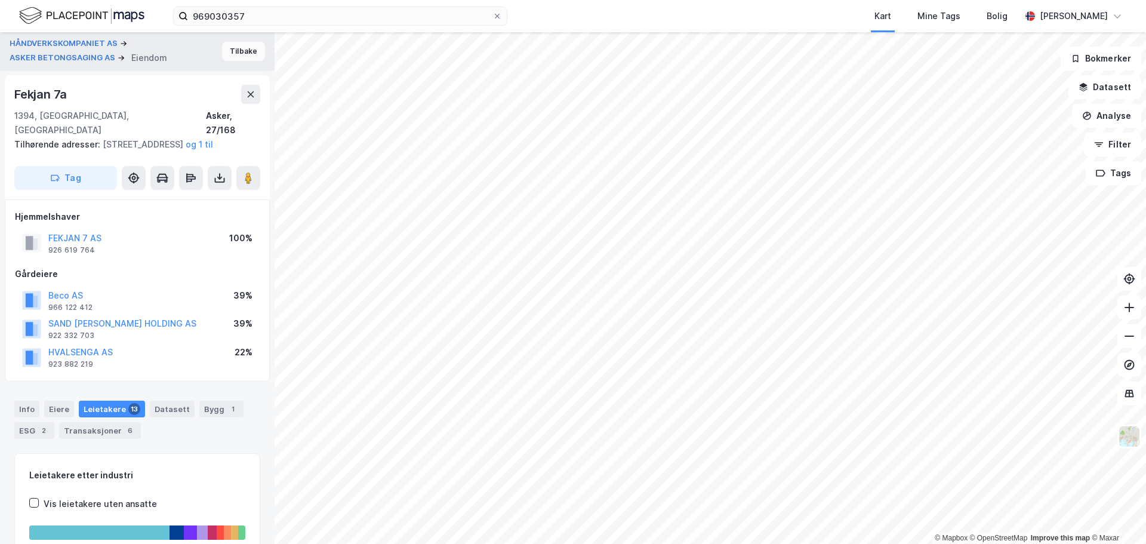
click at [231, 51] on button "Tilbake" at bounding box center [243, 51] width 43 height 19
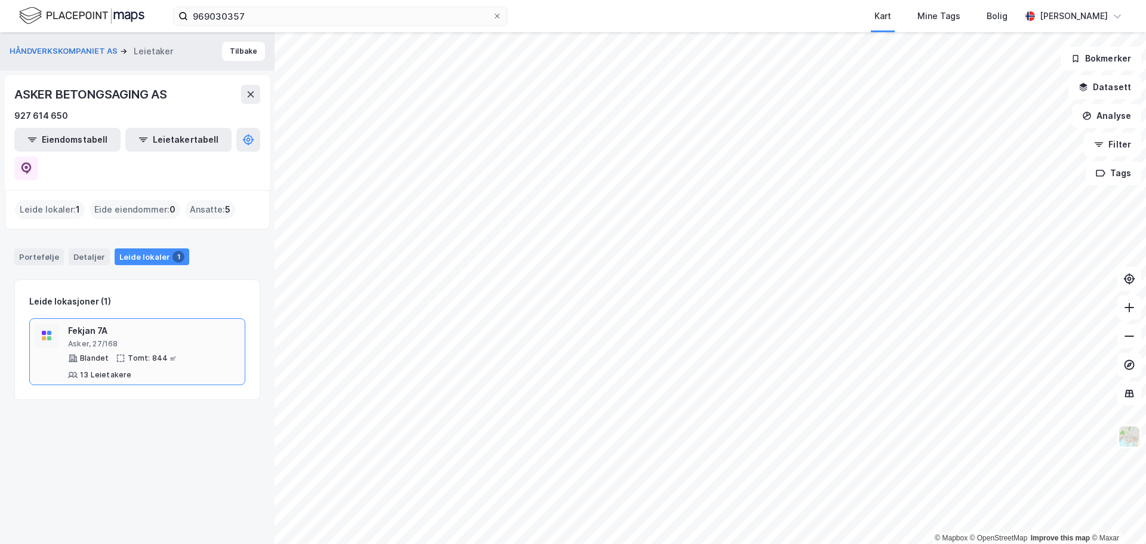
click at [183, 323] on div "Fekjan 7A" at bounding box center [154, 330] width 172 height 14
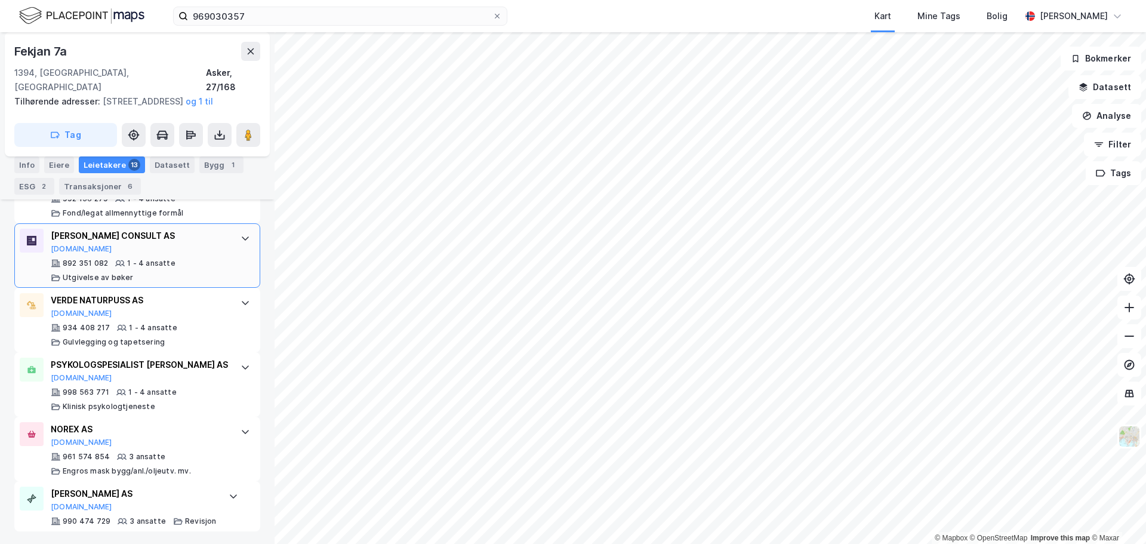
scroll to position [977, 0]
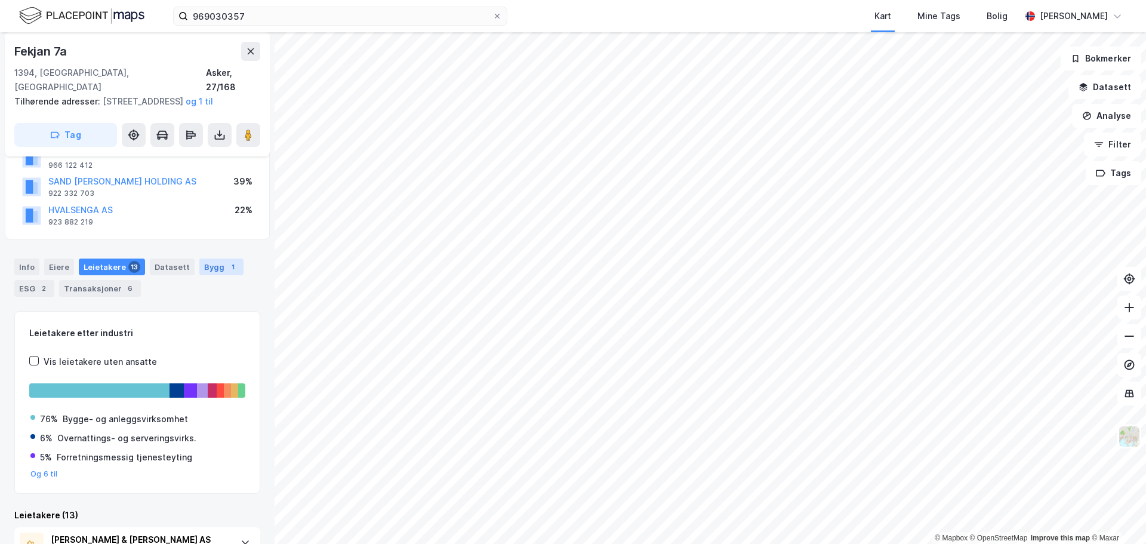
click at [207, 258] on div "Bygg 1" at bounding box center [221, 266] width 44 height 17
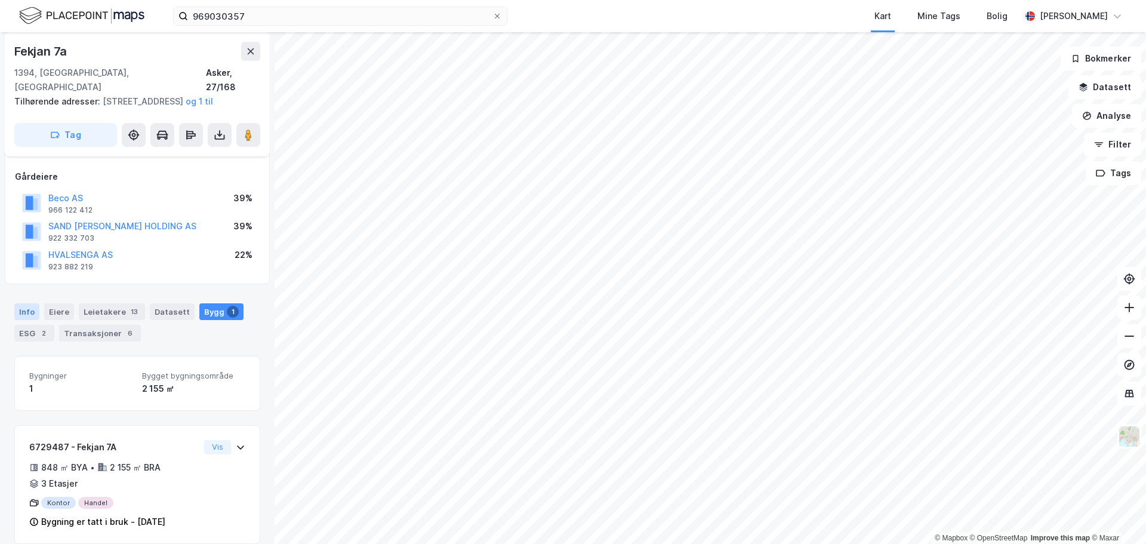
click at [35, 303] on div "Info" at bounding box center [26, 311] width 25 height 17
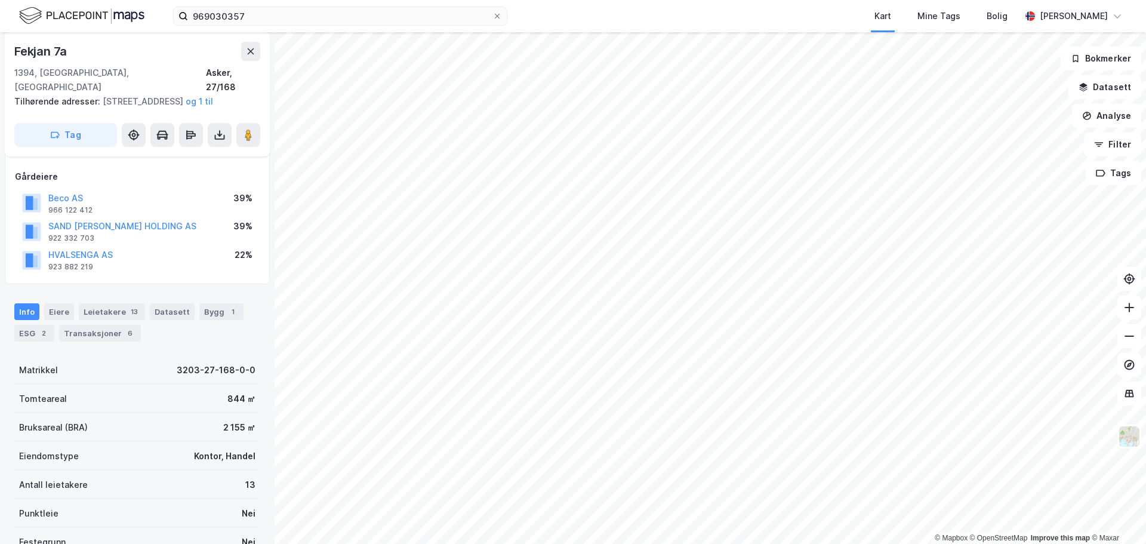
scroll to position [142, 0]
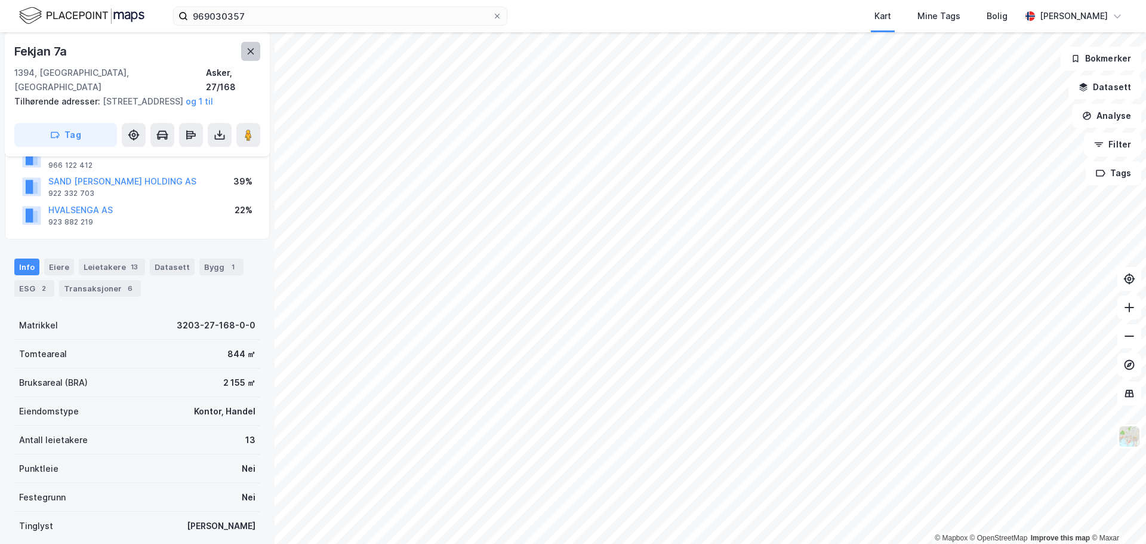
click at [252, 53] on icon at bounding box center [251, 51] width 7 height 6
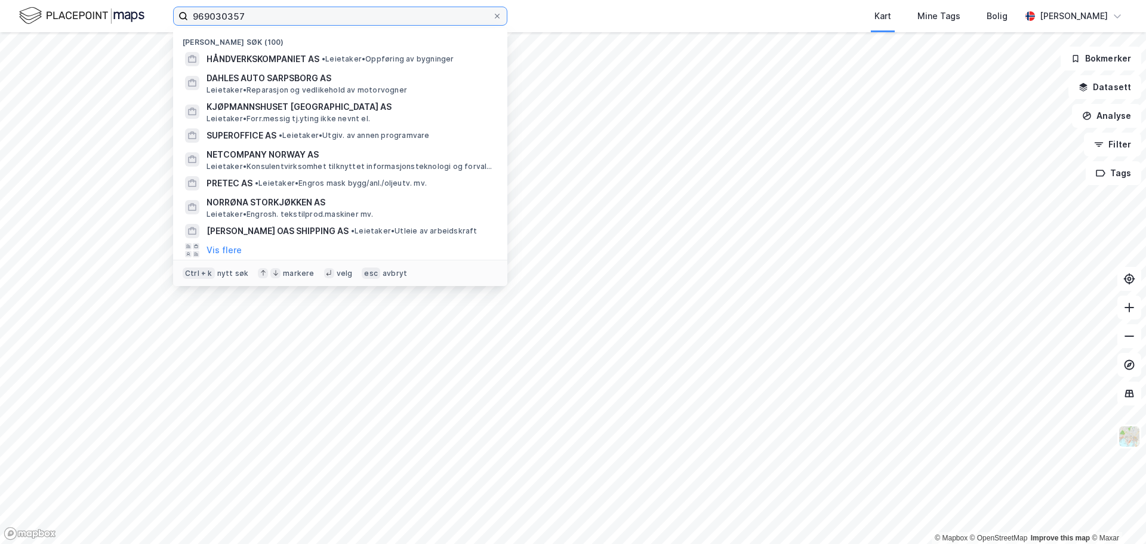
click at [322, 18] on input "969030357" at bounding box center [340, 16] width 304 height 18
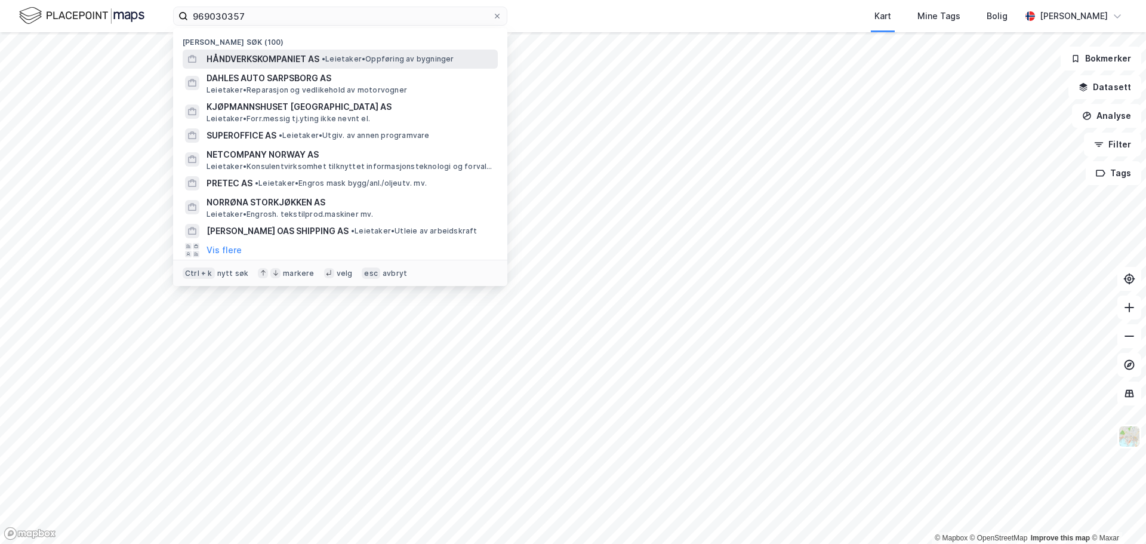
click at [329, 66] on div "HÅNDVERKSKOMPANIET AS • Leietaker • Oppføring av bygninger" at bounding box center [350, 59] width 289 height 14
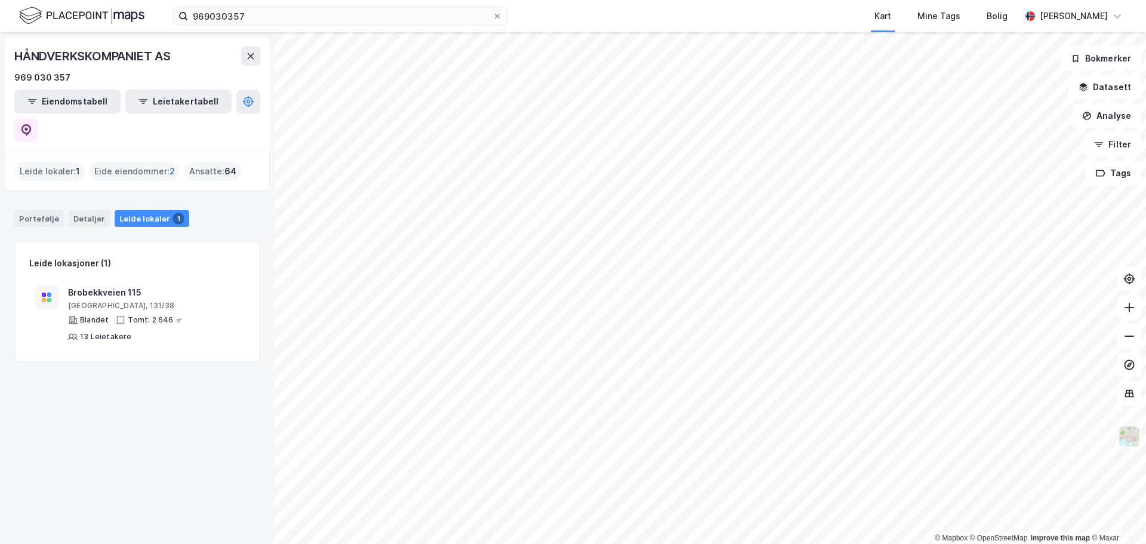
click at [169, 164] on span "2" at bounding box center [171, 171] width 5 height 14
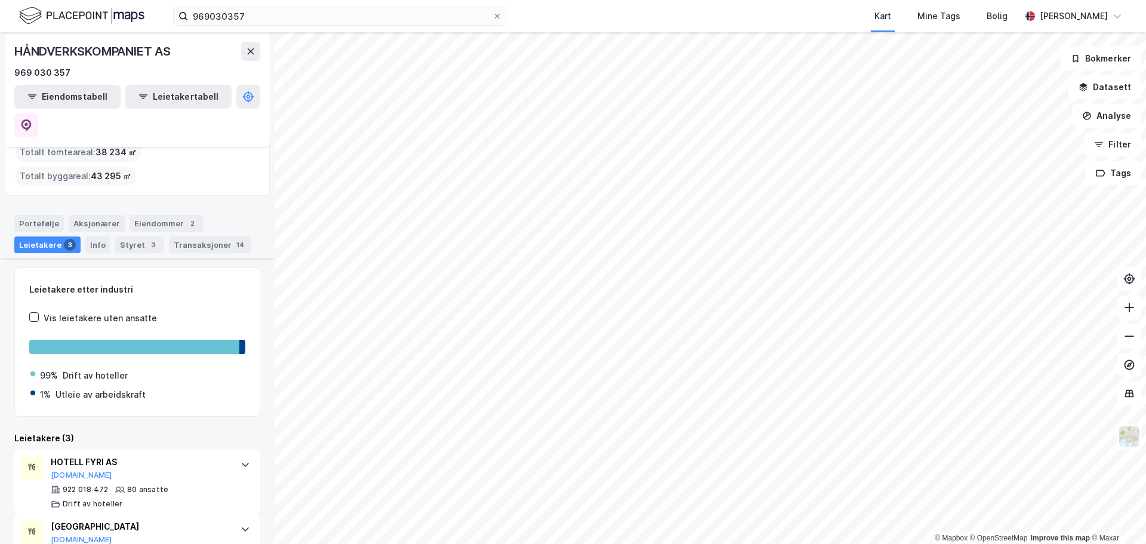
scroll to position [166, 0]
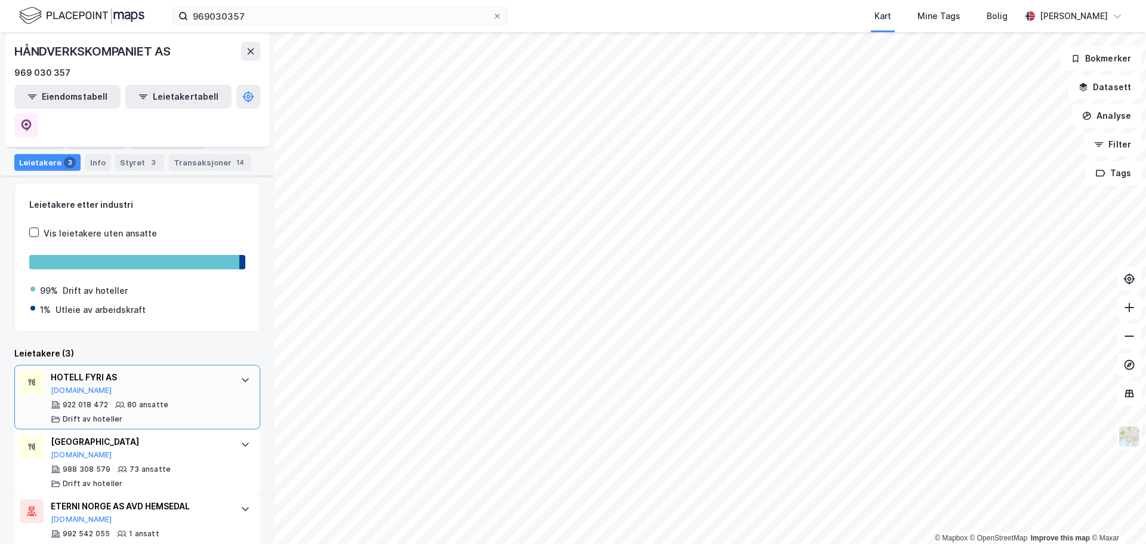
click at [134, 370] on div "HOTELL FYRI AS" at bounding box center [140, 377] width 178 height 14
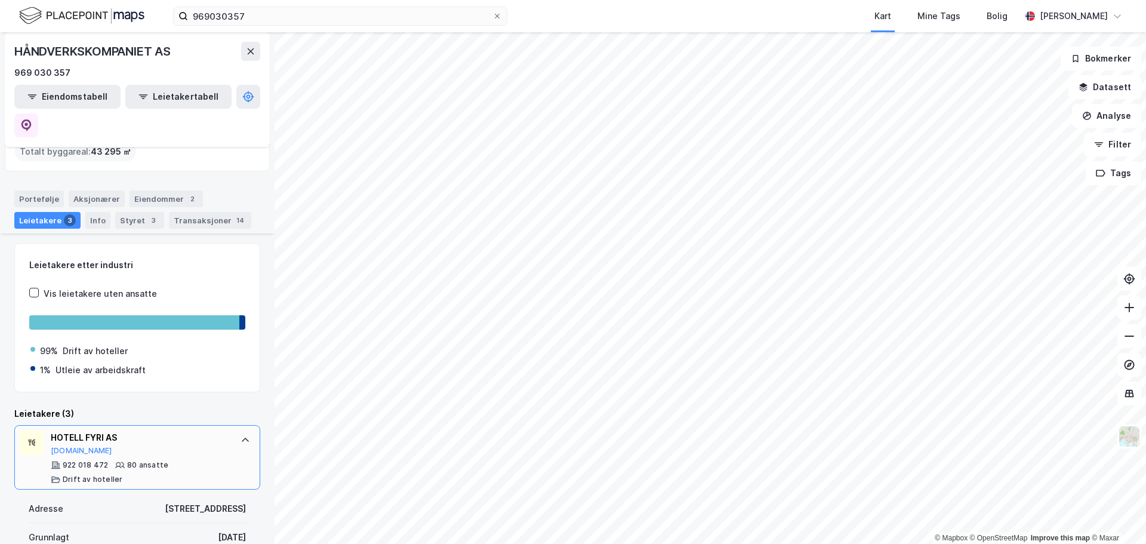
scroll to position [0, 0]
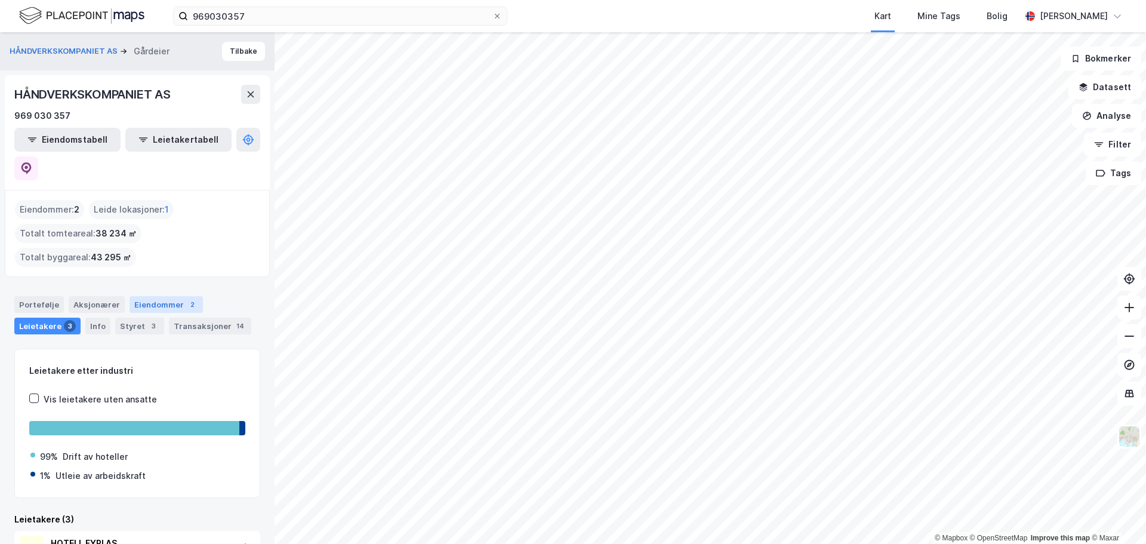
click at [158, 296] on div "Eiendommer 2" at bounding box center [165, 304] width 73 height 17
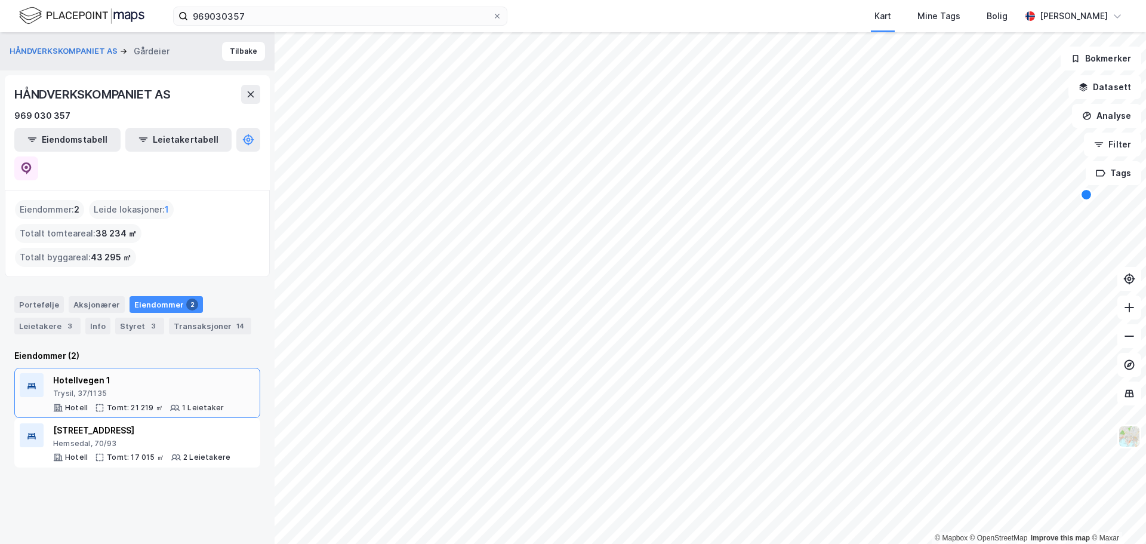
click at [149, 373] on div "Hotellvegen 1" at bounding box center [138, 380] width 171 height 14
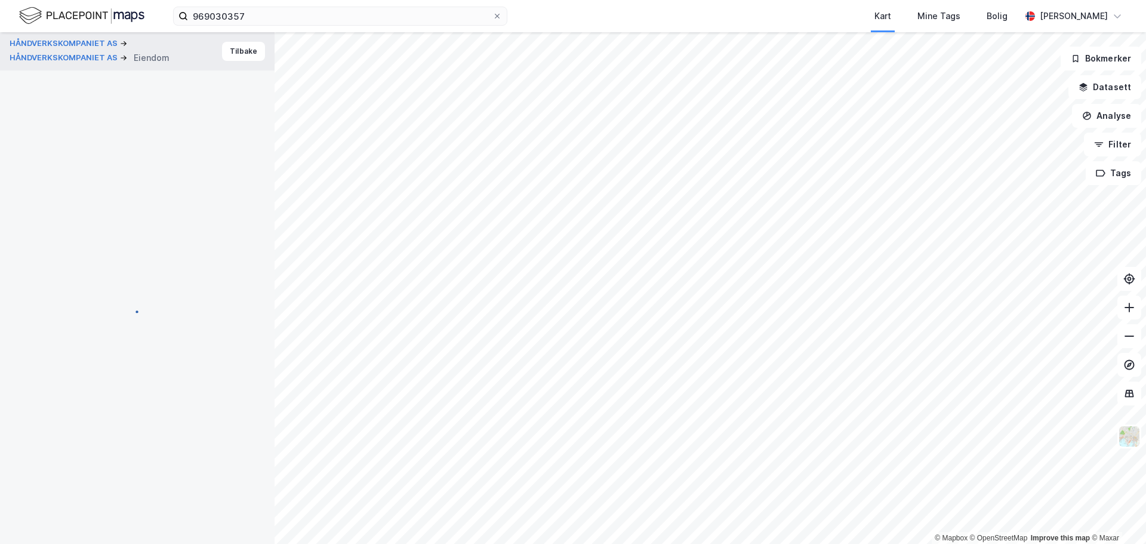
scroll to position [142, 0]
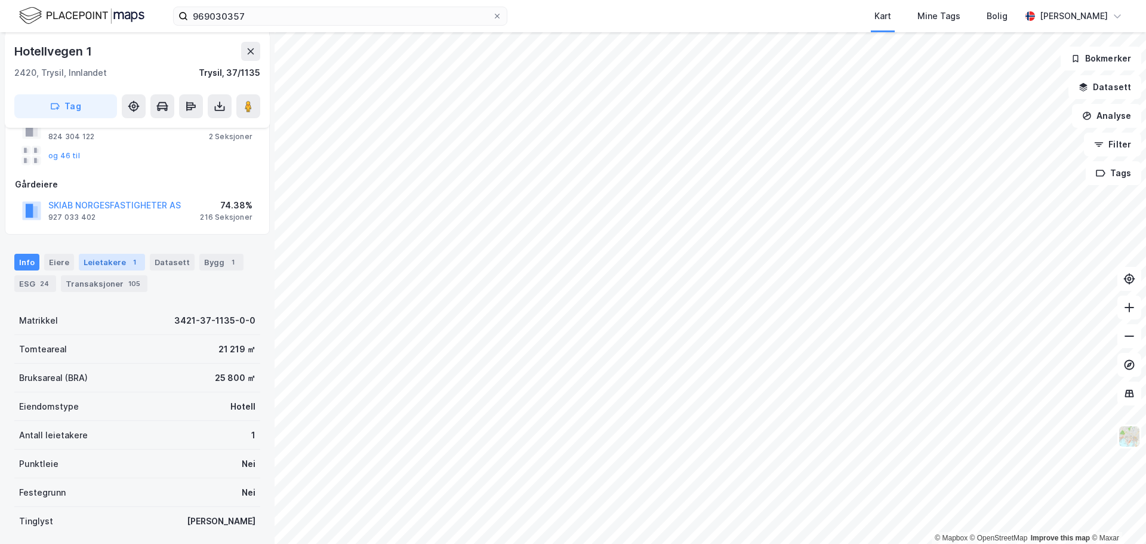
click at [115, 258] on div "Leietakere 1" at bounding box center [112, 262] width 66 height 17
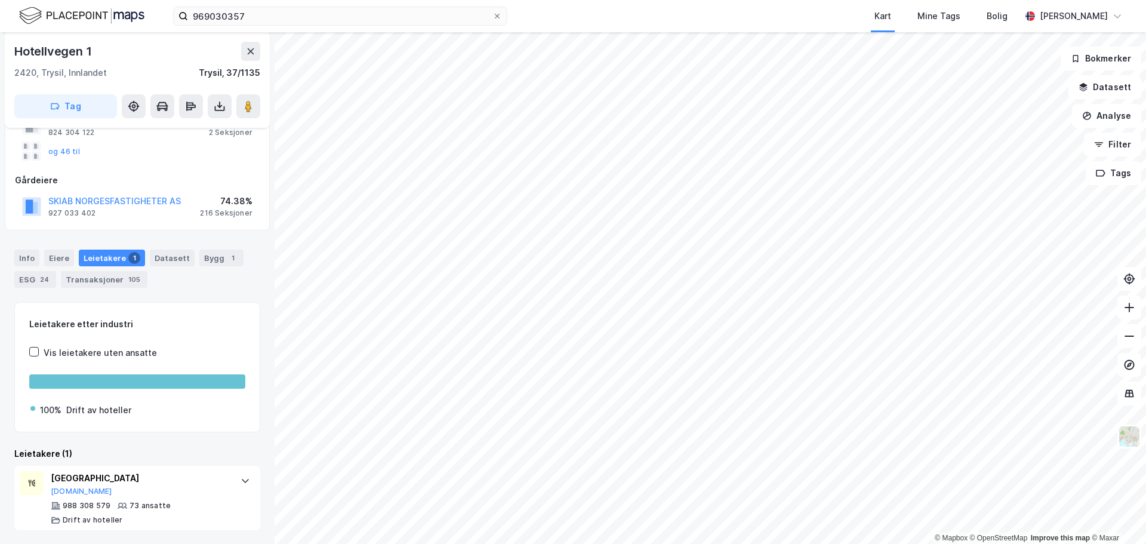
scroll to position [147, 0]
click at [56, 261] on div "Eiere" at bounding box center [59, 257] width 30 height 17
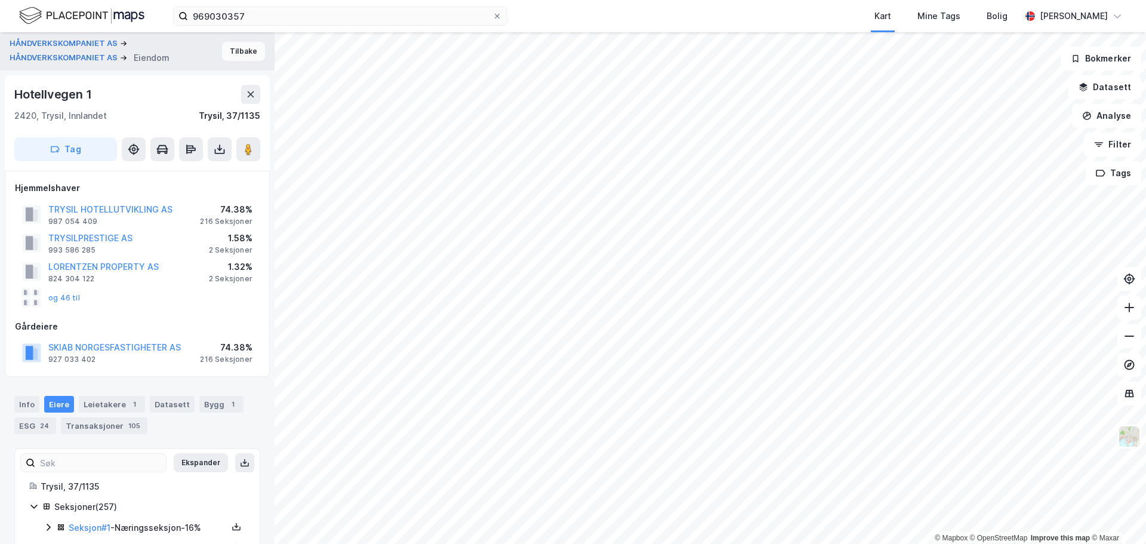
click at [236, 47] on button "Tilbake" at bounding box center [243, 51] width 43 height 19
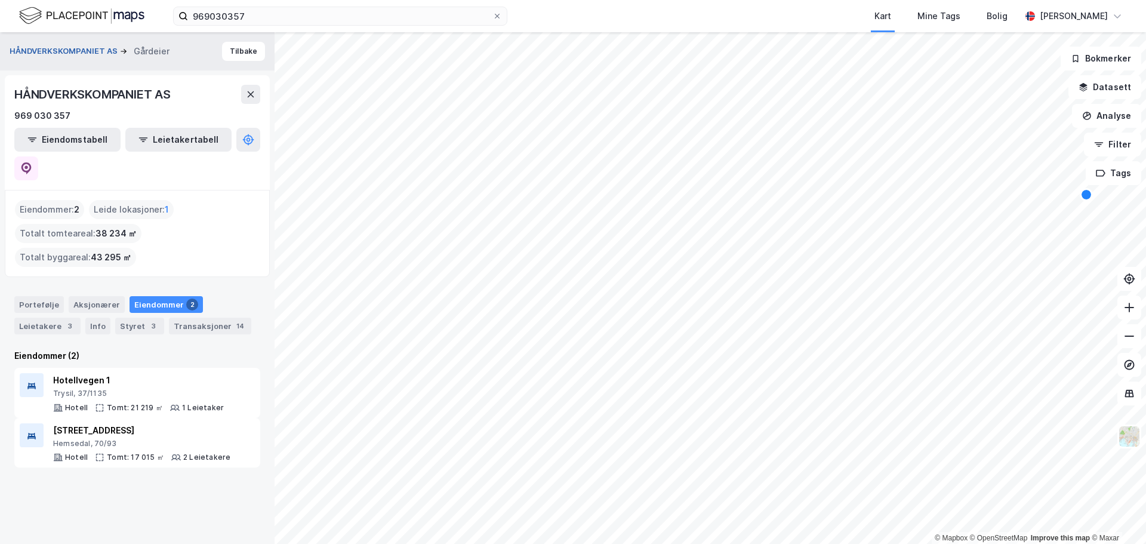
click at [73, 51] on button "HÅNDVERKSKOMPANIET AS" at bounding box center [65, 51] width 110 height 12
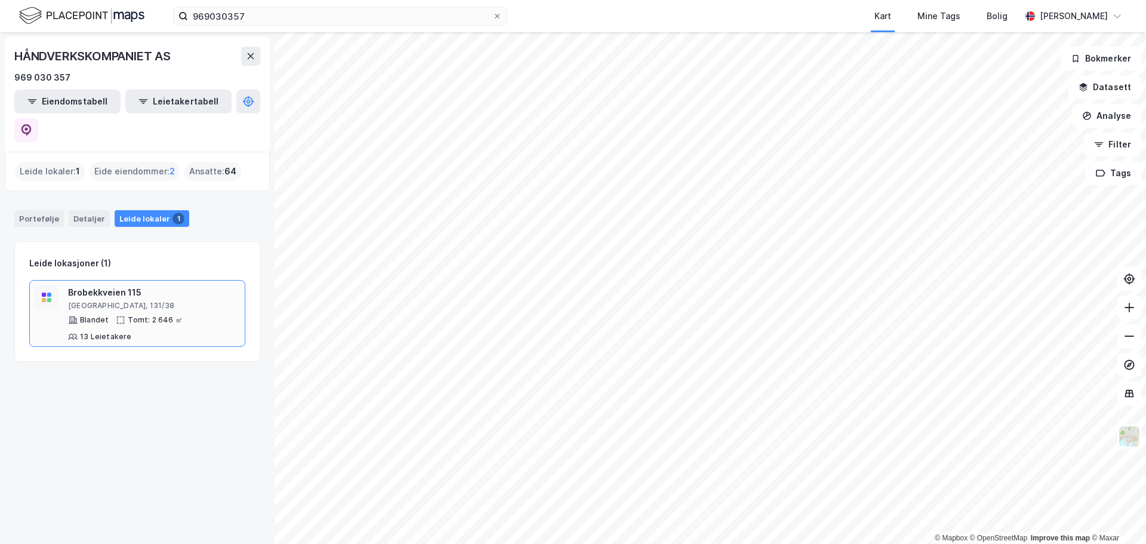
click at [173, 301] on div "Oslo, 131/38" at bounding box center [154, 306] width 172 height 10
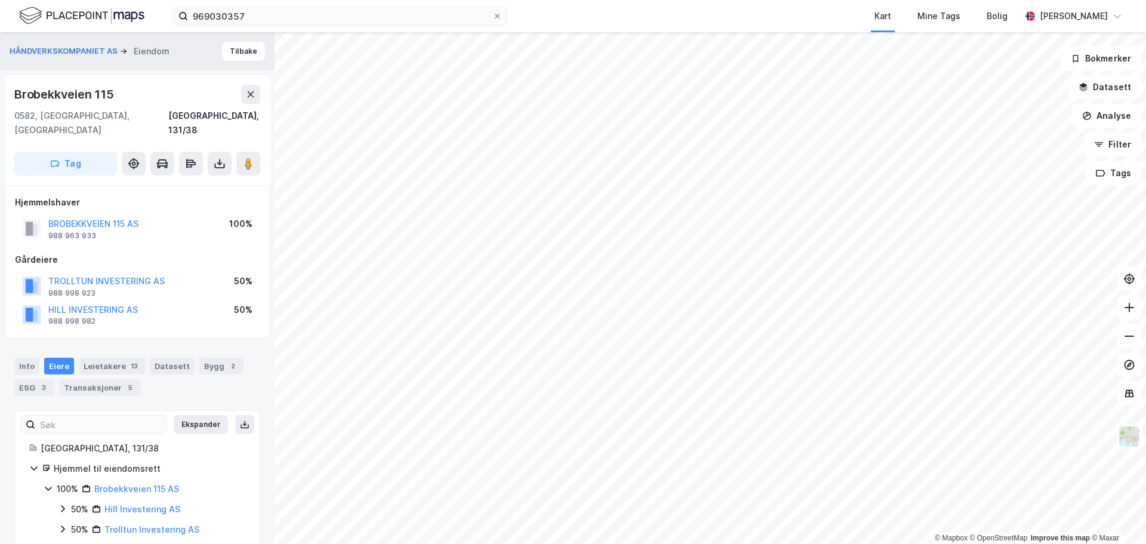
scroll to position [8, 0]
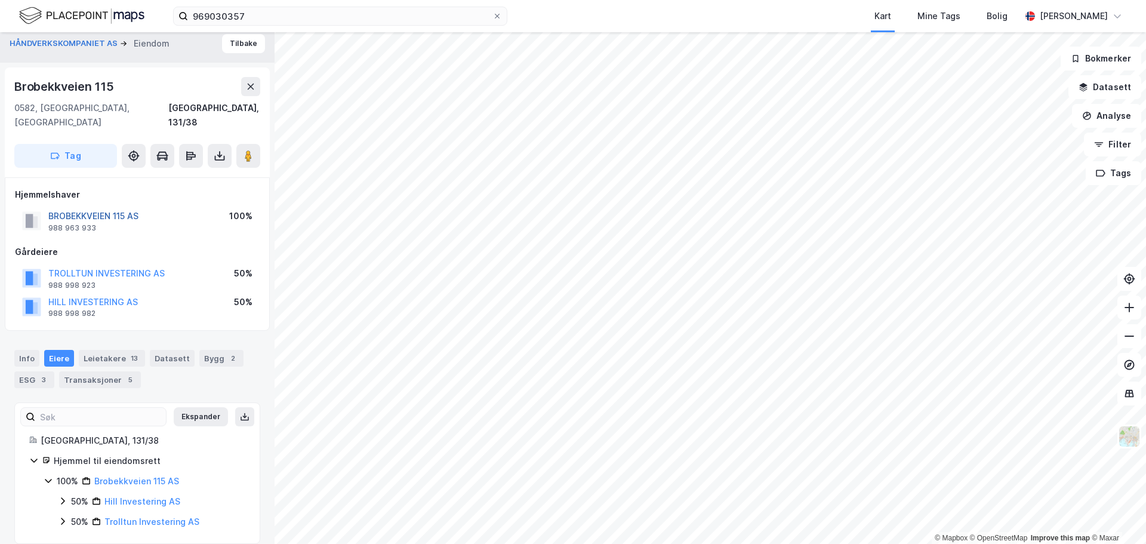
click at [0, 0] on button "BROBEKKVEIEN 115 AS" at bounding box center [0, 0] width 0 height 0
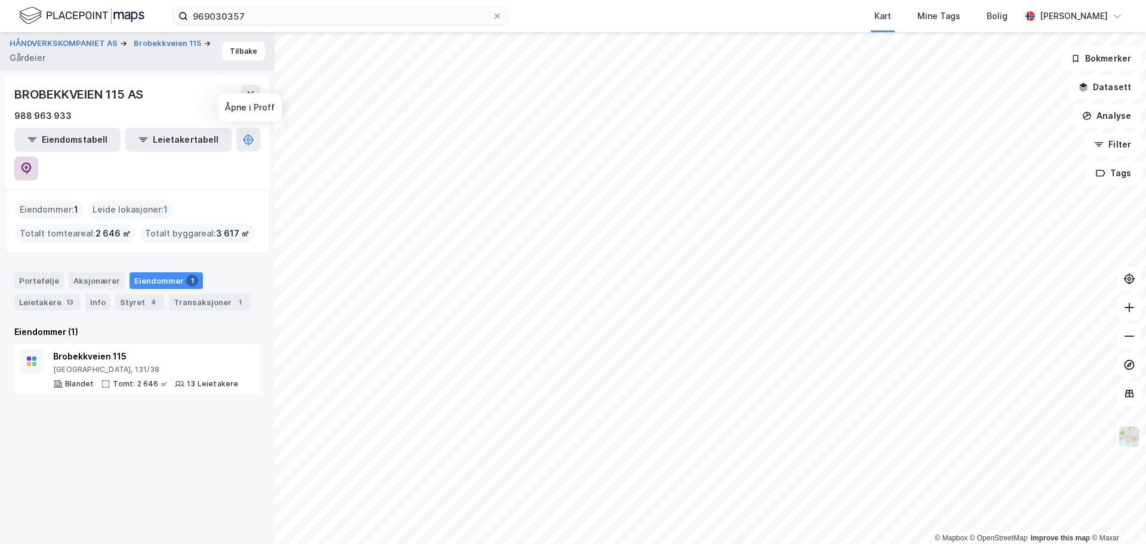
click at [32, 162] on icon at bounding box center [26, 168] width 12 height 12
